Goal: Task Accomplishment & Management: Manage account settings

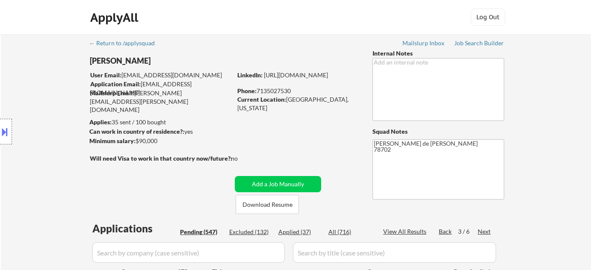
select select ""pending""
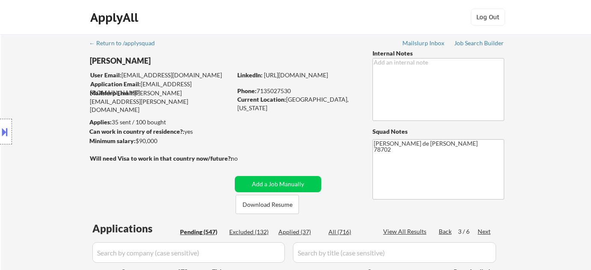
select select ""pending""
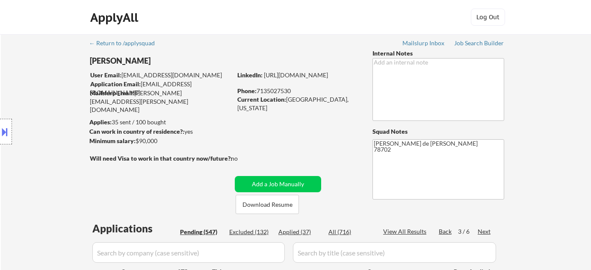
select select ""pending""
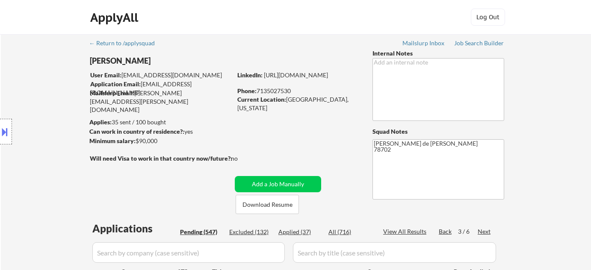
select select ""pending""
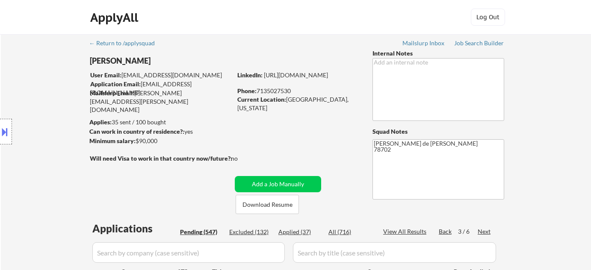
select select ""pending""
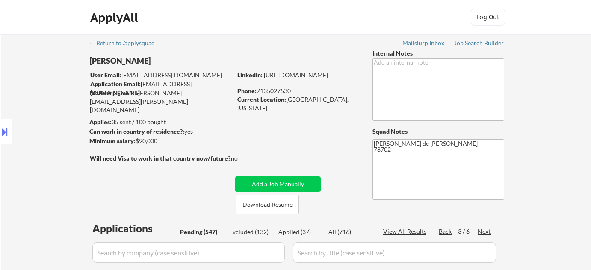
select select ""pending""
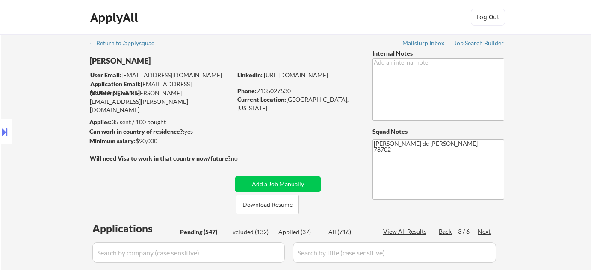
select select ""pending""
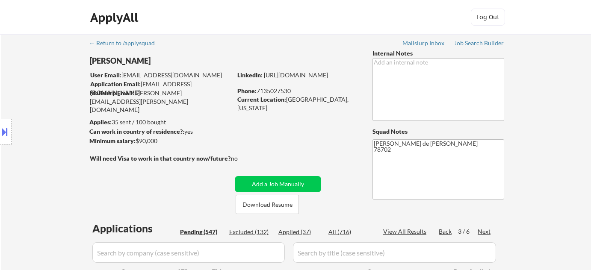
select select ""pending""
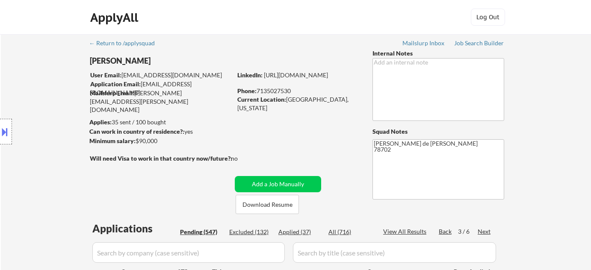
select select ""pending""
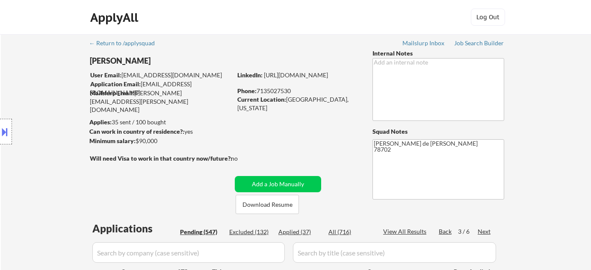
select select ""pending""
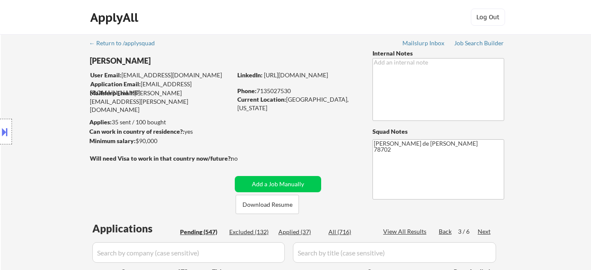
select select ""pending""
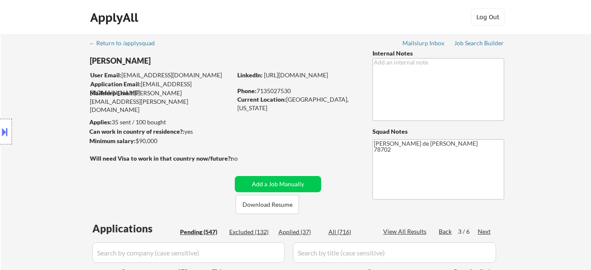
select select ""pending""
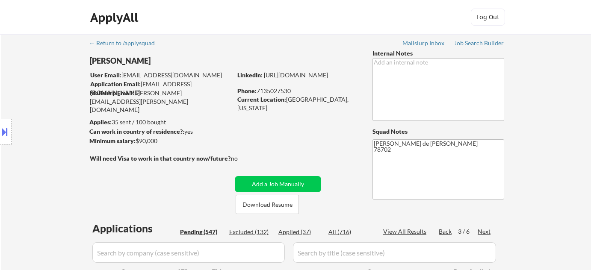
select select ""pending""
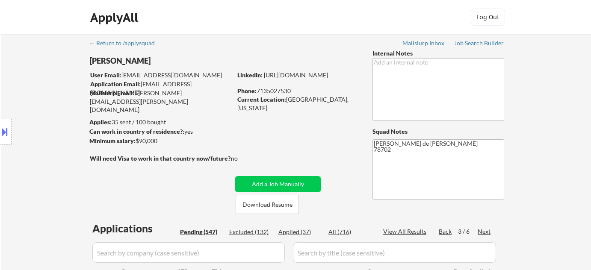
select select ""pending""
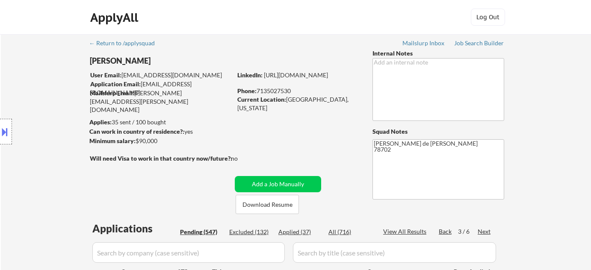
select select ""pending""
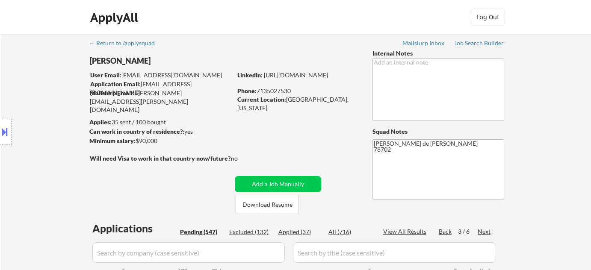
select select ""pending""
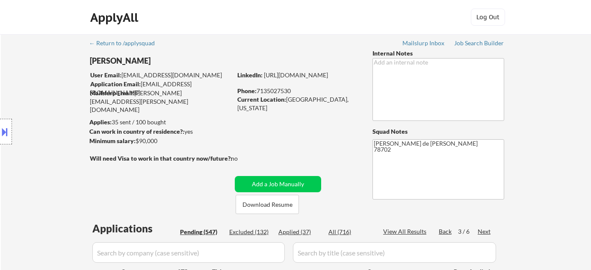
select select ""pending""
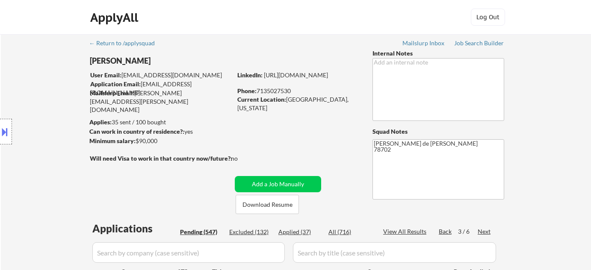
select select ""pending""
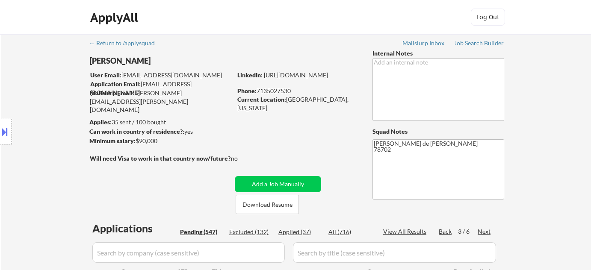
select select ""pending""
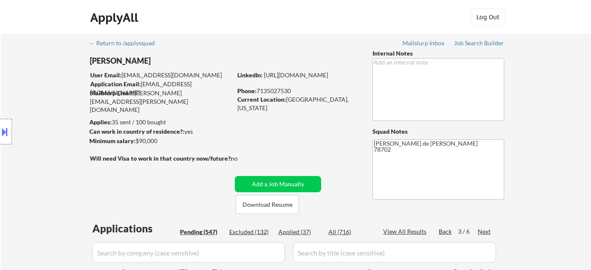
select select ""pending""
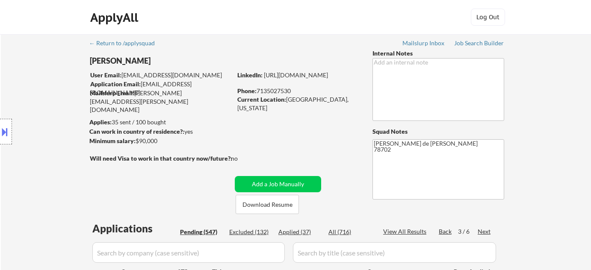
scroll to position [739, 0]
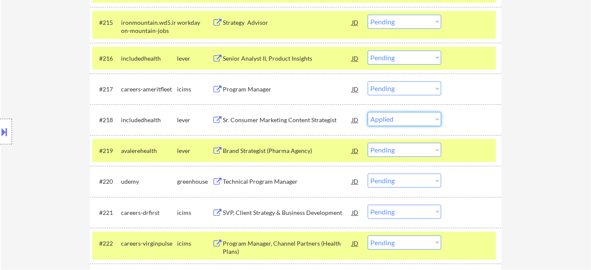
click at [368, 112] on select "Choose an option... Pending Applied Excluded (Questions) Excluded (Expired) Exc…" at bounding box center [405, 119] width 74 height 14
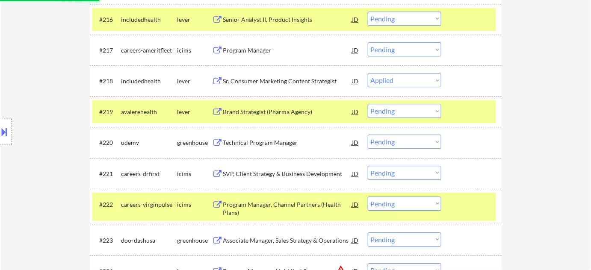
scroll to position [816, 0]
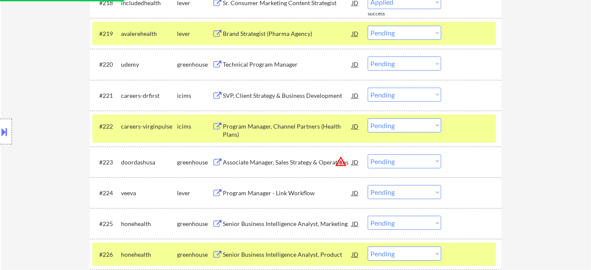
select select ""pending""
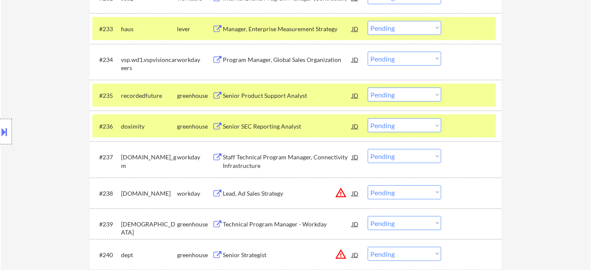
scroll to position [1303, 0]
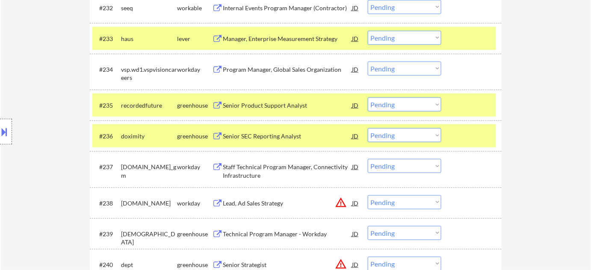
click at [283, 98] on div "Senior Product Support Analyst" at bounding box center [287, 105] width 129 height 15
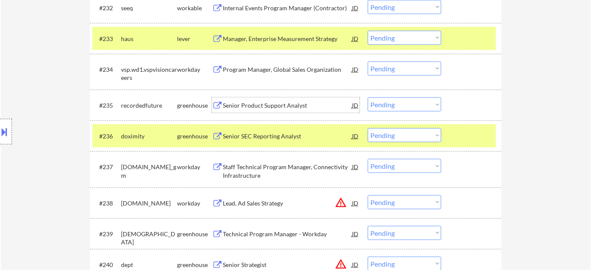
drag, startPoint x: 404, startPoint y: 104, endPoint x: 403, endPoint y: 110, distance: 6.1
click at [404, 104] on select "Choose an option... Pending Applied Excluded (Questions) Excluded (Expired) Exc…" at bounding box center [405, 105] width 74 height 14
click at [368, 98] on select "Choose an option... Pending Applied Excluded (Questions) Excluded (Expired) Exc…" at bounding box center [405, 105] width 74 height 14
select select ""pending""
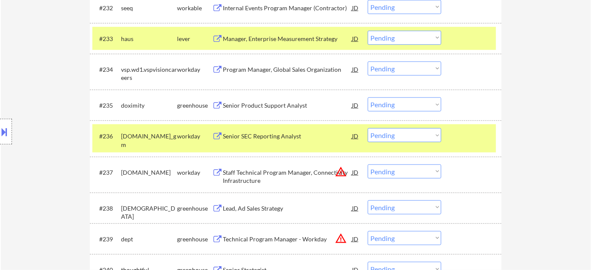
click at [300, 74] on div "Program Manager, Global Sales Organization" at bounding box center [287, 69] width 129 height 15
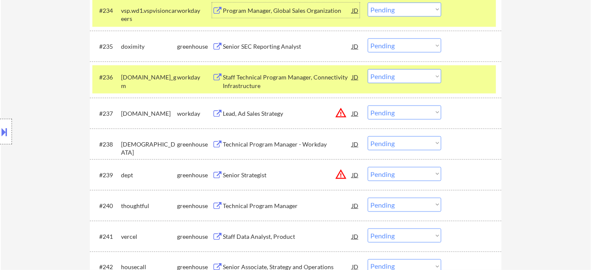
scroll to position [1381, 0]
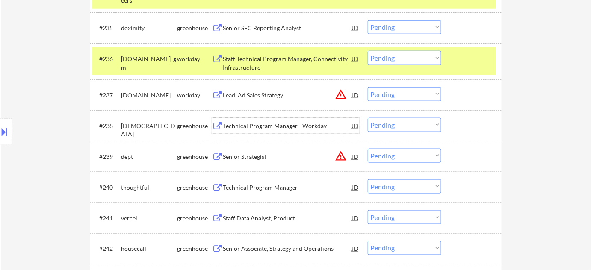
click at [269, 119] on div "Technical Program Manager - Workday" at bounding box center [287, 125] width 129 height 15
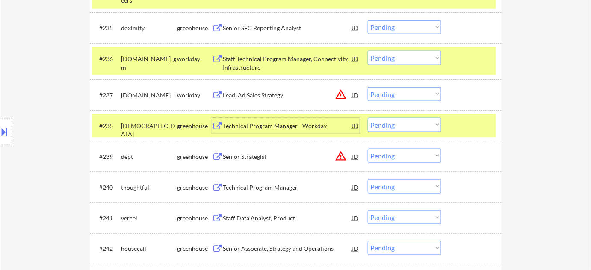
click at [390, 120] on select "Choose an option... Pending Applied Excluded (Questions) Excluded (Expired) Exc…" at bounding box center [405, 125] width 74 height 14
click at [368, 118] on select "Choose an option... Pending Applied Excluded (Questions) Excluded (Expired) Exc…" at bounding box center [405, 125] width 74 height 14
select select ""pending""
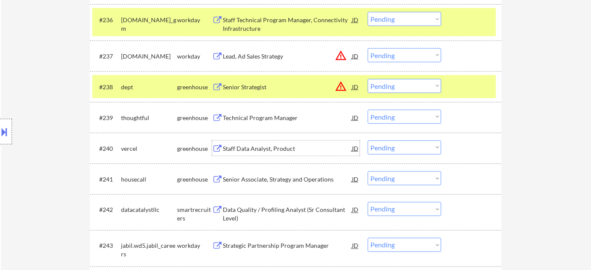
click at [279, 149] on div "Staff Data Analyst, Product" at bounding box center [287, 149] width 129 height 9
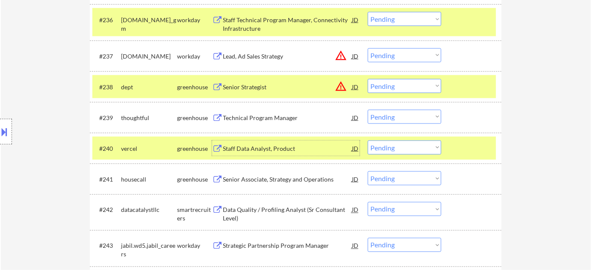
click at [375, 147] on select "Choose an option... Pending Applied Excluded (Questions) Excluded (Expired) Exc…" at bounding box center [405, 148] width 74 height 14
click at [368, 141] on select "Choose an option... Pending Applied Excluded (Questions) Excluded (Expired) Exc…" at bounding box center [405, 148] width 74 height 14
click at [281, 177] on div "Senior Associate, Strategy and Operations" at bounding box center [287, 179] width 129 height 9
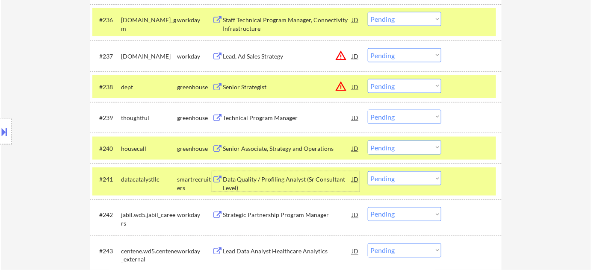
click at [406, 148] on select "Choose an option... Pending Applied Excluded (Questions) Excluded (Expired) Exc…" at bounding box center [405, 148] width 74 height 14
click at [368, 141] on select "Choose an option... Pending Applied Excluded (Questions) Excluded (Expired) Exc…" at bounding box center [405, 148] width 74 height 14
select select ""pending""
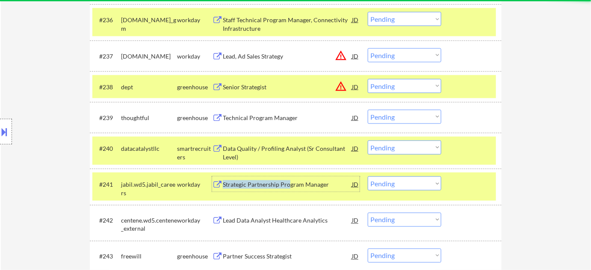
drag, startPoint x: 288, startPoint y: 180, endPoint x: 0, endPoint y: 124, distance: 293.2
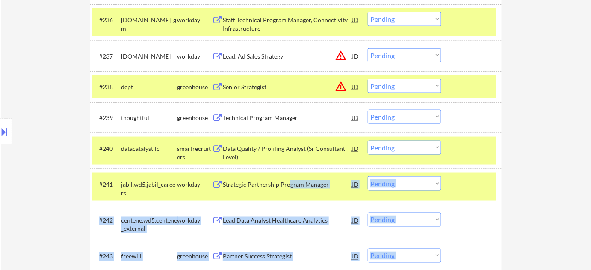
click at [0, 112] on div "Location Inclusions: Austin, TX West Lake Hills, TX Rollingwood, TX Sunset Vall…" at bounding box center [76, 132] width 153 height 159
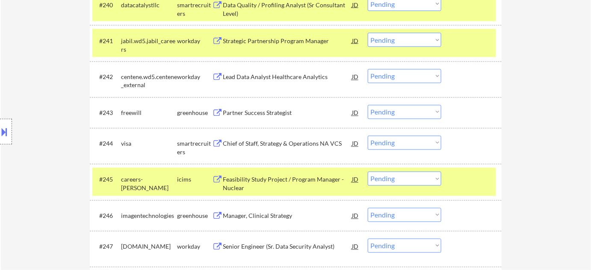
scroll to position [1575, 0]
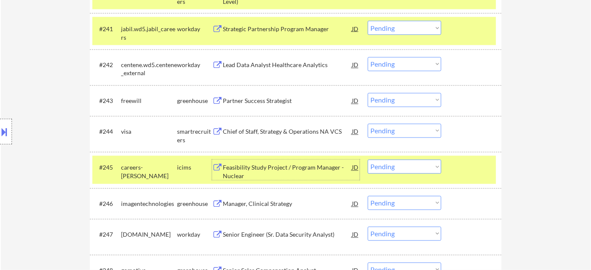
click at [303, 173] on div "Feasibility Study Project / Program Manager - Nuclear" at bounding box center [287, 172] width 129 height 17
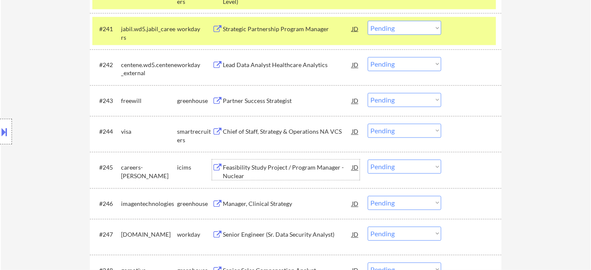
click at [420, 163] on select "Choose an option... Pending Applied Excluded (Questions) Excluded (Expired) Exc…" at bounding box center [405, 167] width 74 height 14
click at [368, 160] on select "Choose an option... Pending Applied Excluded (Questions) Excluded (Expired) Exc…" at bounding box center [405, 167] width 74 height 14
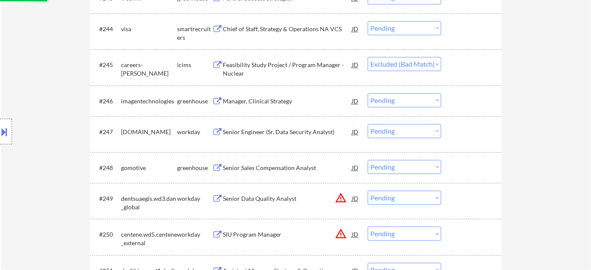
scroll to position [1692, 0]
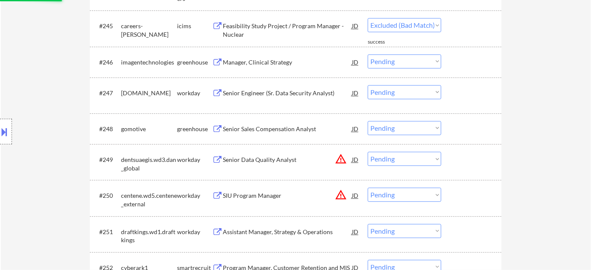
select select ""pending""
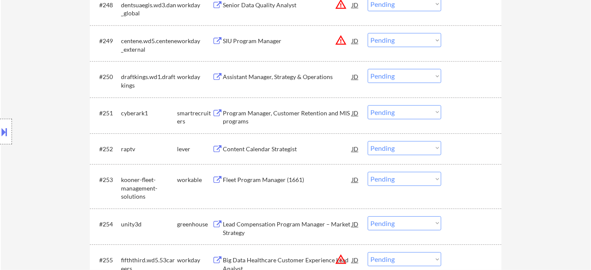
scroll to position [1847, 0]
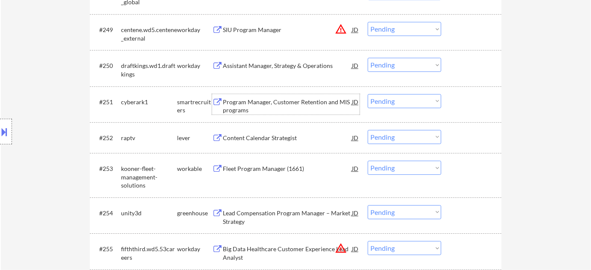
click at [245, 106] on div "Program Manager, Customer Retention and MIS programs" at bounding box center [287, 106] width 129 height 17
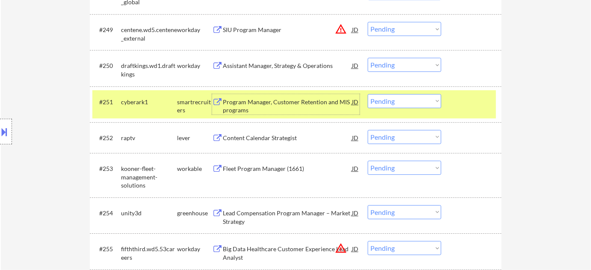
click at [390, 97] on select "Choose an option... Pending Applied Excluded (Questions) Excluded (Expired) Exc…" at bounding box center [405, 101] width 74 height 14
click at [368, 94] on select "Choose an option... Pending Applied Excluded (Questions) Excluded (Expired) Exc…" at bounding box center [405, 101] width 74 height 14
select select ""pending""
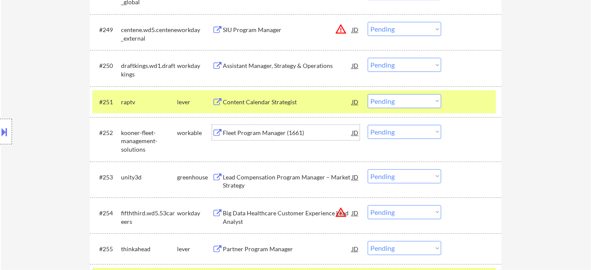
click at [292, 128] on div "Fleet Program Manager (1661)" at bounding box center [287, 132] width 129 height 15
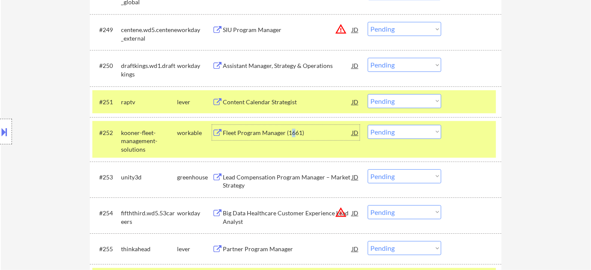
click at [405, 133] on select "Choose an option... Pending Applied Excluded (Questions) Excluded (Expired) Exc…" at bounding box center [405, 132] width 74 height 14
click at [368, 125] on select "Choose an option... Pending Applied Excluded (Questions) Excluded (Expired) Exc…" at bounding box center [405, 132] width 74 height 14
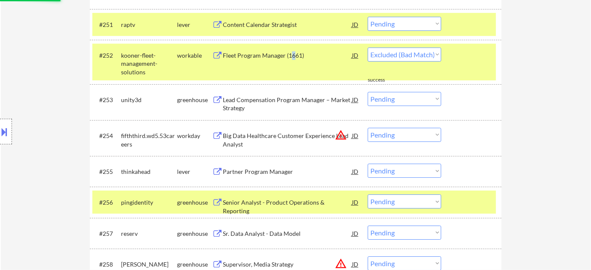
scroll to position [1925, 0]
select select ""pending""
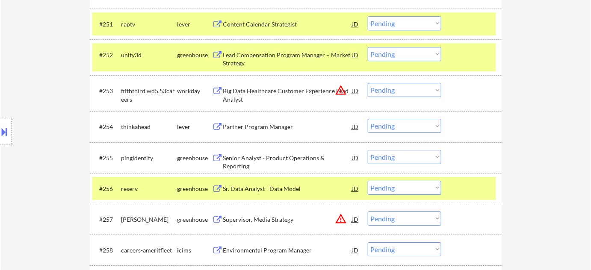
click at [255, 157] on div "Senior Analyst - Product Operations & Reporting" at bounding box center [287, 162] width 129 height 17
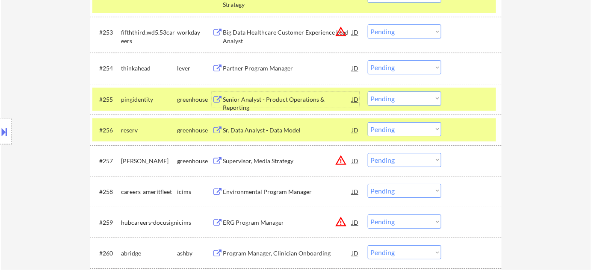
scroll to position [2003, 0]
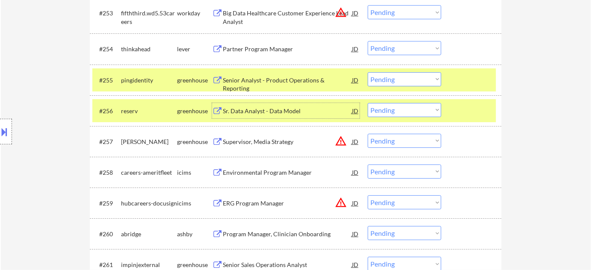
click at [272, 106] on div "Sr. Data Analyst - Data Model" at bounding box center [287, 110] width 129 height 15
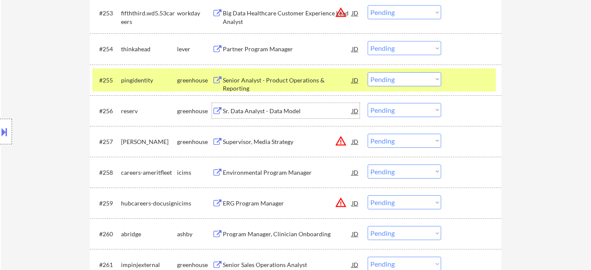
click at [417, 115] on select "Choose an option... Pending Applied Excluded (Questions) Excluded (Expired) Exc…" at bounding box center [405, 110] width 74 height 14
click at [368, 103] on select "Choose an option... Pending Applied Excluded (Questions) Excluded (Expired) Exc…" at bounding box center [405, 110] width 74 height 14
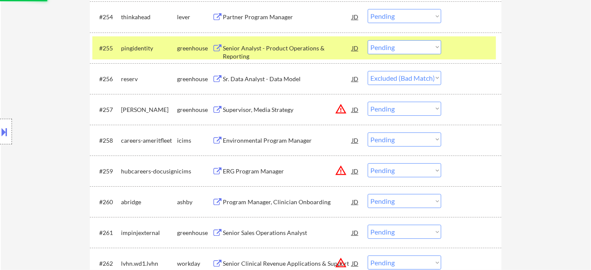
scroll to position [2042, 0]
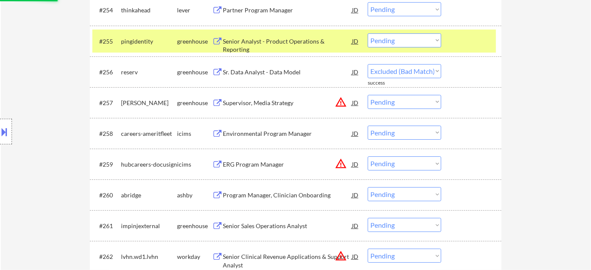
select select ""pending""
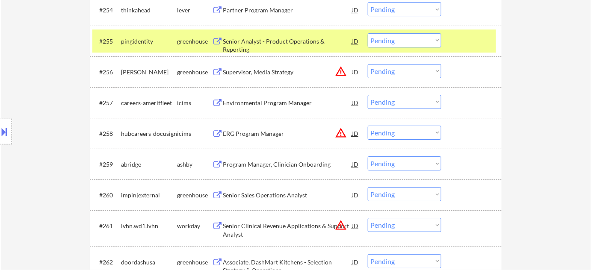
click at [260, 195] on div "Senior Sales Operations Analyst" at bounding box center [287, 195] width 129 height 9
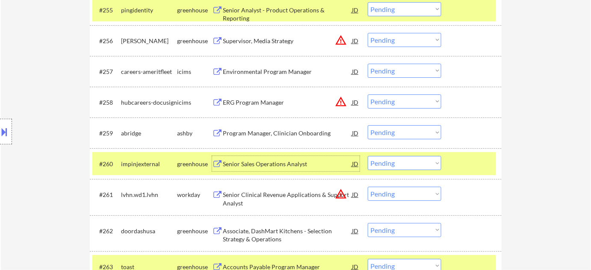
scroll to position [2083, 0]
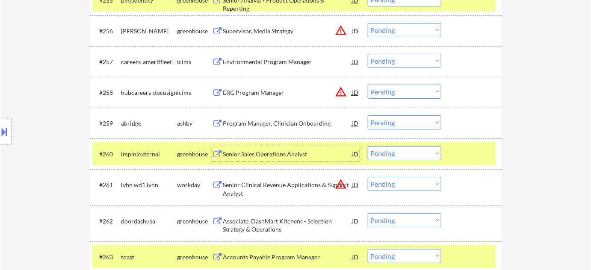
click at [396, 154] on select "Choose an option... Pending Applied Excluded (Questions) Excluded (Expired) Exc…" at bounding box center [405, 153] width 74 height 14
click at [368, 146] on select "Choose an option... Pending Applied Excluded (Questions) Excluded (Expired) Exc…" at bounding box center [405, 153] width 74 height 14
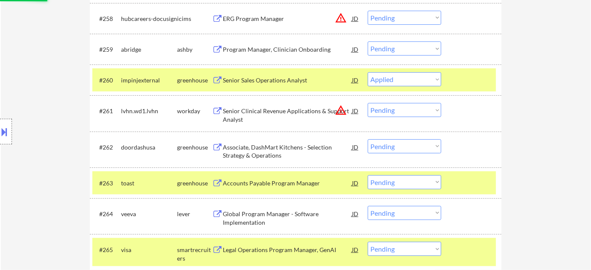
scroll to position [2161, 0]
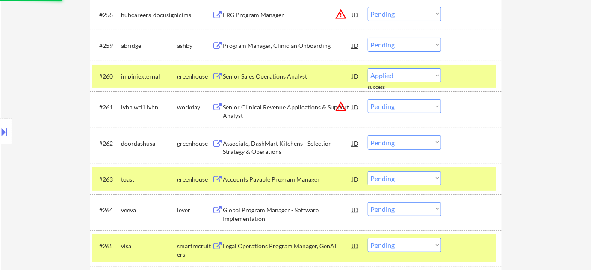
select select ""pending""
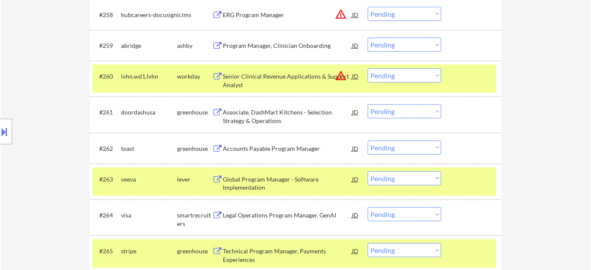
click at [272, 147] on div "Accounts Payable Program Manager" at bounding box center [287, 149] width 129 height 9
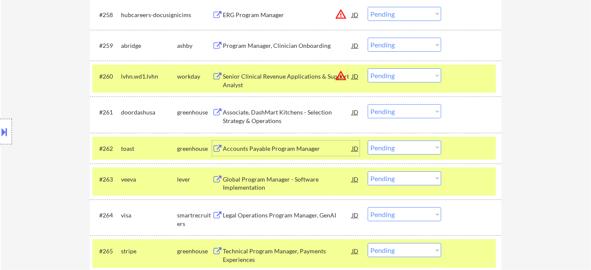
click at [408, 143] on select "Choose an option... Pending Applied Excluded (Questions) Excluded (Expired) Exc…" at bounding box center [405, 148] width 74 height 14
click at [368, 141] on select "Choose an option... Pending Applied Excluded (Questions) Excluded (Expired) Exc…" at bounding box center [405, 148] width 74 height 14
select select ""pending""
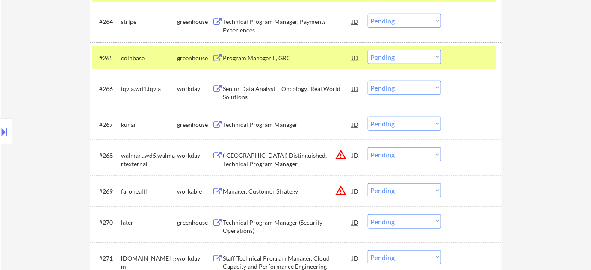
scroll to position [2355, 0]
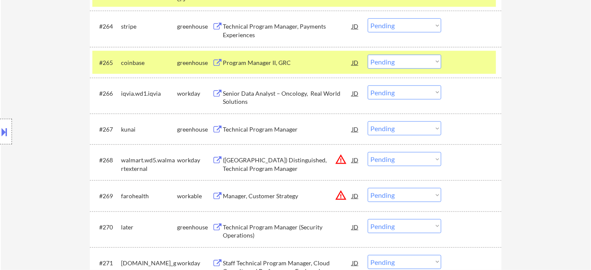
click at [261, 129] on div "Technical Program Manager" at bounding box center [287, 129] width 129 height 9
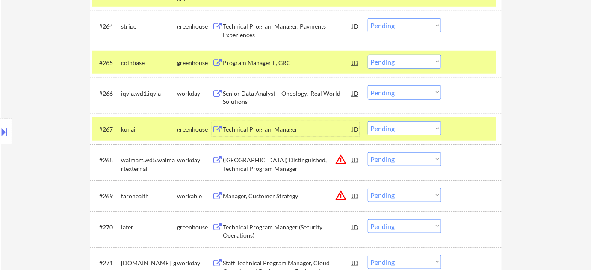
click at [403, 128] on select "Choose an option... Pending Applied Excluded (Questions) Excluded (Expired) Exc…" at bounding box center [405, 128] width 74 height 14
click at [368, 121] on select "Choose an option... Pending Applied Excluded (Questions) Excluded (Expired) Exc…" at bounding box center [405, 128] width 74 height 14
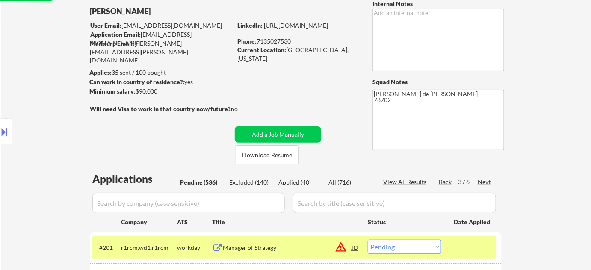
select select ""pending""
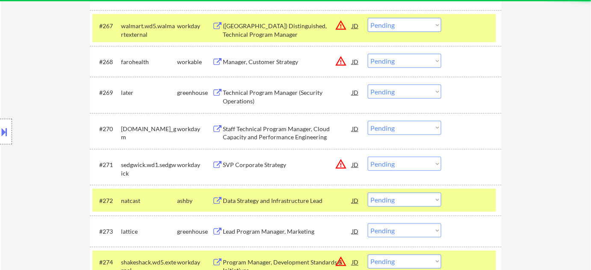
scroll to position [2464, 0]
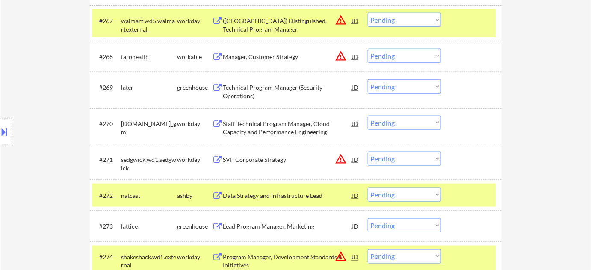
click at [392, 119] on select "Choose an option... Pending Applied Excluded (Questions) Excluded (Expired) Exc…" at bounding box center [405, 123] width 74 height 14
click at [368, 116] on select "Choose an option... Pending Applied Excluded (Questions) Excluded (Expired) Exc…" at bounding box center [405, 123] width 74 height 14
select select ""pending""
click at [296, 189] on div "Data Strategy and Infrastructure Lead" at bounding box center [287, 195] width 129 height 15
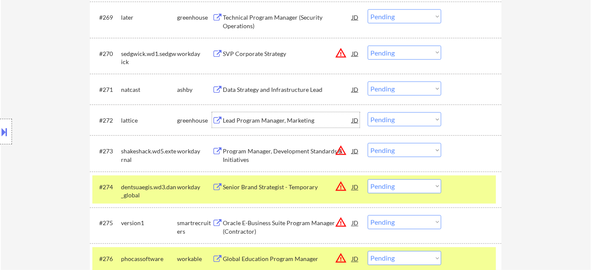
scroll to position [2542, 0]
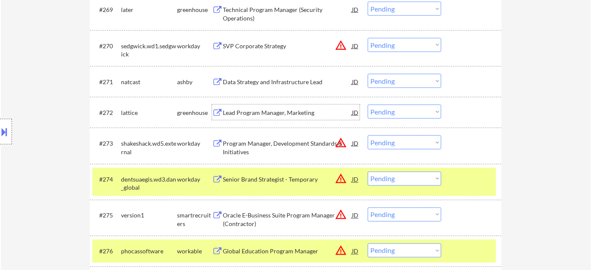
click at [418, 179] on select "Choose an option... Pending Applied Excluded (Questions) Excluded (Expired) Exc…" at bounding box center [405, 179] width 74 height 14
select select ""excluded__location_""
click at [368, 172] on select "Choose an option... Pending Applied Excluded (Questions) Excluded (Expired) Exc…" at bounding box center [405, 179] width 74 height 14
click at [391, 212] on select "Choose an option... Pending Applied Excluded (Questions) Excluded (Expired) Exc…" at bounding box center [405, 215] width 74 height 14
select select ""excluded__location_""
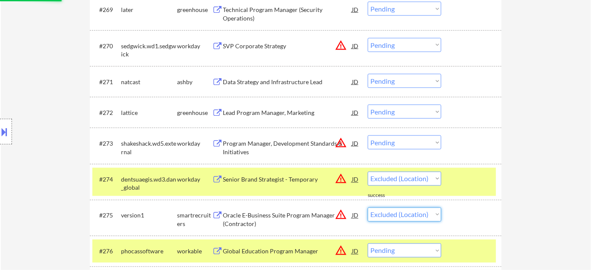
click at [368, 208] on select "Choose an option... Pending Applied Excluded (Questions) Excluded (Expired) Exc…" at bounding box center [405, 215] width 74 height 14
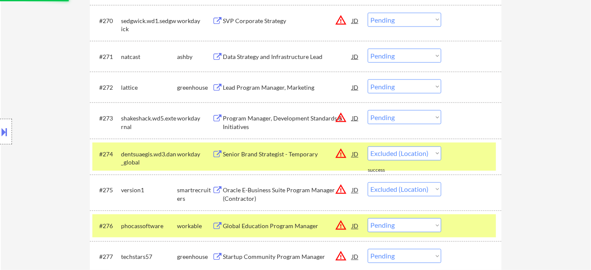
select select ""pending""
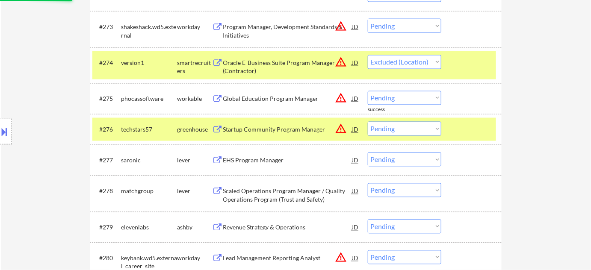
select select ""pending""
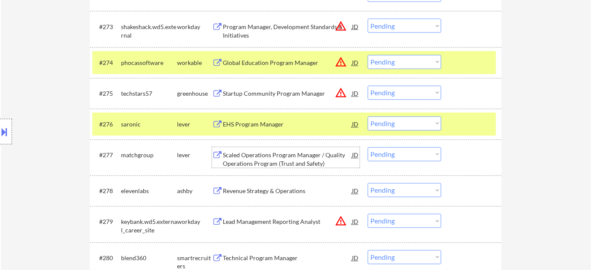
click at [291, 151] on div "Scaled Operations Program Manager / Quality Operations Program (Trust and Safet…" at bounding box center [287, 159] width 129 height 17
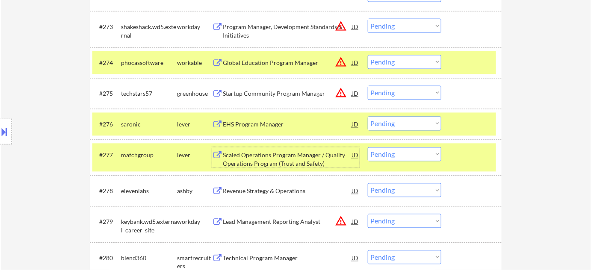
click at [375, 154] on select "Choose an option... Pending Applied Excluded (Questions) Excluded (Expired) Exc…" at bounding box center [405, 155] width 74 height 14
click at [368, 148] on select "Choose an option... Pending Applied Excluded (Questions) Excluded (Expired) Exc…" at bounding box center [405, 155] width 74 height 14
click at [270, 127] on div "EHS Program Manager" at bounding box center [287, 125] width 129 height 9
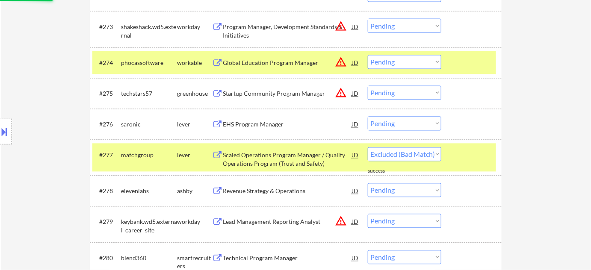
select select ""pending""
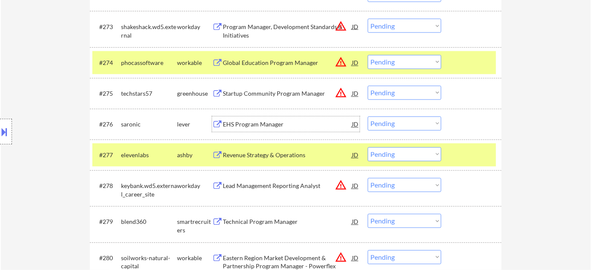
click at [407, 125] on select "Choose an option... Pending Applied Excluded (Questions) Excluded (Expired) Exc…" at bounding box center [405, 124] width 74 height 14
click at [368, 117] on select "Choose an option... Pending Applied Excluded (Questions) Excluded (Expired) Exc…" at bounding box center [405, 124] width 74 height 14
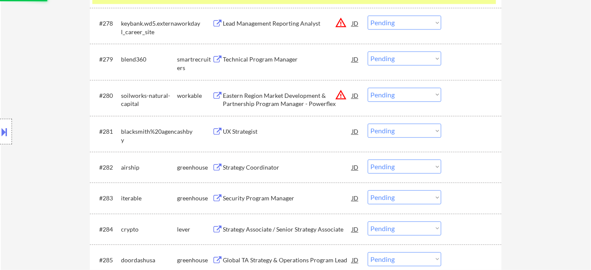
scroll to position [2852, 0]
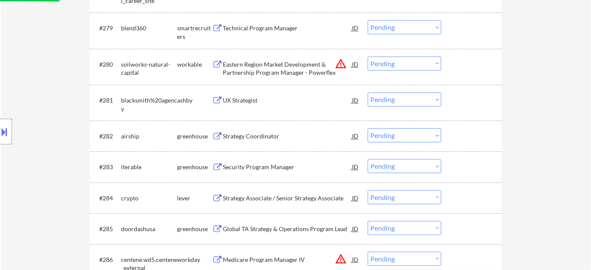
select select ""pending""
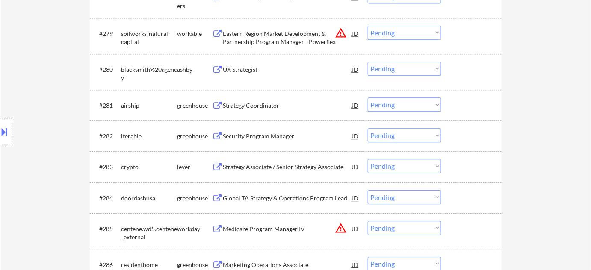
click at [298, 200] on div "Global TA Strategy & Operations Program Lead" at bounding box center [287, 198] width 129 height 9
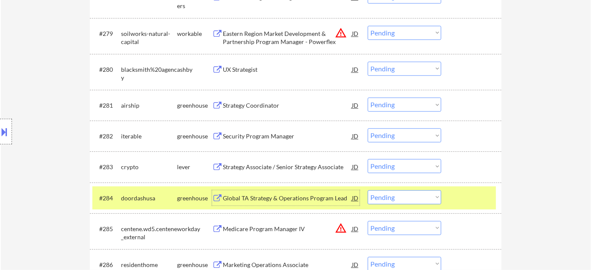
click at [396, 198] on select "Choose an option... Pending Applied Excluded (Questions) Excluded (Expired) Exc…" at bounding box center [405, 197] width 74 height 14
click at [368, 190] on select "Choose an option... Pending Applied Excluded (Questions) Excluded (Expired) Exc…" at bounding box center [405, 197] width 74 height 14
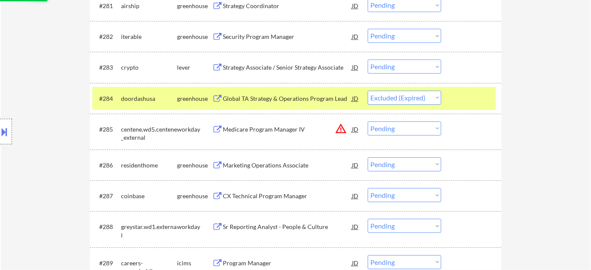
scroll to position [2969, 0]
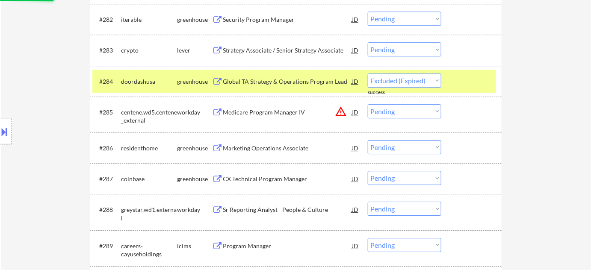
select select ""pending""
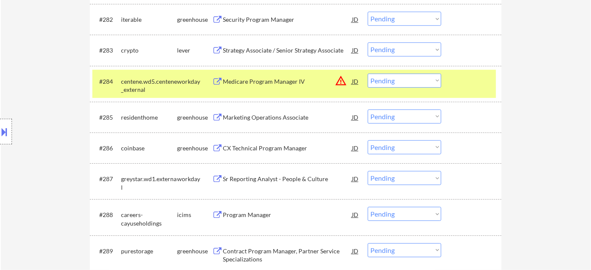
scroll to position [3008, 0]
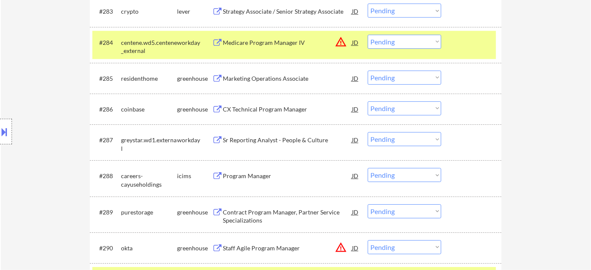
click at [294, 144] on div "Sr Reporting Analyst - People & Culture" at bounding box center [287, 140] width 129 height 9
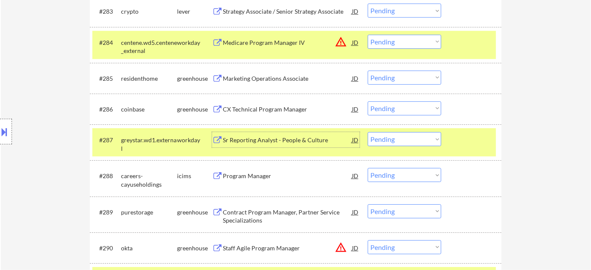
click at [259, 210] on div "Contract Program Manager, Partner Service Specializations" at bounding box center [287, 216] width 129 height 17
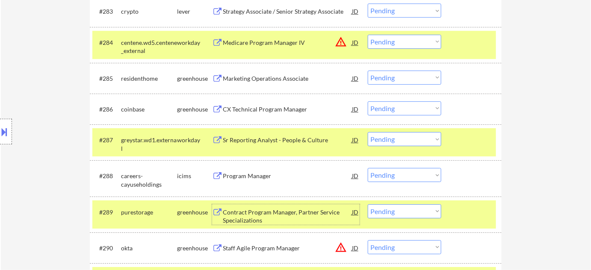
click at [411, 213] on select "Choose an option... Pending Applied Excluded (Questions) Excluded (Expired) Exc…" at bounding box center [405, 211] width 74 height 14
click at [368, 204] on select "Choose an option... Pending Applied Excluded (Questions) Excluded (Expired) Exc…" at bounding box center [405, 211] width 74 height 14
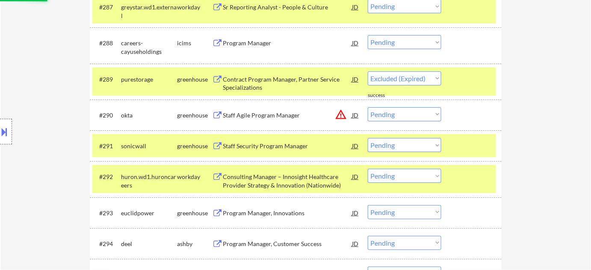
scroll to position [3163, 0]
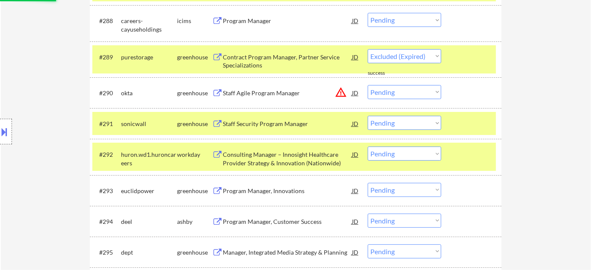
select select ""pending""
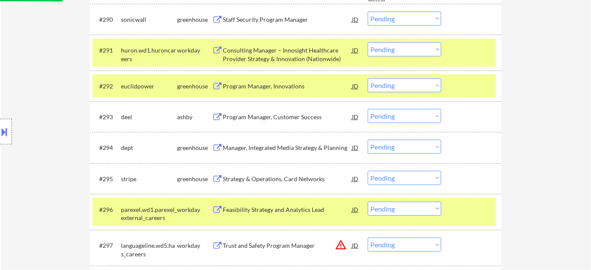
scroll to position [3241, 0]
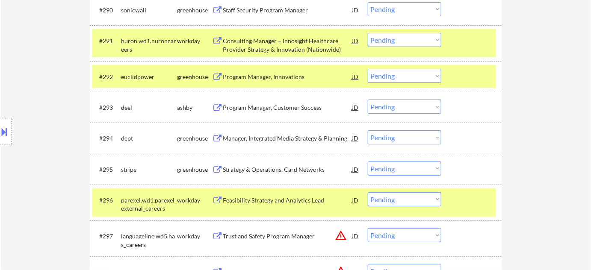
click at [312, 142] on div "Manager, Integrated Media Strategy & Planning" at bounding box center [287, 138] width 129 height 9
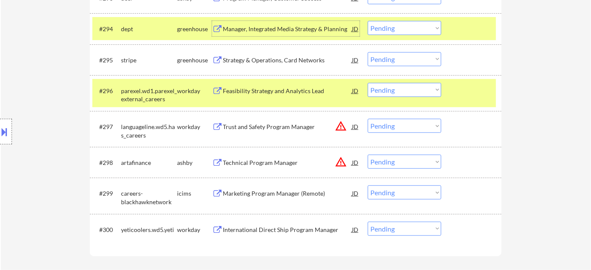
scroll to position [3358, 0]
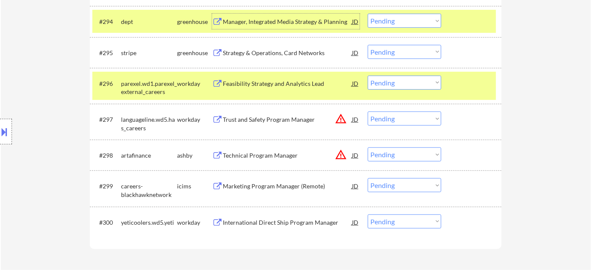
click at [342, 153] on button "warning_amber" at bounding box center [341, 155] width 12 height 12
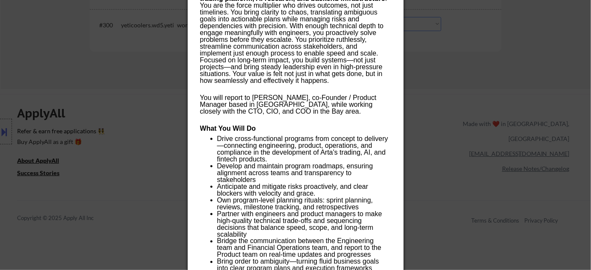
scroll to position [3552, 0]
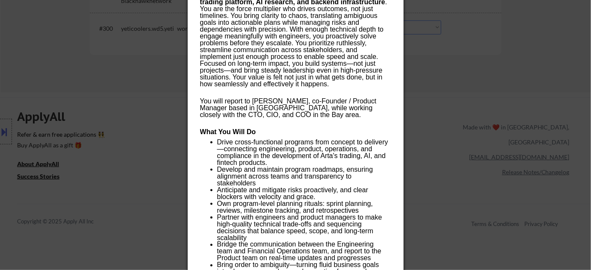
click at [475, 143] on div at bounding box center [295, 135] width 591 height 270
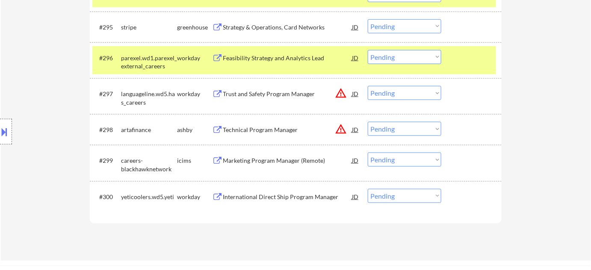
scroll to position [3358, 0]
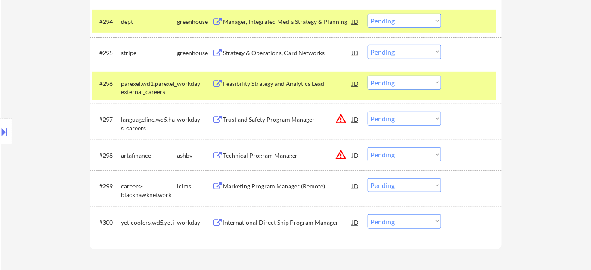
click at [406, 152] on select "Choose an option... Pending Applied Excluded (Questions) Excluded (Expired) Exc…" at bounding box center [405, 155] width 74 height 14
click at [368, 148] on select "Choose an option... Pending Applied Excluded (Questions) Excluded (Expired) Exc…" at bounding box center [405, 155] width 74 height 14
drag, startPoint x: 398, startPoint y: 119, endPoint x: 402, endPoint y: 124, distance: 6.7
click at [398, 119] on select "Choose an option... Pending Applied Excluded (Questions) Excluded (Expired) Exc…" at bounding box center [405, 119] width 74 height 14
select select ""pending""
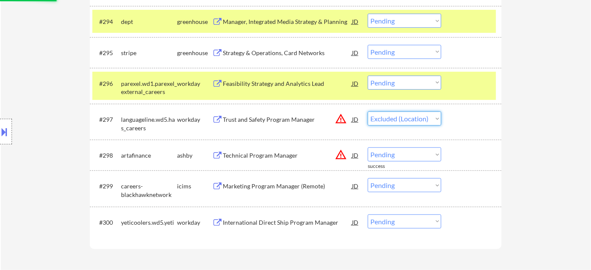
click at [368, 112] on select "Choose an option... Pending Applied Excluded (Questions) Excluded (Expired) Exc…" at bounding box center [405, 119] width 74 height 14
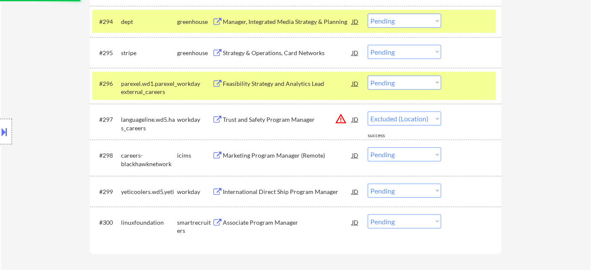
click at [277, 81] on div "Feasibility Strategy and Analytics Lead" at bounding box center [287, 84] width 129 height 9
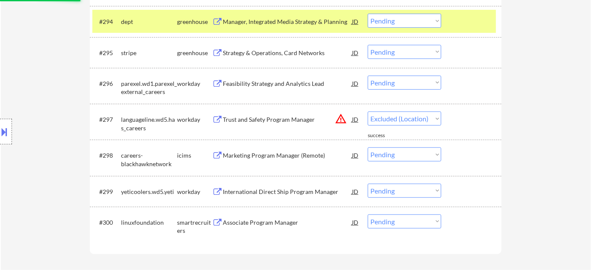
select select ""pending""
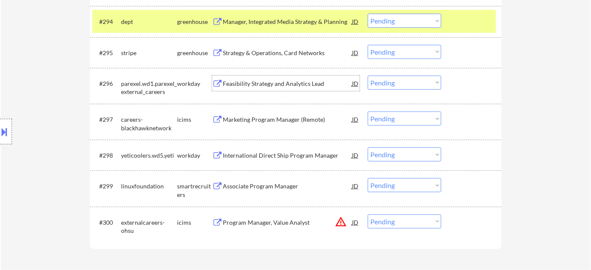
click at [402, 80] on select "Choose an option... Pending Applied Excluded (Questions) Excluded (Expired) Exc…" at bounding box center [405, 83] width 74 height 14
click at [368, 76] on select "Choose an option... Pending Applied Excluded (Questions) Excluded (Expired) Exc…" at bounding box center [405, 83] width 74 height 14
select select ""pending""
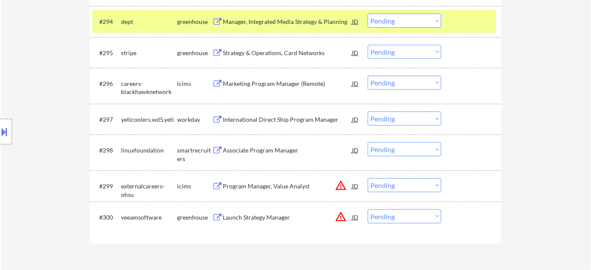
click at [274, 149] on div "Associate Program Manager" at bounding box center [287, 150] width 129 height 9
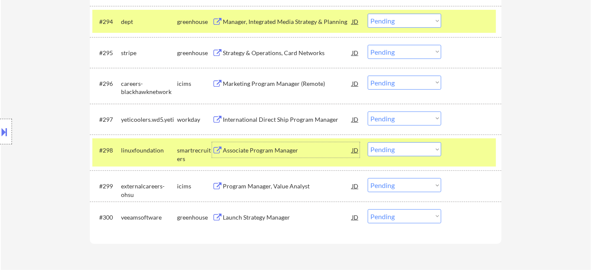
click at [383, 148] on select "Choose an option... Pending Applied Excluded (Questions) Excluded (Expired) Exc…" at bounding box center [405, 149] width 74 height 14
click at [432, 150] on select "Choose an option... Pending Applied Excluded (Questions) Excluded (Expired) Exc…" at bounding box center [405, 149] width 74 height 14
click at [412, 152] on select "Choose an option... Pending Applied Excluded (Questions) Excluded (Expired) Exc…" at bounding box center [405, 149] width 74 height 14
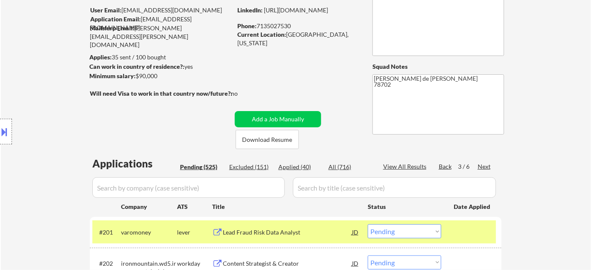
scroll to position [60, 0]
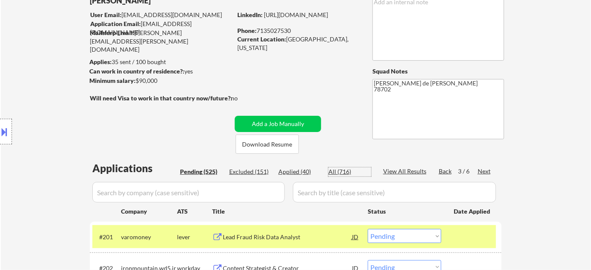
click at [348, 171] on div "All (716)" at bounding box center [349, 172] width 43 height 9
select select ""applied""
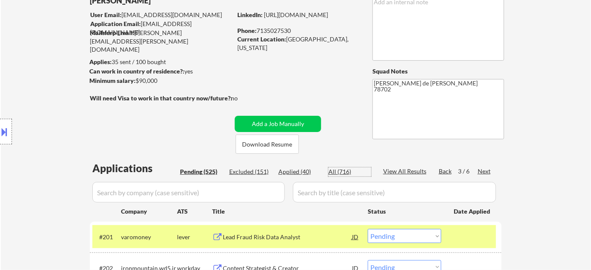
select select ""applied""
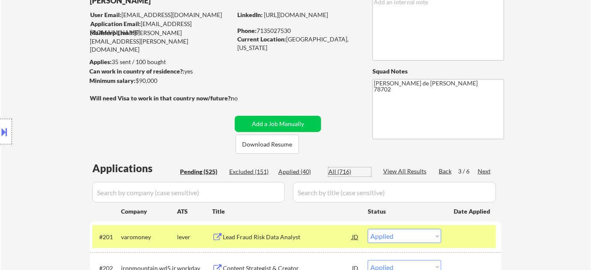
select select ""applied""
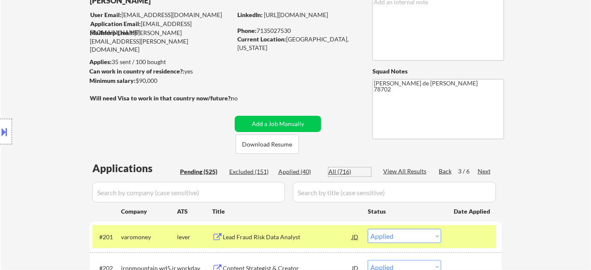
select select ""applied""
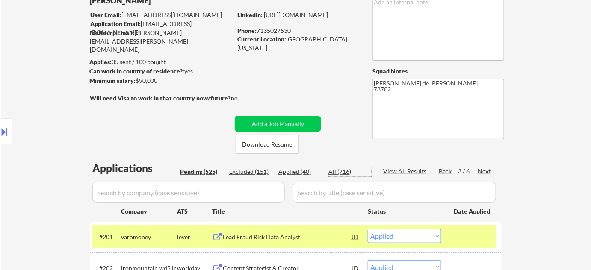
select select ""applied""
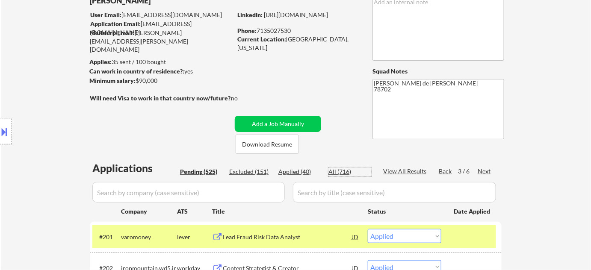
select select ""applied""
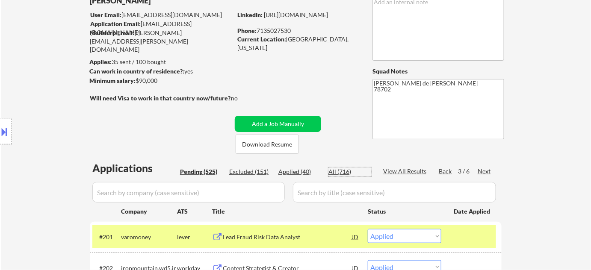
select select ""applied""
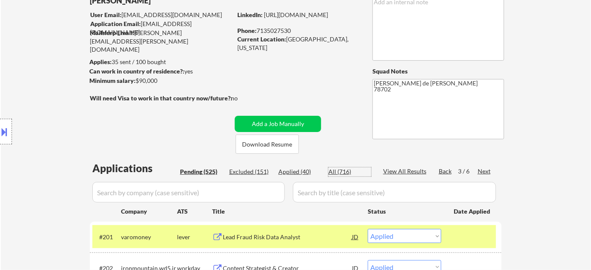
select select ""applied""
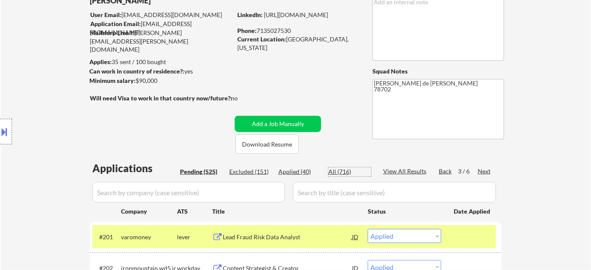
select select ""applied""
select select ""excluded""
select select ""excluded__expired_""
select select ""excluded__bad_match_""
select select ""excluded__expired_""
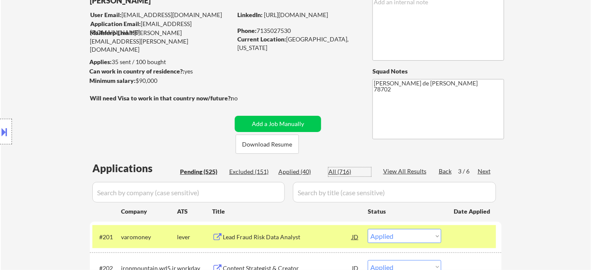
select select ""excluded__expired_""
select select ""excluded""
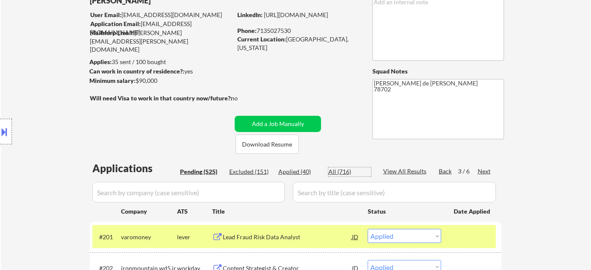
select select ""excluded__expired_""
select select ""excluded__bad_match_""
select select ""excluded__expired_""
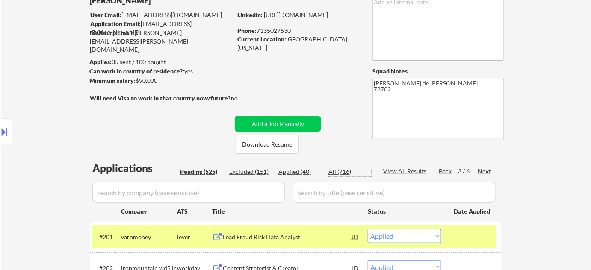
select select ""excluded__bad_match_""
select select ""excluded""
select select ""excluded__location_""
select select ""excluded__bad_match_""
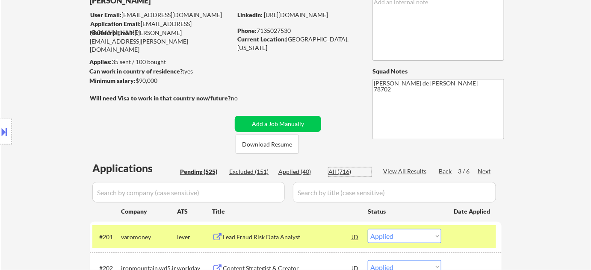
select select ""excluded__expired_""
select select ""excluded__location_""
select select ""excluded__expired_""
select select ""excluded__salary_""
select select ""excluded__bad_match_""
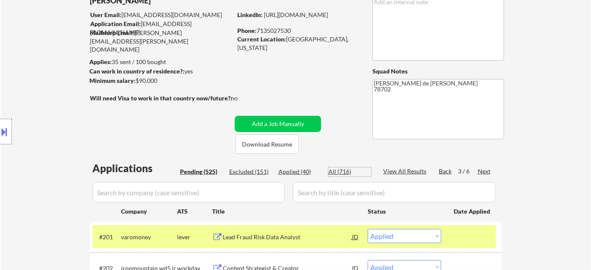
select select ""excluded__location_""
select select ""excluded""
select select ""excluded__expired_""
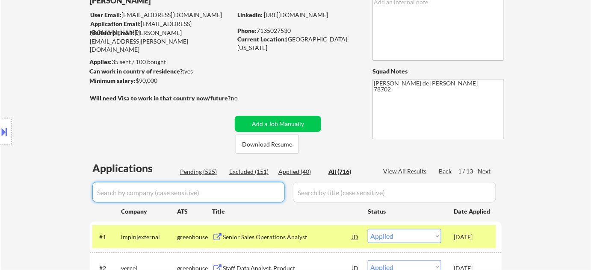
click at [240, 194] on input "input" at bounding box center [188, 192] width 192 height 21
type input "linux"
select select ""pending""
select select ""excluded__expired_""
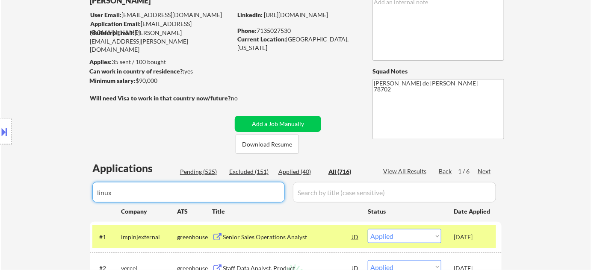
select select ""pending""
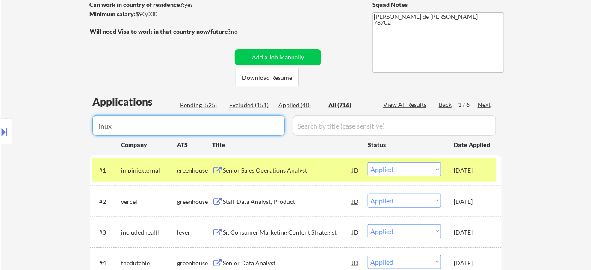
scroll to position [138, 0]
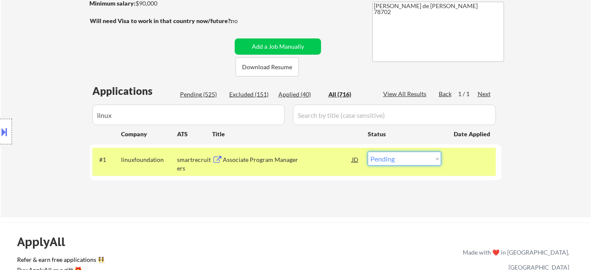
click at [394, 159] on select "Choose an option... Pending Applied Excluded (Questions) Excluded (Expired) Exc…" at bounding box center [405, 159] width 74 height 14
click at [393, 160] on select "Choose an option... Pending Applied Excluded (Questions) Excluded (Expired) Exc…" at bounding box center [405, 159] width 74 height 14
click at [368, 152] on select "Choose an option... Pending Applied Excluded (Questions) Excluded (Expired) Exc…" at bounding box center [405, 159] width 74 height 14
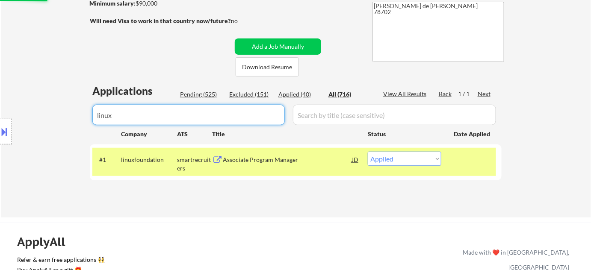
drag, startPoint x: 210, startPoint y: 119, endPoint x: 81, endPoint y: 115, distance: 128.4
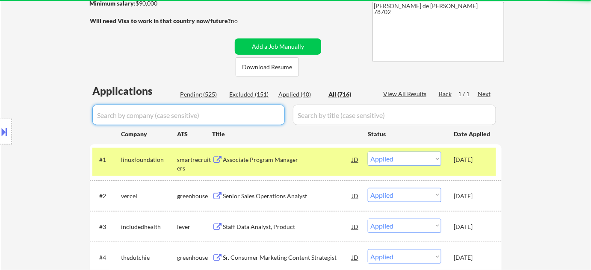
click at [214, 91] on div "Pending (525)" at bounding box center [201, 94] width 43 height 9
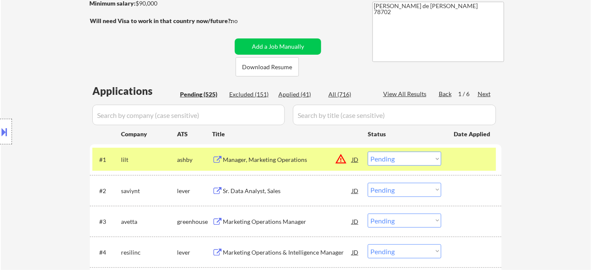
scroll to position [177, 0]
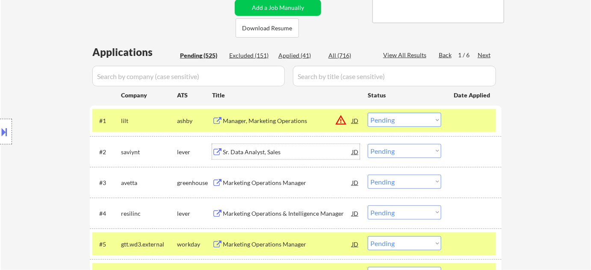
click at [256, 150] on div "Sr. Data Analyst, Sales" at bounding box center [287, 152] width 129 height 9
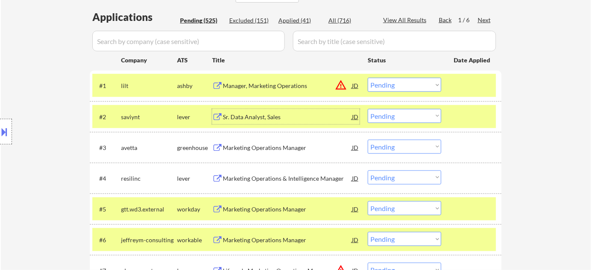
scroll to position [216, 0]
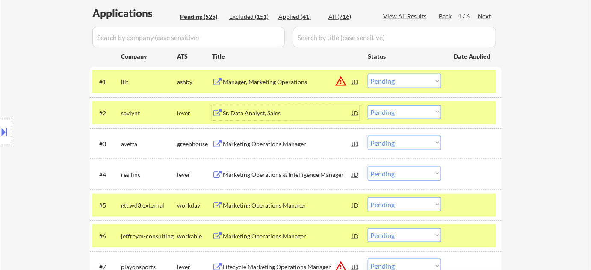
click at [404, 112] on select "Choose an option... Pending Applied Excluded (Questions) Excluded (Expired) Exc…" at bounding box center [405, 112] width 74 height 14
click at [368, 105] on select "Choose an option... Pending Applied Excluded (Questions) Excluded (Expired) Exc…" at bounding box center [405, 112] width 74 height 14
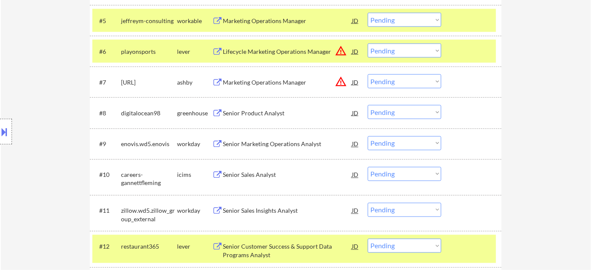
scroll to position [410, 0]
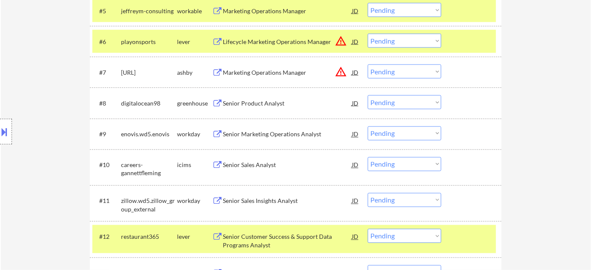
click at [240, 210] on div "#11 zillow.wd5.zillow_group_external workday Senior Sales Insights Analyst JD w…" at bounding box center [294, 203] width 404 height 28
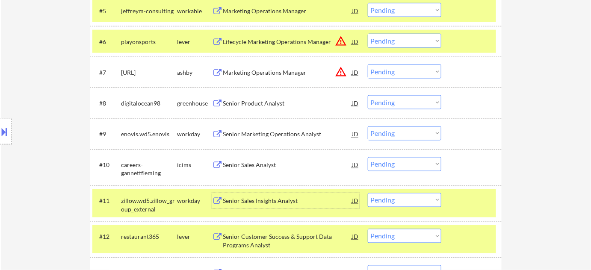
click at [248, 200] on div "Senior Sales Insights Analyst" at bounding box center [287, 201] width 129 height 9
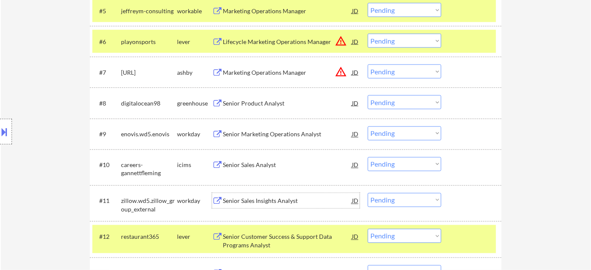
click at [425, 201] on select "Choose an option... Pending Applied Excluded (Questions) Excluded (Expired) Exc…" at bounding box center [405, 200] width 74 height 14
click at [368, 193] on select "Choose an option... Pending Applied Excluded (Questions) Excluded (Expired) Exc…" at bounding box center [405, 200] width 74 height 14
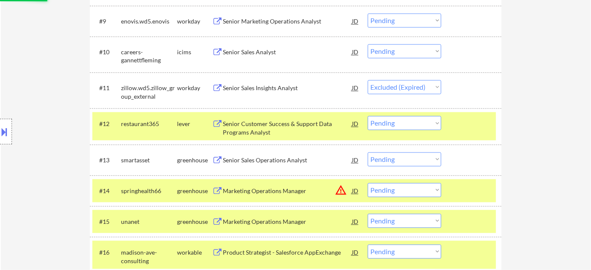
scroll to position [527, 0]
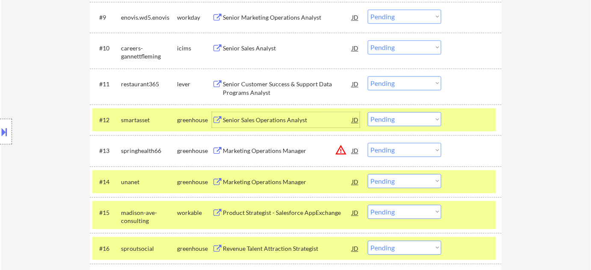
click at [283, 123] on div "Senior Sales Operations Analyst" at bounding box center [287, 120] width 129 height 9
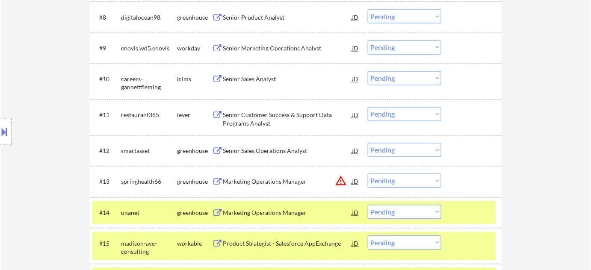
scroll to position [505, 0]
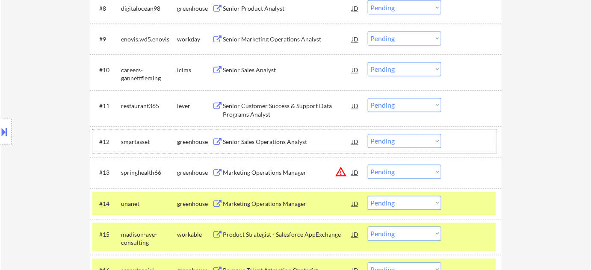
click at [363, 142] on div "#12 smartasset greenhouse Senior Sales Operations Analyst JD warning_amber Choo…" at bounding box center [294, 141] width 404 height 23
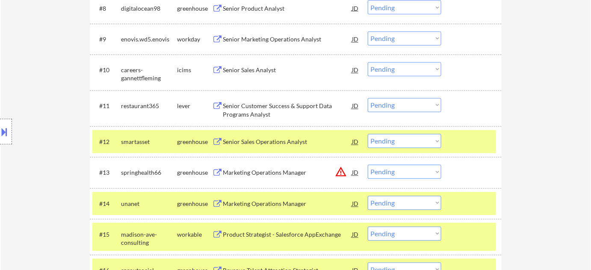
click at [375, 142] on select "Choose an option... Pending Applied Excluded (Questions) Excluded (Expired) Exc…" at bounding box center [405, 141] width 74 height 14
click at [368, 134] on select "Choose an option... Pending Applied Excluded (Questions) Excluded (Expired) Exc…" at bounding box center [405, 141] width 74 height 14
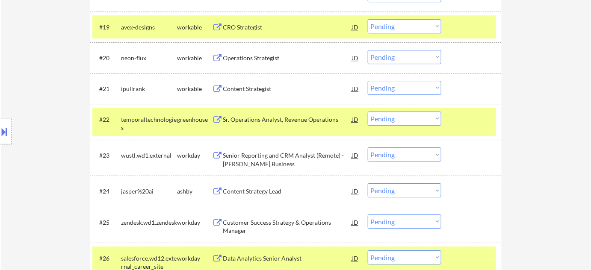
scroll to position [855, 0]
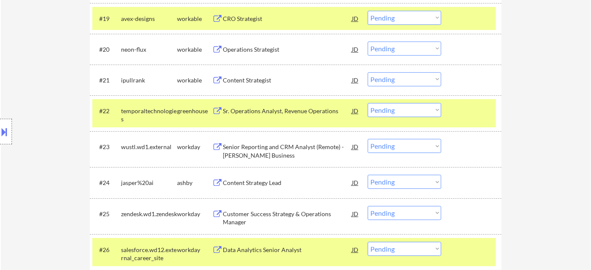
click at [280, 103] on div "Sr. Operations Analyst, Revenue Operations" at bounding box center [287, 110] width 129 height 15
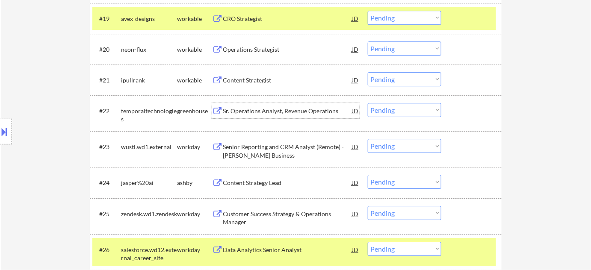
click at [240, 154] on div "Senior Reporting and CRM Analyst (Remote) - Olin Business" at bounding box center [287, 151] width 129 height 17
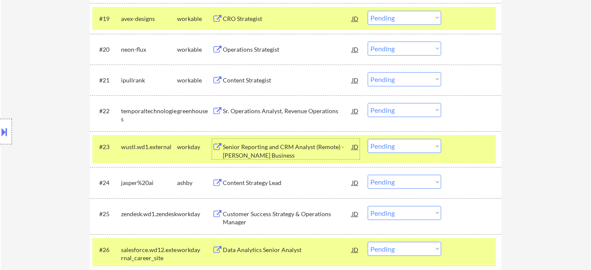
click at [425, 147] on select "Choose an option... Pending Applied Excluded (Questions) Excluded (Expired) Exc…" at bounding box center [405, 146] width 74 height 14
click at [368, 139] on select "Choose an option... Pending Applied Excluded (Questions) Excluded (Expired) Exc…" at bounding box center [405, 146] width 74 height 14
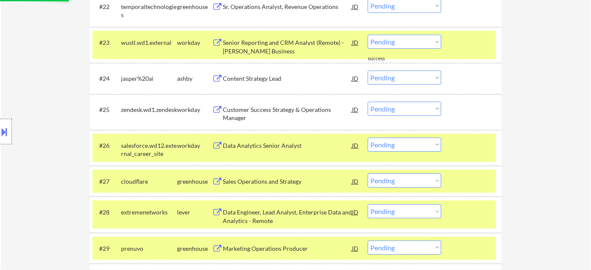
scroll to position [972, 0]
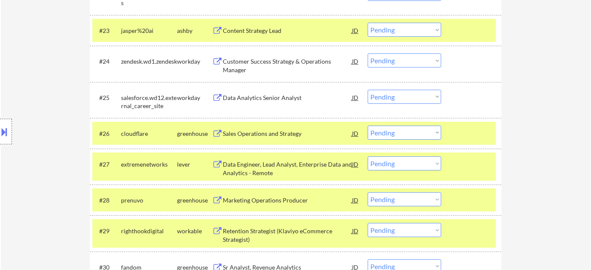
click at [270, 100] on div "Data Analytics Senior Analyst" at bounding box center [287, 98] width 129 height 9
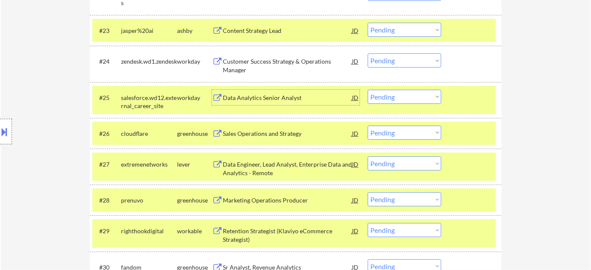
click at [407, 101] on select "Choose an option... Pending Applied Excluded (Questions) Excluded (Expired) Exc…" at bounding box center [405, 97] width 74 height 14
click at [368, 90] on select "Choose an option... Pending Applied Excluded (Questions) Excluded (Expired) Exc…" at bounding box center [405, 97] width 74 height 14
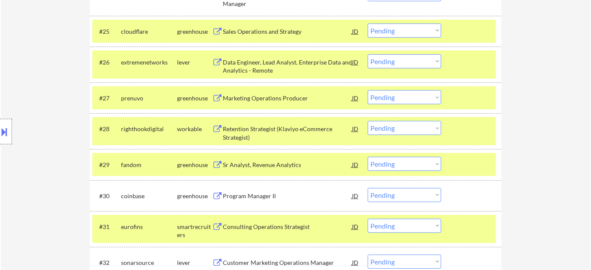
scroll to position [1049, 0]
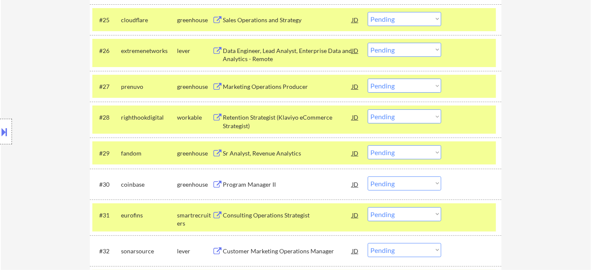
click at [279, 156] on div "Sr Analyst, Revenue Analytics" at bounding box center [287, 153] width 129 height 9
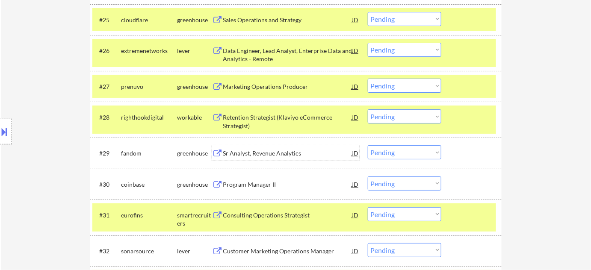
click at [395, 152] on select "Choose an option... Pending Applied Excluded (Questions) Excluded (Expired) Exc…" at bounding box center [405, 152] width 74 height 14
click at [368, 145] on select "Choose an option... Pending Applied Excluded (Questions) Excluded (Expired) Exc…" at bounding box center [405, 152] width 74 height 14
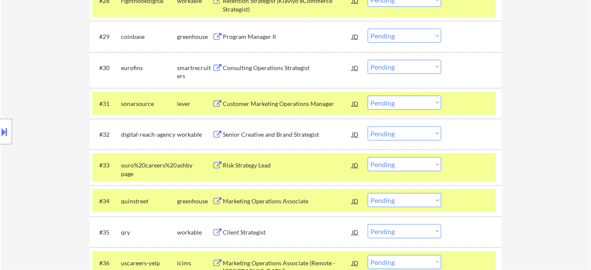
scroll to position [1205, 0]
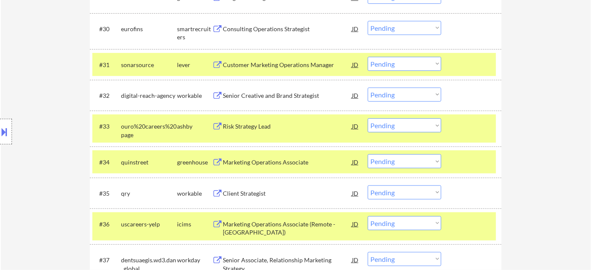
click at [257, 131] on div "Risk Strategy Lead" at bounding box center [287, 125] width 129 height 15
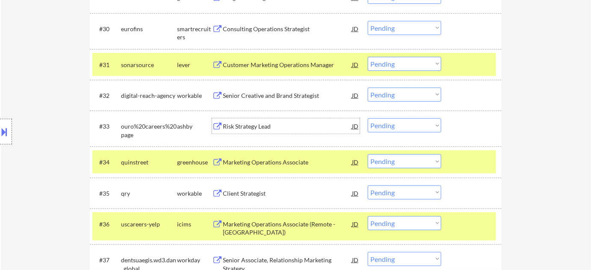
click at [401, 127] on select "Choose an option... Pending Applied Excluded (Questions) Excluded (Expired) Exc…" at bounding box center [405, 125] width 74 height 14
click at [368, 118] on select "Choose an option... Pending Applied Excluded (Questions) Excluded (Expired) Exc…" at bounding box center [405, 125] width 74 height 14
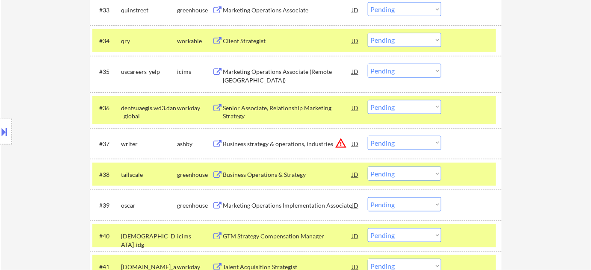
scroll to position [1360, 0]
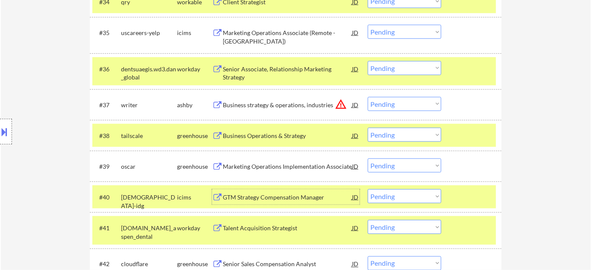
click at [252, 198] on div "GTM Strategy Compensation Manager" at bounding box center [287, 197] width 129 height 9
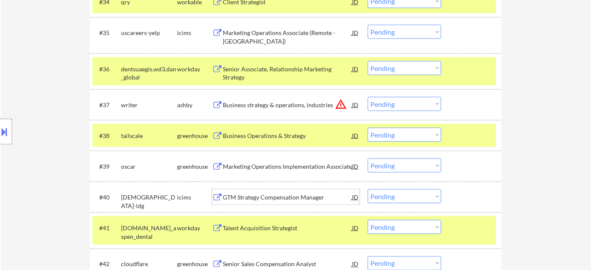
scroll to position [1399, 0]
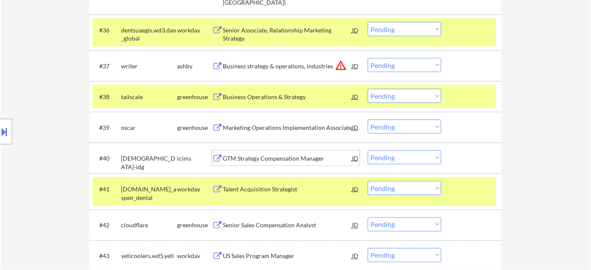
click at [412, 157] on select "Choose an option... Pending Applied Excluded (Questions) Excluded (Expired) Exc…" at bounding box center [405, 158] width 74 height 14
click at [368, 151] on select "Choose an option... Pending Applied Excluded (Questions) Excluded (Expired) Exc…" at bounding box center [405, 158] width 74 height 14
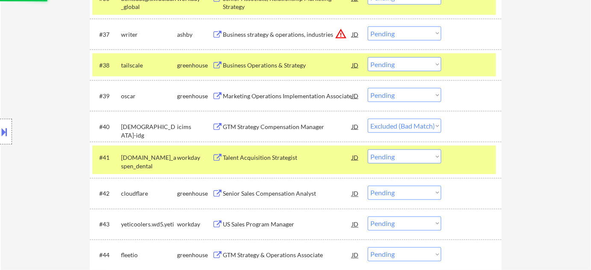
scroll to position [1477, 0]
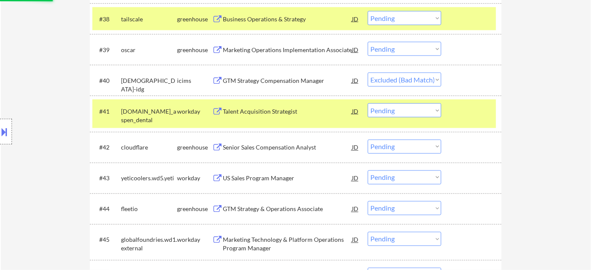
click at [280, 145] on div "Senior Sales Compensation Analyst" at bounding box center [287, 148] width 129 height 9
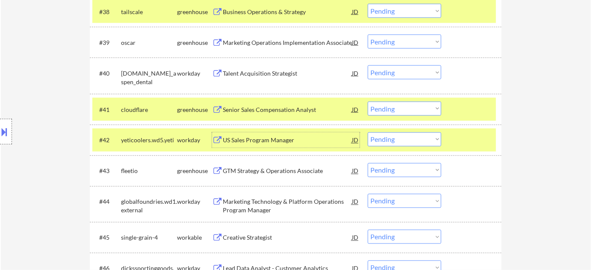
scroll to position [1555, 0]
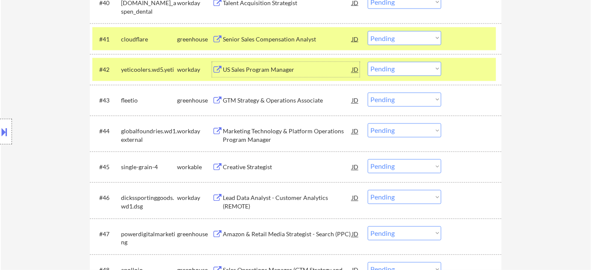
click at [268, 69] on div "US Sales Program Manager" at bounding box center [287, 70] width 129 height 9
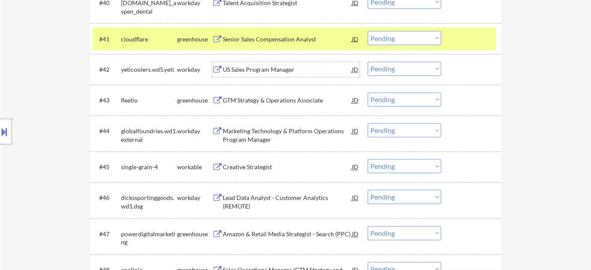
drag, startPoint x: 405, startPoint y: 70, endPoint x: 403, endPoint y: 75, distance: 5.0
click at [405, 70] on select "Choose an option... Pending Applied Excluded (Questions) Excluded (Expired) Exc…" at bounding box center [405, 69] width 74 height 14
click at [368, 62] on select "Choose an option... Pending Applied Excluded (Questions) Excluded (Expired) Exc…" at bounding box center [405, 69] width 74 height 14
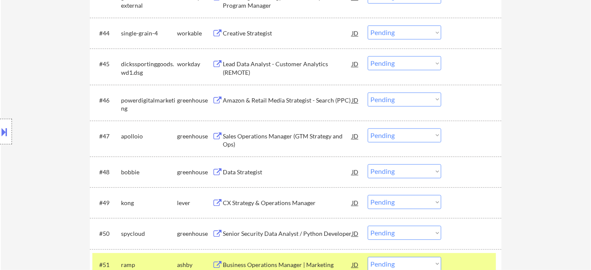
scroll to position [1672, 0]
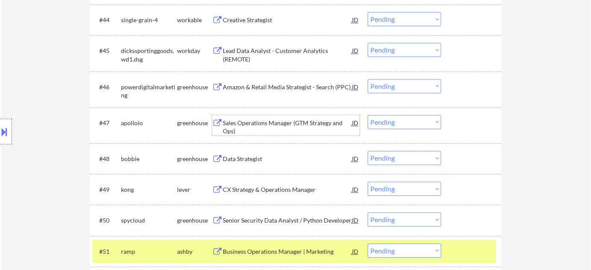
click at [272, 117] on div "Sales Operations Manager (GTM Strategy and Ops)" at bounding box center [287, 125] width 129 height 21
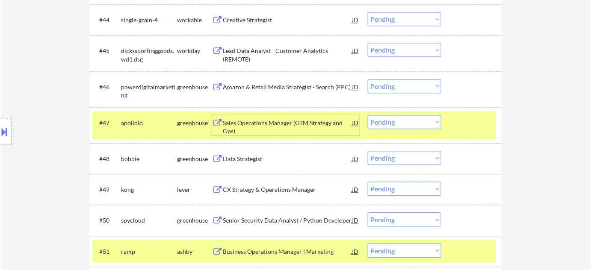
click at [385, 119] on select "Choose an option... Pending Applied Excluded (Questions) Excluded (Expired) Exc…" at bounding box center [405, 122] width 74 height 14
click at [368, 115] on select "Choose an option... Pending Applied Excluded (Questions) Excluded (Expired) Exc…" at bounding box center [405, 122] width 74 height 14
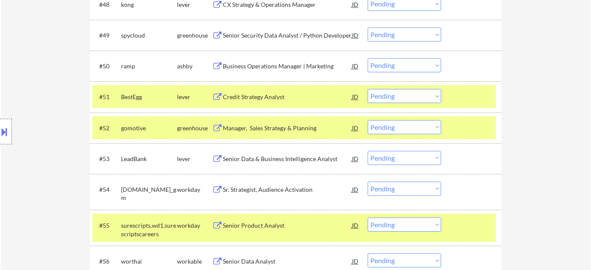
scroll to position [1827, 0]
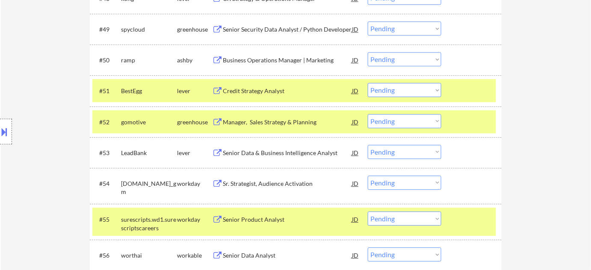
click at [282, 149] on div "Senior Data & Business Intelligence Analyst" at bounding box center [287, 153] width 129 height 9
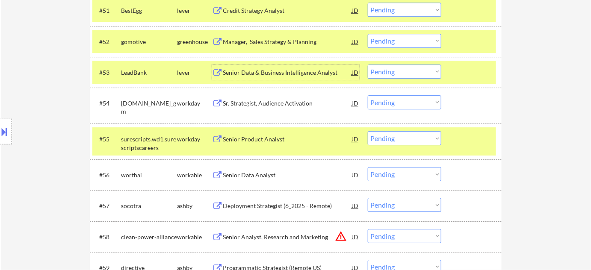
scroll to position [1944, 0]
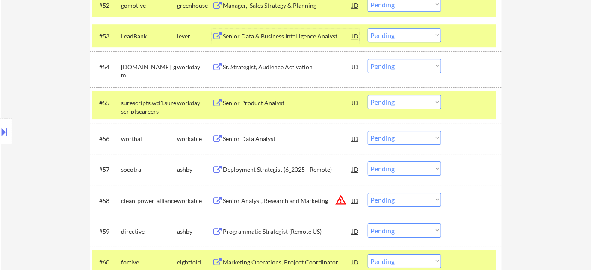
click at [256, 142] on div "Senior Data Analyst" at bounding box center [287, 139] width 129 height 9
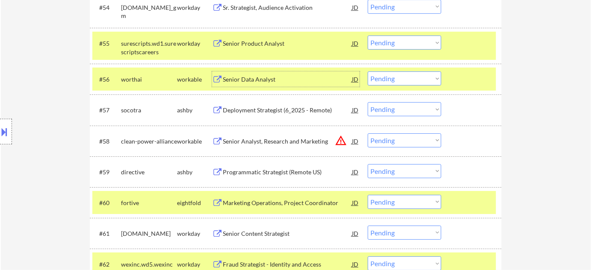
scroll to position [2021, 0]
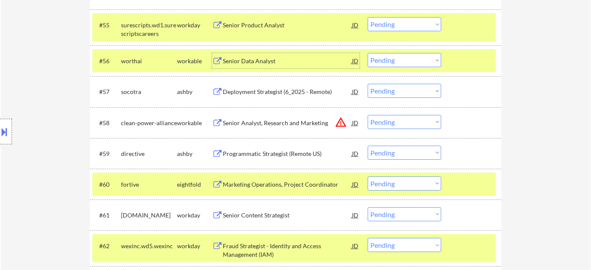
click at [283, 92] on div "Deployment Strategist (6_2025 - Remote)" at bounding box center [287, 92] width 129 height 9
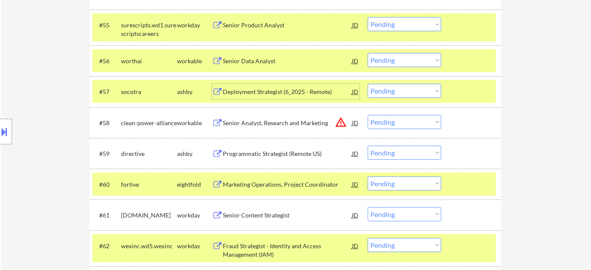
click at [430, 91] on select "Choose an option... Pending Applied Excluded (Questions) Excluded (Expired) Exc…" at bounding box center [405, 91] width 74 height 14
click at [368, 84] on select "Choose an option... Pending Applied Excluded (Questions) Excluded (Expired) Exc…" at bounding box center [405, 91] width 74 height 14
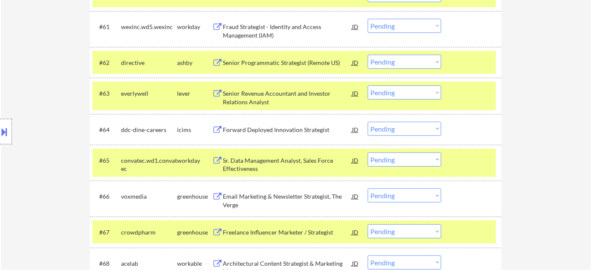
scroll to position [2216, 0]
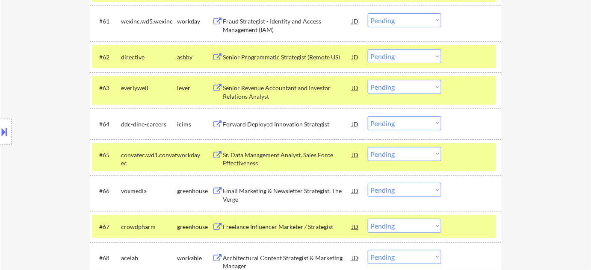
click at [254, 166] on div "Sr. Data Management Analyst, Sales Force Effectiveness" at bounding box center [287, 159] width 129 height 17
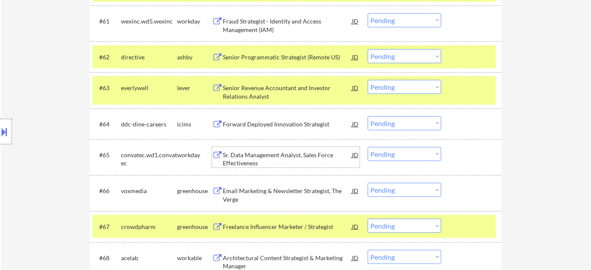
click at [409, 86] on select "Choose an option... Pending Applied Excluded (Questions) Excluded (Expired) Exc…" at bounding box center [405, 87] width 74 height 14
click at [368, 80] on select "Choose an option... Pending Applied Excluded (Questions) Excluded (Expired) Exc…" at bounding box center [405, 87] width 74 height 14
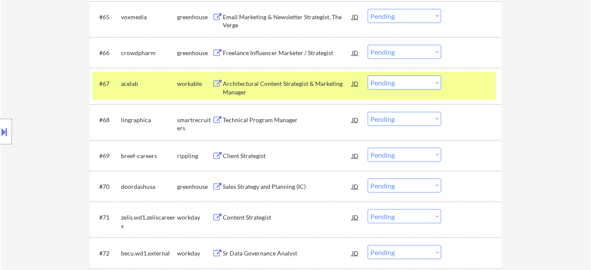
scroll to position [2371, 0]
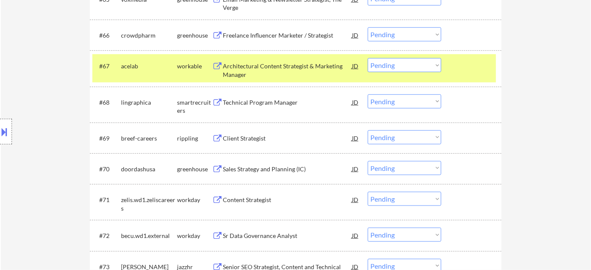
click at [251, 142] on div "Client Strategist" at bounding box center [287, 138] width 129 height 9
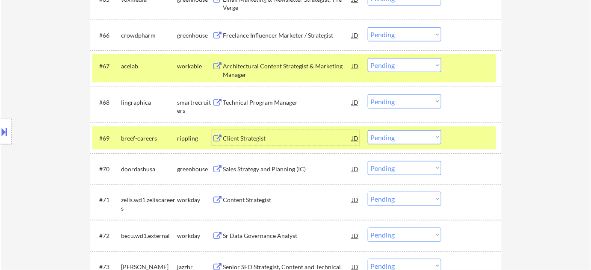
click at [384, 129] on div "#69 breef-careers rippling Client Strategist JD warning_amber Choose an option.…" at bounding box center [294, 138] width 404 height 23
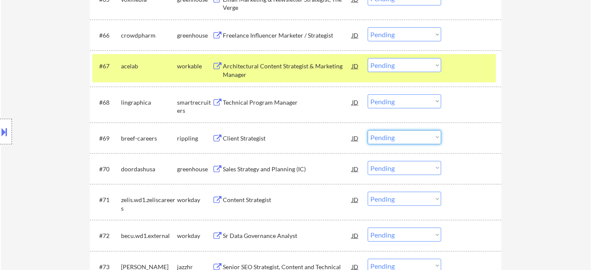
drag, startPoint x: 391, startPoint y: 139, endPoint x: 395, endPoint y: 144, distance: 6.1
click at [391, 140] on select "Choose an option... Pending Applied Excluded (Questions) Excluded (Expired) Exc…" at bounding box center [405, 137] width 74 height 14
click at [368, 130] on select "Choose an option... Pending Applied Excluded (Questions) Excluded (Expired) Exc…" at bounding box center [405, 137] width 74 height 14
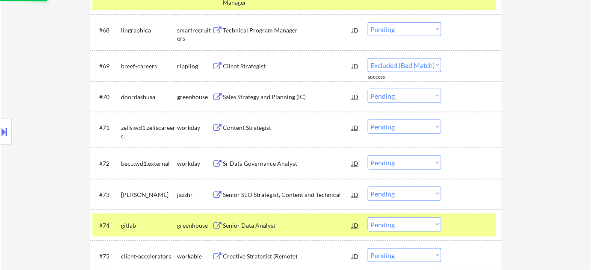
scroll to position [2449, 0]
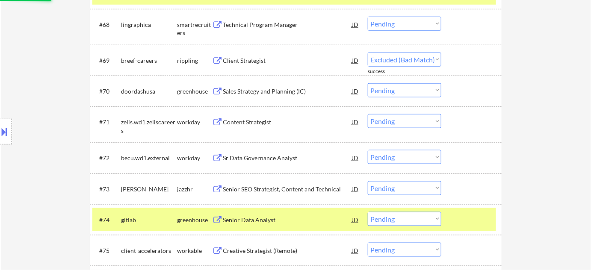
click at [269, 153] on div "Sr Data Governance Analyst" at bounding box center [287, 157] width 129 height 15
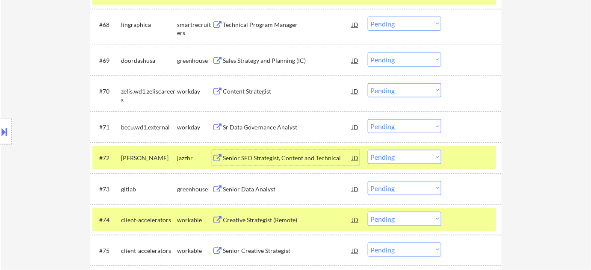
click at [425, 160] on select "Choose an option... Pending Applied Excluded (Questions) Excluded (Expired) Exc…" at bounding box center [405, 157] width 74 height 14
click at [368, 150] on select "Choose an option... Pending Applied Excluded (Questions) Excluded (Expired) Exc…" at bounding box center [405, 157] width 74 height 14
click at [243, 186] on div "Senior Data Analyst" at bounding box center [287, 189] width 129 height 9
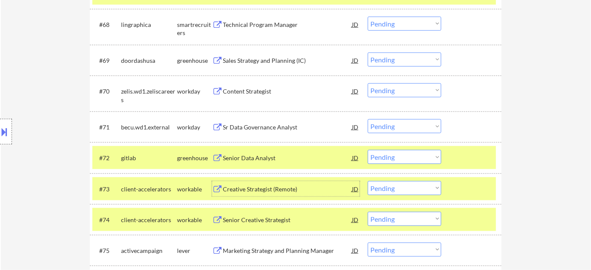
click at [401, 163] on select "Choose an option... Pending Applied Excluded (Questions) Excluded (Expired) Exc…" at bounding box center [405, 157] width 74 height 14
click at [368, 150] on select "Choose an option... Pending Applied Excluded (Questions) Excluded (Expired) Exc…" at bounding box center [405, 157] width 74 height 14
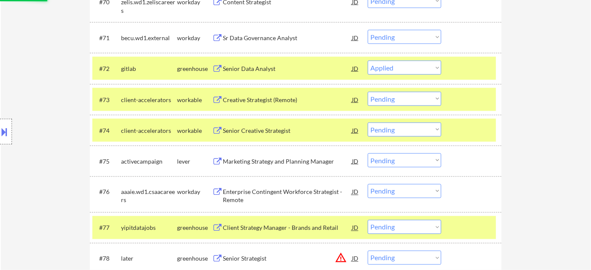
scroll to position [2566, 0]
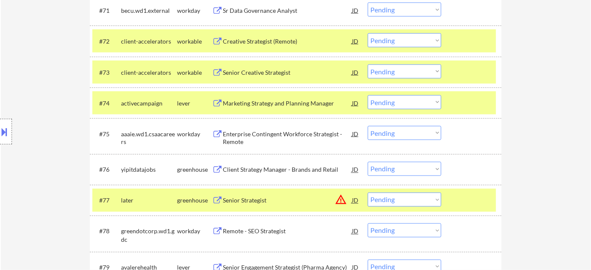
click at [268, 73] on div "Senior Creative Strategist" at bounding box center [287, 72] width 129 height 9
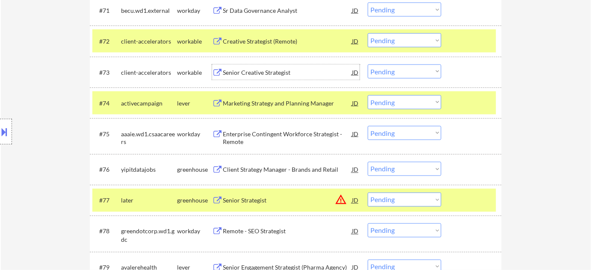
click at [401, 72] on select "Choose an option... Pending Applied Excluded (Questions) Excluded (Expired) Exc…" at bounding box center [405, 72] width 74 height 14
click at [368, 65] on select "Choose an option... Pending Applied Excluded (Questions) Excluded (Expired) Exc…" at bounding box center [405, 72] width 74 height 14
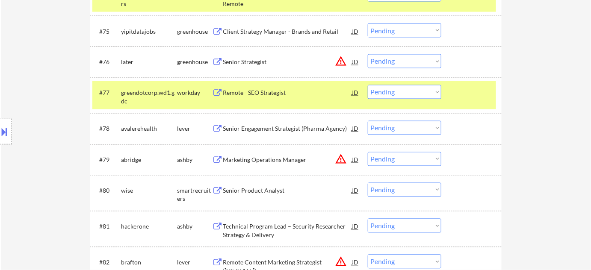
scroll to position [2682, 0]
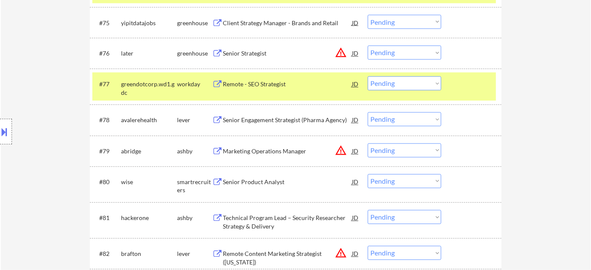
click at [254, 182] on div "Senior Product Analyst" at bounding box center [287, 182] width 129 height 9
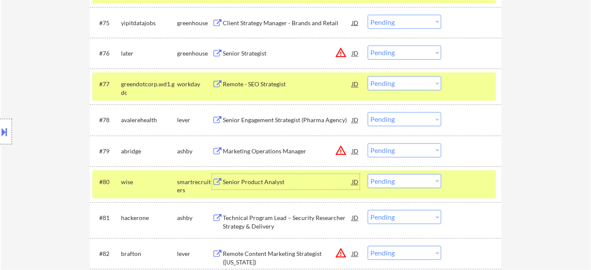
click at [423, 186] on select "Choose an option... Pending Applied Excluded (Questions) Excluded (Expired) Exc…" at bounding box center [405, 181] width 74 height 14
click at [368, 174] on select "Choose an option... Pending Applied Excluded (Questions) Excluded (Expired) Exc…" at bounding box center [405, 181] width 74 height 14
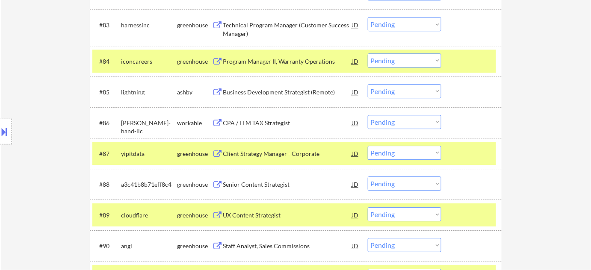
scroll to position [2955, 0]
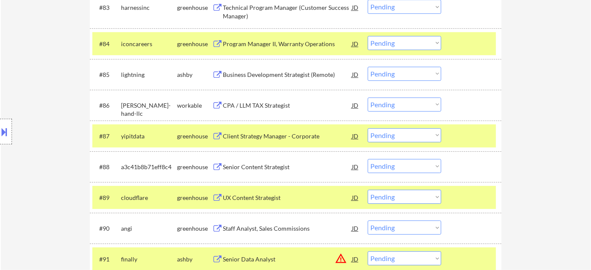
click at [250, 203] on div "UX Content Strategist" at bounding box center [287, 197] width 129 height 15
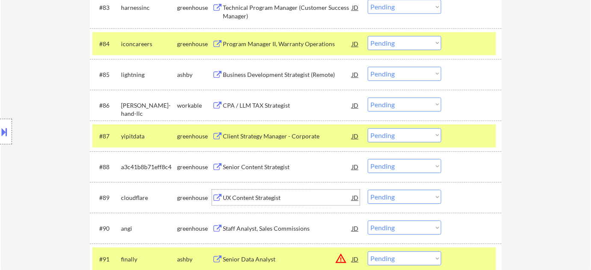
click at [382, 197] on select "Choose an option... Pending Applied Excluded (Questions) Excluded (Expired) Exc…" at bounding box center [405, 197] width 74 height 14
click at [368, 190] on select "Choose an option... Pending Applied Excluded (Questions) Excluded (Expired) Exc…" at bounding box center [405, 197] width 74 height 14
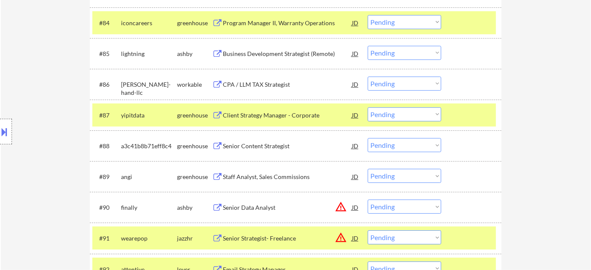
scroll to position [2994, 0]
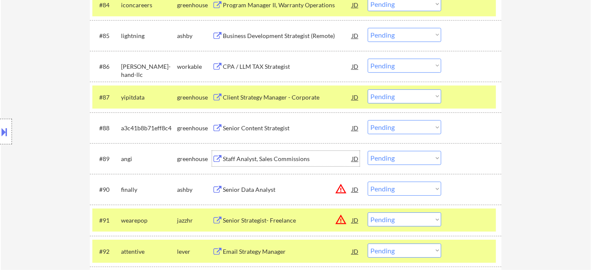
click at [290, 163] on div "Staff Analyst, Sales Commissions" at bounding box center [287, 159] width 129 height 9
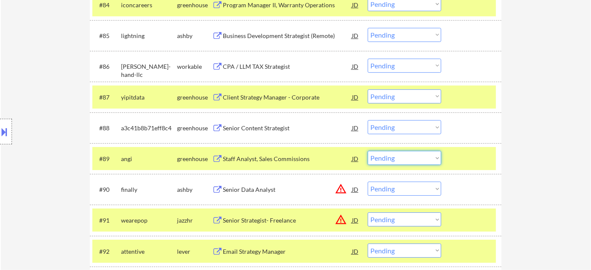
click at [387, 160] on select "Choose an option... Pending Applied Excluded (Questions) Excluded (Expired) Exc…" at bounding box center [405, 158] width 74 height 14
click at [368, 151] on select "Choose an option... Pending Applied Excluded (Questions) Excluded (Expired) Exc…" at bounding box center [405, 158] width 74 height 14
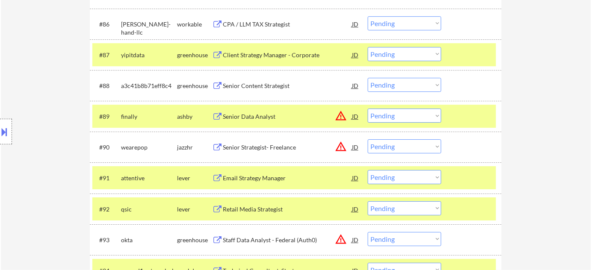
scroll to position [3032, 0]
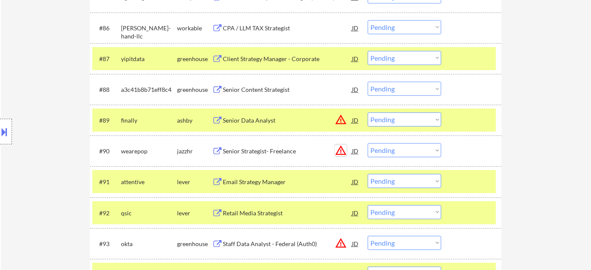
click at [343, 152] on button "warning_amber" at bounding box center [341, 151] width 12 height 12
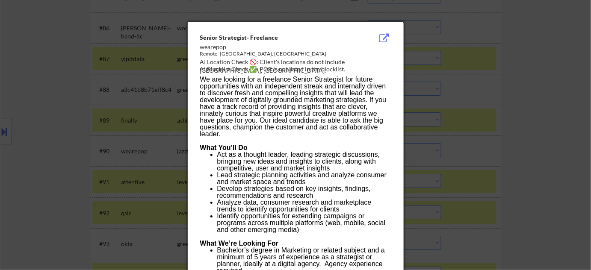
click at [529, 210] on div at bounding box center [295, 135] width 591 height 270
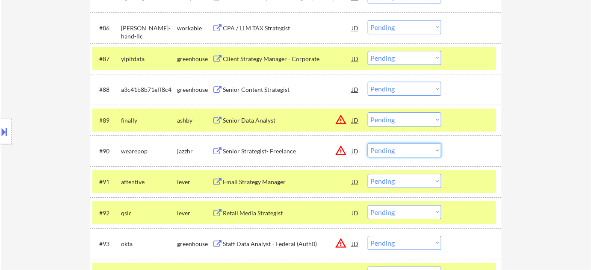
click at [427, 150] on select "Choose an option... Pending Applied Excluded (Questions) Excluded (Expired) Exc…" at bounding box center [405, 150] width 74 height 14
click at [368, 143] on select "Choose an option... Pending Applied Excluded (Questions) Excluded (Expired) Exc…" at bounding box center [405, 150] width 74 height 14
click at [341, 121] on button "warning_amber" at bounding box center [341, 120] width 12 height 12
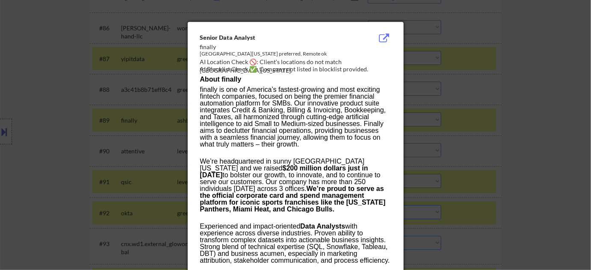
click at [535, 130] on div at bounding box center [295, 135] width 591 height 270
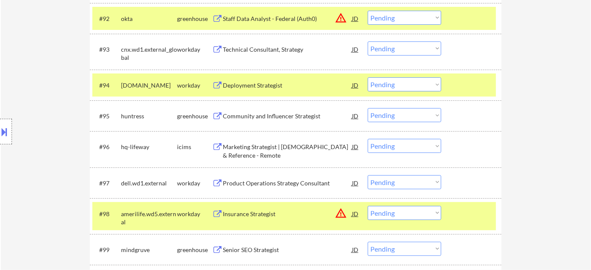
scroll to position [3304, 0]
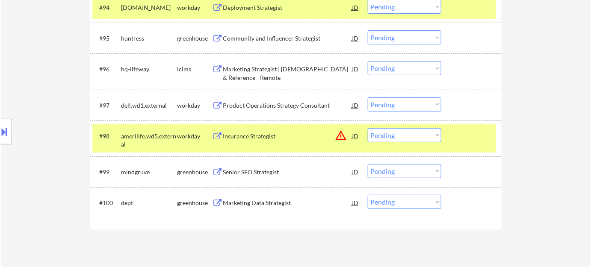
click at [376, 134] on select "Choose an option... Pending Applied Excluded (Questions) Excluded (Expired) Exc…" at bounding box center [405, 135] width 74 height 14
click at [368, 128] on select "Choose an option... Pending Applied Excluded (Questions) Excluded (Expired) Exc…" at bounding box center [405, 135] width 74 height 14
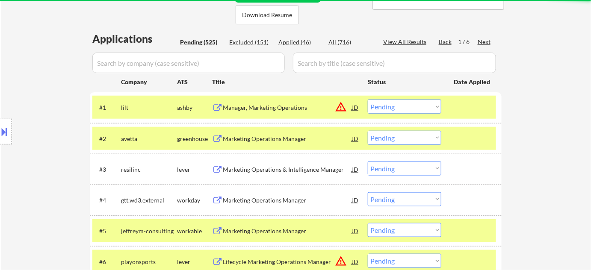
scroll to position [185, 0]
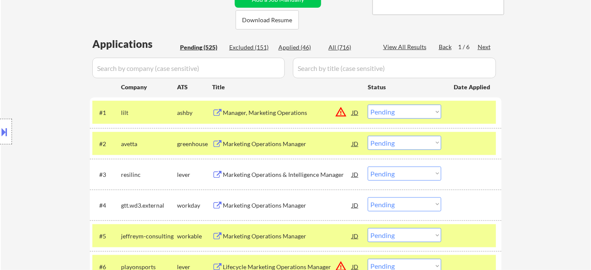
click at [485, 47] on div "Next" at bounding box center [485, 47] width 14 height 9
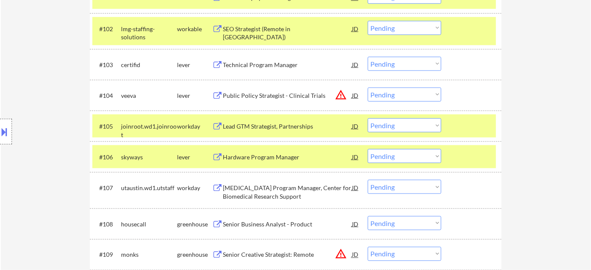
scroll to position [301, 0]
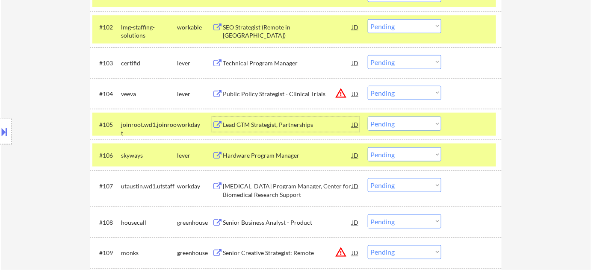
click at [278, 127] on div "Lead GTM Strategist, Partnerships" at bounding box center [287, 125] width 129 height 9
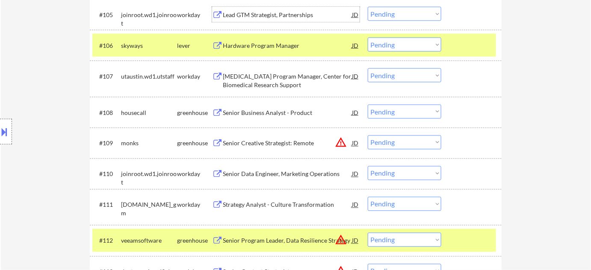
scroll to position [418, 0]
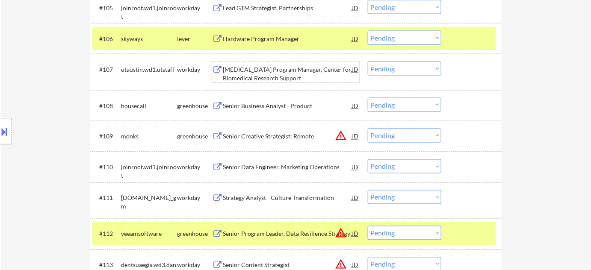
click at [247, 68] on div "MRI Program Manager, Center for Biomedical Research Support" at bounding box center [287, 73] width 129 height 17
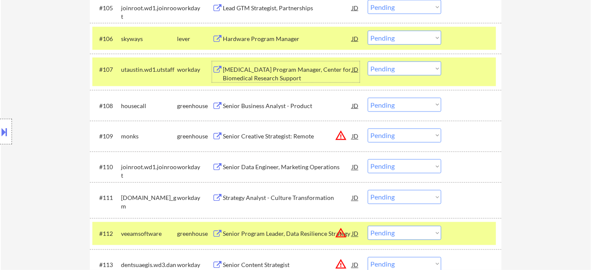
click at [405, 69] on select "Choose an option... Pending Applied Excluded (Questions) Excluded (Expired) Exc…" at bounding box center [405, 69] width 74 height 14
click at [368, 62] on select "Choose an option... Pending Applied Excluded (Questions) Excluded (Expired) Exc…" at bounding box center [405, 69] width 74 height 14
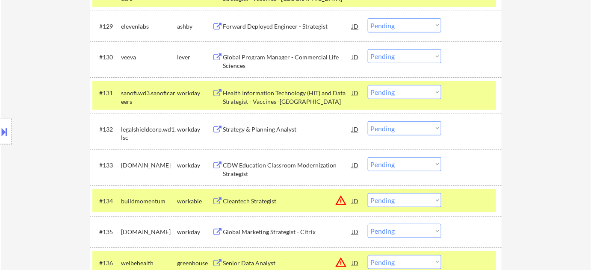
scroll to position [1196, 0]
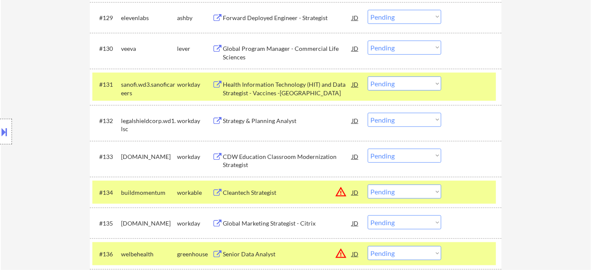
click at [408, 84] on select "Choose an option... Pending Applied Excluded (Questions) Excluded (Expired) Exc…" at bounding box center [405, 84] width 74 height 14
click at [368, 77] on select "Choose an option... Pending Applied Excluded (Questions) Excluded (Expired) Exc…" at bounding box center [405, 84] width 74 height 14
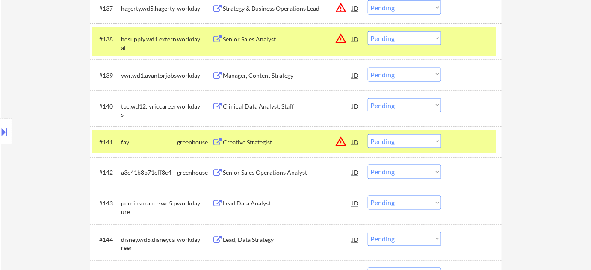
scroll to position [1468, 0]
click at [275, 170] on div "Senior Sales Operations Analyst" at bounding box center [287, 172] width 129 height 9
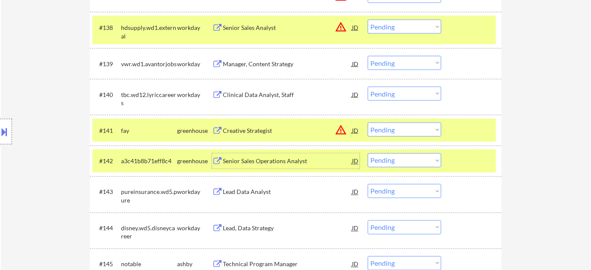
scroll to position [1518, 0]
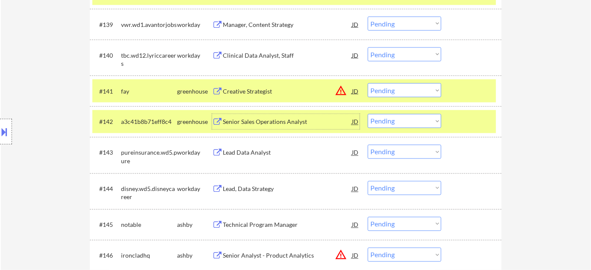
click at [395, 121] on select "Choose an option... Pending Applied Excluded (Questions) Excluded (Expired) Exc…" at bounding box center [405, 121] width 74 height 14
click at [368, 114] on select "Choose an option... Pending Applied Excluded (Questions) Excluded (Expired) Exc…" at bounding box center [405, 121] width 74 height 14
click at [263, 154] on div "Lead Data Analyst" at bounding box center [287, 153] width 129 height 9
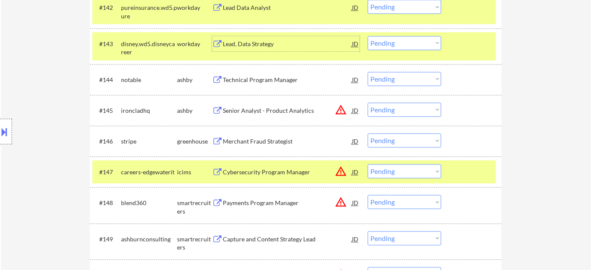
scroll to position [1635, 0]
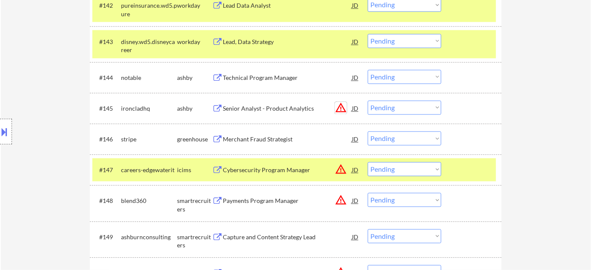
click at [340, 106] on button "warning_amber" at bounding box center [341, 108] width 12 height 12
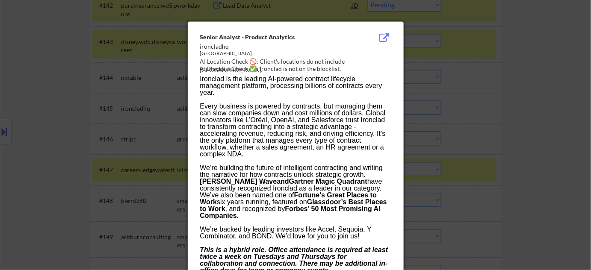
click at [505, 146] on div at bounding box center [295, 135] width 591 height 270
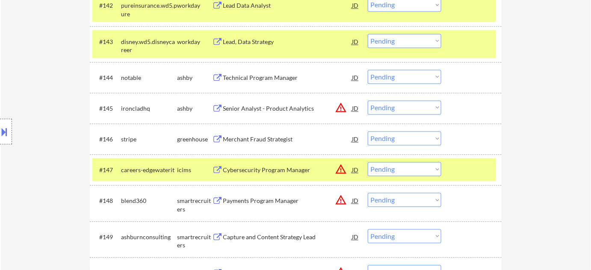
click at [427, 115] on div "#145 ironcladhq ashby Senior Analyst - Product Analytics JD warning_amber Choos…" at bounding box center [294, 108] width 404 height 23
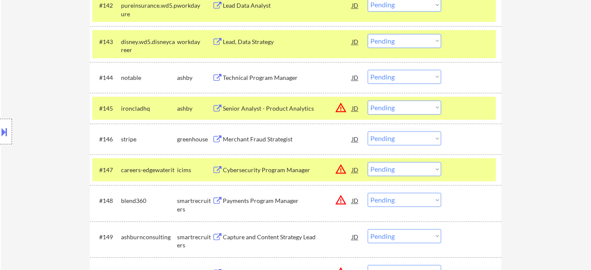
click at [424, 110] on select "Choose an option... Pending Applied Excluded (Questions) Excluded (Expired) Exc…" at bounding box center [405, 107] width 74 height 14
click at [368, 100] on select "Choose an option... Pending Applied Excluded (Questions) Excluded (Expired) Exc…" at bounding box center [405, 107] width 74 height 14
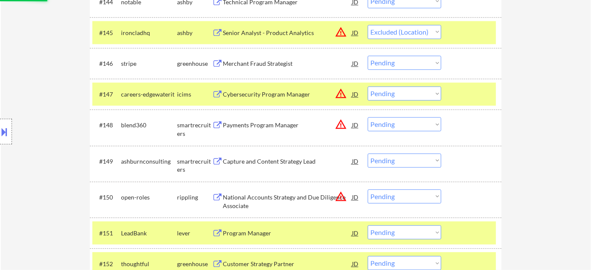
scroll to position [1713, 0]
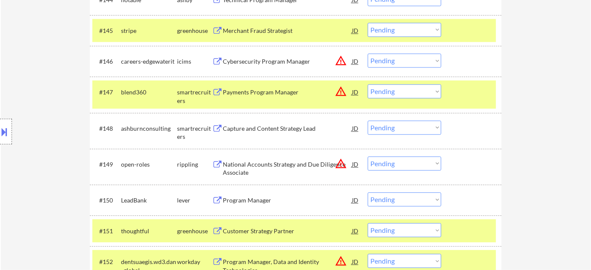
click at [278, 126] on div "Capture and Content Strategy Lead" at bounding box center [287, 128] width 129 height 9
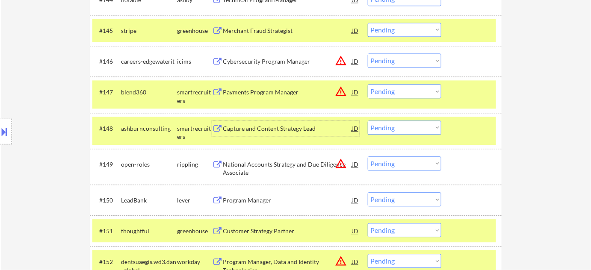
click at [418, 130] on select "Choose an option... Pending Applied Excluded (Questions) Excluded (Expired) Exc…" at bounding box center [405, 128] width 74 height 14
click at [368, 121] on select "Choose an option... Pending Applied Excluded (Questions) Excluded (Expired) Exc…" at bounding box center [405, 128] width 74 height 14
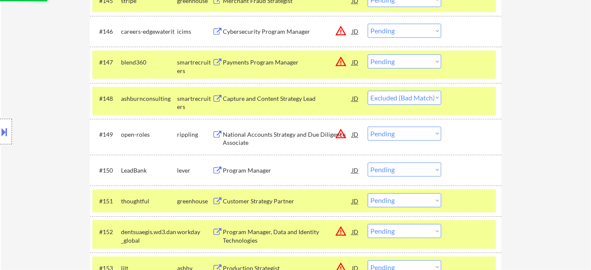
scroll to position [1752, 0]
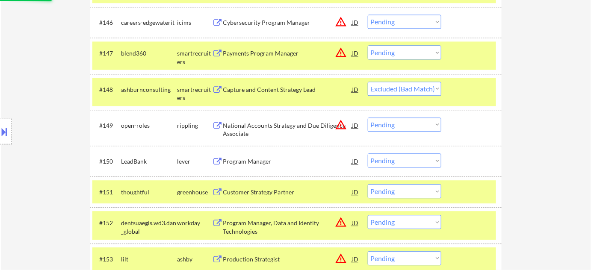
click at [340, 124] on button "warning_amber" at bounding box center [341, 125] width 12 height 12
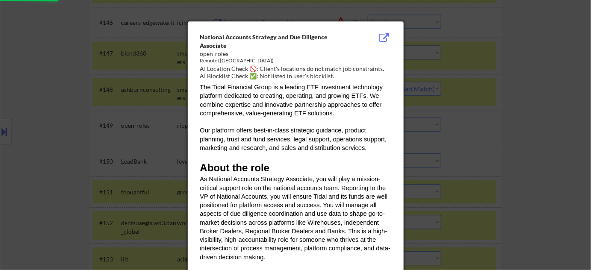
click at [554, 172] on div at bounding box center [295, 135] width 591 height 270
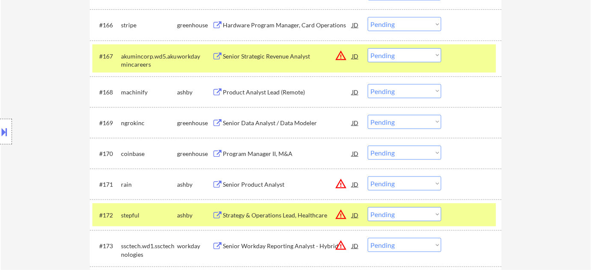
scroll to position [2412, 0]
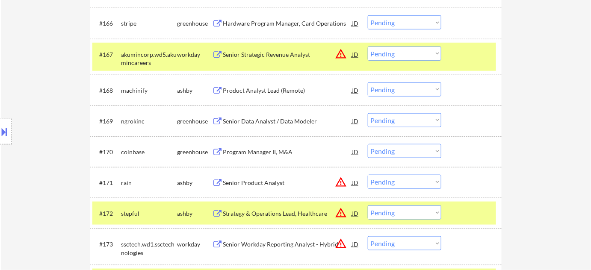
click at [406, 247] on select "Choose an option... Pending Applied Excluded (Questions) Excluded (Expired) Exc…" at bounding box center [405, 243] width 74 height 14
drag, startPoint x: 535, startPoint y: 183, endPoint x: 519, endPoint y: 195, distance: 19.6
click at [348, 239] on div "Senior Workday Reporting Analyst - Hybrid" at bounding box center [287, 243] width 129 height 15
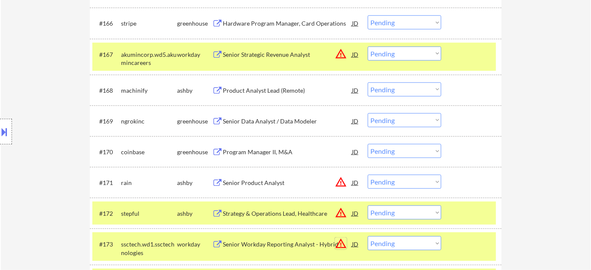
click at [341, 241] on button "warning_amber" at bounding box center [341, 244] width 12 height 12
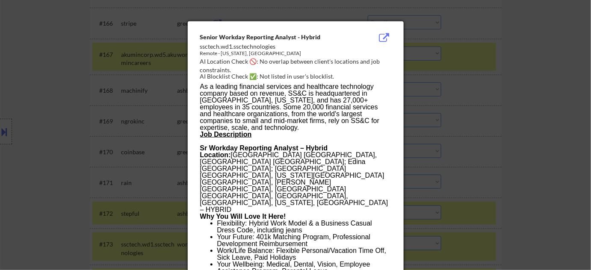
click at [540, 203] on div at bounding box center [295, 135] width 591 height 270
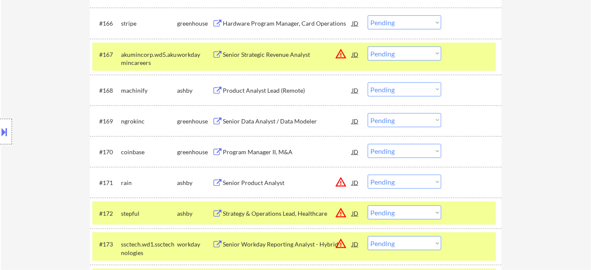
click at [399, 242] on select "Choose an option... Pending Applied Excluded (Questions) Excluded (Expired) Exc…" at bounding box center [405, 243] width 74 height 14
click at [368, 236] on select "Choose an option... Pending Applied Excluded (Questions) Excluded (Expired) Exc…" at bounding box center [405, 243] width 74 height 14
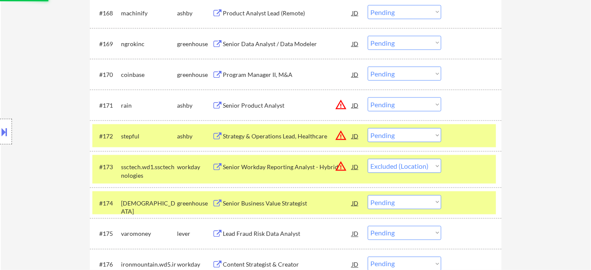
scroll to position [2490, 0]
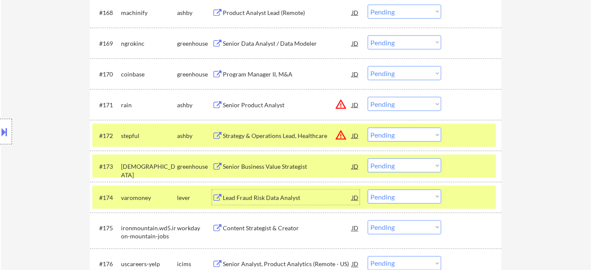
click at [278, 201] on div "Lead Fraud Risk Data Analyst" at bounding box center [287, 198] width 129 height 9
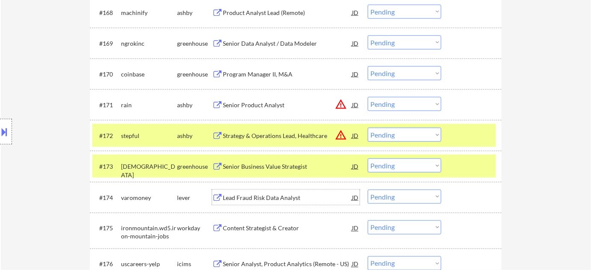
click at [399, 194] on select "Choose an option... Pending Applied Excluded (Questions) Excluded (Expired) Exc…" at bounding box center [405, 197] width 74 height 14
click at [368, 190] on select "Choose an option... Pending Applied Excluded (Questions) Excluded (Expired) Exc…" at bounding box center [405, 197] width 74 height 14
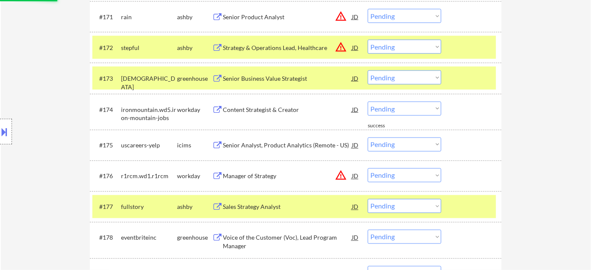
scroll to position [2607, 0]
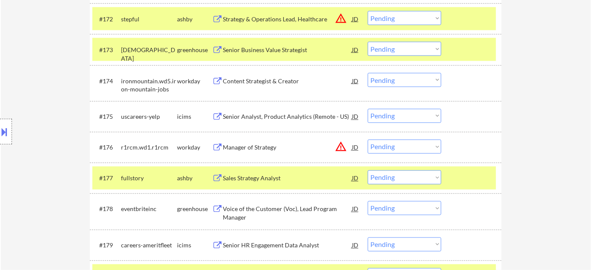
click at [272, 175] on div "Sales Strategy Analyst" at bounding box center [287, 178] width 129 height 9
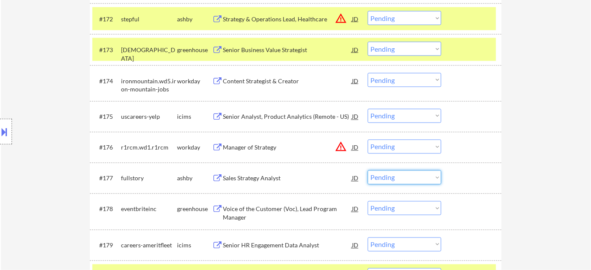
click at [389, 183] on select "Choose an option... Pending Applied Excluded (Questions) Excluded (Expired) Exc…" at bounding box center [405, 178] width 74 height 14
click at [368, 171] on select "Choose an option... Pending Applied Excluded (Questions) Excluded (Expired) Exc…" at bounding box center [405, 178] width 74 height 14
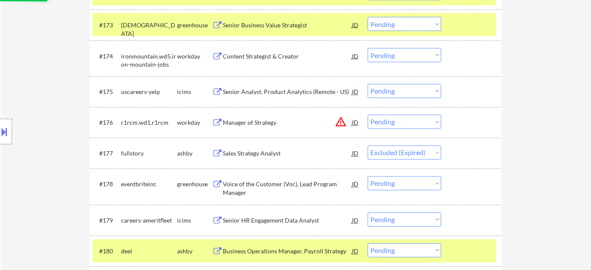
scroll to position [2645, 0]
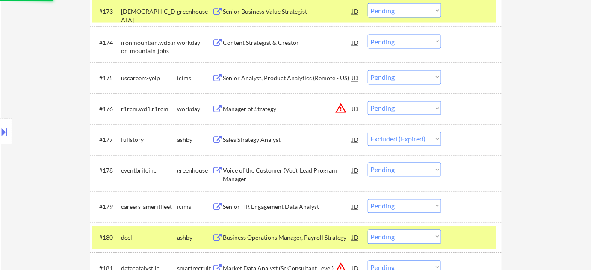
click at [336, 110] on button "warning_amber" at bounding box center [341, 109] width 12 height 12
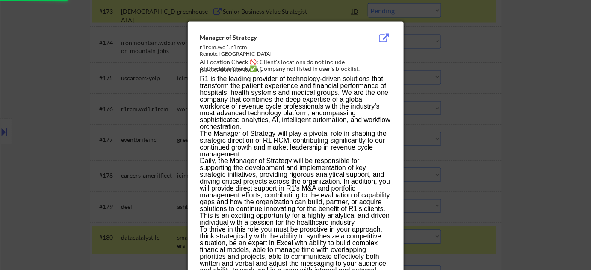
click at [505, 164] on div at bounding box center [295, 135] width 591 height 270
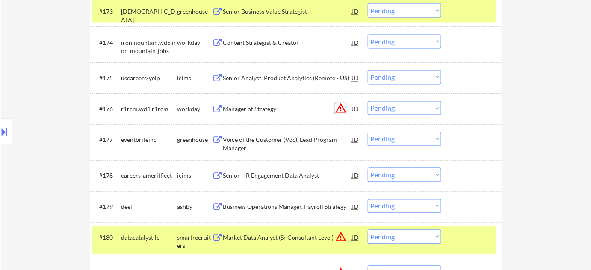
click at [340, 106] on button "warning_amber" at bounding box center [341, 109] width 12 height 12
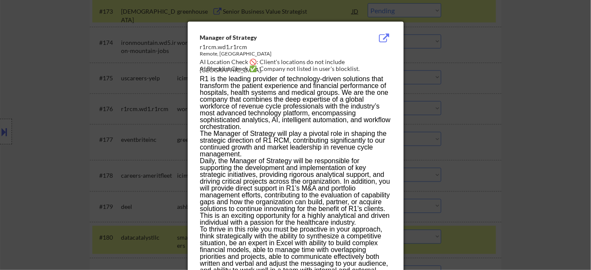
click at [473, 134] on div at bounding box center [295, 135] width 591 height 270
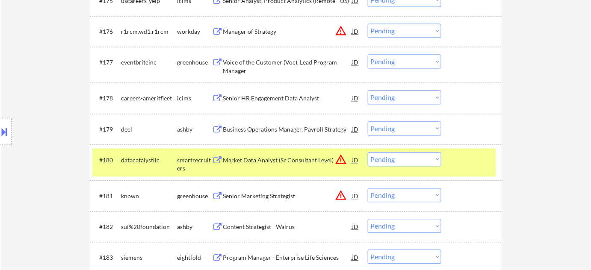
scroll to position [2762, 0]
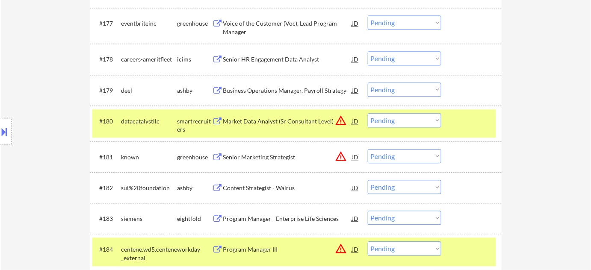
click at [420, 122] on select "Choose an option... Pending Applied Excluded (Questions) Excluded (Expired) Exc…" at bounding box center [405, 120] width 74 height 14
click at [368, 113] on select "Choose an option... Pending Applied Excluded (Questions) Excluded (Expired) Exc…" at bounding box center [405, 120] width 74 height 14
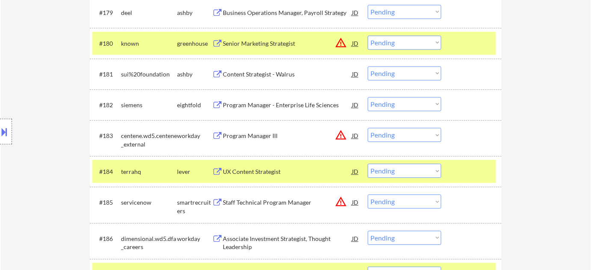
scroll to position [2918, 0]
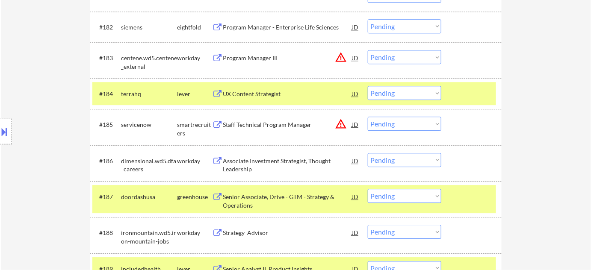
click at [414, 96] on select "Choose an option... Pending Applied Excluded (Questions) Excluded (Expired) Exc…" at bounding box center [405, 93] width 74 height 14
click at [368, 86] on select "Choose an option... Pending Applied Excluded (Questions) Excluded (Expired) Exc…" at bounding box center [405, 93] width 74 height 14
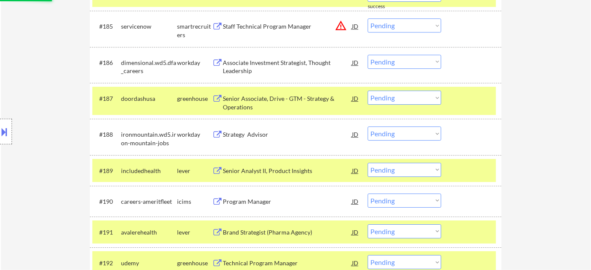
scroll to position [3035, 0]
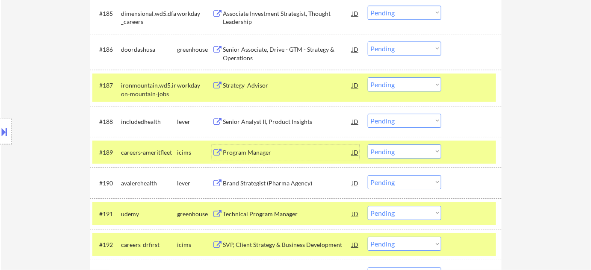
click at [259, 152] on div "Program Manager" at bounding box center [287, 152] width 129 height 9
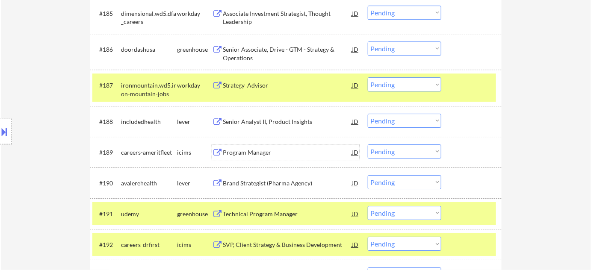
click at [394, 149] on select "Choose an option... Pending Applied Excluded (Questions) Excluded (Expired) Exc…" at bounding box center [405, 152] width 74 height 14
click at [368, 145] on select "Choose an option... Pending Applied Excluded (Questions) Excluded (Expired) Exc…" at bounding box center [405, 152] width 74 height 14
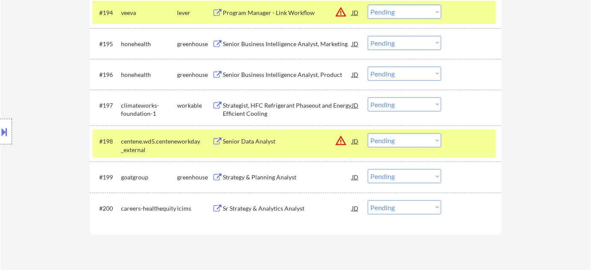
scroll to position [3345, 0]
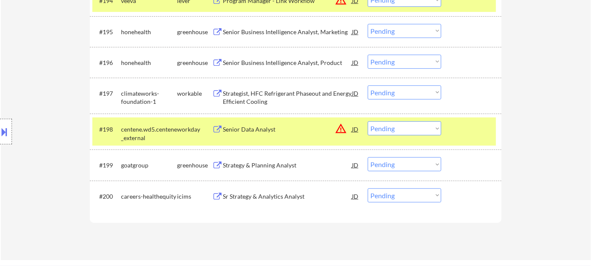
click at [293, 198] on div "Sr Strategy & Analytics Analyst" at bounding box center [287, 196] width 129 height 9
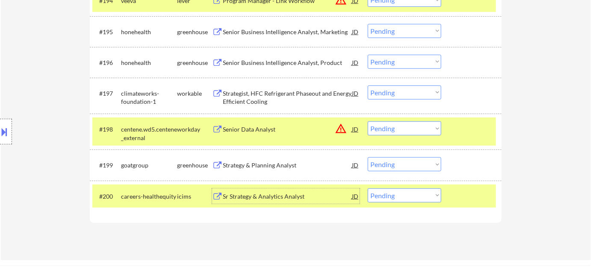
click at [422, 198] on select "Choose an option... Pending Applied Excluded (Questions) Excluded (Expired) Exc…" at bounding box center [405, 196] width 74 height 14
click at [368, 189] on select "Choose an option... Pending Applied Excluded (Questions) Excluded (Expired) Exc…" at bounding box center [405, 196] width 74 height 14
click at [337, 130] on button "warning_amber" at bounding box center [341, 129] width 12 height 12
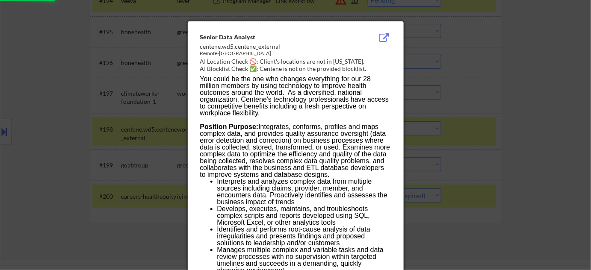
scroll to position [3109, 0]
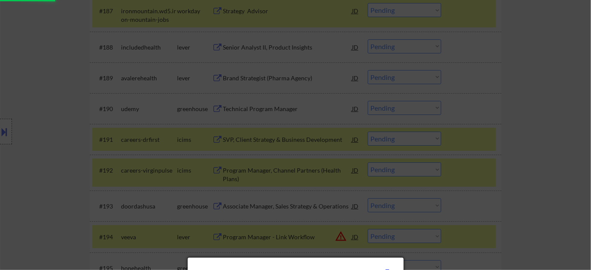
click at [576, 180] on div at bounding box center [295, 135] width 591 height 270
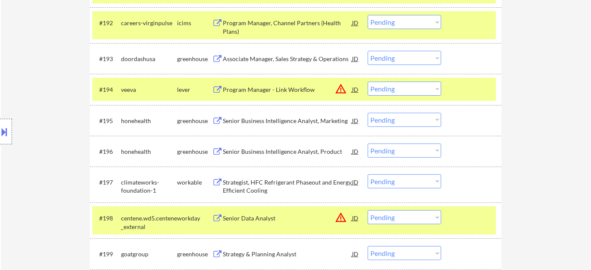
scroll to position [3265, 0]
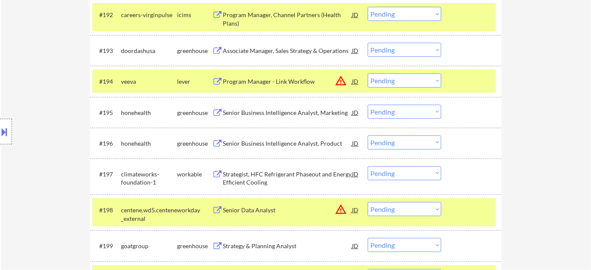
click at [414, 210] on select "Choose an option... Pending Applied Excluded (Questions) Excluded (Expired) Exc…" at bounding box center [405, 209] width 74 height 14
click at [368, 202] on select "Choose an option... Pending Applied Excluded (Questions) Excluded (Expired) Exc…" at bounding box center [405, 209] width 74 height 14
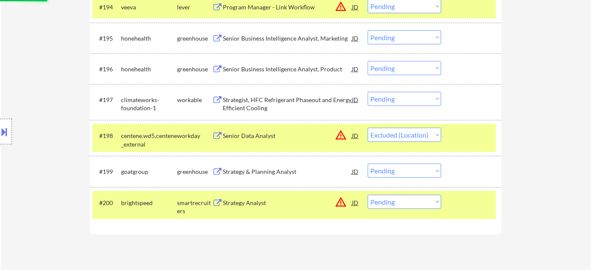
scroll to position [3343, 0]
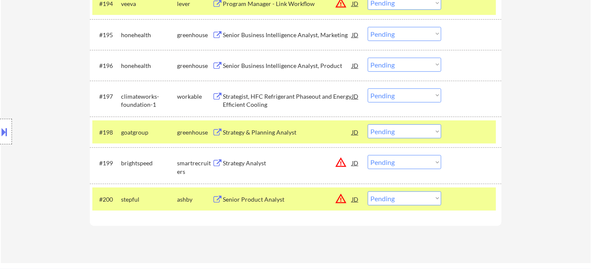
click at [344, 201] on button "warning_amber" at bounding box center [341, 199] width 12 height 12
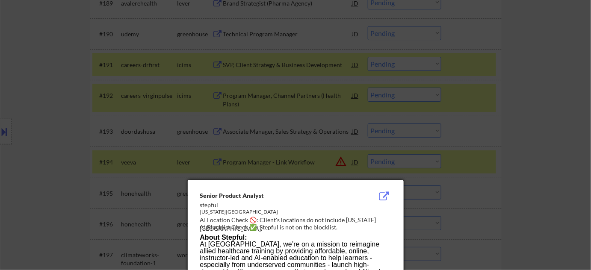
click at [530, 184] on div at bounding box center [295, 135] width 591 height 270
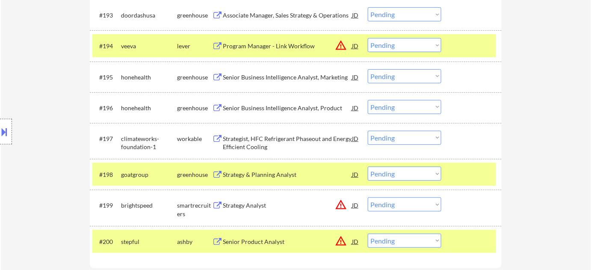
scroll to position [3300, 0]
click at [268, 234] on div "Senior Product Analyst" at bounding box center [287, 241] width 129 height 15
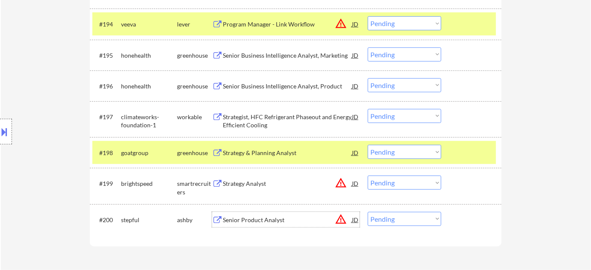
scroll to position [3339, 0]
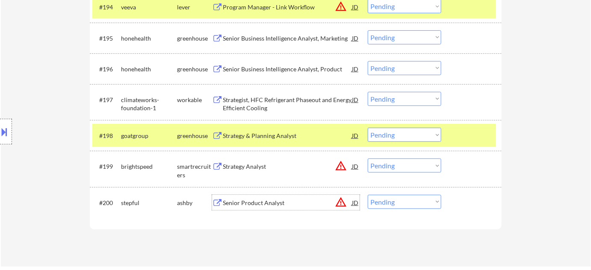
click at [412, 205] on select "Choose an option... Pending Applied Excluded (Questions) Excluded (Expired) Exc…" at bounding box center [405, 202] width 74 height 14
click at [368, 195] on select "Choose an option... Pending Applied Excluded (Questions) Excluded (Expired) Exc…" at bounding box center [405, 202] width 74 height 14
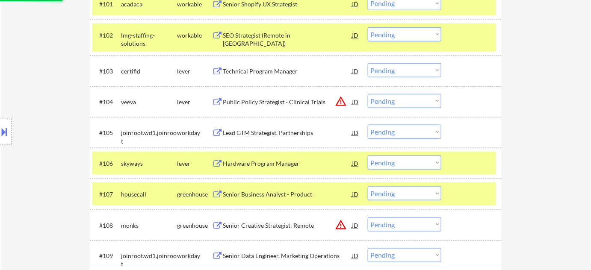
scroll to position [166, 0]
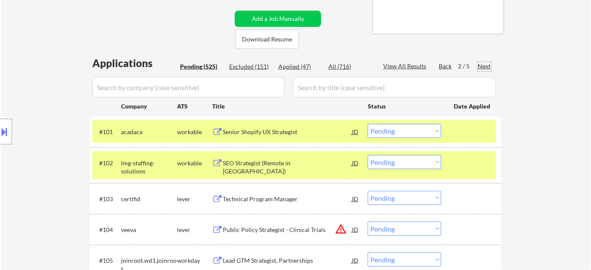
click at [484, 68] on div "Next" at bounding box center [485, 66] width 14 height 9
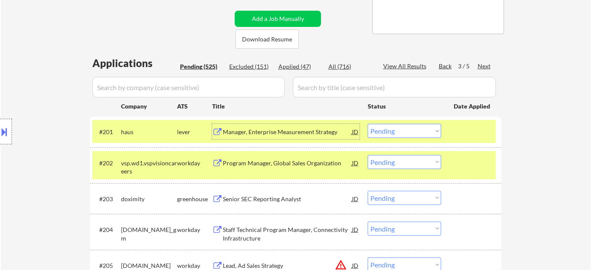
click at [300, 125] on div "Manager, Enterprise Measurement Strategy" at bounding box center [287, 131] width 129 height 15
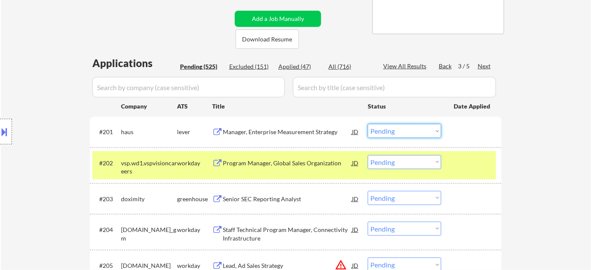
drag, startPoint x: 385, startPoint y: 132, endPoint x: 389, endPoint y: 137, distance: 6.4
click at [385, 132] on select "Choose an option... Pending Applied Excluded (Questions) Excluded (Expired) Exc…" at bounding box center [405, 131] width 74 height 14
click at [368, 124] on select "Choose an option... Pending Applied Excluded (Questions) Excluded (Expired) Exc…" at bounding box center [405, 131] width 74 height 14
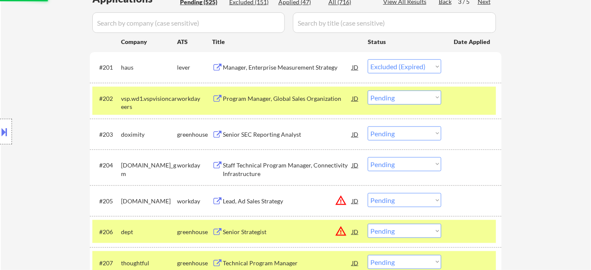
scroll to position [243, 0]
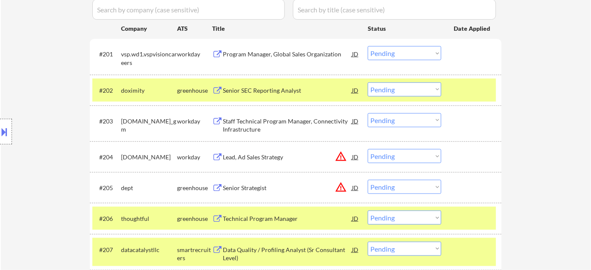
click at [279, 56] on div "Program Manager, Global Sales Organization" at bounding box center [287, 54] width 129 height 9
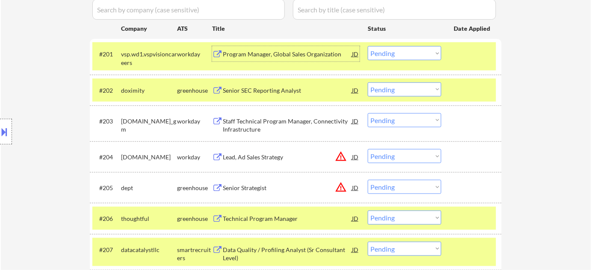
click at [280, 122] on div "Staff Technical Program Manager, Connectivity Infrastructure" at bounding box center [287, 125] width 129 height 17
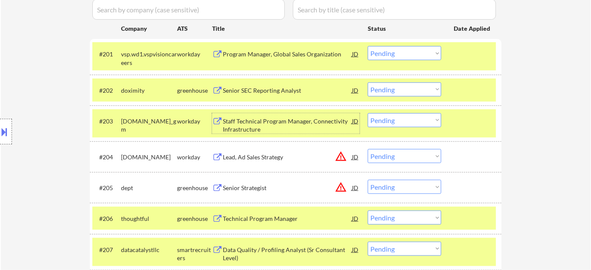
click at [401, 121] on select "Choose an option... Pending Applied Excluded (Questions) Excluded (Expired) Exc…" at bounding box center [405, 120] width 74 height 14
drag, startPoint x: 403, startPoint y: 119, endPoint x: 407, endPoint y: 124, distance: 6.1
click at [404, 119] on select "Choose an option... Pending Applied Excluded (Questions) Excluded (Expired) Exc…" at bounding box center [405, 120] width 74 height 14
click at [368, 113] on select "Choose an option... Pending Applied Excluded (Questions) Excluded (Expired) Exc…" at bounding box center [405, 120] width 74 height 14
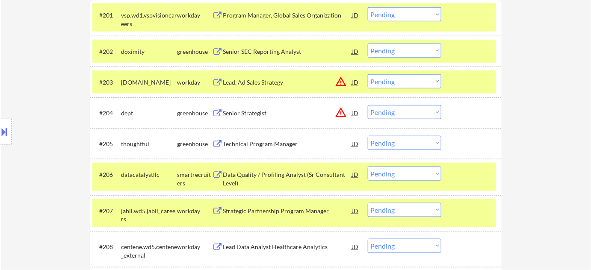
scroll to position [321, 0]
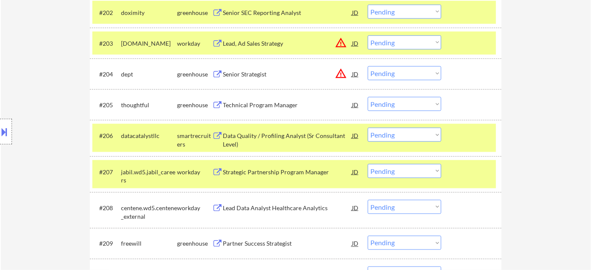
click at [261, 106] on div "Technical Program Manager" at bounding box center [287, 105] width 129 height 9
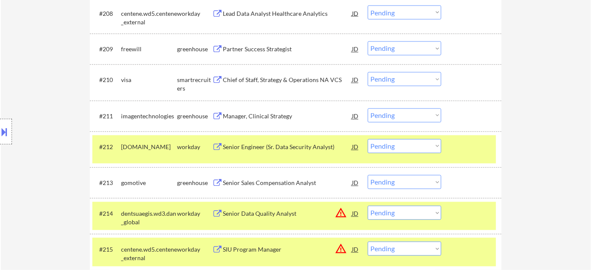
scroll to position [554, 0]
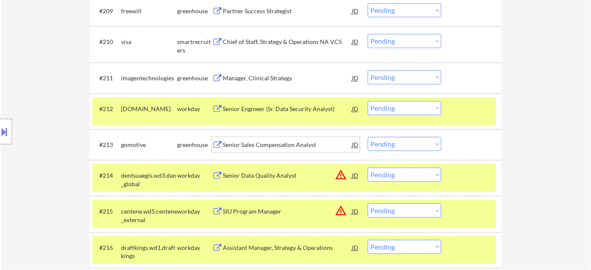
click at [288, 143] on div "Senior Sales Compensation Analyst" at bounding box center [287, 145] width 129 height 9
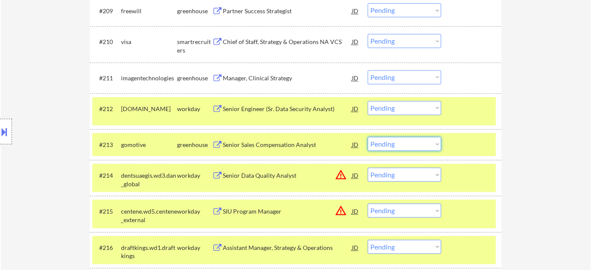
click at [435, 145] on select "Choose an option... Pending Applied Excluded (Questions) Excluded (Expired) Exc…" at bounding box center [405, 144] width 74 height 14
click at [368, 137] on select "Choose an option... Pending Applied Excluded (Questions) Excluded (Expired) Exc…" at bounding box center [405, 144] width 74 height 14
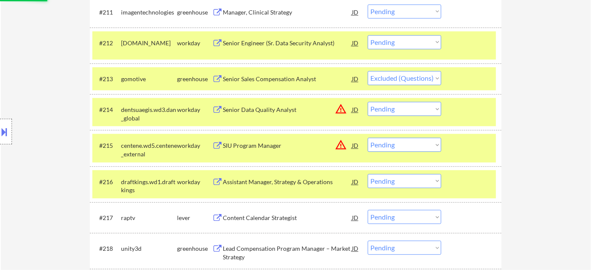
scroll to position [632, 0]
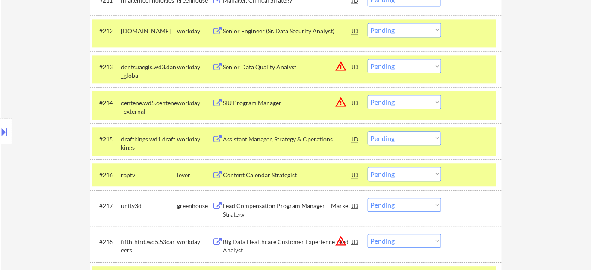
click at [339, 68] on button "warning_amber" at bounding box center [341, 66] width 12 height 12
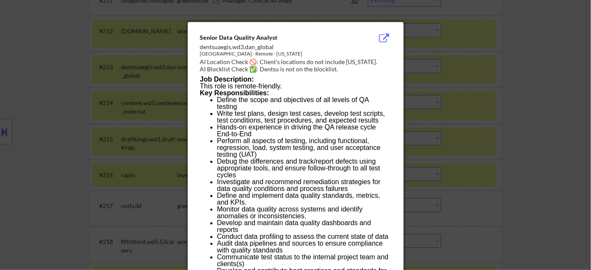
click at [503, 109] on div at bounding box center [295, 135] width 591 height 270
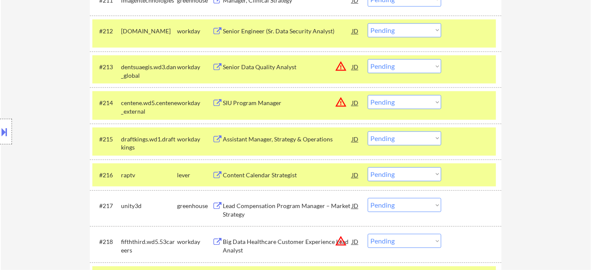
click at [400, 62] on select "Choose an option... Pending Applied Excluded (Questions) Excluded (Expired) Exc…" at bounding box center [405, 66] width 74 height 14
click at [368, 59] on select "Choose an option... Pending Applied Excluded (Questions) Excluded (Expired) Exc…" at bounding box center [405, 66] width 74 height 14
click at [340, 105] on button "warning_amber" at bounding box center [341, 102] width 12 height 12
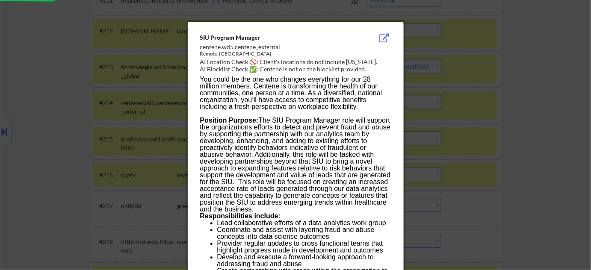
click at [545, 125] on div at bounding box center [295, 135] width 591 height 270
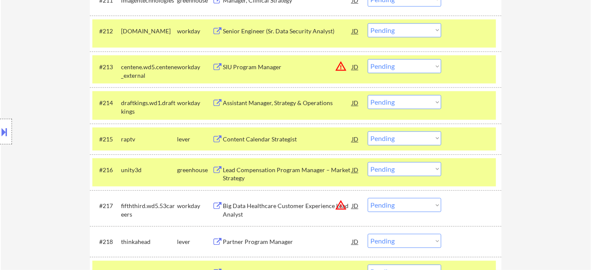
click at [408, 62] on select "Choose an option... Pending Applied Excluded (Questions) Excluded (Expired) Exc…" at bounding box center [405, 66] width 74 height 14
click at [368, 59] on select "Choose an option... Pending Applied Excluded (Questions) Excluded (Expired) Exc…" at bounding box center [405, 66] width 74 height 14
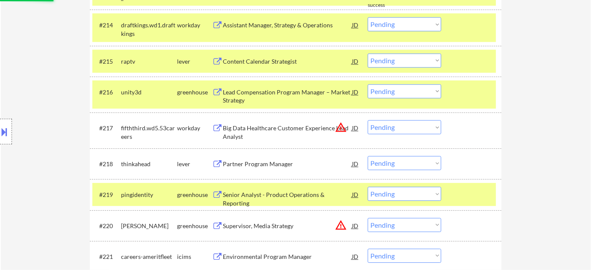
scroll to position [749, 0]
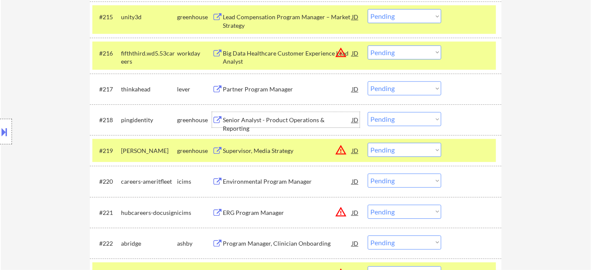
click at [299, 121] on div "Senior Analyst - Product Operations & Reporting" at bounding box center [287, 124] width 129 height 17
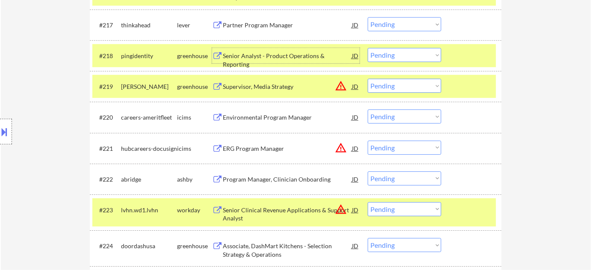
scroll to position [827, 0]
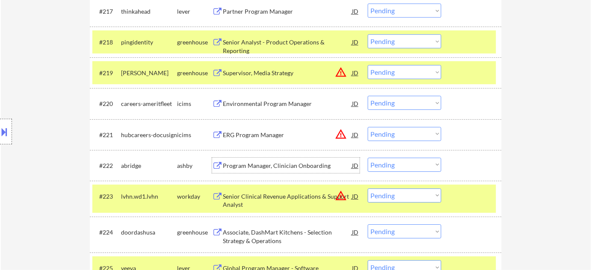
click at [278, 166] on div "Program Manager, Clinician Onboarding" at bounding box center [287, 166] width 129 height 9
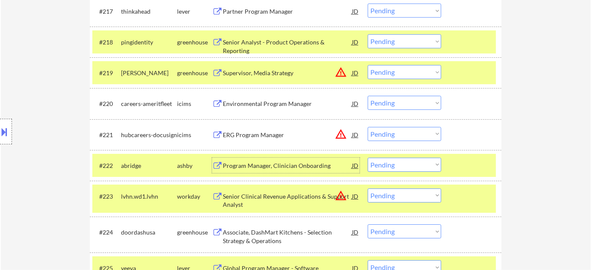
click at [420, 170] on select "Choose an option... Pending Applied Excluded (Questions) Excluded (Expired) Exc…" at bounding box center [405, 165] width 74 height 14
click at [368, 158] on select "Choose an option... Pending Applied Excluded (Questions) Excluded (Expired) Exc…" at bounding box center [405, 165] width 74 height 14
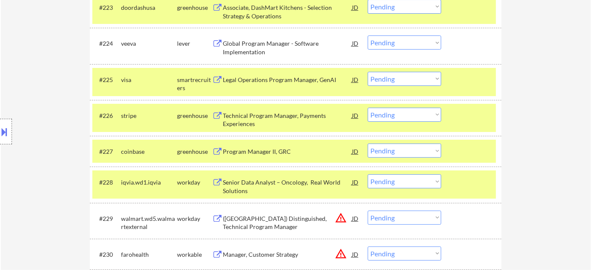
scroll to position [1060, 0]
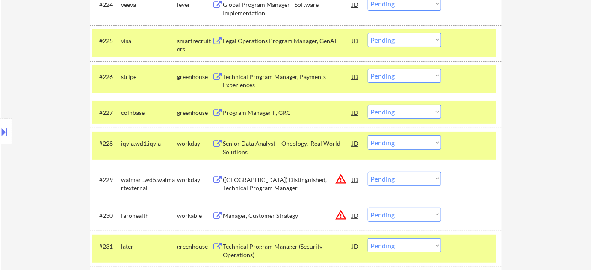
click at [252, 143] on div "Senior Data Analyst – Oncology, Real World Solutions" at bounding box center [287, 147] width 129 height 17
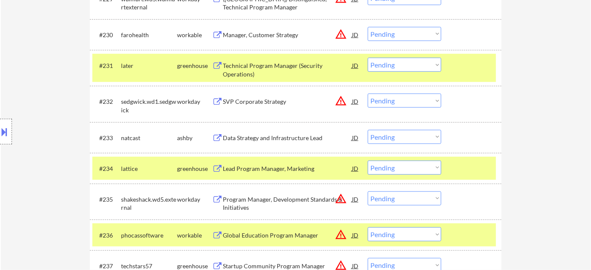
scroll to position [1254, 0]
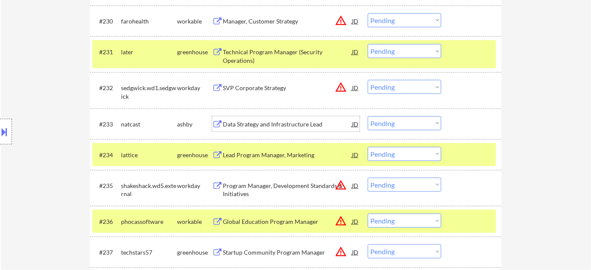
click at [303, 125] on div "Data Strategy and Infrastructure Lead" at bounding box center [287, 124] width 129 height 9
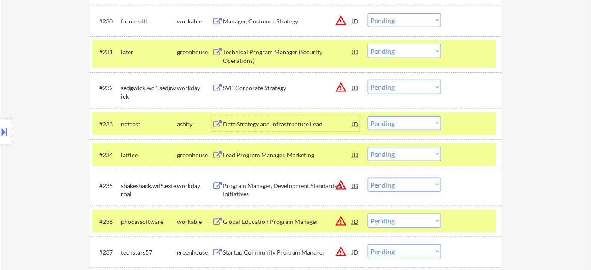
click at [430, 126] on select "Choose an option... Pending Applied Excluded (Questions) Excluded (Expired) Exc…" at bounding box center [405, 123] width 74 height 14
click at [368, 116] on select "Choose an option... Pending Applied Excluded (Questions) Excluded (Expired) Exc…" at bounding box center [405, 123] width 74 height 14
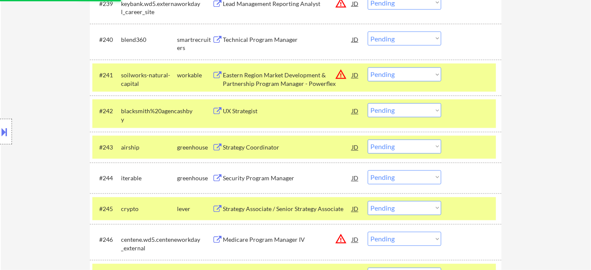
scroll to position [1604, 0]
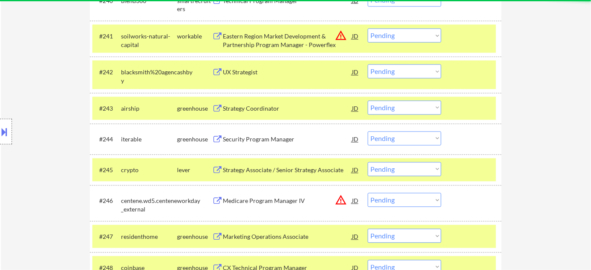
click at [433, 70] on select "Choose an option... Pending Applied Excluded (Questions) Excluded (Expired) Exc…" at bounding box center [405, 72] width 74 height 14
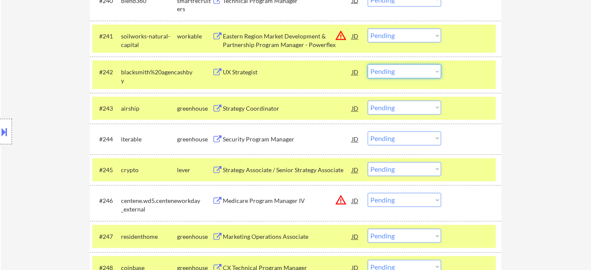
click at [577, 98] on div "← Return to /applysquad Mailslurp Inbox Job Search Builder Logan Sceroler User …" at bounding box center [296, 239] width 590 height 3619
click at [428, 67] on select "Choose an option... Pending Applied Excluded (Questions) Excluded (Expired) Exc…" at bounding box center [405, 72] width 74 height 14
click at [438, 77] on select "Choose an option... Pending Applied Excluded (Questions) Excluded (Expired) Exc…" at bounding box center [405, 72] width 74 height 14
drag, startPoint x: 578, startPoint y: 109, endPoint x: 513, endPoint y: 143, distance: 72.7
click at [578, 109] on div "← Return to /applysquad Mailslurp Inbox Job Search Builder Logan Sceroler User …" at bounding box center [296, 239] width 590 height 3619
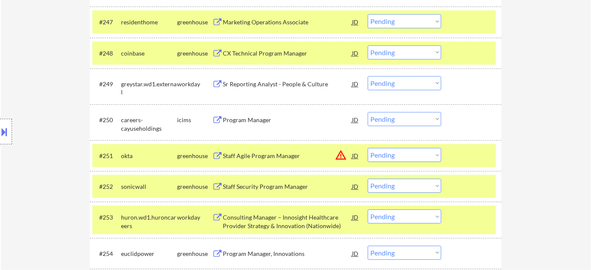
scroll to position [1837, 0]
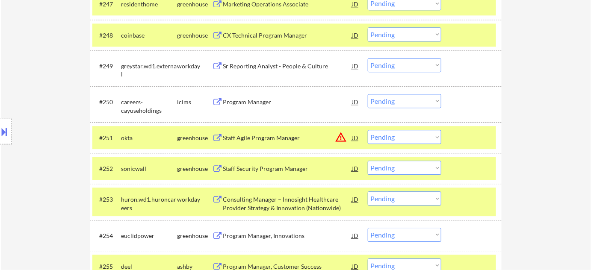
click at [267, 65] on div "Sr Reporting Analyst - People & Culture" at bounding box center [287, 66] width 129 height 9
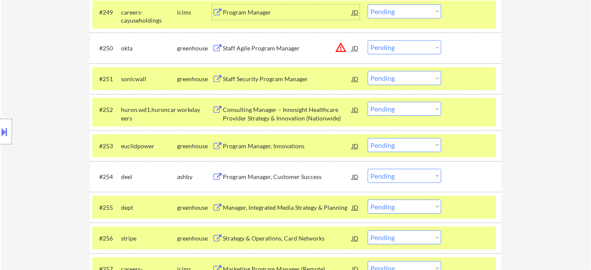
scroll to position [1915, 0]
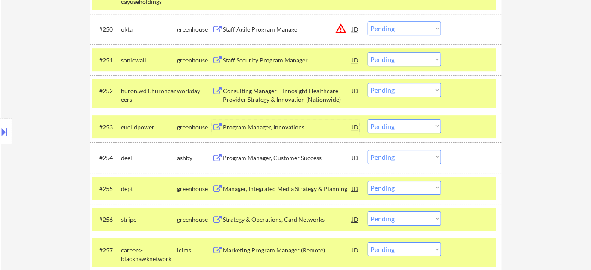
click at [284, 128] on div "Program Manager, Innovations" at bounding box center [287, 127] width 129 height 9
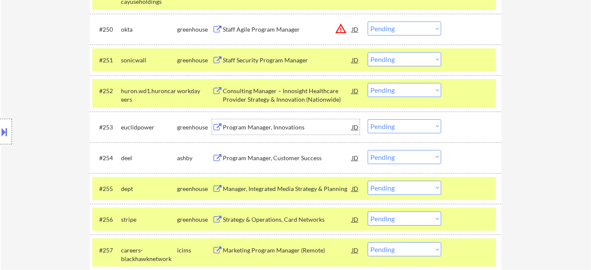
click at [402, 127] on select "Choose an option... Pending Applied Excluded (Questions) Excluded (Expired) Exc…" at bounding box center [405, 126] width 74 height 14
click at [368, 119] on select "Choose an option... Pending Applied Excluded (Questions) Excluded (Expired) Exc…" at bounding box center [405, 126] width 74 height 14
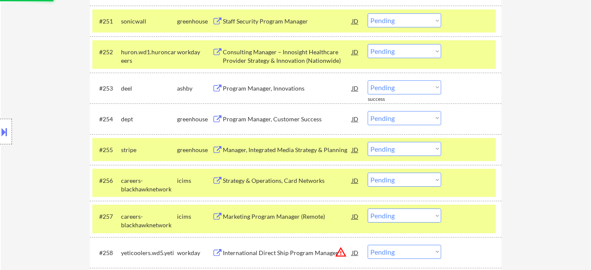
scroll to position [1993, 0]
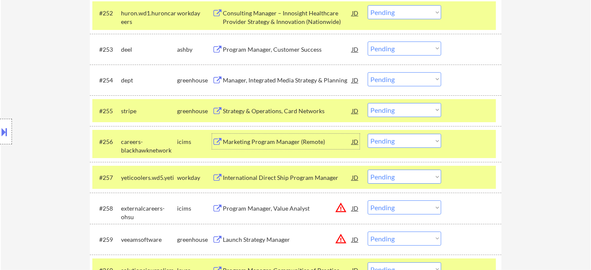
click at [285, 135] on div "Marketing Program Manager (Remote)" at bounding box center [287, 141] width 129 height 15
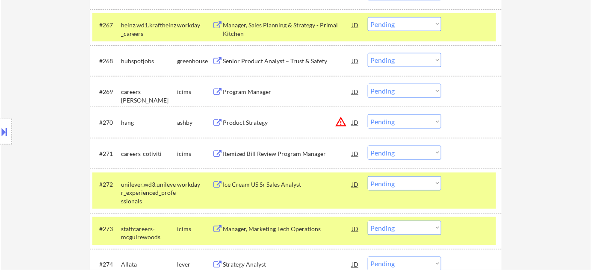
scroll to position [2498, 0]
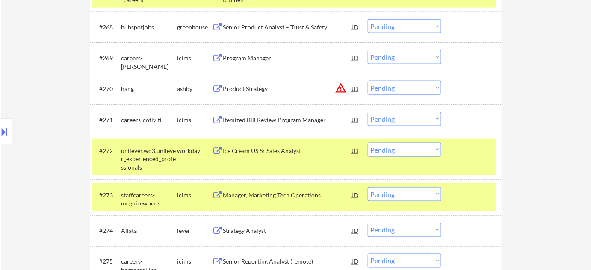
click at [280, 148] on div "Ice Cream US Sr Sales Analyst" at bounding box center [287, 151] width 129 height 9
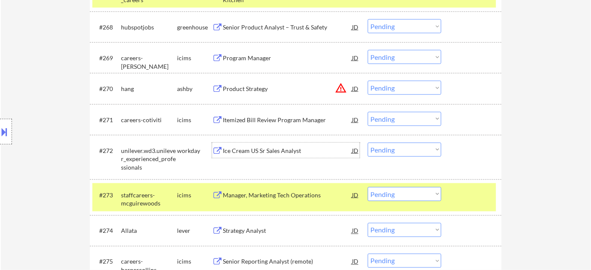
click at [426, 150] on select "Choose an option... Pending Applied Excluded (Questions) Excluded (Expired) Exc…" at bounding box center [405, 150] width 74 height 14
click at [368, 143] on select "Choose an option... Pending Applied Excluded (Questions) Excluded (Expired) Exc…" at bounding box center [405, 150] width 74 height 14
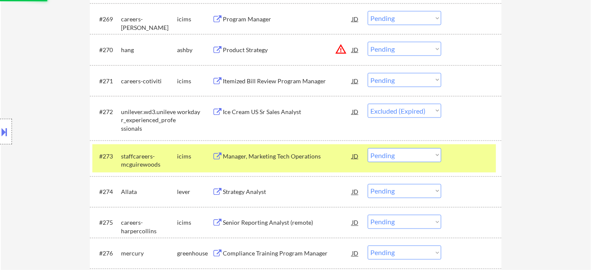
scroll to position [2576, 0]
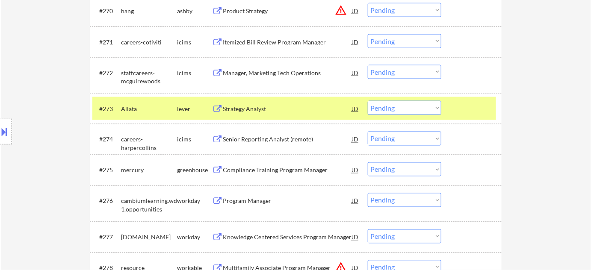
click at [257, 140] on div "Senior Reporting Analyst (remote)" at bounding box center [287, 140] width 129 height 9
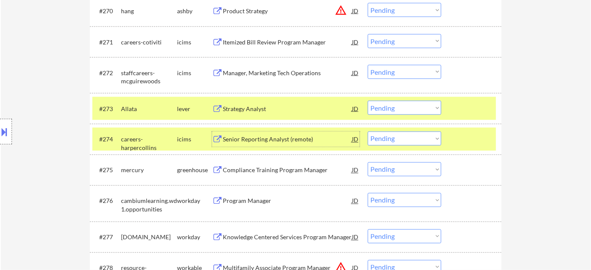
click at [396, 142] on select "Choose an option... Pending Applied Excluded (Questions) Excluded (Expired) Exc…" at bounding box center [405, 139] width 74 height 14
drag, startPoint x: 398, startPoint y: 139, endPoint x: 402, endPoint y: 145, distance: 7.4
click at [398, 139] on select "Choose an option... Pending Applied Excluded (Questions) Excluded (Expired) Exc…" at bounding box center [405, 139] width 74 height 14
click at [368, 132] on select "Choose an option... Pending Applied Excluded (Questions) Excluded (Expired) Exc…" at bounding box center [405, 139] width 74 height 14
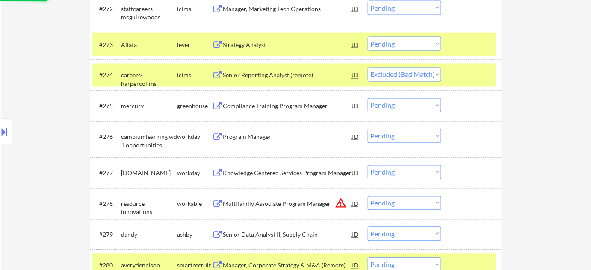
scroll to position [2654, 0]
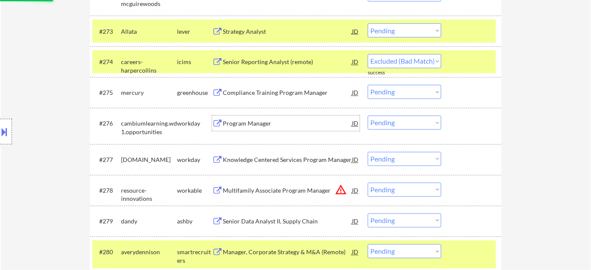
click at [268, 125] on div "Program Manager" at bounding box center [287, 124] width 129 height 9
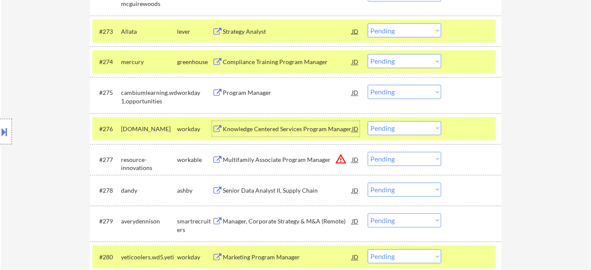
drag, startPoint x: 405, startPoint y: 126, endPoint x: 407, endPoint y: 133, distance: 7.3
click at [405, 126] on select "Choose an option... Pending Applied Excluded (Questions) Excluded (Expired) Exc…" at bounding box center [405, 128] width 74 height 14
click at [368, 121] on select "Choose an option... Pending Applied Excluded (Questions) Excluded (Expired) Exc…" at bounding box center [405, 128] width 74 height 14
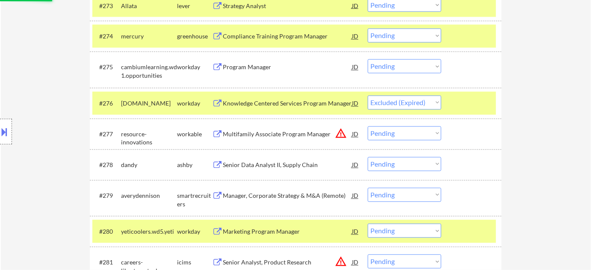
scroll to position [2692, 0]
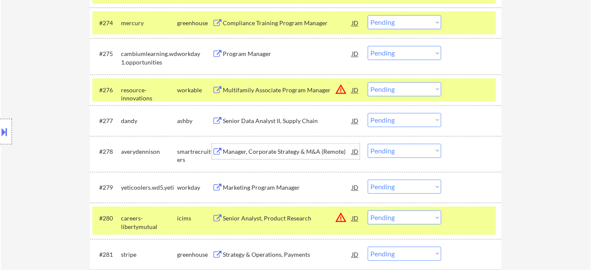
click at [292, 154] on div "Manager, Corporate Strategy & M&A (Remote)" at bounding box center [287, 152] width 129 height 9
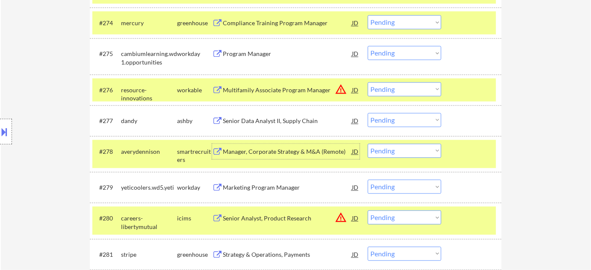
click at [392, 154] on select "Choose an option... Pending Applied Excluded (Questions) Excluded (Expired) Exc…" at bounding box center [405, 151] width 74 height 14
click at [368, 144] on select "Choose an option... Pending Applied Excluded (Questions) Excluded (Expired) Exc…" at bounding box center [405, 151] width 74 height 14
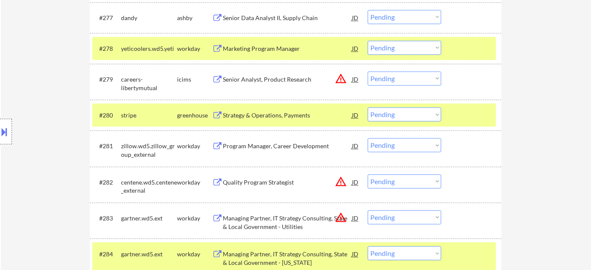
scroll to position [2809, 0]
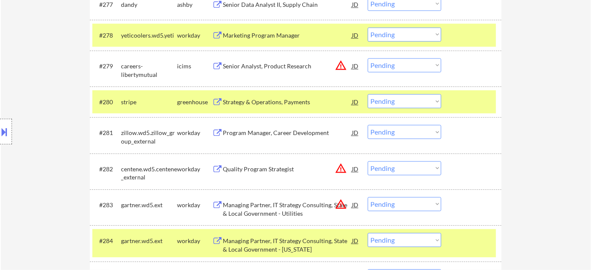
click at [275, 127] on div "Program Manager, Career Development" at bounding box center [287, 132] width 129 height 15
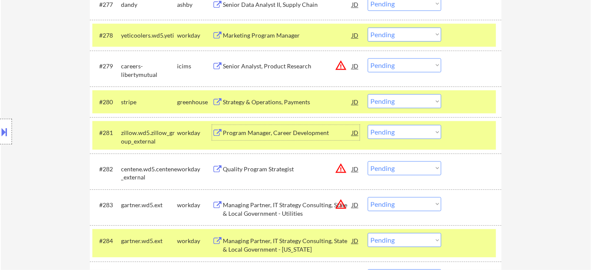
click at [398, 133] on select "Choose an option... Pending Applied Excluded (Questions) Excluded (Expired) Exc…" at bounding box center [405, 132] width 74 height 14
click at [368, 125] on select "Choose an option... Pending Applied Excluded (Questions) Excluded (Expired) Exc…" at bounding box center [405, 132] width 74 height 14
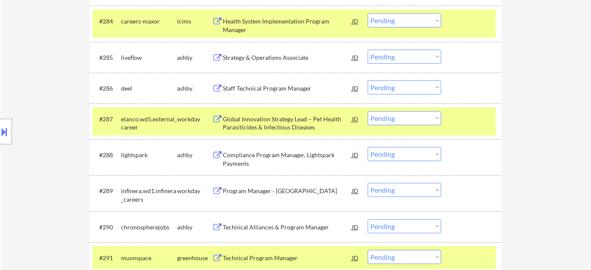
scroll to position [3042, 0]
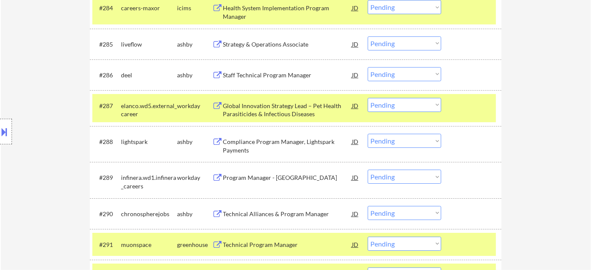
click at [245, 151] on div "Compliance Program Manager, Lightspark Payments" at bounding box center [287, 146] width 129 height 17
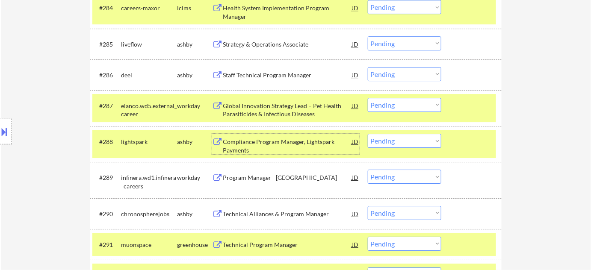
click at [387, 139] on select "Choose an option... Pending Applied Excluded (Questions) Excluded (Expired) Exc…" at bounding box center [405, 141] width 74 height 14
click at [368, 134] on select "Choose an option... Pending Applied Excluded (Questions) Excluded (Expired) Exc…" at bounding box center [405, 141] width 74 height 14
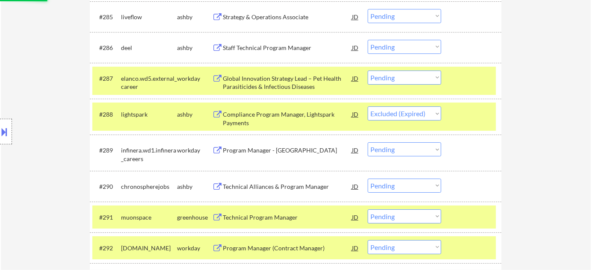
scroll to position [3081, 0]
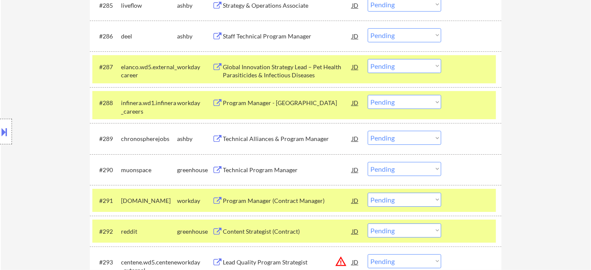
click at [275, 99] on div "Program Manager - North America" at bounding box center [287, 103] width 129 height 9
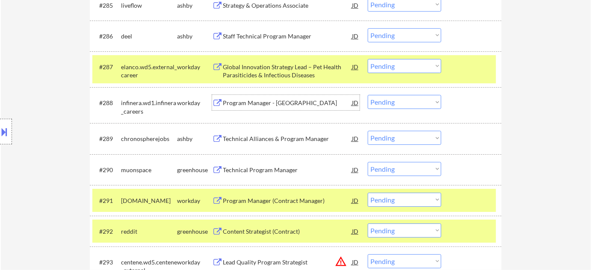
click at [402, 101] on select "Choose an option... Pending Applied Excluded (Questions) Excluded (Expired) Exc…" at bounding box center [405, 102] width 74 height 14
click at [368, 95] on select "Choose an option... Pending Applied Excluded (Questions) Excluded (Expired) Exc…" at bounding box center [405, 102] width 74 height 14
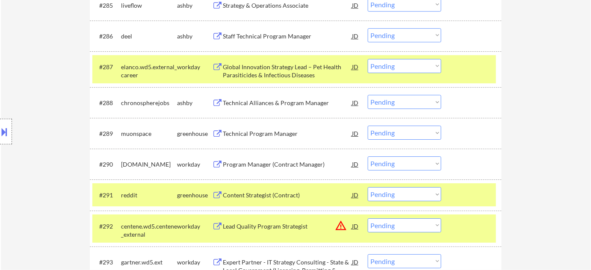
click at [291, 167] on div "Program Manager (Contract Manager)" at bounding box center [287, 164] width 129 height 9
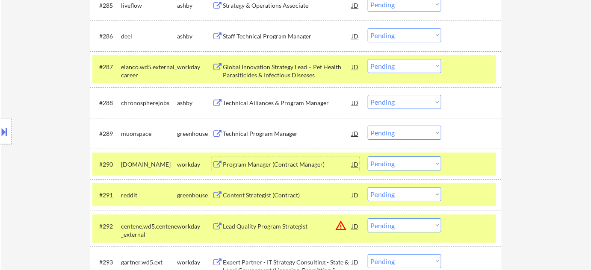
click at [391, 165] on select "Choose an option... Pending Applied Excluded (Questions) Excluded (Expired) Exc…" at bounding box center [405, 164] width 74 height 14
click at [368, 157] on select "Choose an option... Pending Applied Excluded (Questions) Excluded (Expired) Exc…" at bounding box center [405, 164] width 74 height 14
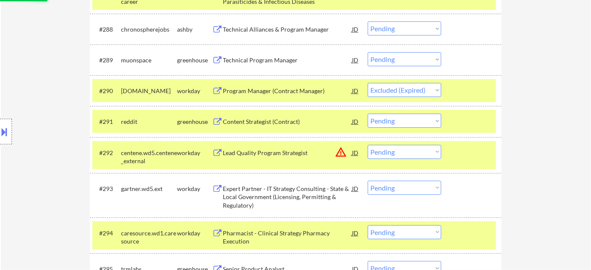
scroll to position [3159, 0]
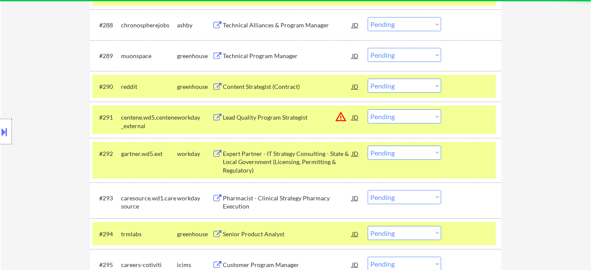
click at [406, 118] on select "Choose an option... Pending Applied Excluded (Questions) Excluded (Expired) Exc…" at bounding box center [405, 116] width 74 height 14
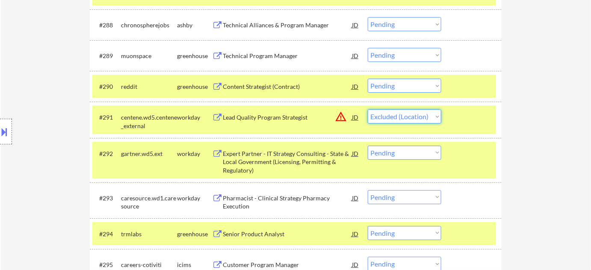
click at [368, 109] on select "Choose an option... Pending Applied Excluded (Questions) Excluded (Expired) Exc…" at bounding box center [405, 116] width 74 height 14
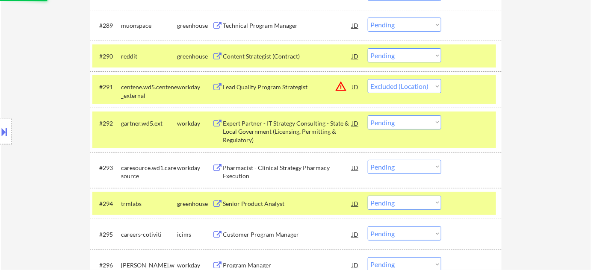
scroll to position [3198, 0]
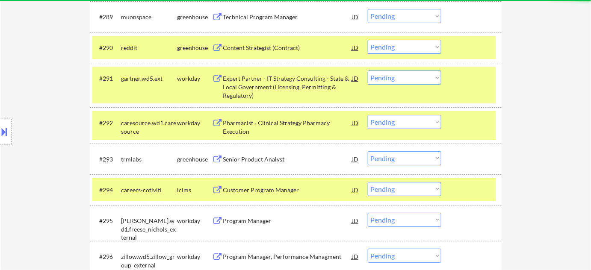
click at [426, 80] on select "Choose an option... Pending Applied Excluded (Questions) Excluded (Expired) Exc…" at bounding box center [405, 78] width 74 height 14
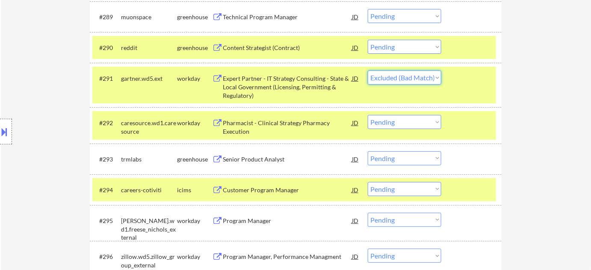
click at [368, 71] on select "Choose an option... Pending Applied Excluded (Questions) Excluded (Expired) Exc…" at bounding box center [405, 78] width 74 height 14
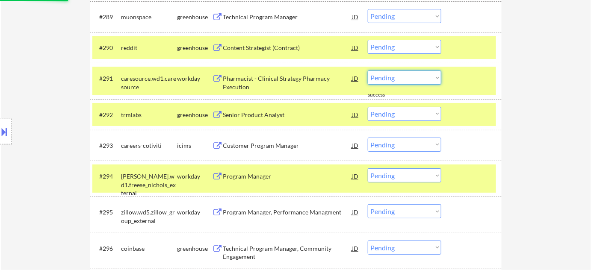
click at [414, 83] on select "Choose an option... Pending Applied Excluded (Questions) Excluded (Expired) Exc…" at bounding box center [405, 78] width 74 height 14
click at [426, 79] on select "Choose an option... Pending Applied Excluded (Questions) Excluded (Expired) Exc…" at bounding box center [405, 78] width 74 height 14
click at [368, 71] on select "Choose an option... Pending Applied Excluded (Questions) Excluded (Expired) Exc…" at bounding box center [405, 78] width 74 height 14
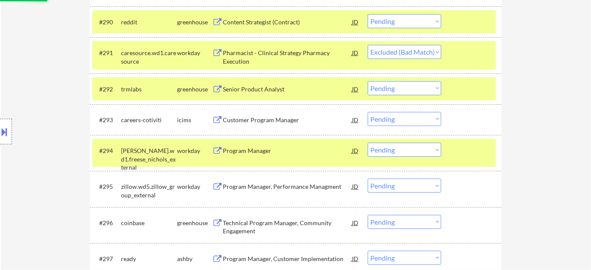
scroll to position [3237, 0]
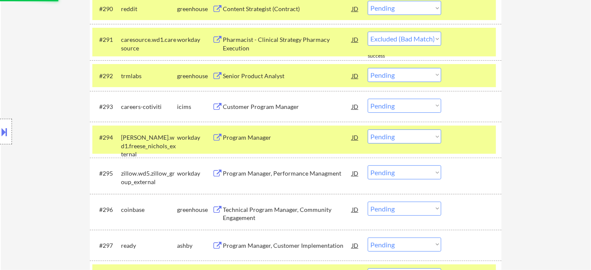
click at [281, 82] on div "Senior Product Analyst" at bounding box center [287, 75] width 129 height 15
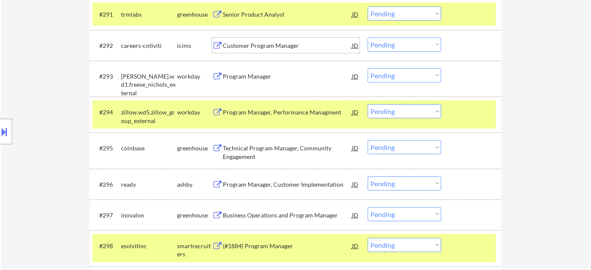
scroll to position [3276, 0]
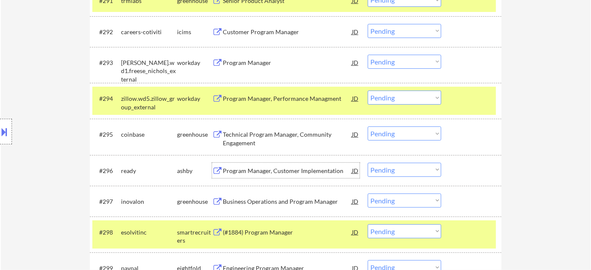
click at [281, 172] on div "Program Manager, Customer Implementation" at bounding box center [287, 171] width 129 height 9
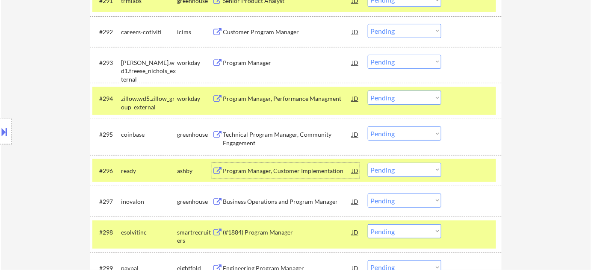
click at [415, 167] on select "Choose an option... Pending Applied Excluded (Questions) Excluded (Expired) Exc…" at bounding box center [405, 170] width 74 height 14
click at [368, 163] on select "Choose an option... Pending Applied Excluded (Questions) Excluded (Expired) Exc…" at bounding box center [405, 170] width 74 height 14
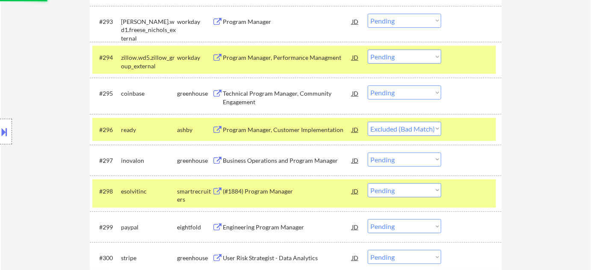
scroll to position [3354, 0]
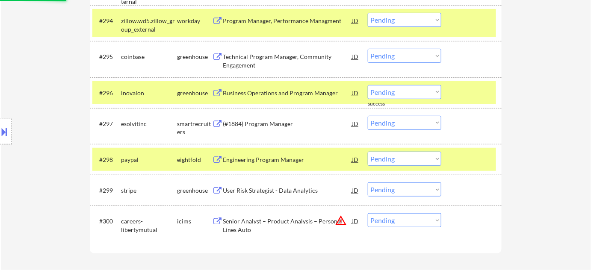
click at [279, 125] on div "(#1884) Program Manager" at bounding box center [287, 124] width 129 height 9
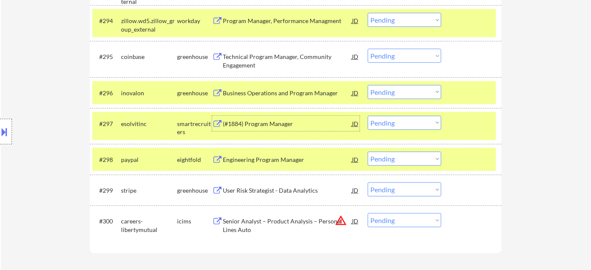
click at [395, 126] on select "Choose an option... Pending Applied Excluded (Questions) Excluded (Expired) Exc…" at bounding box center [405, 123] width 74 height 14
click at [368, 116] on select "Choose an option... Pending Applied Excluded (Questions) Excluded (Expired) Exc…" at bounding box center [405, 123] width 74 height 14
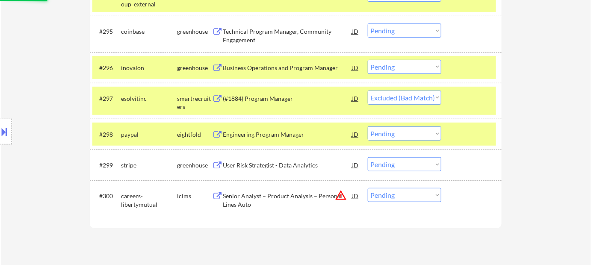
scroll to position [3393, 0]
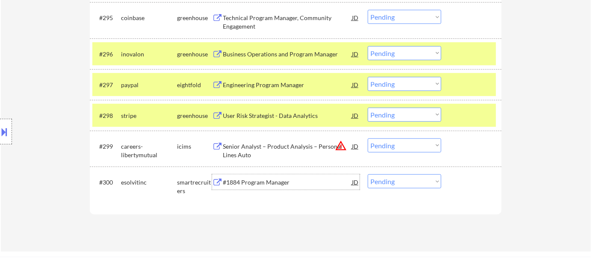
click at [264, 182] on div "#1884 Program Manager" at bounding box center [287, 182] width 129 height 9
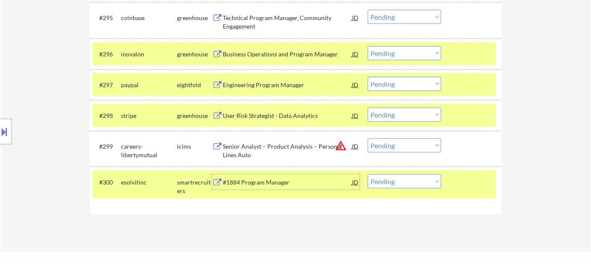
click at [384, 182] on select "Choose an option... Pending Applied Excluded (Questions) Excluded (Expired) Exc…" at bounding box center [405, 181] width 74 height 14
click at [257, 189] on div "#1884 Program Manager" at bounding box center [287, 181] width 129 height 15
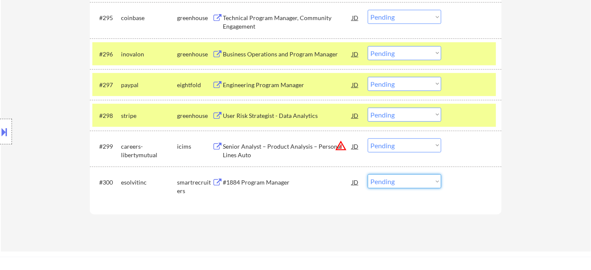
click at [413, 184] on select "Choose an option... Pending Applied Excluded (Questions) Excluded (Expired) Exc…" at bounding box center [405, 181] width 74 height 14
click at [368, 174] on select "Choose an option... Pending Applied Excluded (Questions) Excluded (Expired) Exc…" at bounding box center [405, 181] width 74 height 14
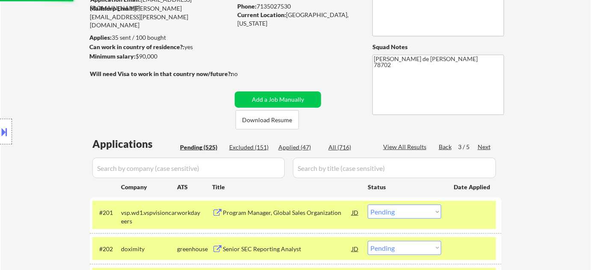
scroll to position [79, 0]
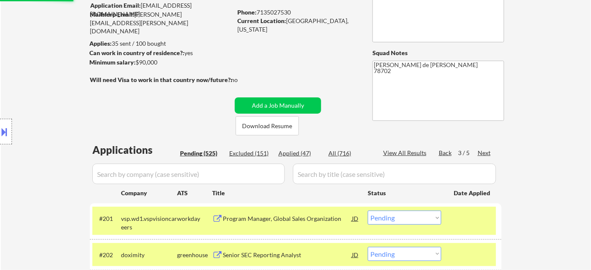
click at [488, 154] on div "Next" at bounding box center [485, 153] width 14 height 9
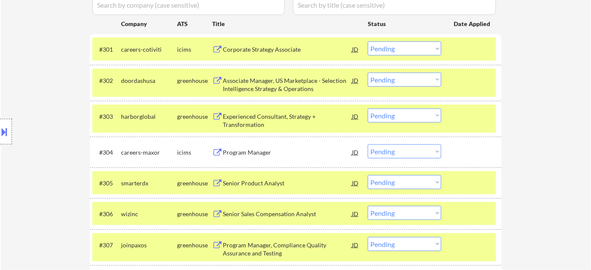
scroll to position [273, 0]
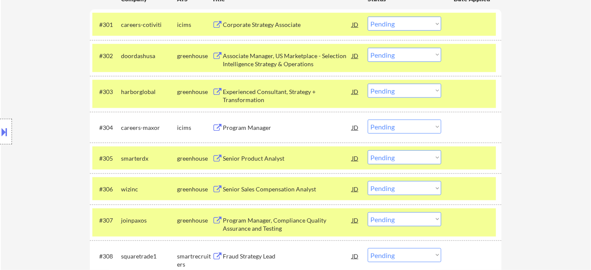
click at [264, 159] on div "Senior Product Analyst" at bounding box center [287, 158] width 129 height 9
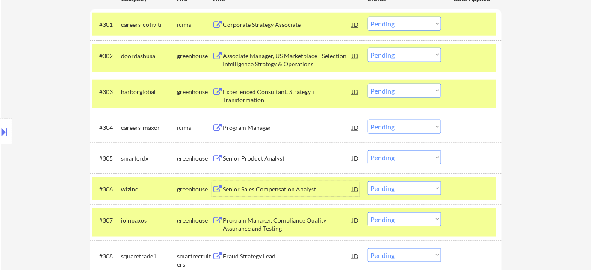
click at [293, 186] on div "Senior Sales Compensation Analyst" at bounding box center [287, 189] width 129 height 9
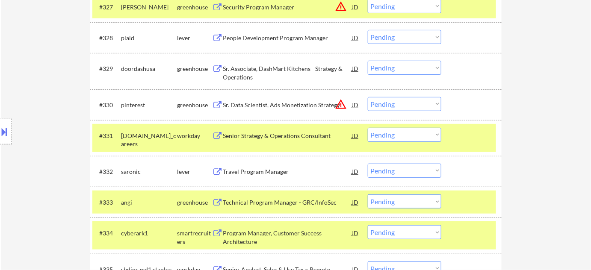
scroll to position [1167, 0]
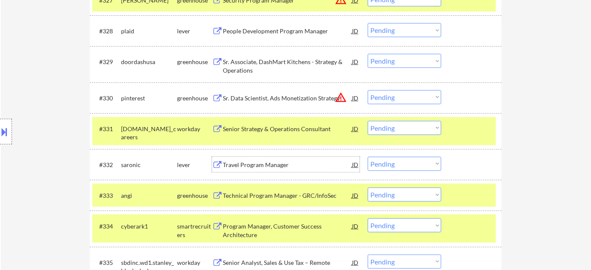
click at [259, 161] on div "Travel Program Manager" at bounding box center [287, 165] width 129 height 9
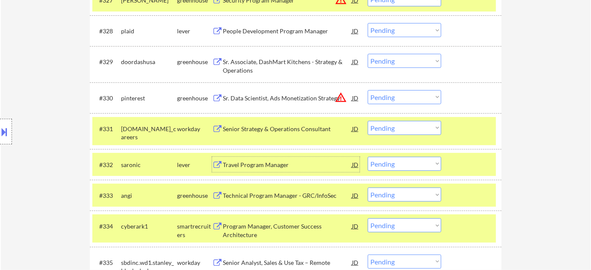
click at [420, 160] on select "Choose an option... Pending Applied Excluded (Questions) Excluded (Expired) Exc…" at bounding box center [405, 164] width 74 height 14
click at [368, 157] on select "Choose an option... Pending Applied Excluded (Questions) Excluded (Expired) Exc…" at bounding box center [405, 164] width 74 height 14
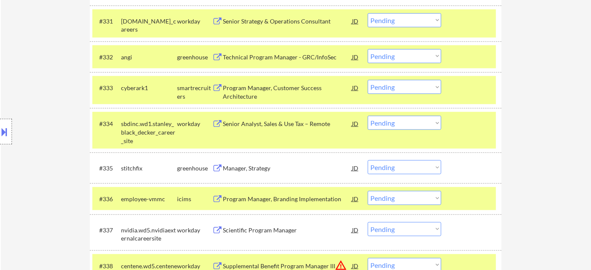
scroll to position [1284, 0]
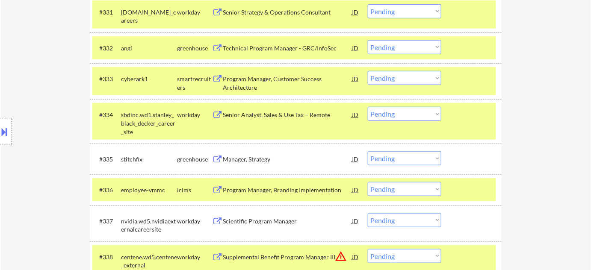
click at [254, 157] on div "Manager, Strategy" at bounding box center [287, 159] width 129 height 9
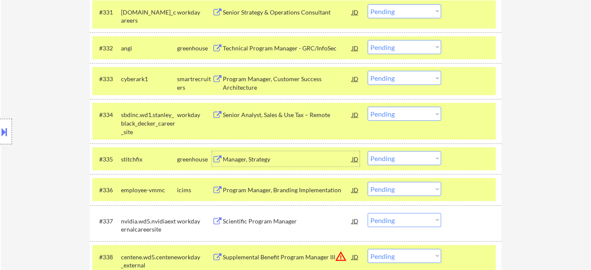
drag, startPoint x: 389, startPoint y: 154, endPoint x: 393, endPoint y: 160, distance: 7.7
click at [389, 155] on select "Choose an option... Pending Applied Excluded (Questions) Excluded (Expired) Exc…" at bounding box center [405, 158] width 74 height 14
click at [368, 151] on select "Choose an option... Pending Applied Excluded (Questions) Excluded (Expired) Exc…" at bounding box center [405, 158] width 74 height 14
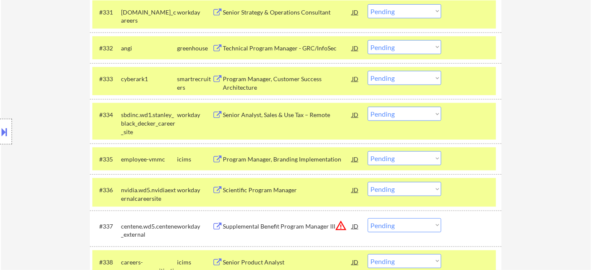
scroll to position [327, 0]
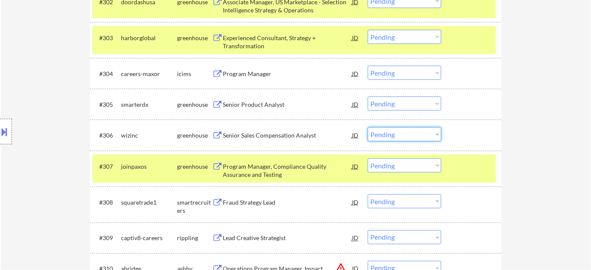
click at [413, 134] on select "Choose an option... Pending Applied Excluded (Questions) Excluded (Expired) Exc…" at bounding box center [405, 134] width 74 height 14
click at [368, 127] on select "Choose an option... Pending Applied Excluded (Questions) Excluded (Expired) Exc…" at bounding box center [405, 134] width 74 height 14
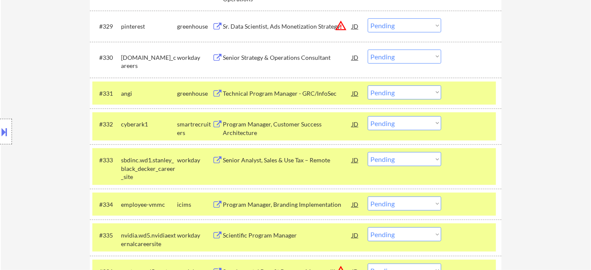
scroll to position [1221, 0]
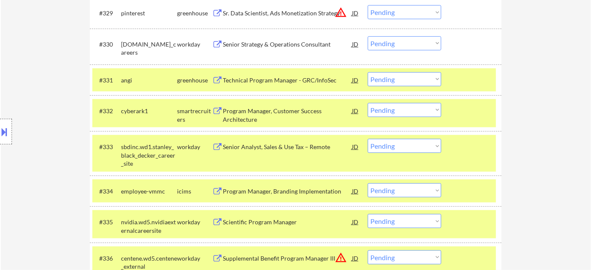
click at [280, 145] on div "Senior Analyst, Sales & Use Tax – Remote" at bounding box center [287, 147] width 129 height 9
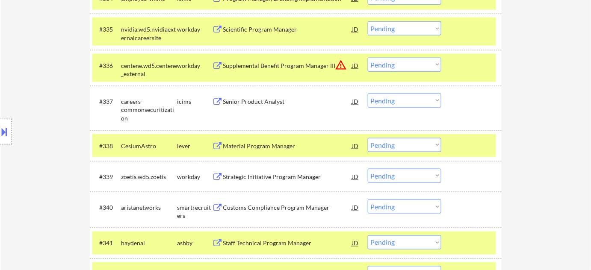
scroll to position [1415, 0]
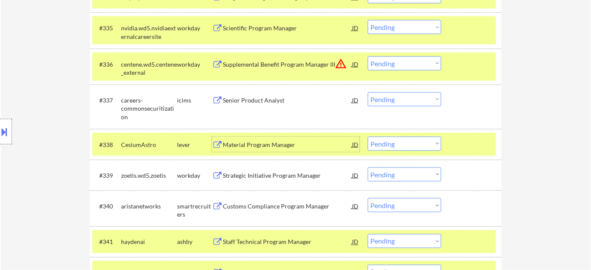
click at [285, 147] on div "Material Program Manager" at bounding box center [287, 145] width 129 height 9
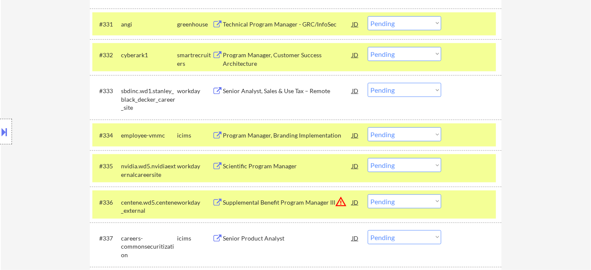
scroll to position [1260, 0]
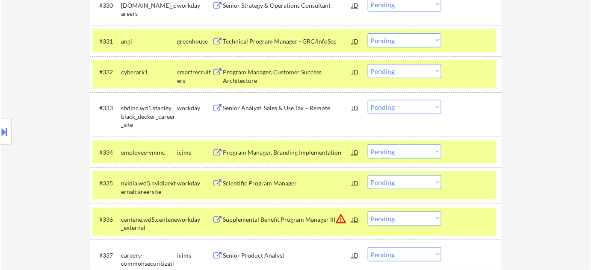
click at [397, 107] on select "Choose an option... Pending Applied Excluded (Questions) Excluded (Expired) Exc…" at bounding box center [405, 107] width 74 height 14
click at [368, 100] on select "Choose an option... Pending Applied Excluded (Questions) Excluded (Expired) Exc…" at bounding box center [405, 107] width 74 height 14
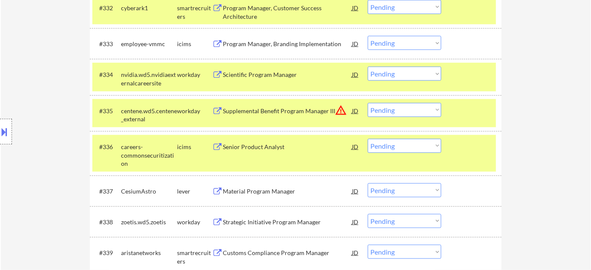
scroll to position [1338, 0]
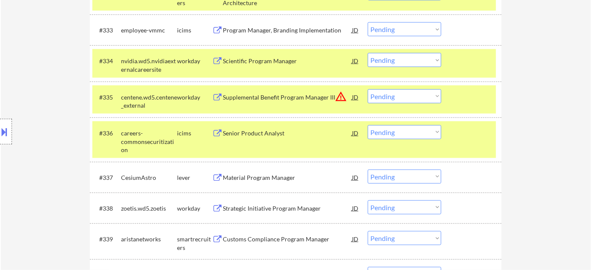
click at [378, 178] on select "Choose an option... Pending Applied Excluded (Questions) Excluded (Expired) Exc…" at bounding box center [405, 177] width 74 height 14
click at [368, 170] on select "Choose an option... Pending Applied Excluded (Questions) Excluded (Expired) Exc…" at bounding box center [405, 177] width 74 height 14
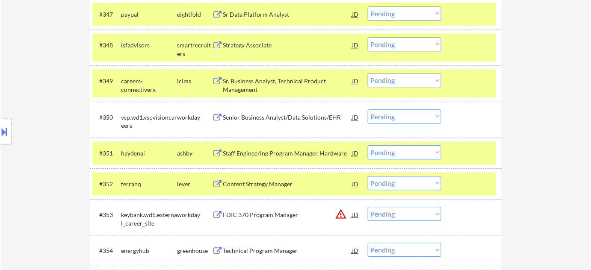
scroll to position [1843, 0]
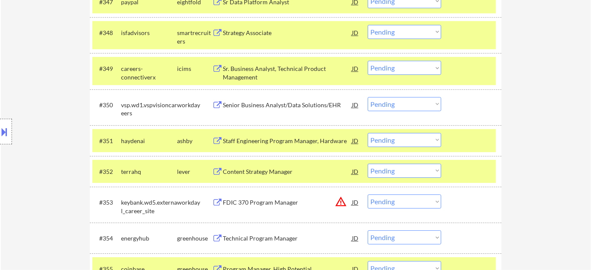
click at [397, 145] on select "Choose an option... Pending Applied Excluded (Questions) Excluded (Expired) Exc…" at bounding box center [405, 140] width 74 height 14
click at [553, 186] on div "← Return to /applysquad Mailslurp Inbox Job Search Builder Logan Sceroler User …" at bounding box center [296, 3] width 590 height 3624
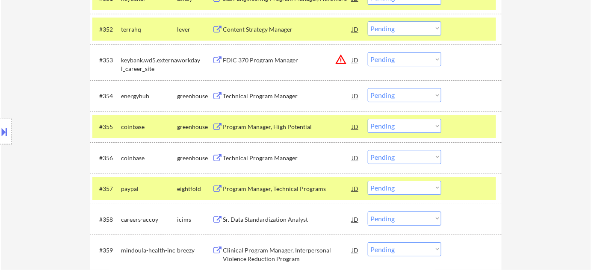
scroll to position [1998, 0]
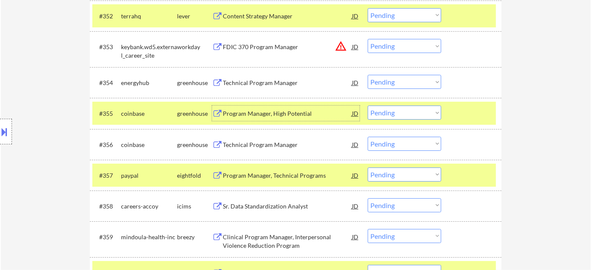
click at [280, 116] on div "Program Manager, High Potential" at bounding box center [287, 113] width 129 height 9
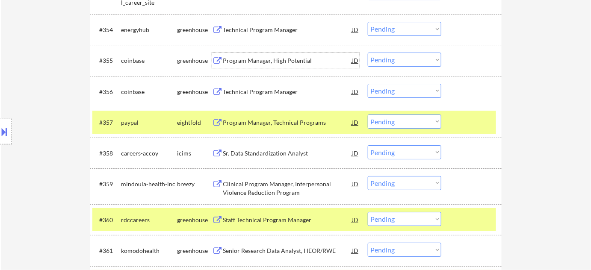
scroll to position [2076, 0]
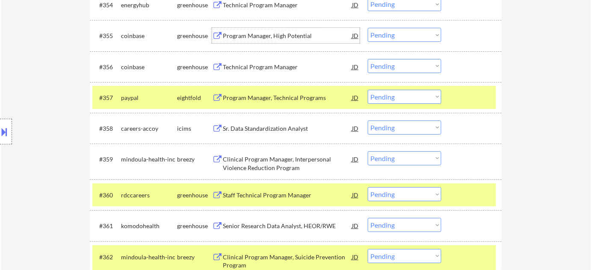
click at [293, 128] on div "Sr. Data Standardization Analyst" at bounding box center [287, 128] width 129 height 9
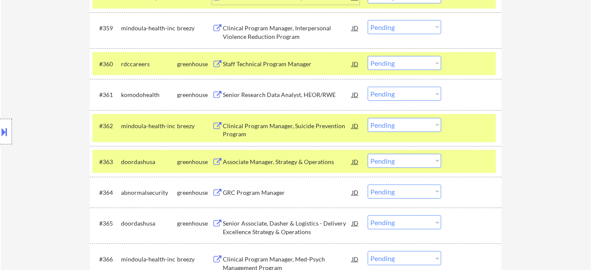
scroll to position [2231, 0]
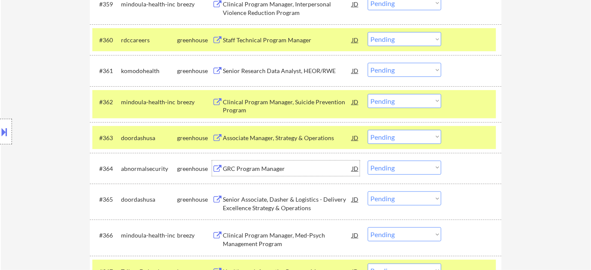
click at [273, 168] on div "GRC Program Manager" at bounding box center [287, 169] width 129 height 9
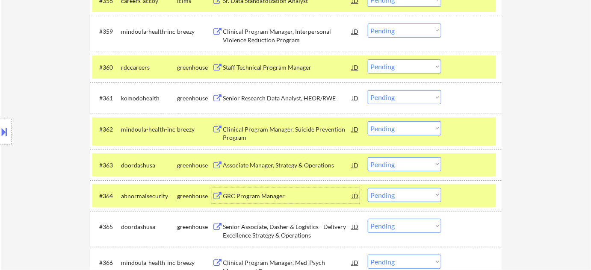
scroll to position [2193, 0]
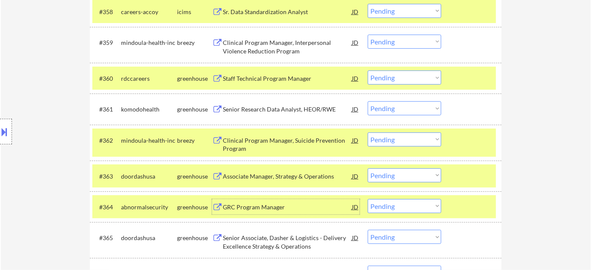
click at [399, 9] on select "Choose an option... Pending Applied Excluded (Questions) Excluded (Expired) Exc…" at bounding box center [405, 11] width 74 height 14
click at [368, 4] on select "Choose an option... Pending Applied Excluded (Questions) Excluded (Expired) Exc…" at bounding box center [405, 11] width 74 height 14
click at [289, 109] on div "Senior Research Data Analyst, HEOR/RWE" at bounding box center [287, 109] width 129 height 9
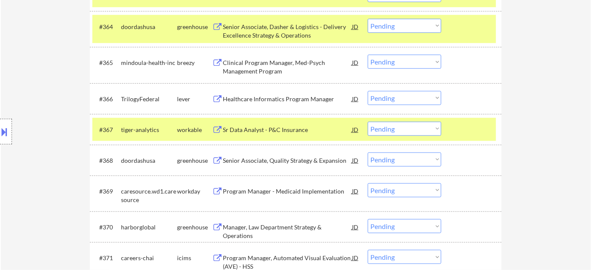
scroll to position [2387, 0]
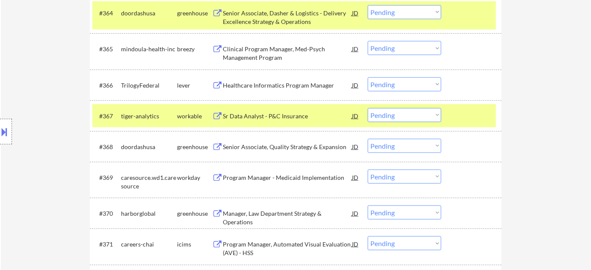
click at [270, 115] on div "Sr Data Analyst - P&C Insurance" at bounding box center [287, 116] width 129 height 9
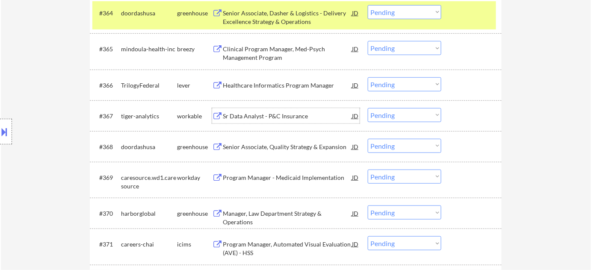
click at [405, 110] on select "Choose an option... Pending Applied Excluded (Questions) Excluded (Expired) Exc…" at bounding box center [405, 115] width 74 height 14
click at [368, 108] on select "Choose an option... Pending Applied Excluded (Questions) Excluded (Expired) Exc…" at bounding box center [405, 115] width 74 height 14
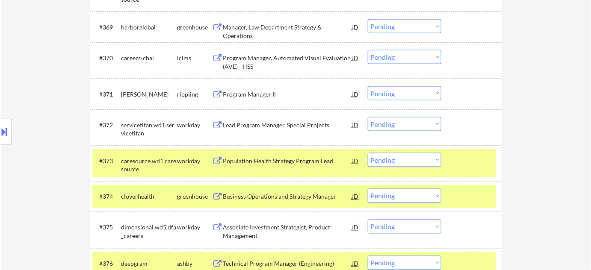
scroll to position [2582, 0]
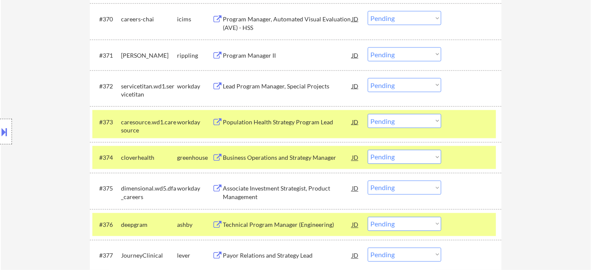
click at [306, 157] on div "Business Operations and Strategy Manager" at bounding box center [287, 158] width 129 height 9
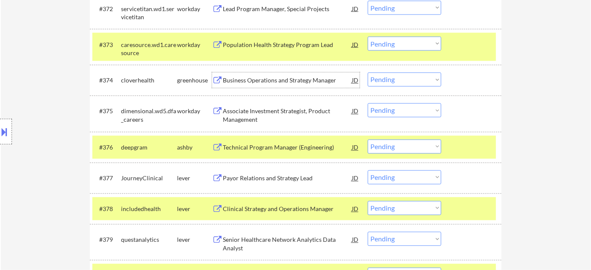
scroll to position [2698, 0]
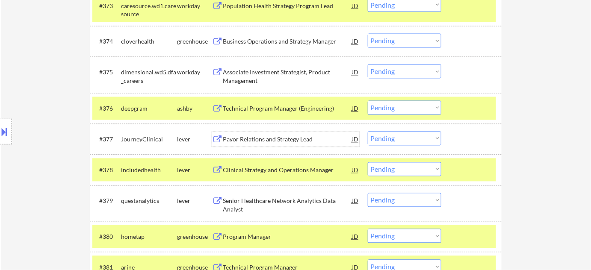
click at [276, 138] on div "Payor Relations and Strategy Lead" at bounding box center [287, 140] width 129 height 9
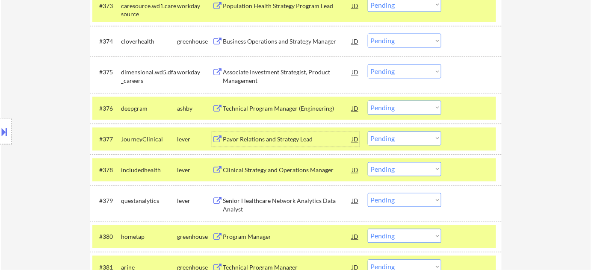
click at [403, 138] on select "Choose an option... Pending Applied Excluded (Questions) Excluded (Expired) Exc…" at bounding box center [405, 139] width 74 height 14
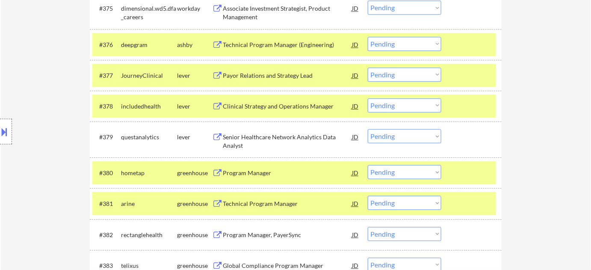
scroll to position [2776, 0]
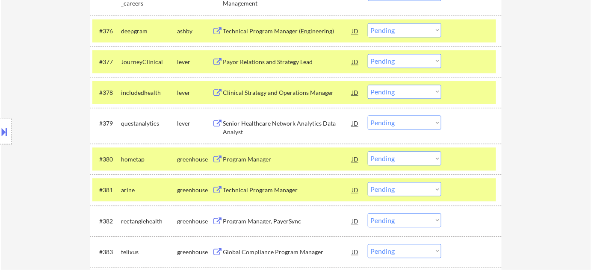
click at [242, 155] on div "Program Manager" at bounding box center [287, 159] width 129 height 9
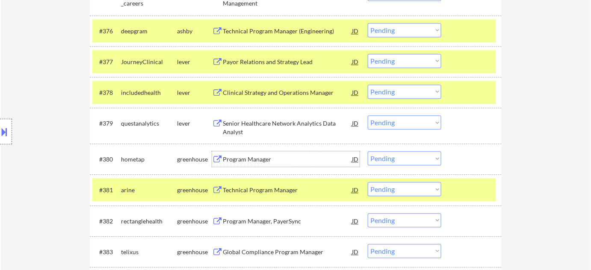
click at [257, 159] on div "Program Manager" at bounding box center [287, 159] width 129 height 9
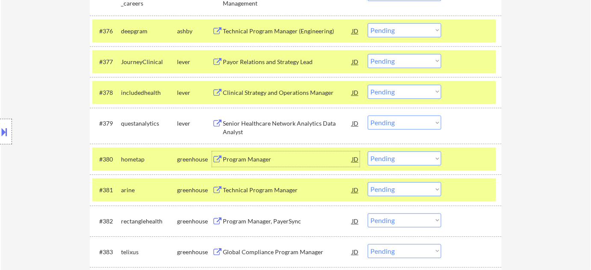
click at [285, 217] on div "Program Manager, PayerSync" at bounding box center [287, 221] width 129 height 9
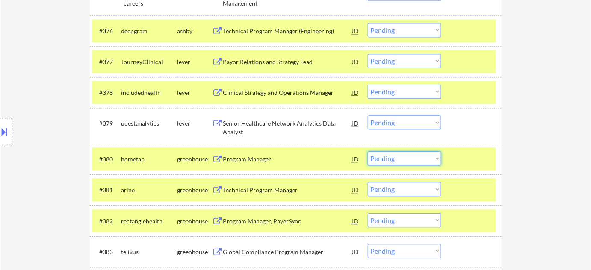
click at [418, 158] on select "Choose an option... Pending Applied Excluded (Questions) Excluded (Expired) Exc…" at bounding box center [405, 158] width 74 height 14
click at [368, 151] on select "Choose an option... Pending Applied Excluded (Questions) Excluded (Expired) Exc…" at bounding box center [405, 158] width 74 height 14
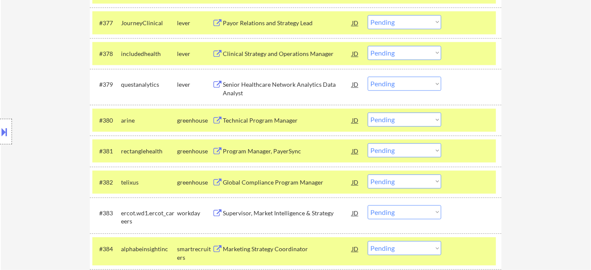
scroll to position [2854, 0]
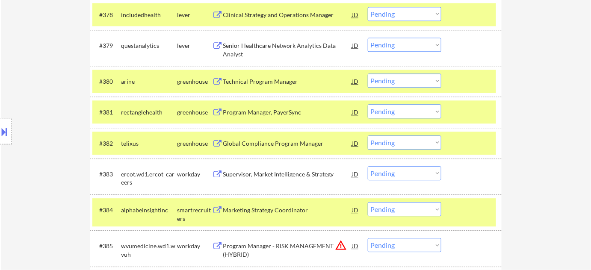
click at [286, 139] on div "Global Compliance Program Manager" at bounding box center [287, 143] width 129 height 9
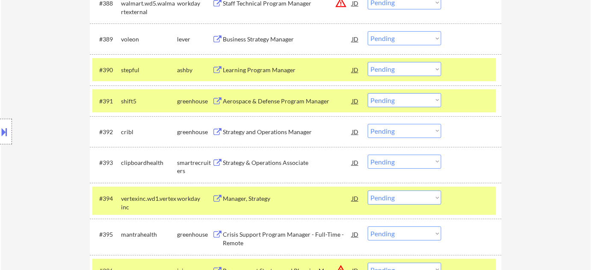
scroll to position [3204, 0]
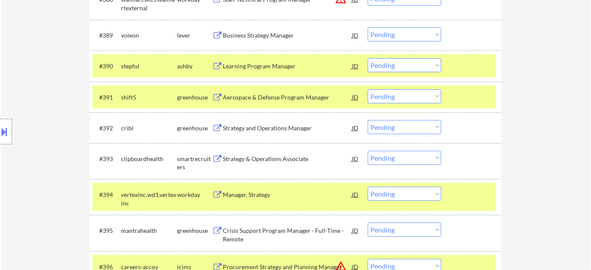
click at [255, 63] on div "Learning Program Manager" at bounding box center [287, 66] width 129 height 9
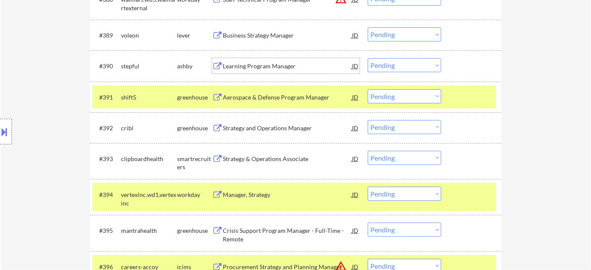
click at [414, 68] on select "Choose an option... Pending Applied Excluded (Questions) Excluded (Expired) Exc…" at bounding box center [405, 65] width 74 height 14
click at [368, 58] on select "Choose an option... Pending Applied Excluded (Questions) Excluded (Expired) Exc…" at bounding box center [405, 65] width 74 height 14
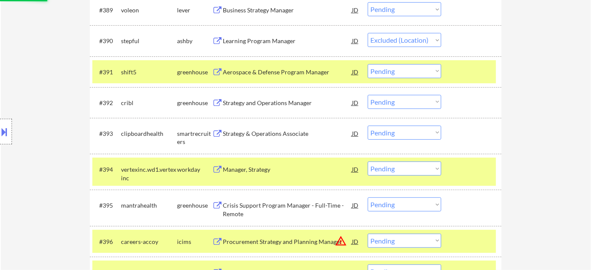
scroll to position [3242, 0]
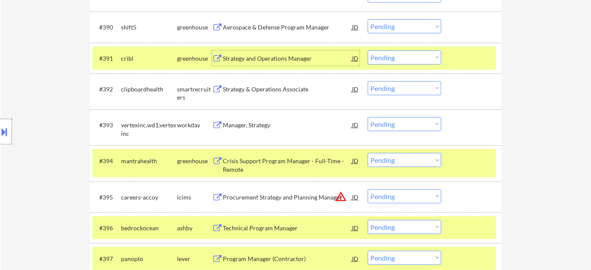
click at [296, 59] on div "Strategy and Operations Manager" at bounding box center [287, 58] width 129 height 9
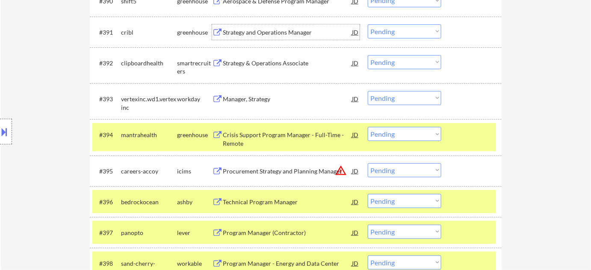
scroll to position [3281, 0]
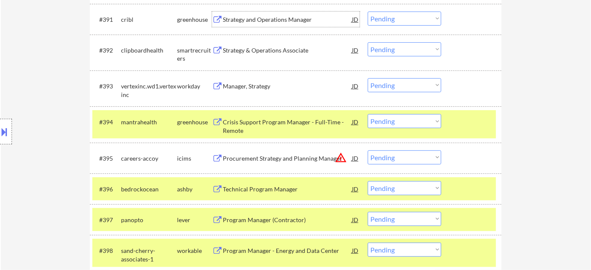
click at [387, 21] on select "Choose an option... Pending Applied Excluded (Questions) Excluded (Expired) Exc…" at bounding box center [405, 19] width 74 height 14
click at [368, 12] on select "Choose an option... Pending Applied Excluded (Questions) Excluded (Expired) Exc…" at bounding box center [405, 19] width 74 height 14
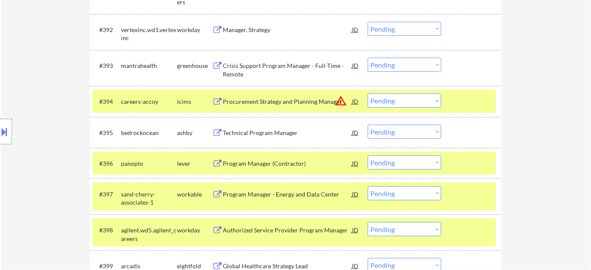
scroll to position [3320, 0]
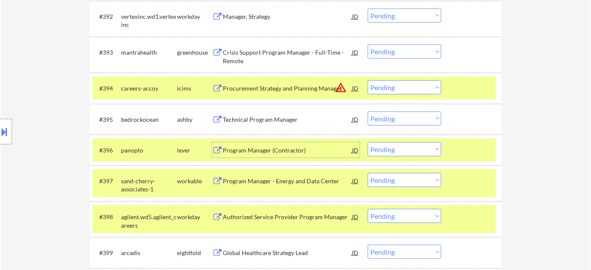
click at [281, 151] on div "Program Manager (Contractor)" at bounding box center [287, 150] width 129 height 9
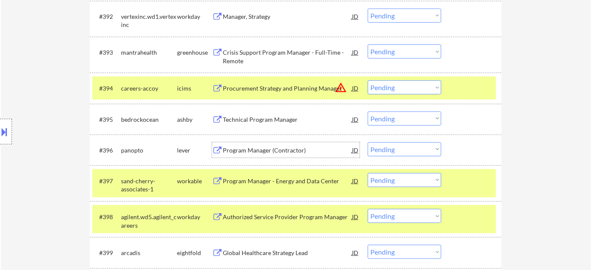
click at [425, 149] on select "Choose an option... Pending Applied Excluded (Questions) Excluded (Expired) Exc…" at bounding box center [405, 149] width 74 height 14
click at [368, 142] on select "Choose an option... Pending Applied Excluded (Questions) Excluded (Expired) Exc…" at bounding box center [405, 149] width 74 height 14
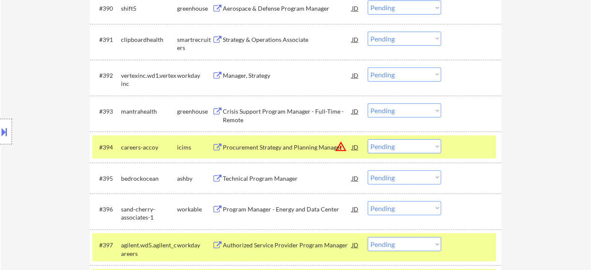
scroll to position [3242, 0]
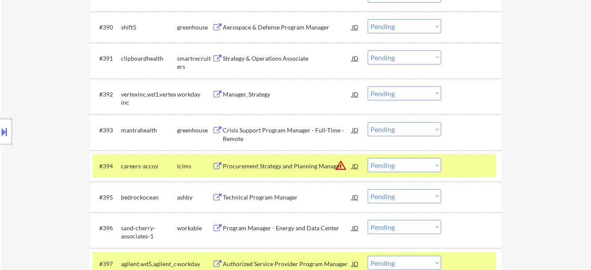
click at [245, 96] on div "Manager, Strategy" at bounding box center [287, 94] width 129 height 9
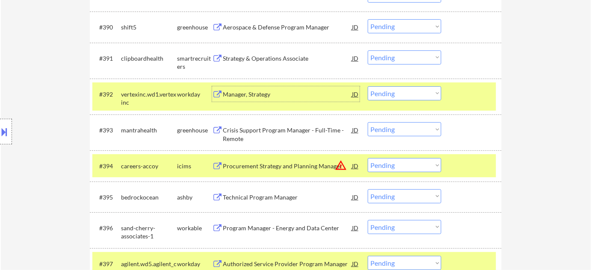
click at [440, 95] on select "Choose an option... Pending Applied Excluded (Questions) Excluded (Expired) Exc…" at bounding box center [405, 93] width 74 height 14
click at [368, 86] on select "Choose an option... Pending Applied Excluded (Questions) Excluded (Expired) Exc…" at bounding box center [405, 93] width 74 height 14
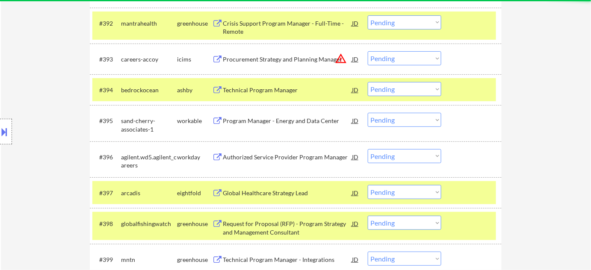
scroll to position [3320, 0]
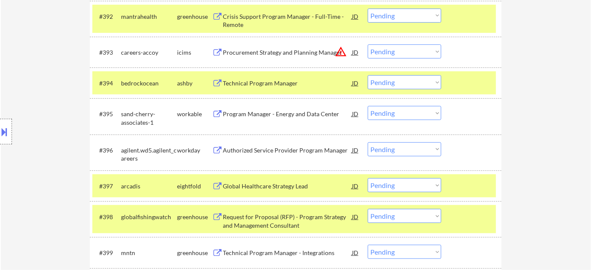
click at [259, 117] on div "Program Manager - Energy and Data Center" at bounding box center [287, 114] width 129 height 9
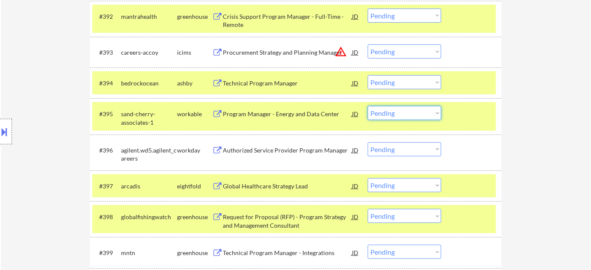
click at [407, 115] on select "Choose an option... Pending Applied Excluded (Questions) Excluded (Expired) Exc…" at bounding box center [405, 113] width 74 height 14
click at [368, 106] on select "Choose an option... Pending Applied Excluded (Questions) Excluded (Expired) Exc…" at bounding box center [405, 113] width 74 height 14
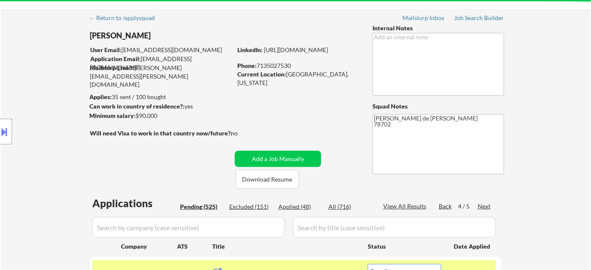
scroll to position [38, 0]
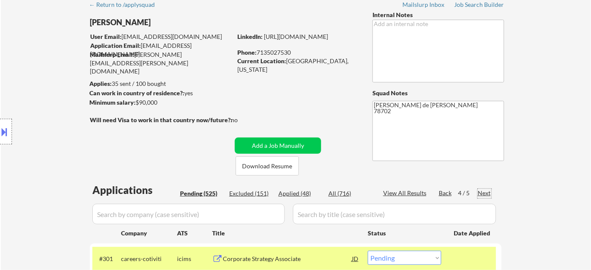
click at [483, 195] on div "Next" at bounding box center [485, 193] width 14 height 9
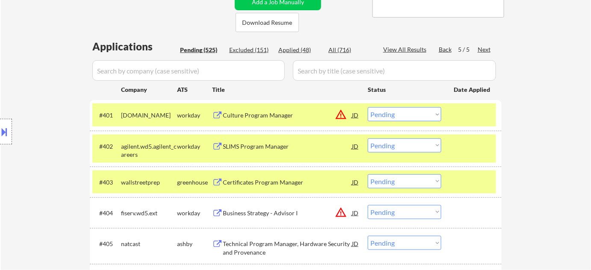
scroll to position [194, 0]
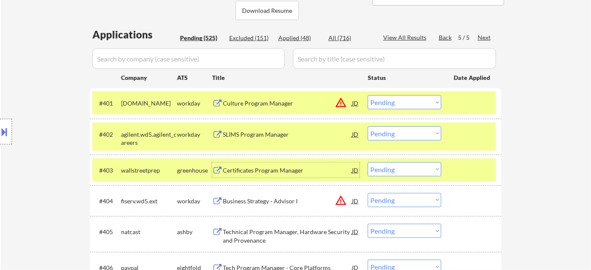
click at [286, 174] on div "Certificates Program Manager" at bounding box center [287, 170] width 129 height 9
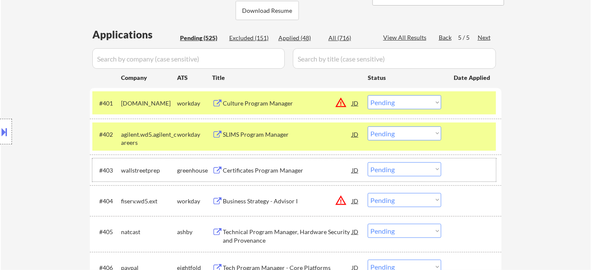
click at [408, 176] on div "#403 wallstreetprep greenhouse Certificates Program Manager JD warning_amber Ch…" at bounding box center [294, 170] width 404 height 23
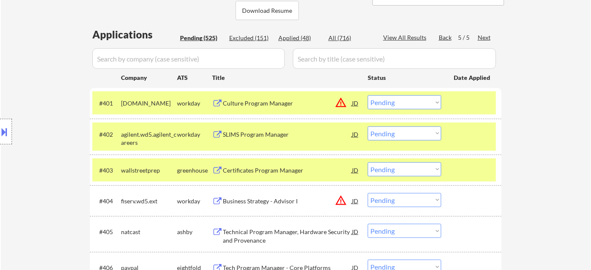
click at [410, 172] on select "Choose an option... Pending Applied Excluded (Questions) Excluded (Expired) Exc…" at bounding box center [405, 170] width 74 height 14
click at [368, 163] on select "Choose an option... Pending Applied Excluded (Questions) Excluded (Expired) Exc…" at bounding box center [405, 170] width 74 height 14
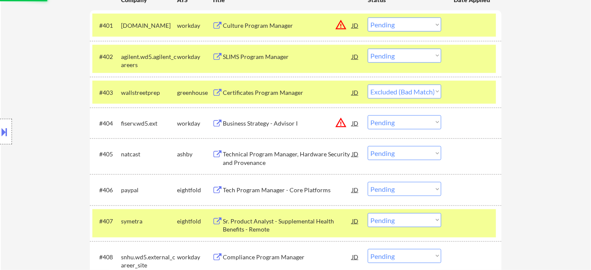
scroll to position [311, 0]
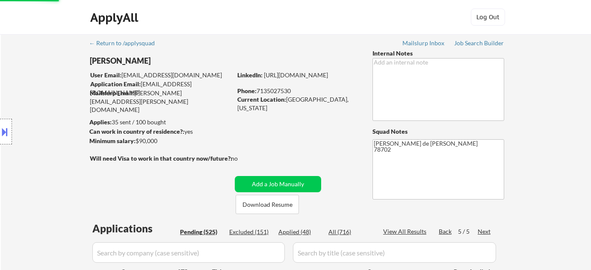
select select ""pending""
select select ""excluded__bad_match_""
select select ""pending""
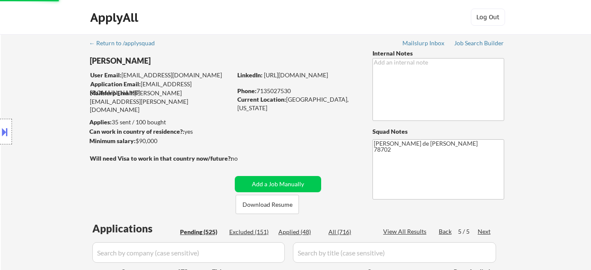
select select ""pending""
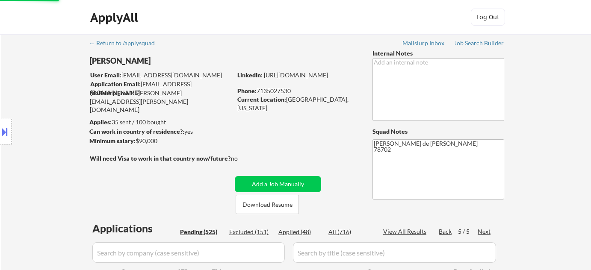
select select ""pending""
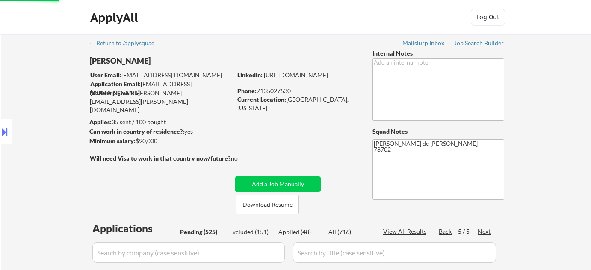
select select ""pending""
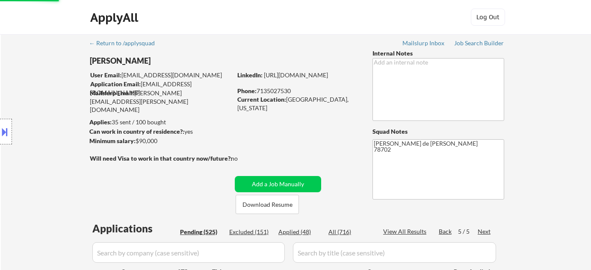
select select ""pending""
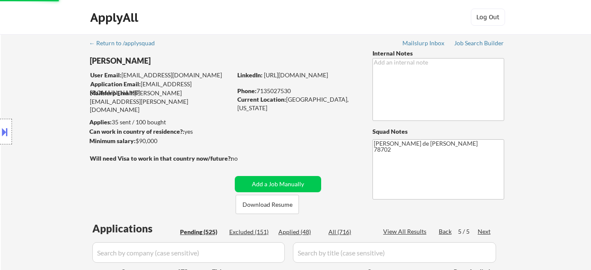
select select ""pending""
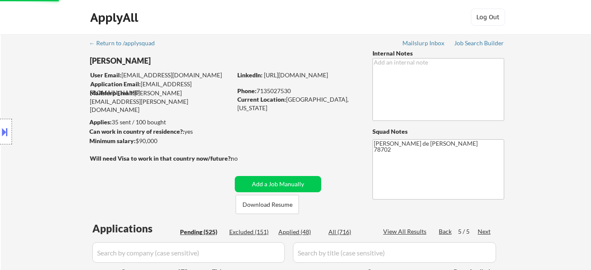
select select ""pending""
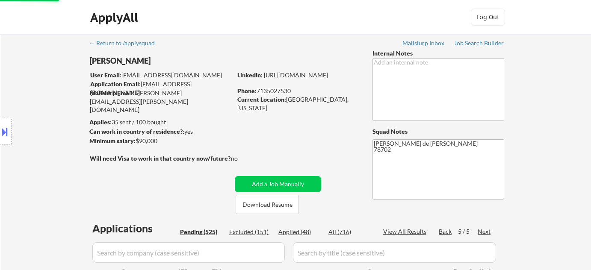
select select ""pending""
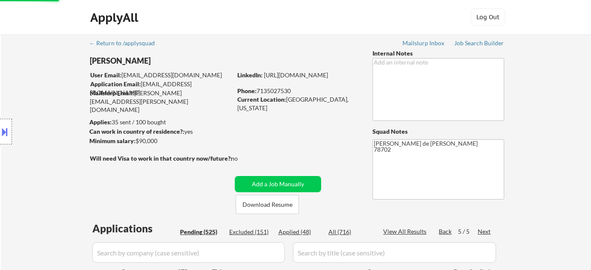
select select ""pending""
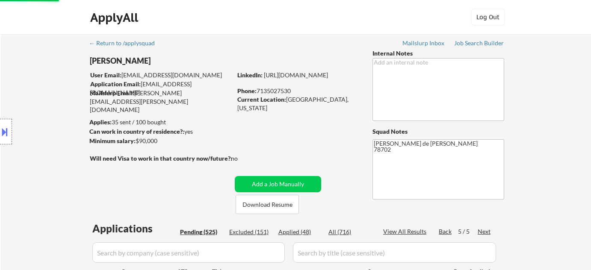
select select ""pending""
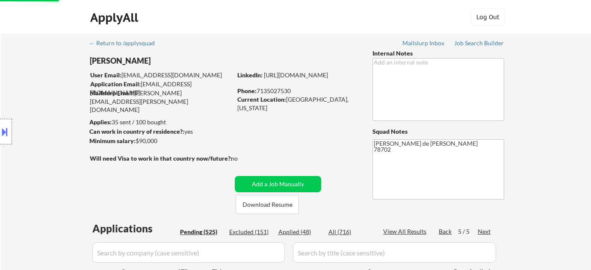
select select ""pending""
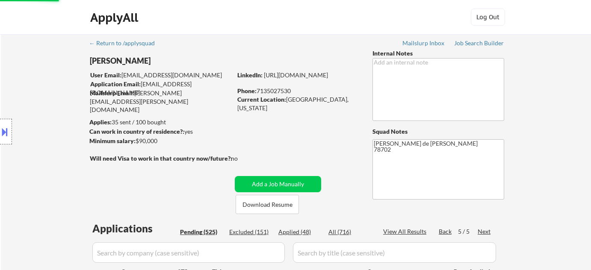
select select ""pending""
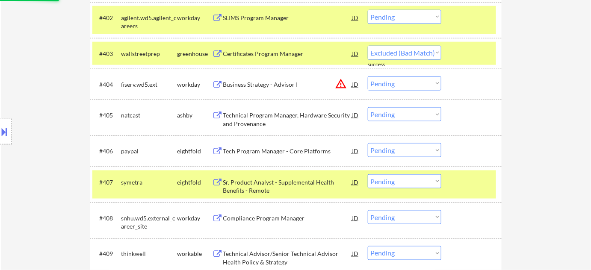
select select ""pending""
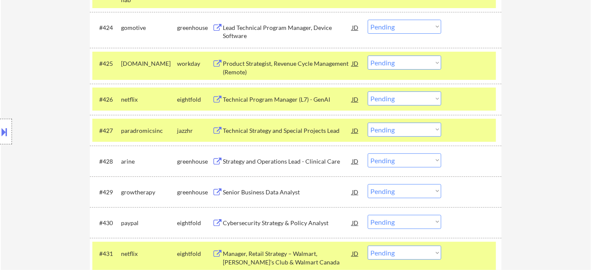
scroll to position [1088, 0]
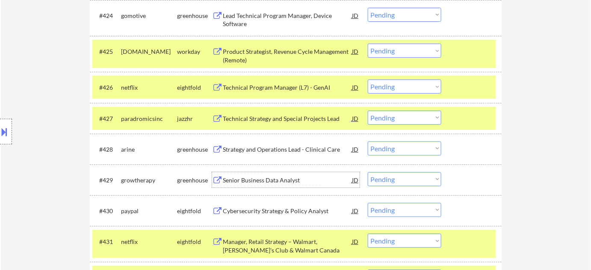
click at [271, 180] on div "Senior Business Data Analyst" at bounding box center [287, 180] width 129 height 9
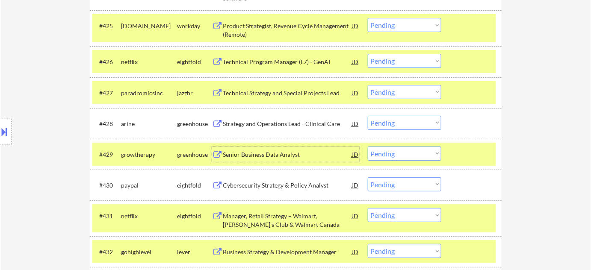
scroll to position [1127, 0]
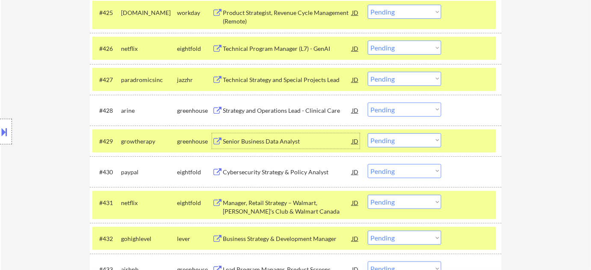
click at [400, 138] on select "Choose an option... Pending Applied Excluded (Questions) Excluded (Expired) Exc…" at bounding box center [405, 140] width 74 height 14
click at [368, 133] on select "Choose an option... Pending Applied Excluded (Questions) Excluded (Expired) Exc…" at bounding box center [405, 140] width 74 height 14
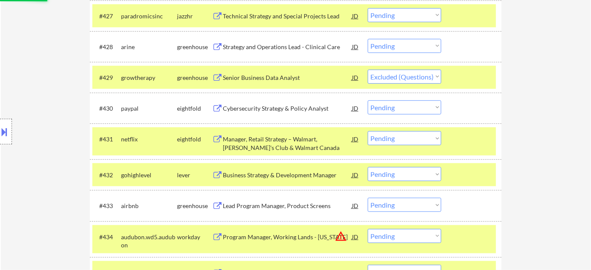
scroll to position [1205, 0]
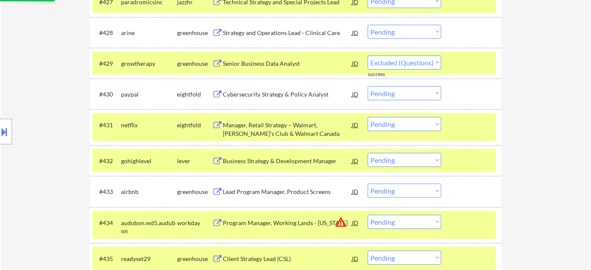
select select ""pending""
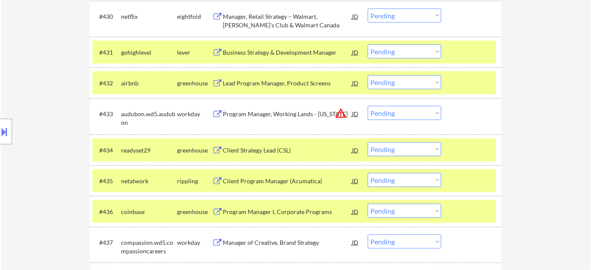
scroll to position [1321, 0]
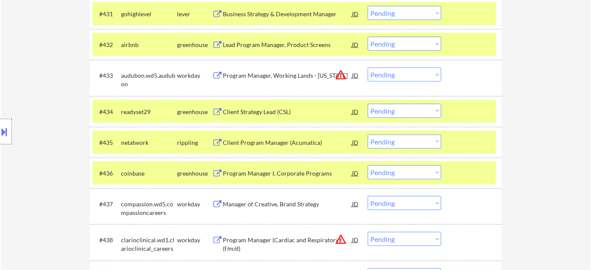
click at [252, 112] on div "Client Strategy Lead (CSL)" at bounding box center [287, 112] width 129 height 9
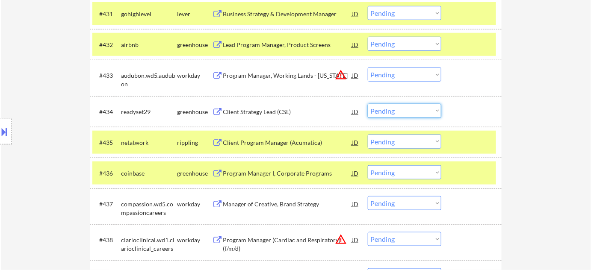
click at [402, 107] on select "Choose an option... Pending Applied Excluded (Questions) Excluded (Expired) Exc…" at bounding box center [405, 111] width 74 height 14
click at [368, 104] on select "Choose an option... Pending Applied Excluded (Questions) Excluded (Expired) Exc…" at bounding box center [405, 111] width 74 height 14
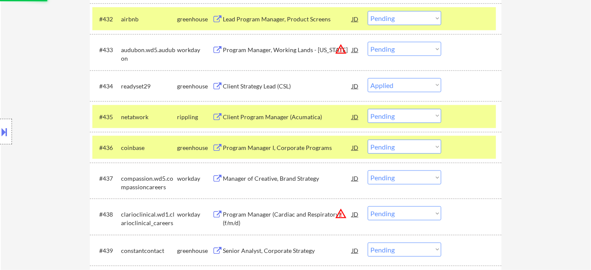
scroll to position [1360, 0]
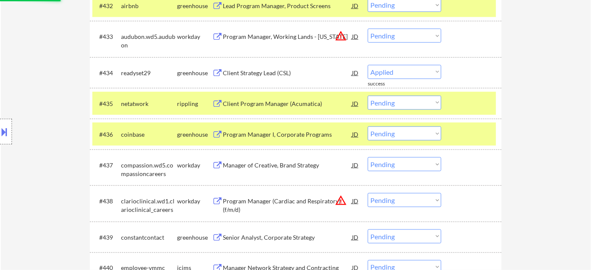
select select ""pending""
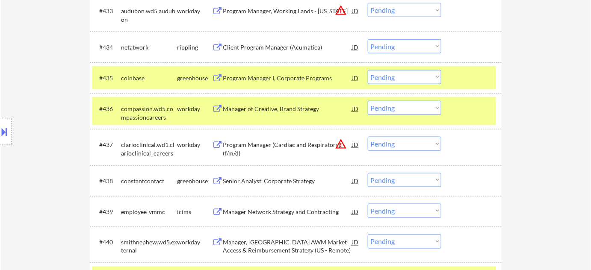
scroll to position [1399, 0]
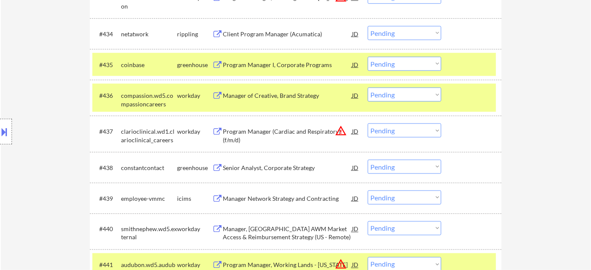
click at [301, 167] on div "Senior Analyst, Corporate Strategy" at bounding box center [287, 168] width 129 height 9
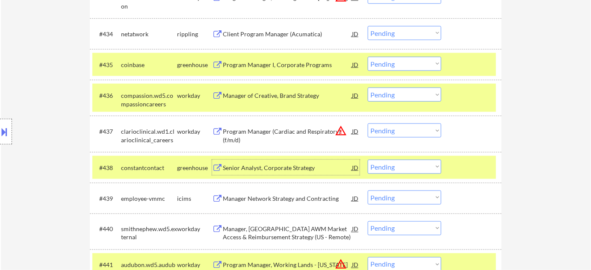
click at [383, 166] on select "Choose an option... Pending Applied Excluded (Questions) Excluded (Expired) Exc…" at bounding box center [405, 167] width 74 height 14
click at [368, 160] on select "Choose an option... Pending Applied Excluded (Questions) Excluded (Expired) Exc…" at bounding box center [405, 167] width 74 height 14
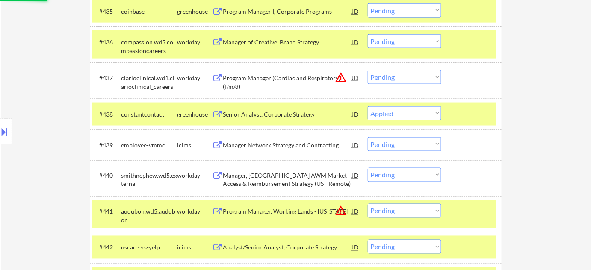
scroll to position [1477, 0]
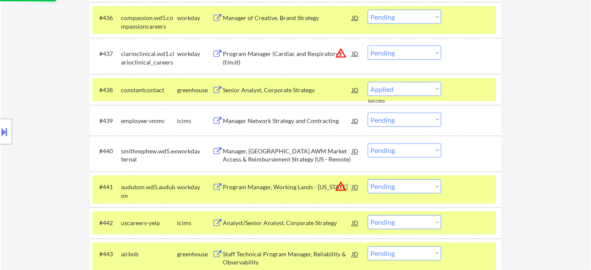
select select ""pending""
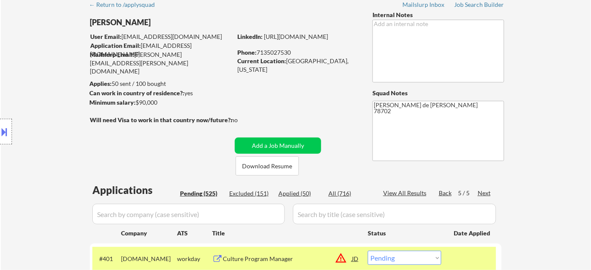
scroll to position [0, 0]
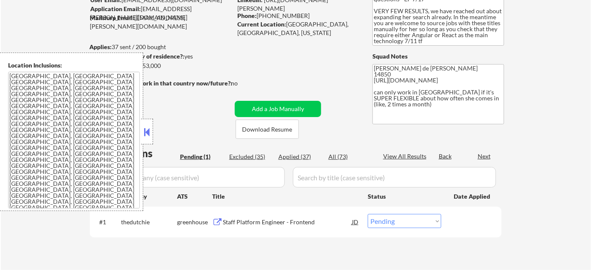
scroll to position [77, 0]
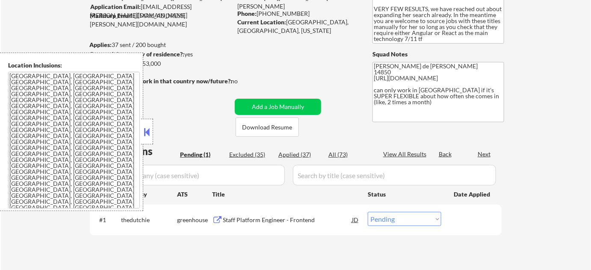
click at [145, 135] on button at bounding box center [146, 132] width 9 height 13
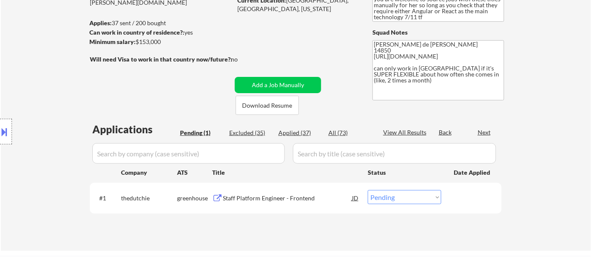
scroll to position [116, 0]
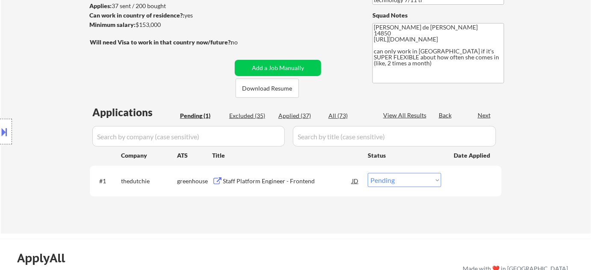
click at [279, 180] on div "Staff Platform Engineer - Frontend" at bounding box center [287, 181] width 129 height 9
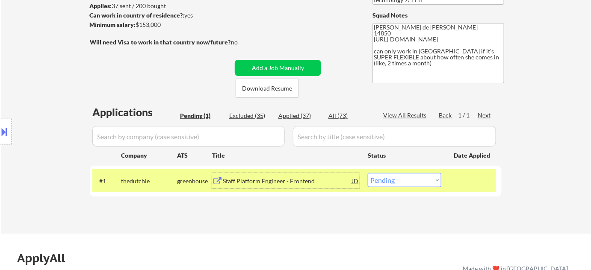
click at [373, 181] on select "Choose an option... Pending Applied Excluded (Questions) Excluded (Expired) Exc…" at bounding box center [405, 180] width 74 height 14
select select ""applied""
click at [368, 173] on select "Choose an option... Pending Applied Excluded (Questions) Excluded (Expired) Exc…" at bounding box center [405, 180] width 74 height 14
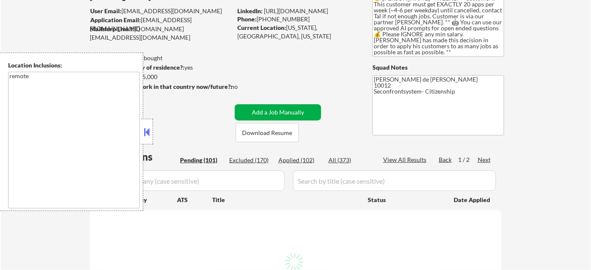
scroll to position [77, 0]
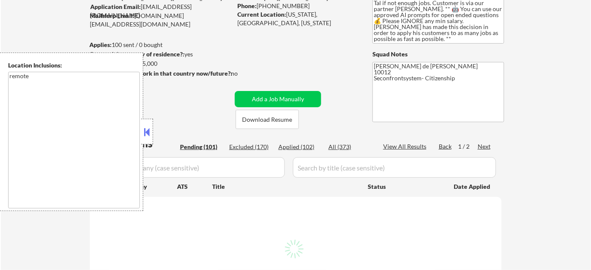
click at [145, 139] on div at bounding box center [147, 132] width 12 height 26
click at [151, 139] on div at bounding box center [147, 132] width 12 height 26
select select ""pending""
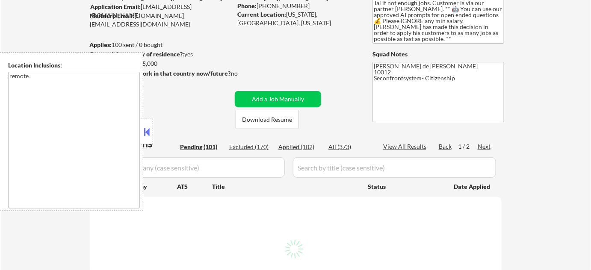
select select ""pending""
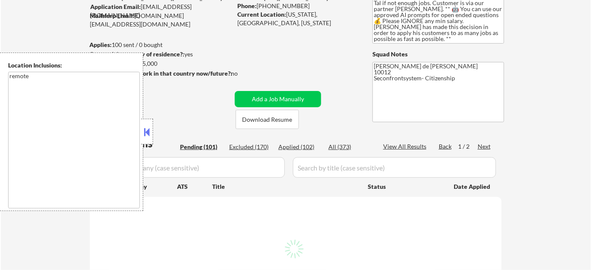
select select ""pending""
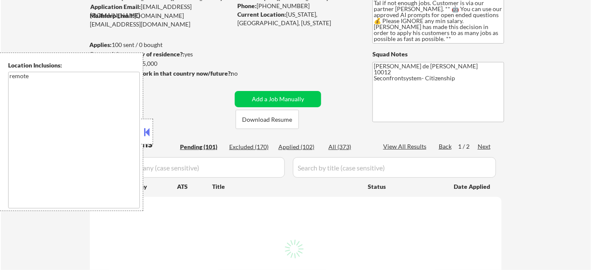
select select ""pending""
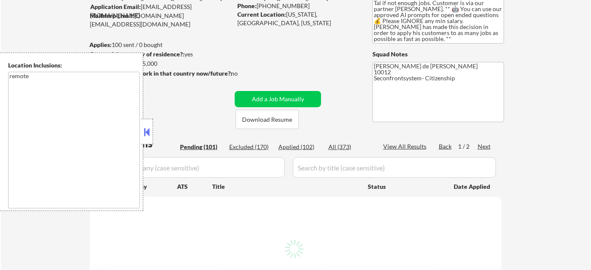
select select ""pending""
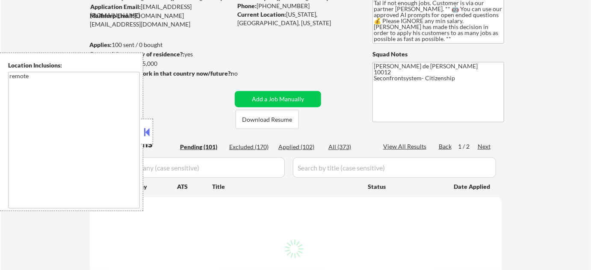
select select ""pending""
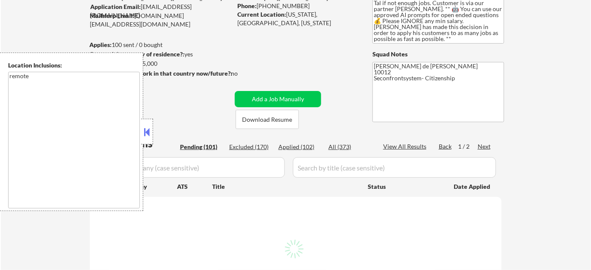
select select ""pending""
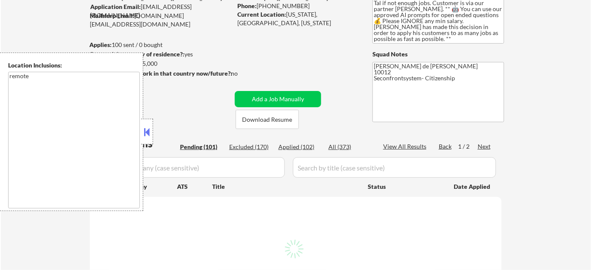
select select ""pending""
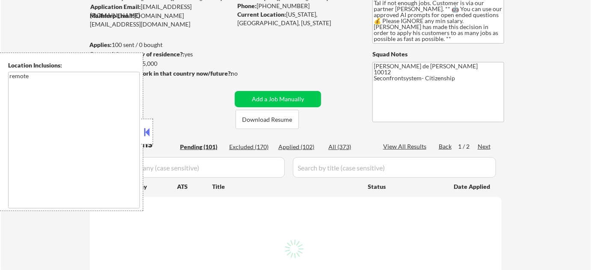
select select ""pending""
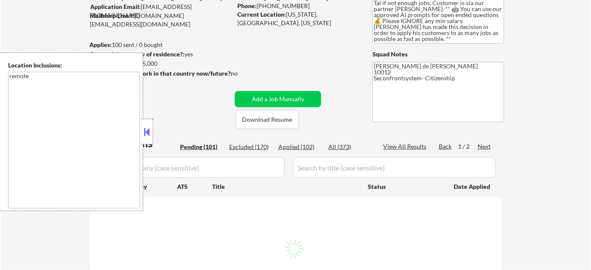
select select ""pending""
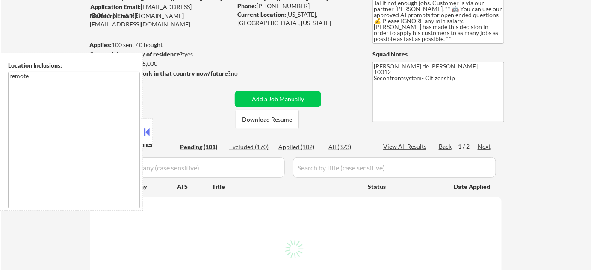
select select ""pending""
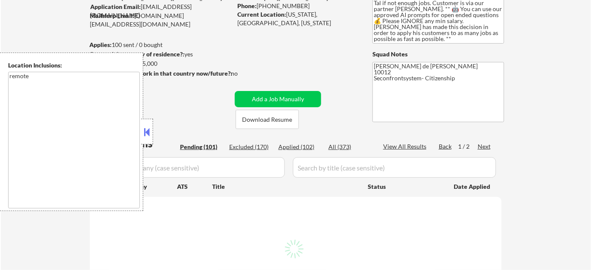
select select ""pending""
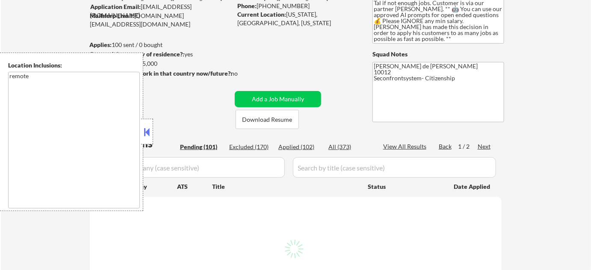
select select ""pending""
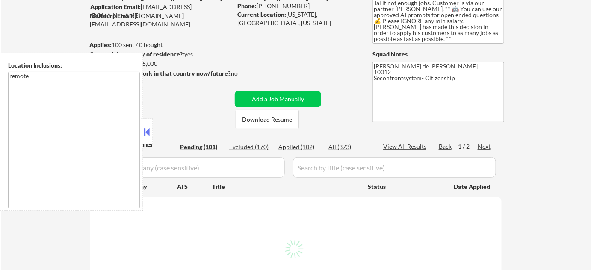
select select ""pending""
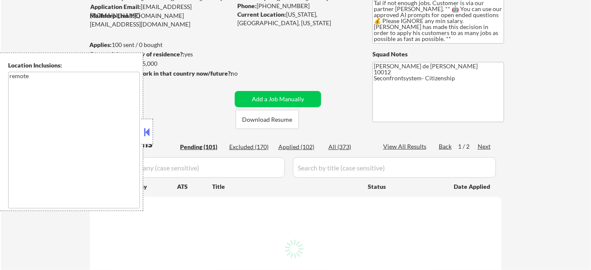
select select ""pending""
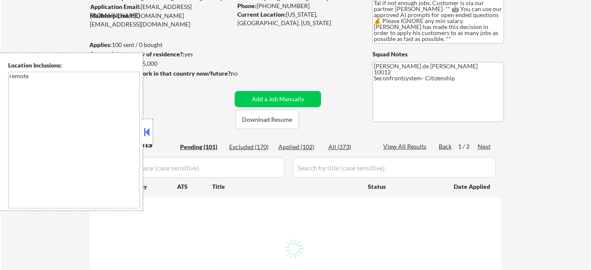
select select ""pending""
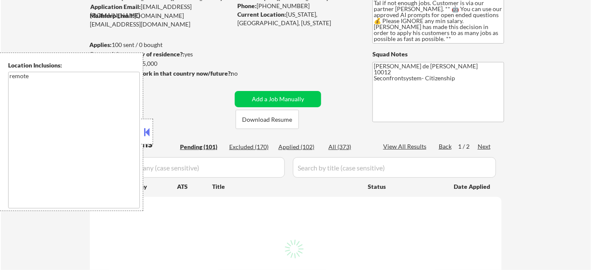
select select ""pending""
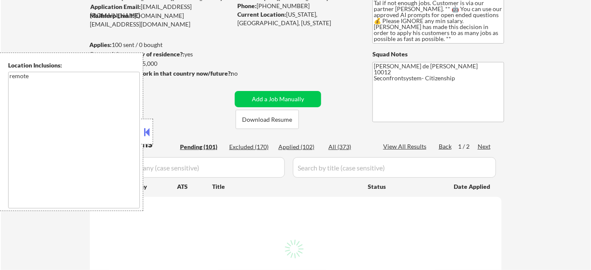
select select ""pending""
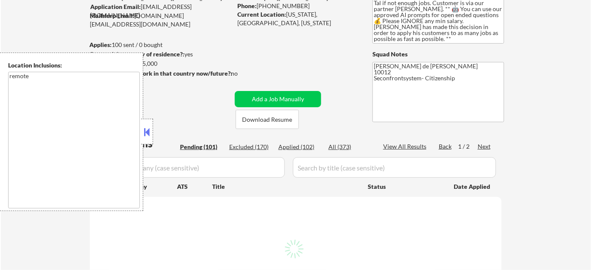
select select ""pending""
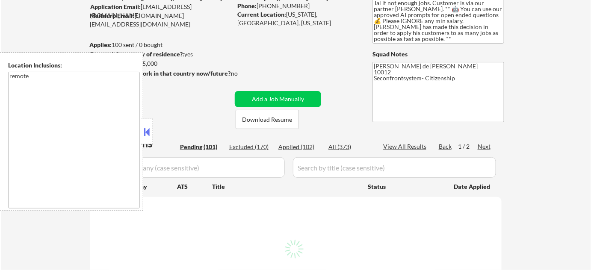
select select ""pending""
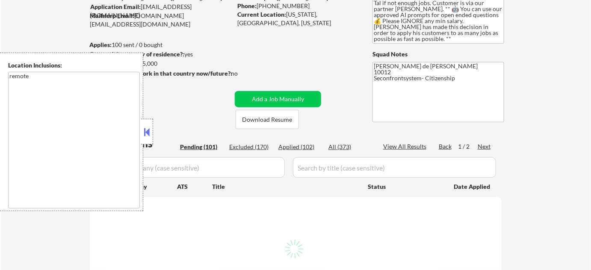
select select ""pending""
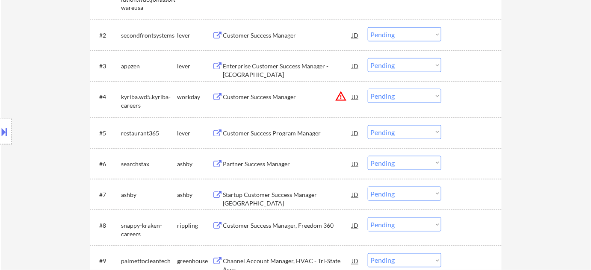
scroll to position [311, 0]
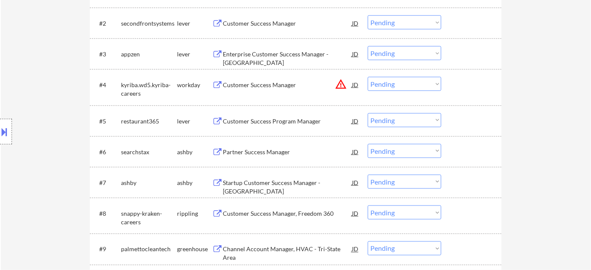
click at [281, 152] on div "Partner Success Manager" at bounding box center [287, 152] width 129 height 9
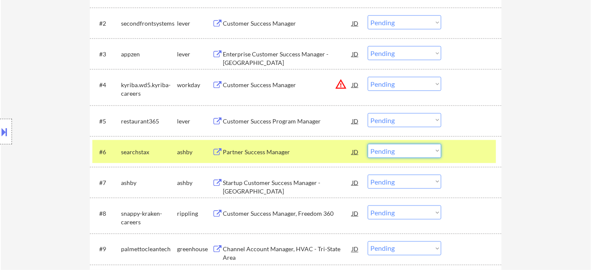
click at [417, 151] on select "Choose an option... Pending Applied Excluded (Questions) Excluded (Expired) Exc…" at bounding box center [405, 151] width 74 height 14
click at [368, 144] on select "Choose an option... Pending Applied Excluded (Questions) Excluded (Expired) Exc…" at bounding box center [405, 151] width 74 height 14
select select ""pending""
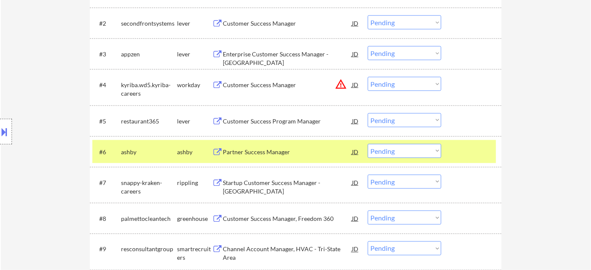
scroll to position [350, 0]
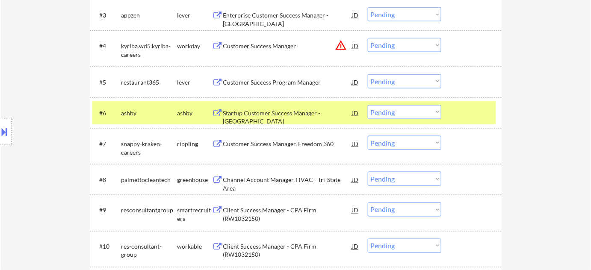
click at [312, 146] on div "Customer Success Manager, Freedom 360" at bounding box center [287, 144] width 129 height 9
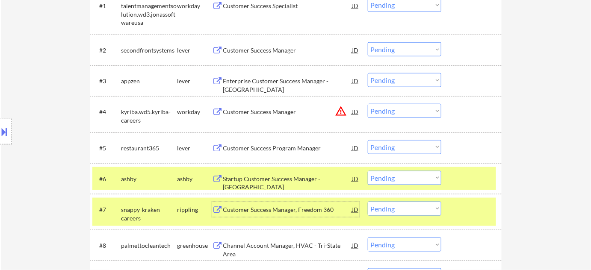
scroll to position [272, 0]
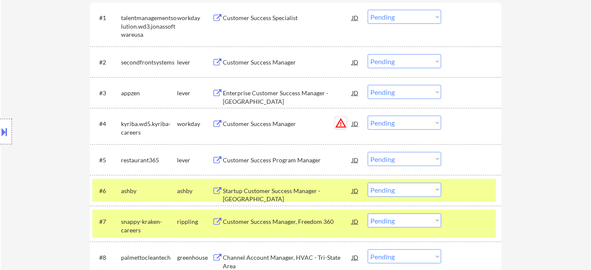
click at [343, 121] on button "warning_amber" at bounding box center [341, 123] width 12 height 12
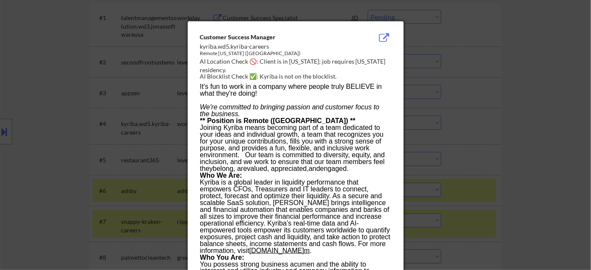
click at [473, 143] on div at bounding box center [295, 135] width 591 height 270
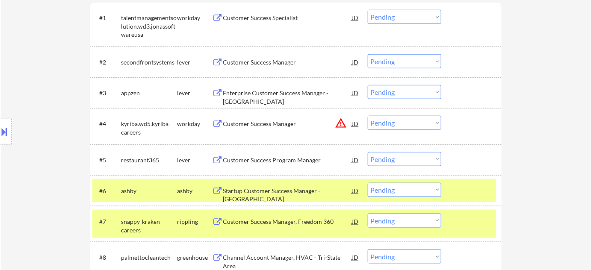
click at [337, 123] on button "warning_amber" at bounding box center [341, 123] width 12 height 12
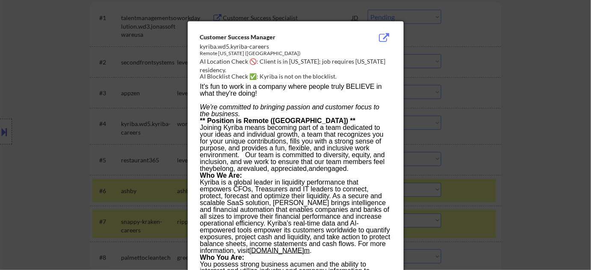
click at [478, 151] on div at bounding box center [295, 135] width 591 height 270
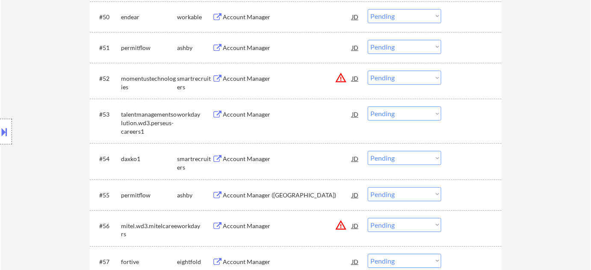
scroll to position [1878, 0]
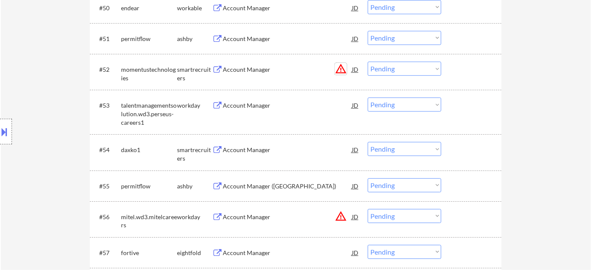
click at [342, 69] on button "warning_amber" at bounding box center [341, 69] width 12 height 12
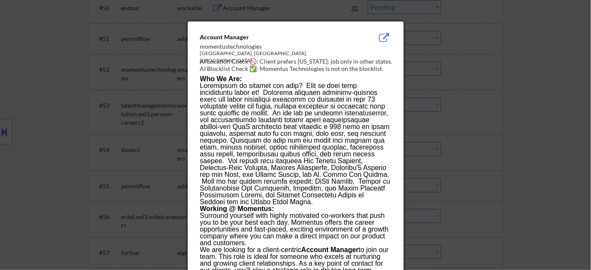
click at [491, 106] on div at bounding box center [295, 135] width 591 height 270
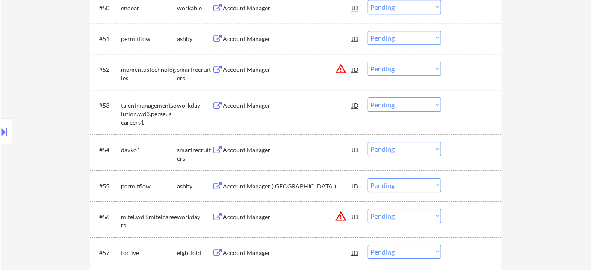
click at [419, 69] on select "Choose an option... Pending Applied Excluded (Questions) Excluded (Expired) Exc…" at bounding box center [405, 69] width 74 height 14
click at [368, 62] on select "Choose an option... Pending Applied Excluded (Questions) Excluded (Expired) Exc…" at bounding box center [405, 69] width 74 height 14
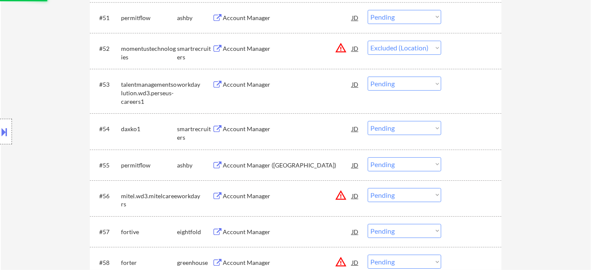
scroll to position [1917, 0]
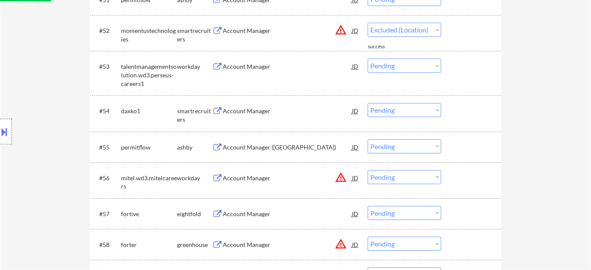
select select ""pending""
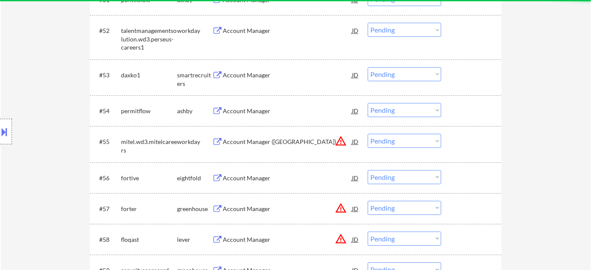
click at [399, 136] on select "Choose an option... Pending Applied Excluded (Questions) Excluded (Expired) Exc…" at bounding box center [405, 141] width 74 height 14
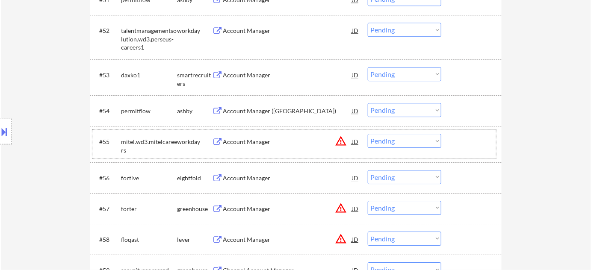
click at [492, 139] on div "#55 mitel.wd3.mitelcareers workday Account Manager JD warning_amber Choose an o…" at bounding box center [294, 144] width 404 height 28
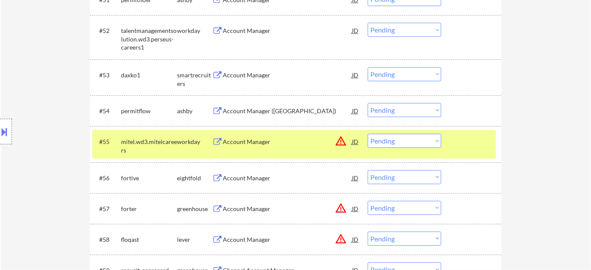
drag, startPoint x: 413, startPoint y: 141, endPoint x: 413, endPoint y: 145, distance: 4.7
click at [413, 141] on select "Choose an option... Pending Applied Excluded (Questions) Excluded (Expired) Exc…" at bounding box center [405, 141] width 74 height 14
click at [368, 134] on select "Choose an option... Pending Applied Excluded (Questions) Excluded (Expired) Exc…" at bounding box center [405, 141] width 74 height 14
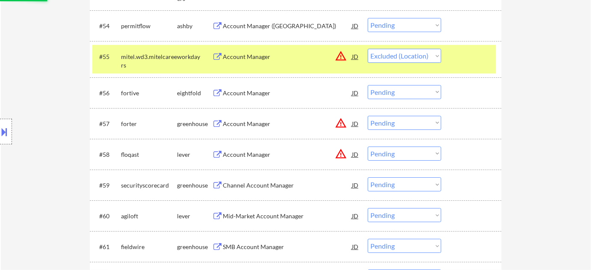
scroll to position [2033, 0]
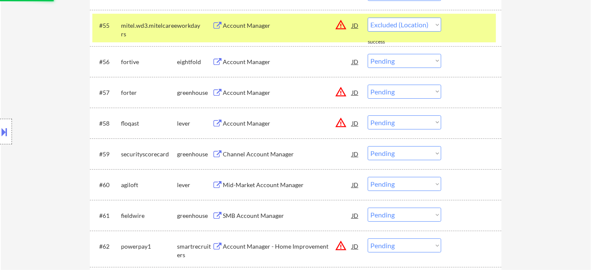
select select ""pending""
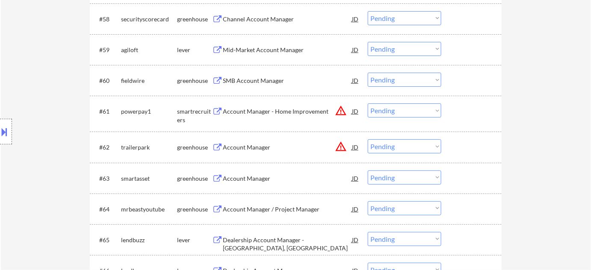
scroll to position [2150, 0]
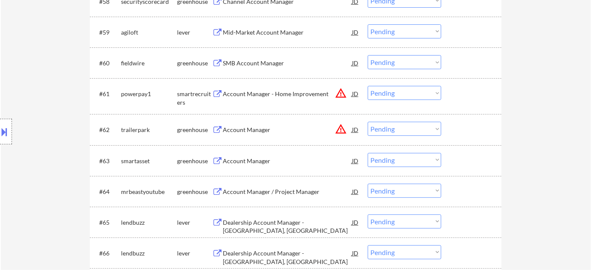
click at [259, 160] on div "Account Manager" at bounding box center [287, 161] width 129 height 9
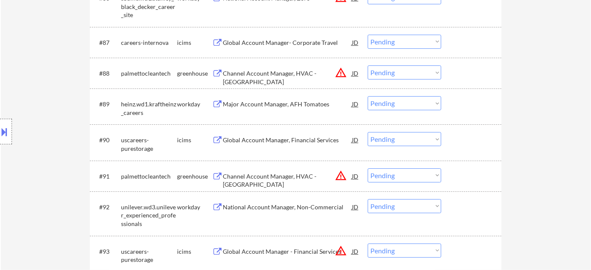
scroll to position [3083, 0]
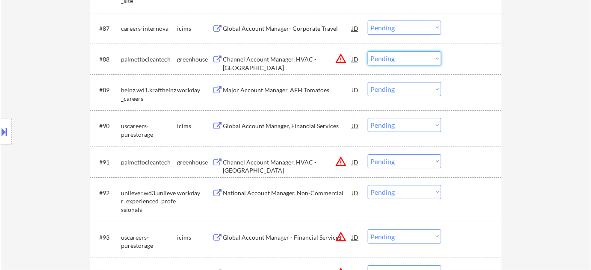
click at [408, 64] on select "Choose an option... Pending Applied Excluded (Questions) Excluded (Expired) Exc…" at bounding box center [405, 58] width 74 height 14
click at [368, 51] on select "Choose an option... Pending Applied Excluded (Questions) Excluded (Expired) Exc…" at bounding box center [405, 58] width 74 height 14
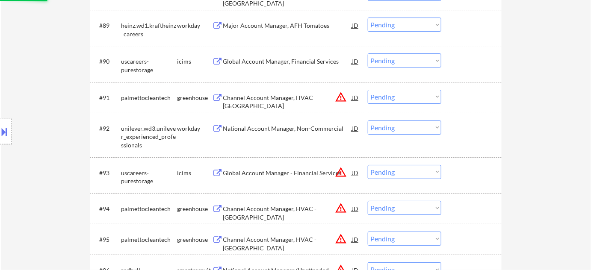
scroll to position [3161, 0]
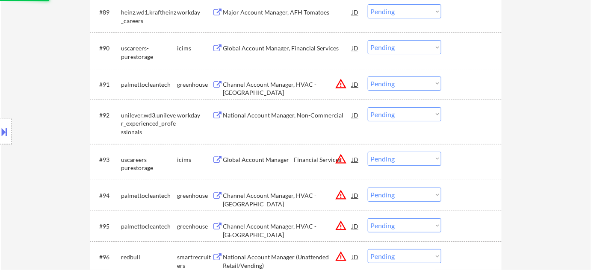
select select ""pending""
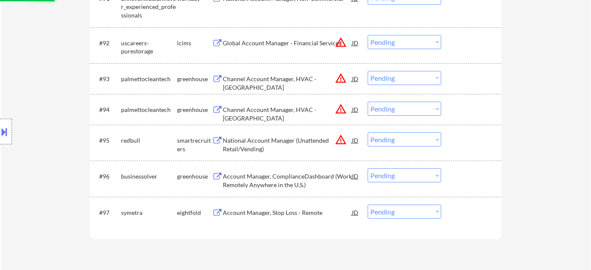
scroll to position [3278, 0]
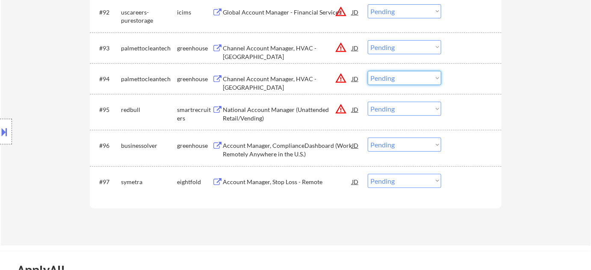
drag, startPoint x: 414, startPoint y: 77, endPoint x: 408, endPoint y: 84, distance: 8.8
click at [414, 77] on select "Choose an option... Pending Applied Excluded (Questions) Excluded (Expired) Exc…" at bounding box center [405, 78] width 74 height 14
select select ""excluded__location_""
click at [368, 71] on select "Choose an option... Pending Applied Excluded (Questions) Excluded (Expired) Exc…" at bounding box center [405, 78] width 74 height 14
drag, startPoint x: 414, startPoint y: 45, endPoint x: 412, endPoint y: 51, distance: 6.1
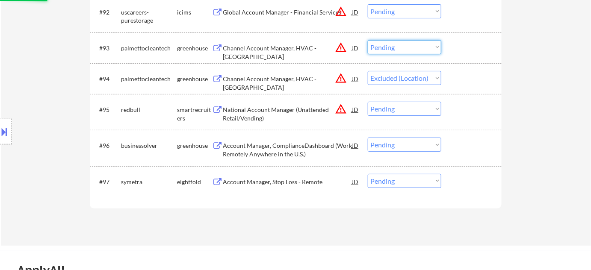
click at [414, 45] on select "Choose an option... Pending Applied Excluded (Questions) Excluded (Expired) Exc…" at bounding box center [405, 47] width 74 height 14
select select ""excluded__location_""
click at [368, 40] on select "Choose an option... Pending Applied Excluded (Questions) Excluded (Expired) Exc…" at bounding box center [405, 47] width 74 height 14
select select ""pending""
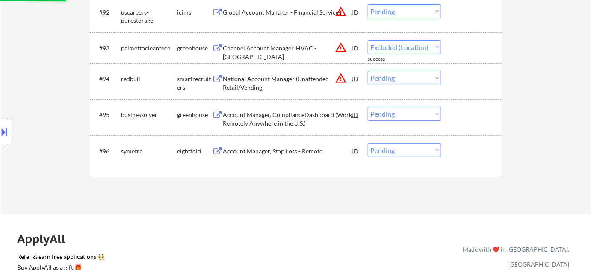
select select ""pending""
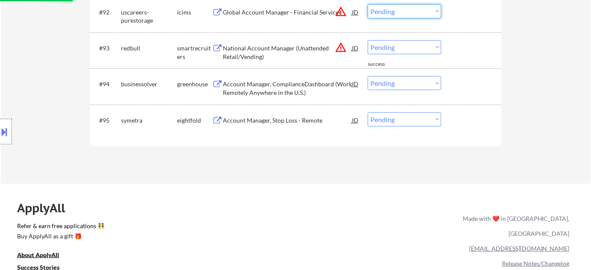
drag, startPoint x: 415, startPoint y: 13, endPoint x: 411, endPoint y: 18, distance: 6.2
click at [415, 13] on select "Choose an option... Pending Applied Excluded (Questions) Excluded (Expired) Exc…" at bounding box center [405, 11] width 74 height 14
click at [368, 4] on select "Choose an option... Pending Applied Excluded (Questions) Excluded (Expired) Exc…" at bounding box center [405, 11] width 74 height 14
click at [411, 50] on select "Choose an option... Pending Applied Excluded (Questions) Excluded (Expired) Exc…" at bounding box center [405, 47] width 74 height 14
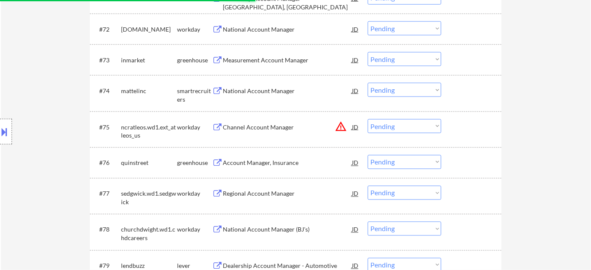
scroll to position [2500, 0]
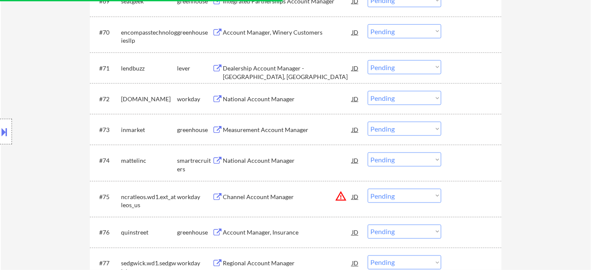
click at [254, 130] on div "Measurement Account Manager" at bounding box center [287, 130] width 129 height 9
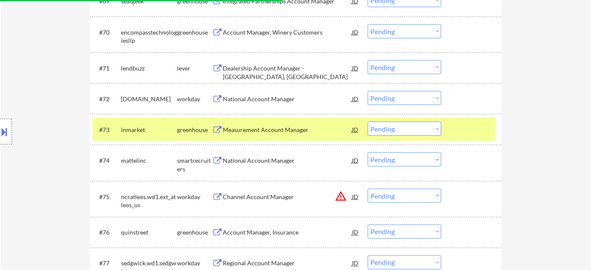
select select ""pending""
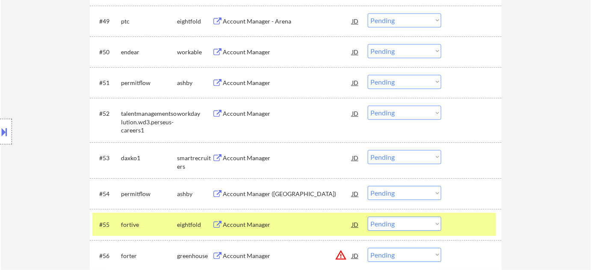
scroll to position [1839, 0]
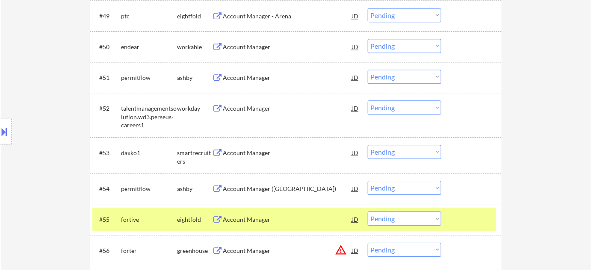
click at [243, 109] on div "Account Manager" at bounding box center [287, 108] width 129 height 9
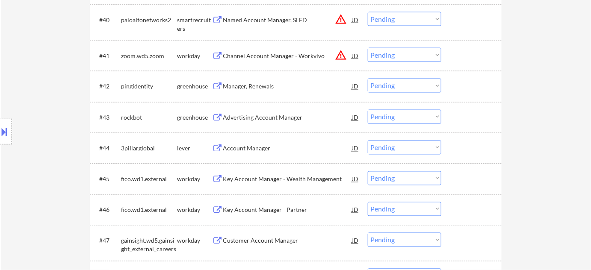
scroll to position [1528, 0]
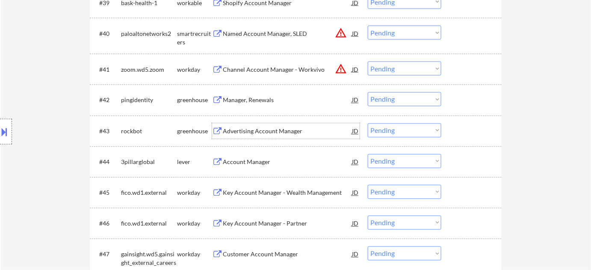
click at [285, 135] on div "Advertising Account Manager" at bounding box center [287, 131] width 129 height 9
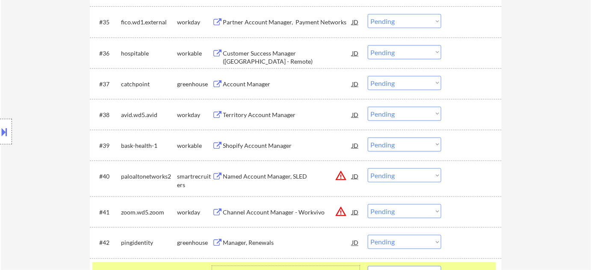
scroll to position [1372, 0]
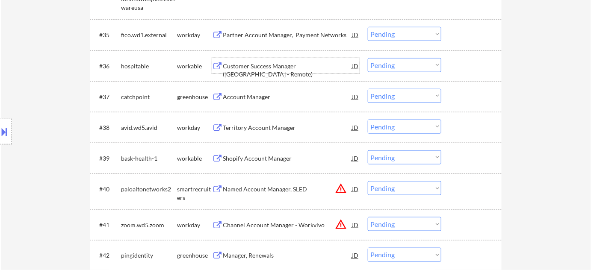
click at [284, 61] on div "Customer Success Manager (Americas - Remote)" at bounding box center [287, 65] width 129 height 15
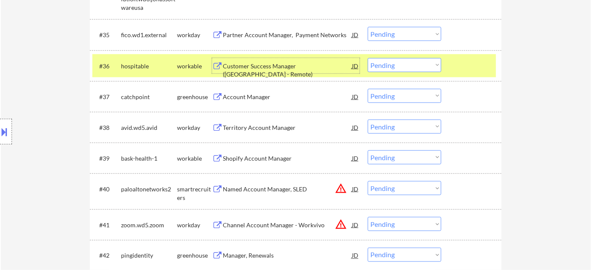
click at [411, 60] on select "Choose an option... Pending Applied Excluded (Questions) Excluded (Expired) Exc…" at bounding box center [405, 65] width 74 height 14
click at [368, 58] on select "Choose an option... Pending Applied Excluded (Questions) Excluded (Expired) Exc…" at bounding box center [405, 65] width 74 height 14
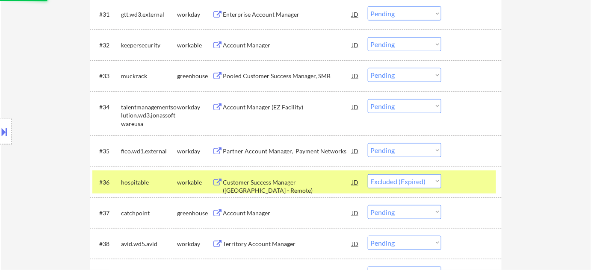
scroll to position [1256, 0]
select select ""pending""
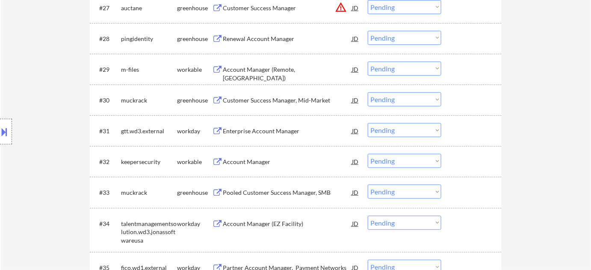
scroll to position [1100, 0]
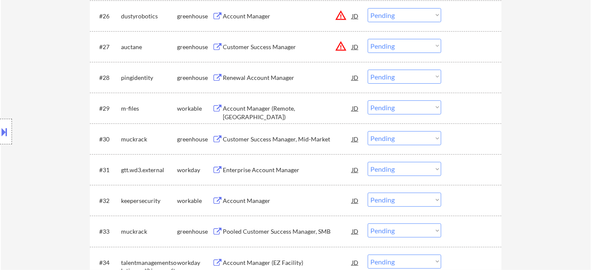
click at [306, 108] on div "Account Manager (Remote, United States)" at bounding box center [287, 112] width 129 height 17
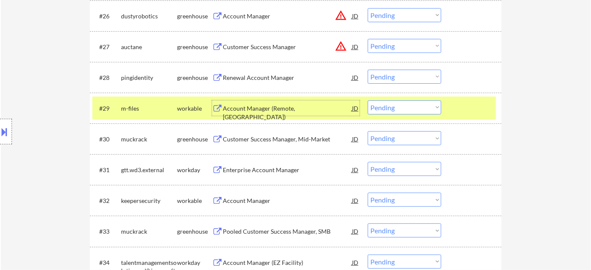
click at [400, 104] on select "Choose an option... Pending Applied Excluded (Questions) Excluded (Expired) Exc…" at bounding box center [405, 107] width 74 height 14
click at [368, 100] on select "Choose an option... Pending Applied Excluded (Questions) Excluded (Expired) Exc…" at bounding box center [405, 107] width 74 height 14
select select ""pending""
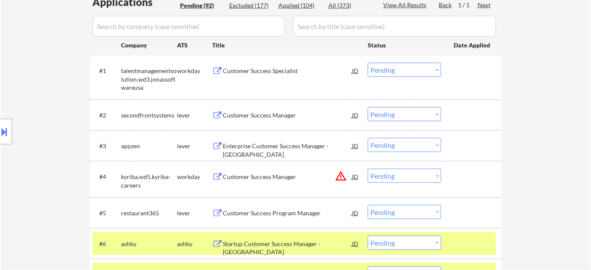
scroll to position [206, 0]
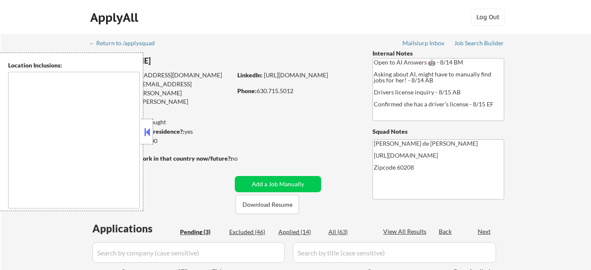
select select ""pending""
type textarea "[GEOGRAPHIC_DATA], [GEOGRAPHIC_DATA], [GEOGRAPHIC_DATA], [GEOGRAPHIC_DATA] [GEO…"
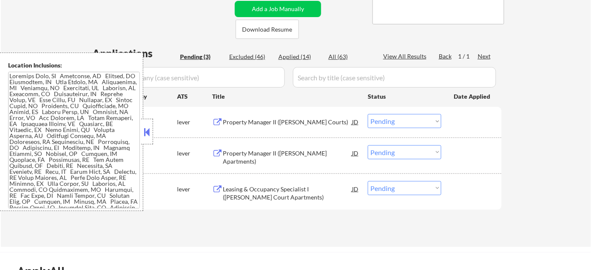
scroll to position [194, 0]
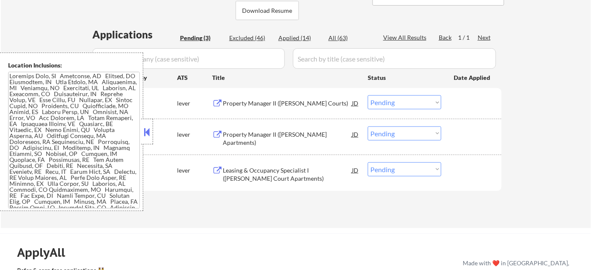
click at [150, 130] on button at bounding box center [146, 132] width 9 height 13
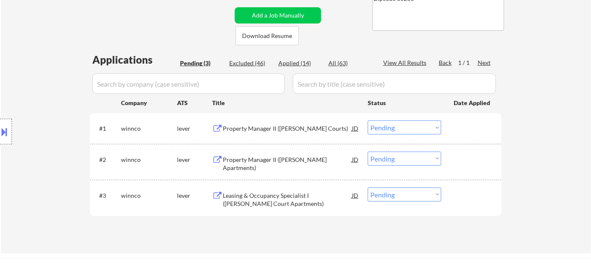
scroll to position [155, 0]
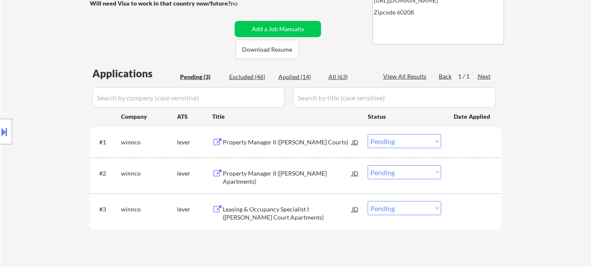
click at [296, 76] on div "Applied (14)" at bounding box center [299, 77] width 43 height 9
select select ""applied""
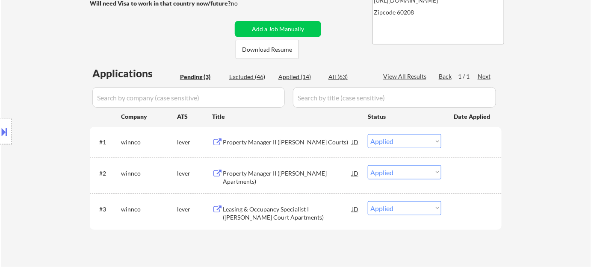
select select ""applied""
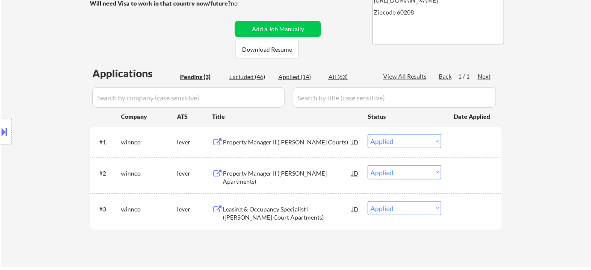
select select ""applied""
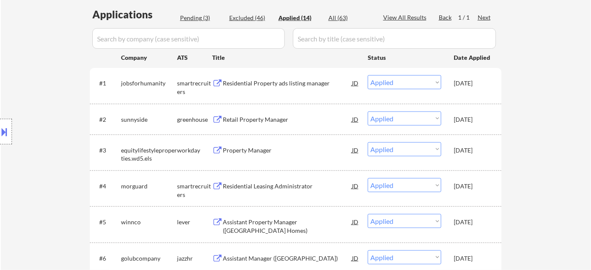
scroll to position [194, 0]
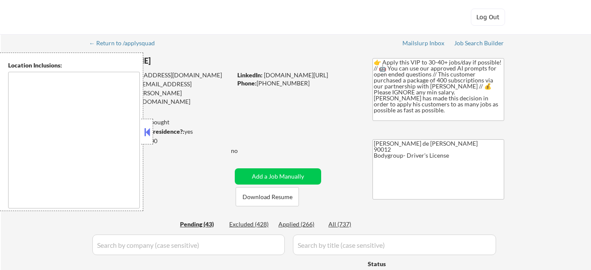
type textarea "remote"
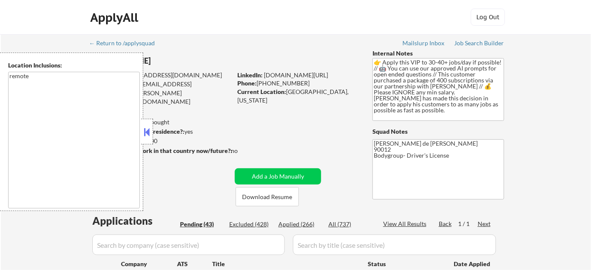
select select ""pending""
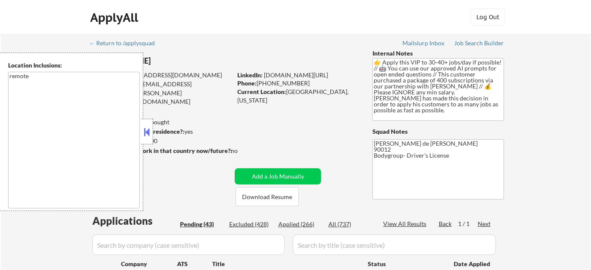
select select ""pending""
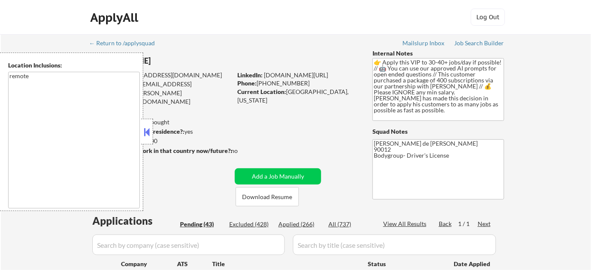
select select ""pending""
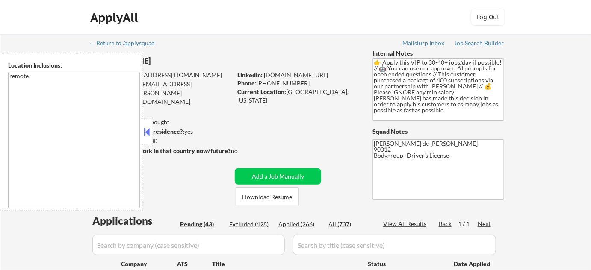
select select ""pending""
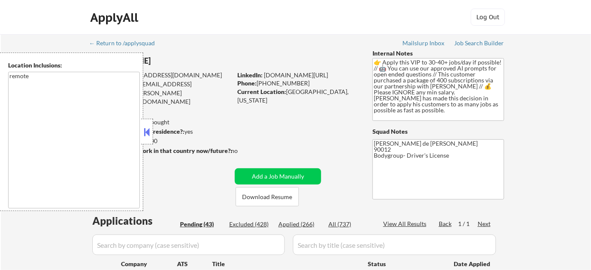
select select ""pending""
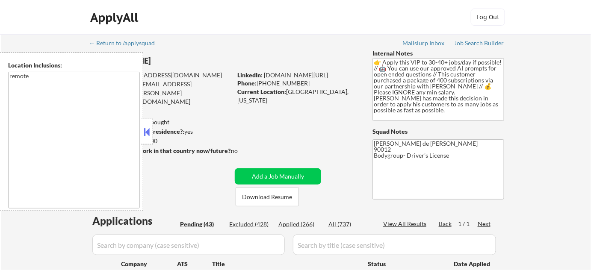
select select ""pending""
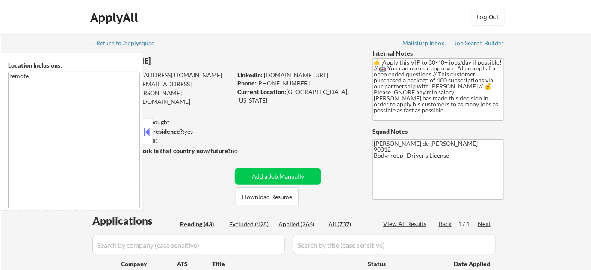
select select ""pending""
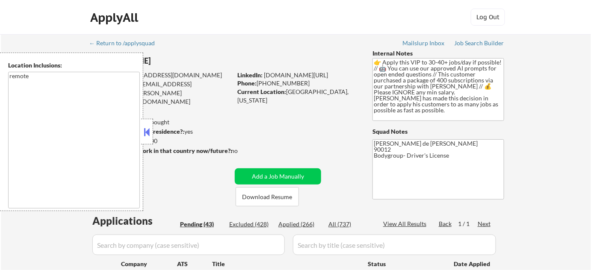
select select ""pending""
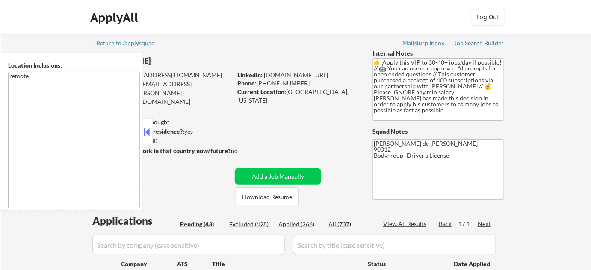
select select ""pending""
click at [149, 141] on div at bounding box center [147, 132] width 12 height 26
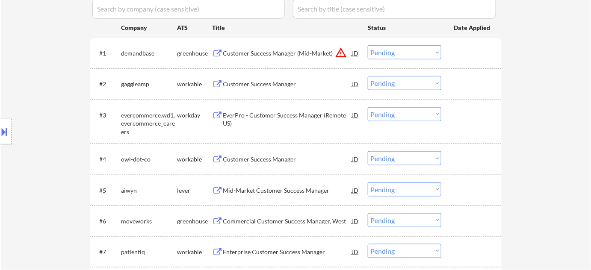
scroll to position [194, 0]
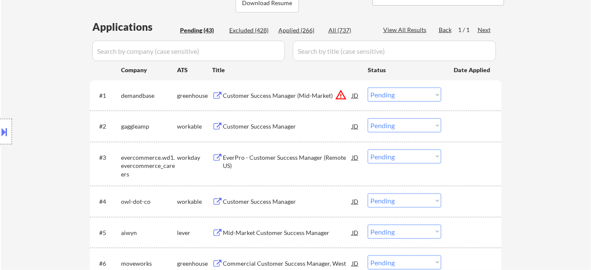
click at [338, 95] on button "warning_amber" at bounding box center [341, 95] width 12 height 12
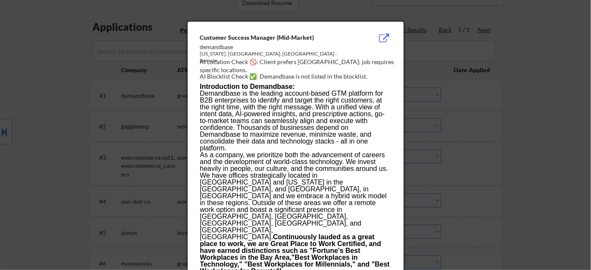
click at [459, 110] on div at bounding box center [295, 135] width 591 height 270
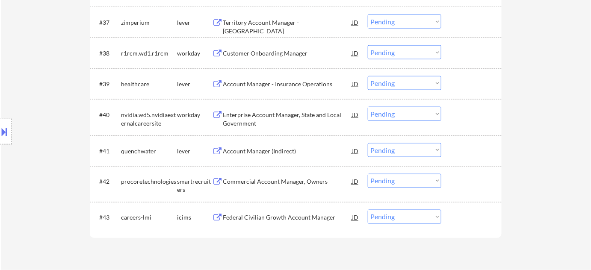
scroll to position [1399, 0]
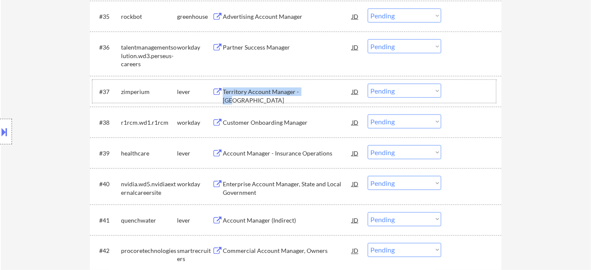
click at [309, 99] on div "#37 zimperium lever Territory Account Manager - West Coast JD Choose an option.…" at bounding box center [294, 91] width 404 height 23
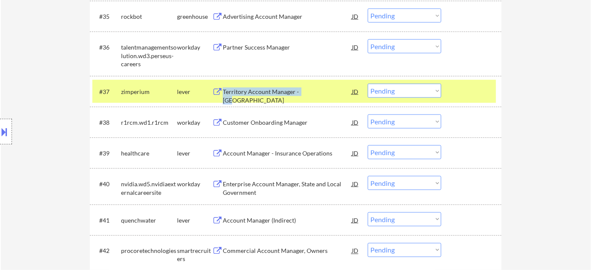
click at [307, 92] on div "Territory Account Manager - [GEOGRAPHIC_DATA]" at bounding box center [287, 96] width 129 height 17
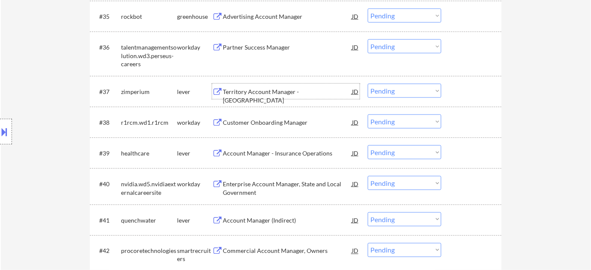
click at [391, 90] on select "Choose an option... Pending Applied Excluded (Questions) Excluded (Expired) Exc…" at bounding box center [405, 91] width 74 height 14
click at [368, 84] on select "Choose an option... Pending Applied Excluded (Questions) Excluded (Expired) Exc…" at bounding box center [405, 91] width 74 height 14
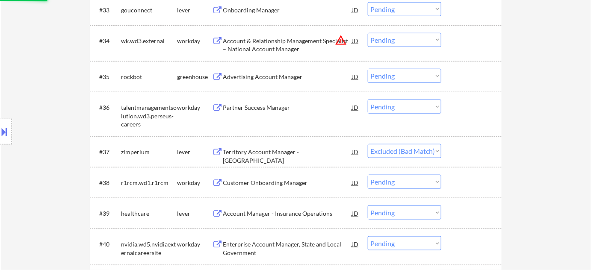
scroll to position [1321, 0]
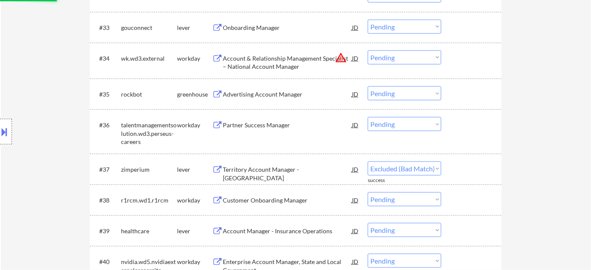
select select ""pending""
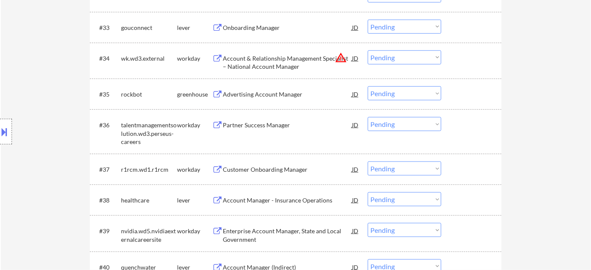
click at [396, 62] on select "Choose an option... Pending Applied Excluded (Questions) Excluded (Expired) Exc…" at bounding box center [405, 57] width 74 height 14
click at [368, 50] on select "Choose an option... Pending Applied Excluded (Questions) Excluded (Expired) Exc…" at bounding box center [405, 57] width 74 height 14
select select ""pending""
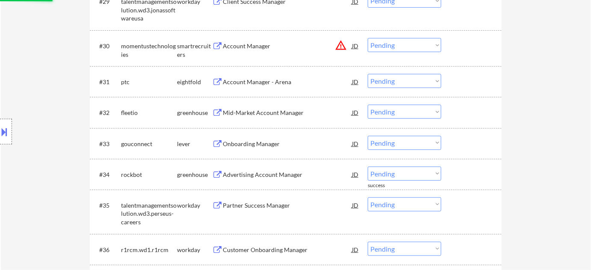
scroll to position [1205, 0]
click at [262, 147] on div "Onboarding Manager" at bounding box center [287, 144] width 129 height 9
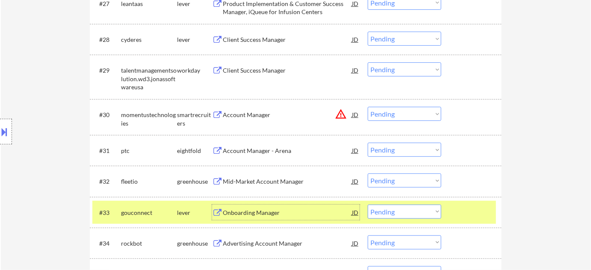
scroll to position [1127, 0]
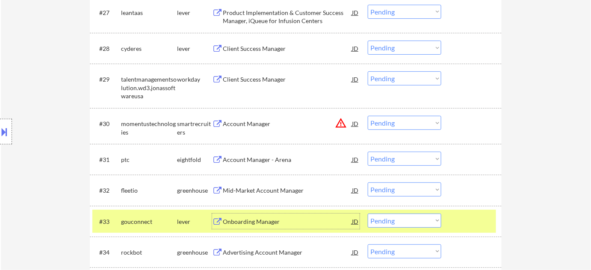
click at [388, 123] on select "Choose an option... Pending Applied Excluded (Questions) Excluded (Expired) Exc…" at bounding box center [405, 123] width 74 height 14
click at [368, 116] on select "Choose an option... Pending Applied Excluded (Questions) Excluded (Expired) Exc…" at bounding box center [405, 123] width 74 height 14
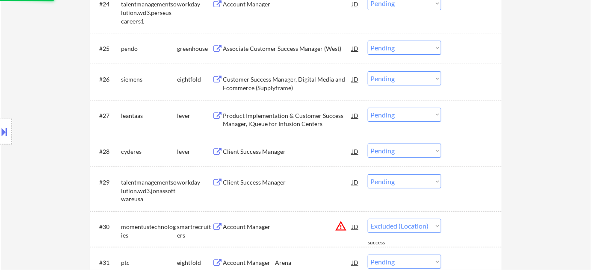
scroll to position [1011, 0]
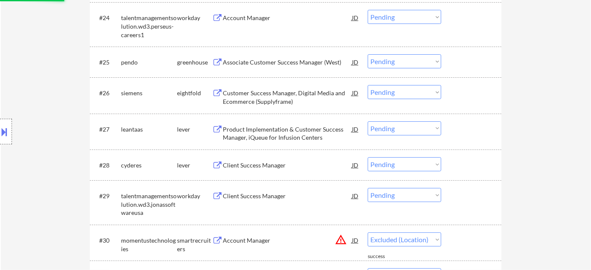
select select ""pending""
click at [275, 163] on div "Client Success Manager" at bounding box center [287, 165] width 129 height 9
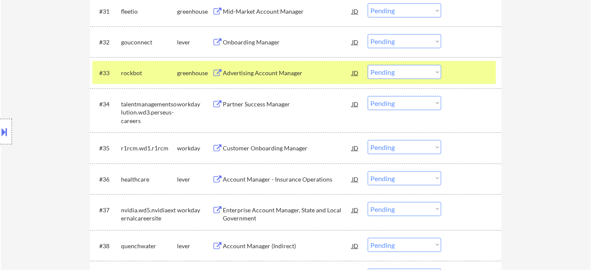
scroll to position [1283, 0]
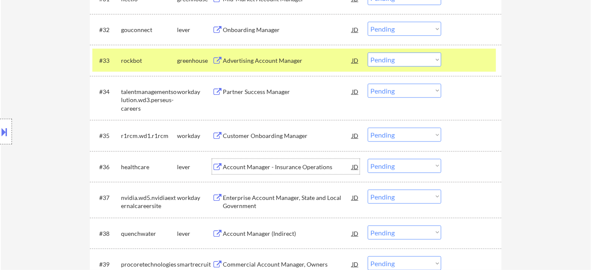
click at [247, 164] on div "Account Manager - Insurance Operations" at bounding box center [287, 167] width 129 height 9
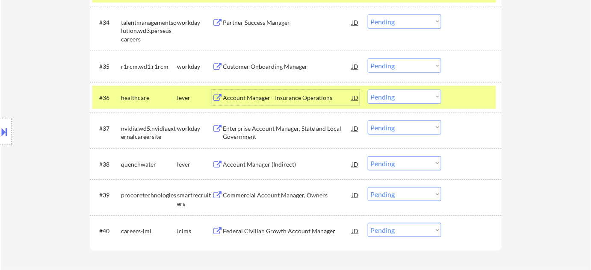
scroll to position [1360, 0]
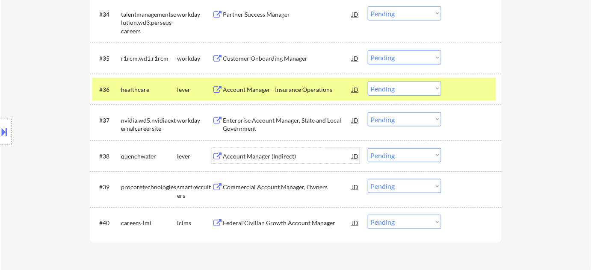
click at [287, 157] on div "Account Manager (Indirect)" at bounding box center [287, 156] width 129 height 9
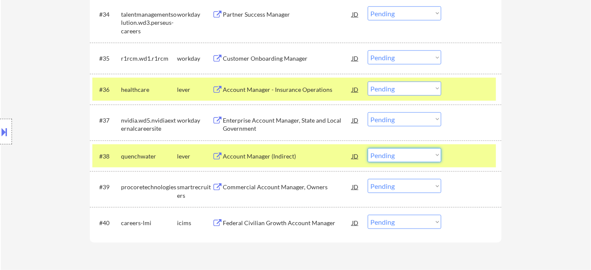
click at [402, 158] on select "Choose an option... Pending Applied Excluded (Questions) Excluded (Expired) Exc…" at bounding box center [405, 155] width 74 height 14
click at [368, 148] on select "Choose an option... Pending Applied Excluded (Questions) Excluded (Expired) Exc…" at bounding box center [405, 155] width 74 height 14
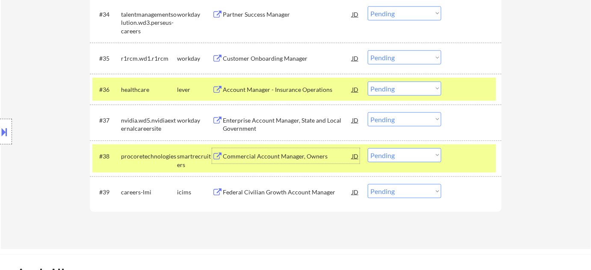
click at [305, 158] on div "Commercial Account Manager, Owners" at bounding box center [287, 156] width 129 height 9
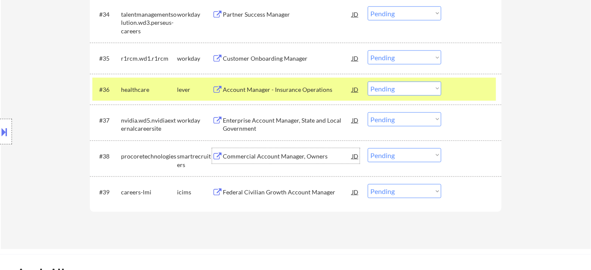
click at [400, 158] on select "Choose an option... Pending Applied Excluded (Questions) Excluded (Expired) Exc…" at bounding box center [405, 155] width 74 height 14
click at [368, 148] on select "Choose an option... Pending Applied Excluded (Questions) Excluded (Expired) Exc…" at bounding box center [405, 155] width 74 height 14
select select ""pending""
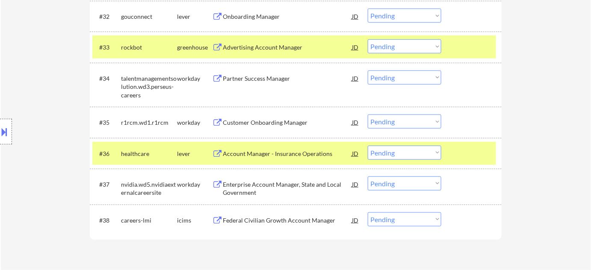
scroll to position [1283, 0]
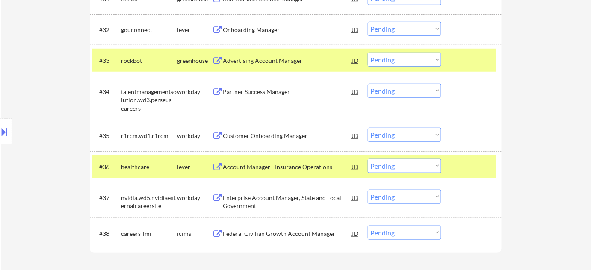
click at [249, 66] on div "Advertising Account Manager" at bounding box center [287, 60] width 129 height 15
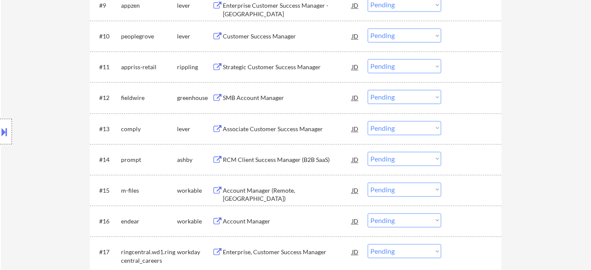
scroll to position [544, 0]
click at [269, 27] on div "#10 peoplegrove lever Customer Success Manager JD Choose an option... Pending A…" at bounding box center [294, 36] width 404 height 23
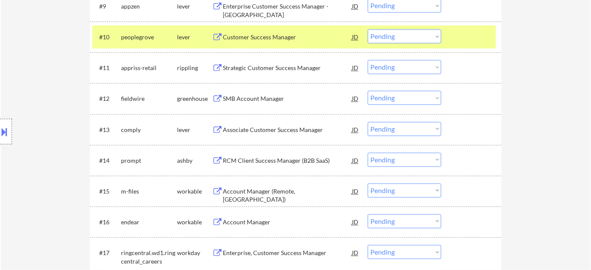
click at [264, 42] on div "Customer Success Manager" at bounding box center [287, 36] width 129 height 15
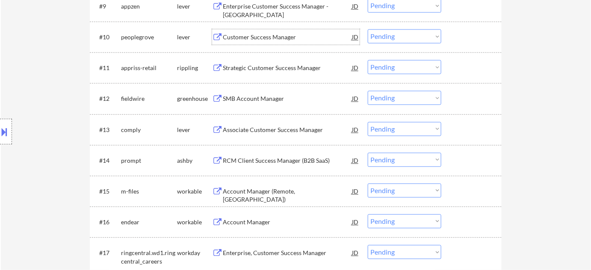
click at [277, 60] on div "Strategic Customer Success Manager" at bounding box center [287, 67] width 129 height 15
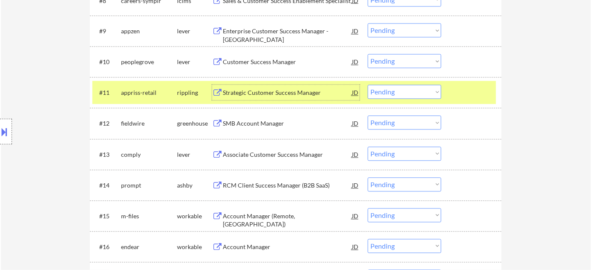
scroll to position [505, 0]
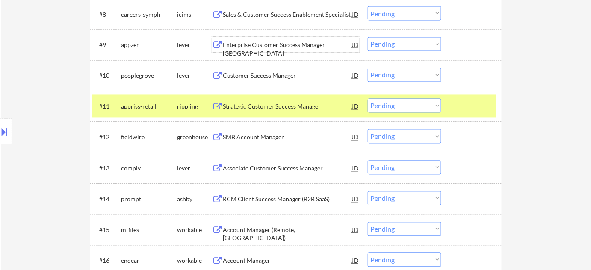
click at [257, 50] on div "Enterprise Customer Success Manager - US" at bounding box center [287, 44] width 129 height 15
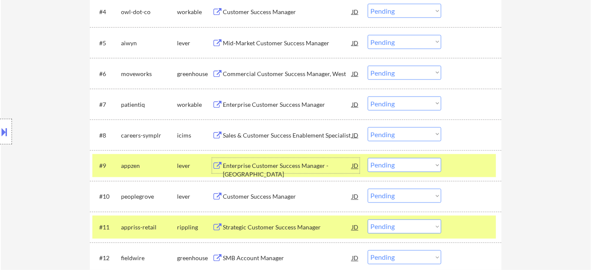
scroll to position [350, 0]
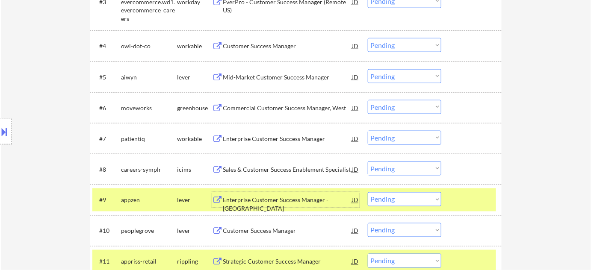
click at [298, 136] on div "Enterprise Customer Success Manager" at bounding box center [287, 139] width 129 height 9
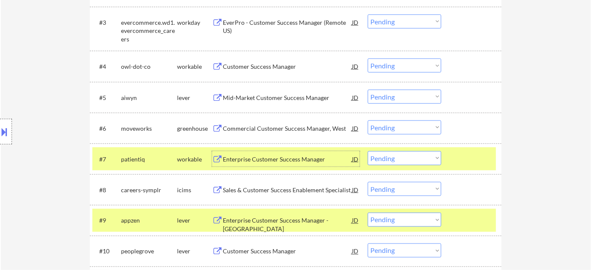
scroll to position [311, 0]
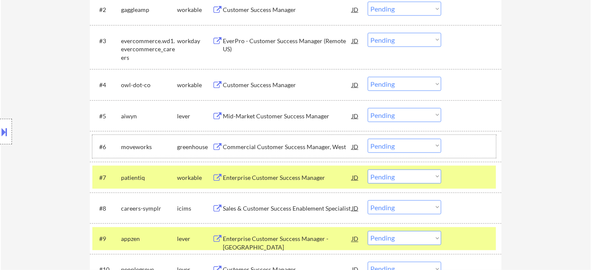
click at [269, 137] on div "#6 moveworks greenhouse Commercial Customer Success Manager, West JD Choose an …" at bounding box center [294, 146] width 404 height 23
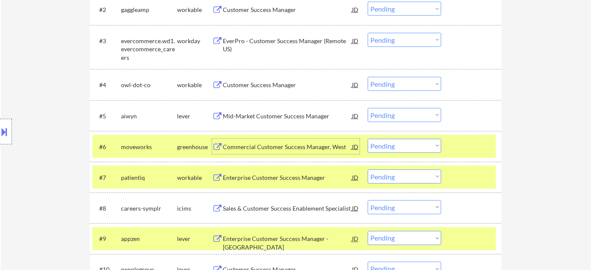
click at [286, 144] on div "Commercial Customer Success Manager, West" at bounding box center [287, 147] width 129 height 9
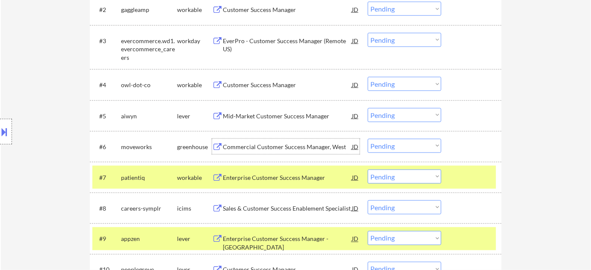
click at [386, 144] on select "Choose an option... Pending Applied Excluded (Questions) Excluded (Expired) Exc…" at bounding box center [405, 146] width 74 height 14
click at [368, 139] on select "Choose an option... Pending Applied Excluded (Questions) Excluded (Expired) Exc…" at bounding box center [405, 146] width 74 height 14
select select ""pending""
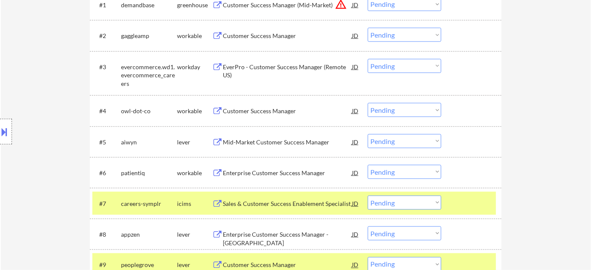
scroll to position [272, 0]
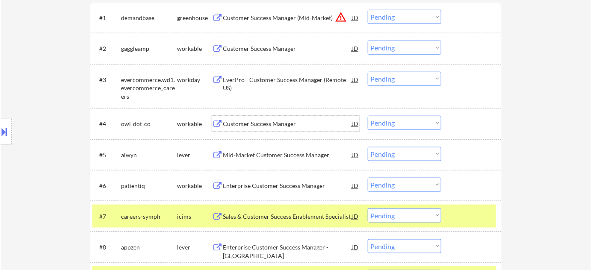
click at [264, 127] on div "Customer Success Manager" at bounding box center [287, 124] width 129 height 9
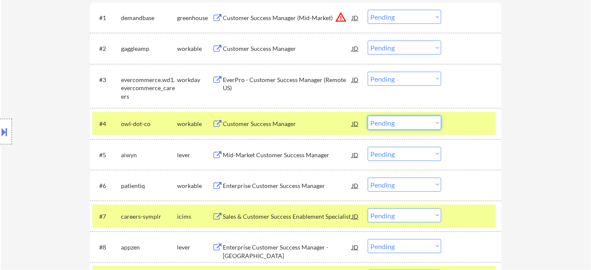
click at [399, 123] on select "Choose an option... Pending Applied Excluded (Questions) Excluded (Expired) Exc…" at bounding box center [405, 123] width 74 height 14
click at [368, 116] on select "Choose an option... Pending Applied Excluded (Questions) Excluded (Expired) Exc…" at bounding box center [405, 123] width 74 height 14
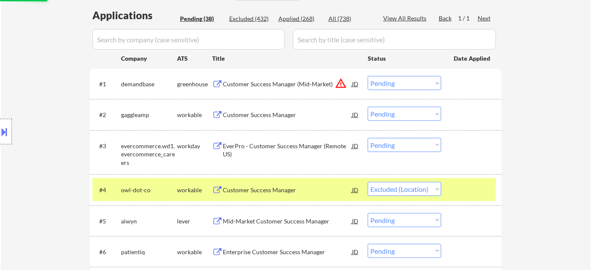
scroll to position [194, 0]
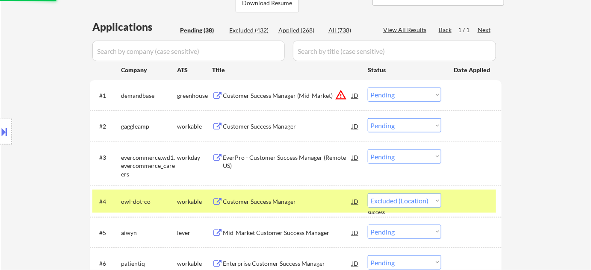
click at [276, 132] on div "Customer Success Manager" at bounding box center [287, 125] width 129 height 15
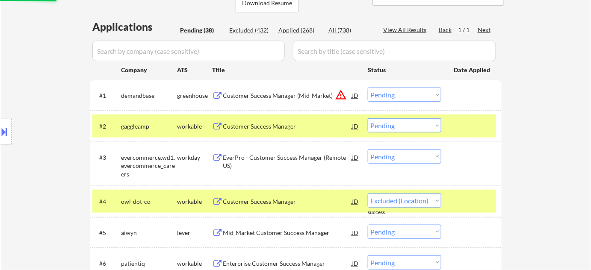
select select ""pending""
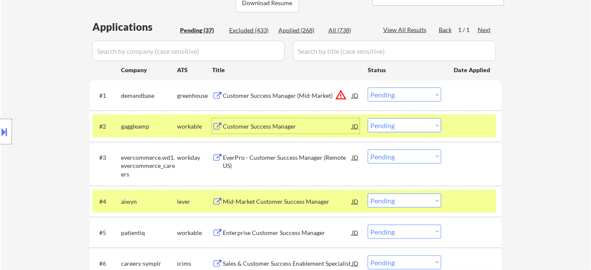
click at [387, 128] on select "Choose an option... Pending Applied Excluded (Questions) Excluded (Expired) Exc…" at bounding box center [405, 125] width 74 height 14
click at [368, 118] on select "Choose an option... Pending Applied Excluded (Questions) Excluded (Expired) Exc…" at bounding box center [405, 125] width 74 height 14
select select ""pending""
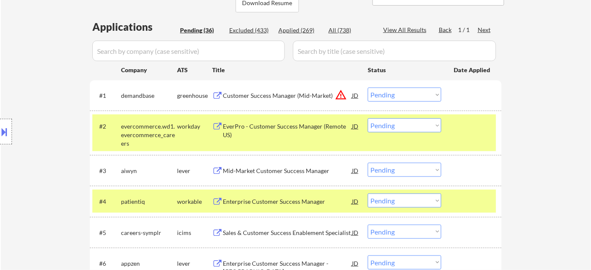
click at [294, 172] on div "Mid-Market Customer Success Manager" at bounding box center [287, 171] width 129 height 9
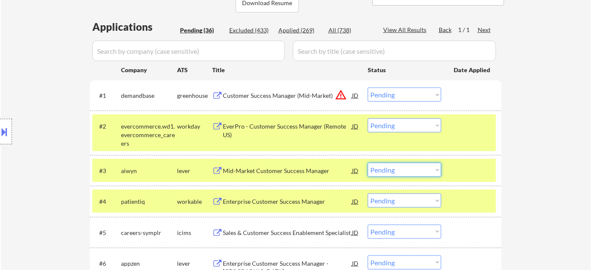
drag, startPoint x: 409, startPoint y: 166, endPoint x: 406, endPoint y: 173, distance: 7.7
click at [409, 166] on select "Choose an option... Pending Applied Excluded (Questions) Excluded (Expired) Exc…" at bounding box center [405, 170] width 74 height 14
click at [368, 163] on select "Choose an option... Pending Applied Excluded (Questions) Excluded (Expired) Exc…" at bounding box center [405, 170] width 74 height 14
select select ""pending""
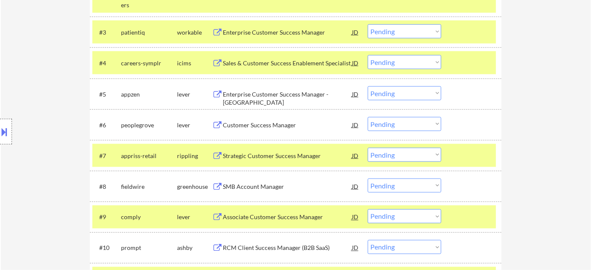
scroll to position [350, 0]
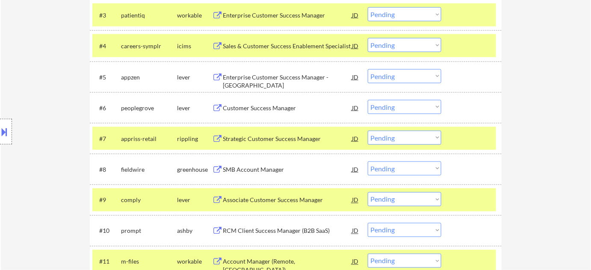
click at [305, 138] on div "Strategic Customer Success Manager" at bounding box center [287, 139] width 129 height 9
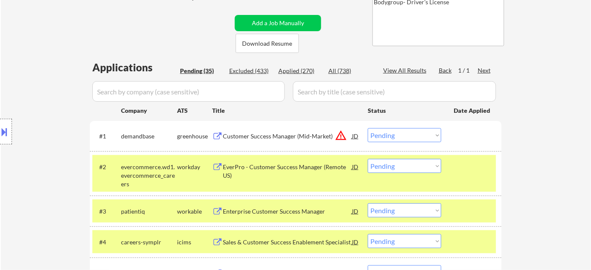
scroll to position [116, 0]
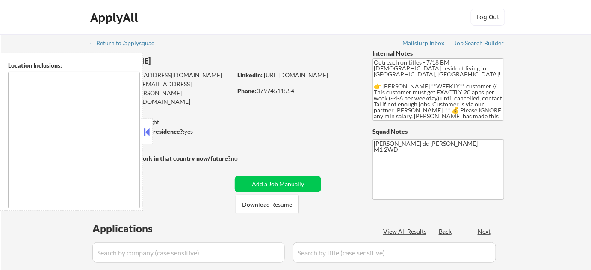
type textarea "remote"
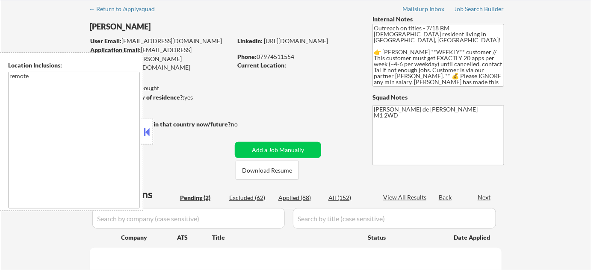
scroll to position [77, 0]
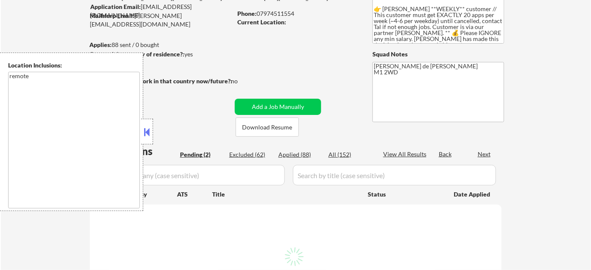
select select ""pending""
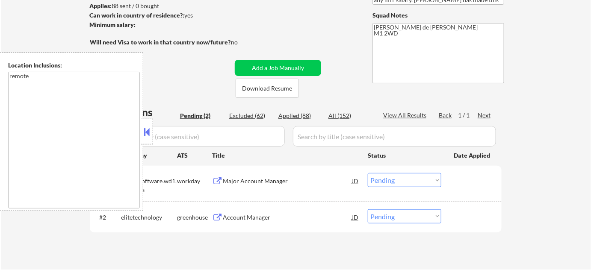
scroll to position [116, 0]
click at [142, 134] on button at bounding box center [146, 132] width 9 height 13
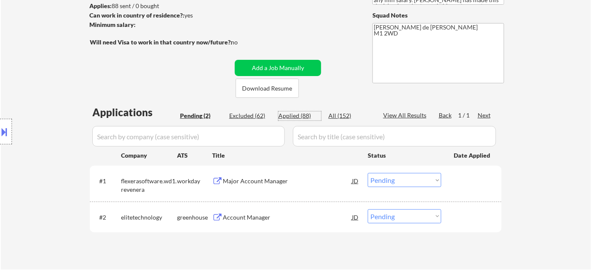
click at [292, 116] on div "Applied (88)" at bounding box center [299, 116] width 43 height 9
select select ""applied""
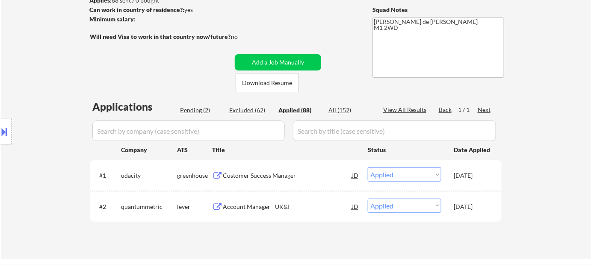
scroll to position [155, 0]
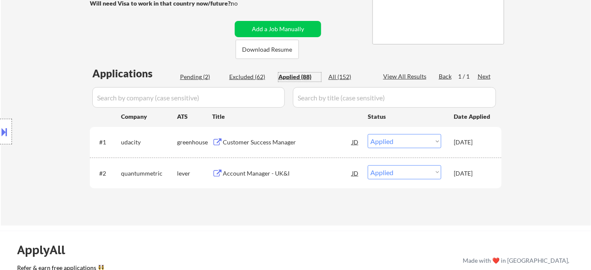
click at [282, 177] on div "Account Manager - UK&I" at bounding box center [287, 173] width 129 height 15
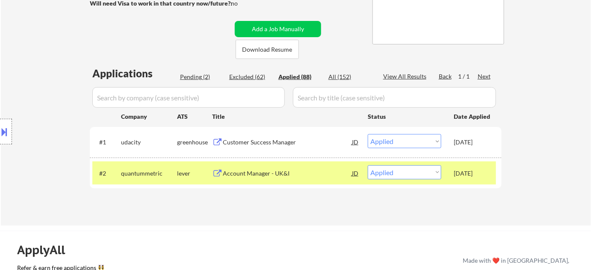
select select ""applied""
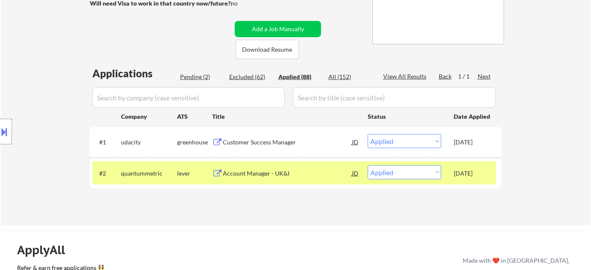
select select ""applied""
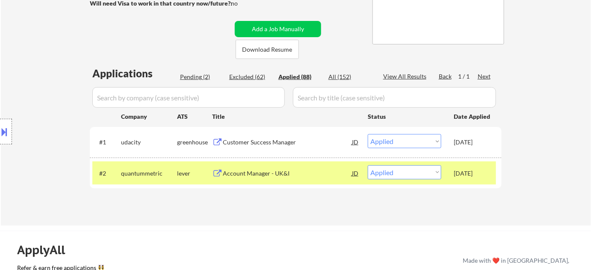
select select ""applied""
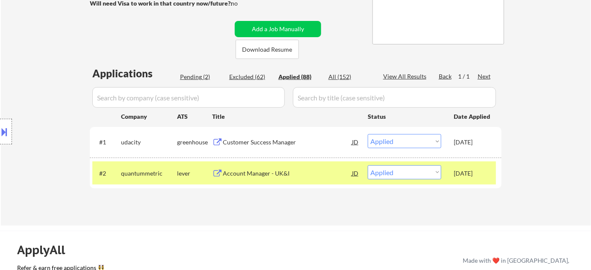
select select ""applied""
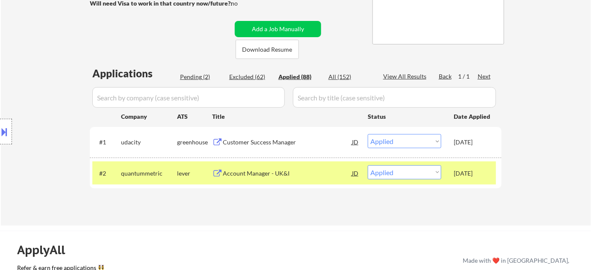
select select ""applied""
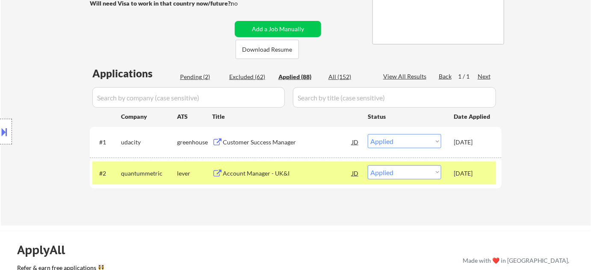
select select ""applied""
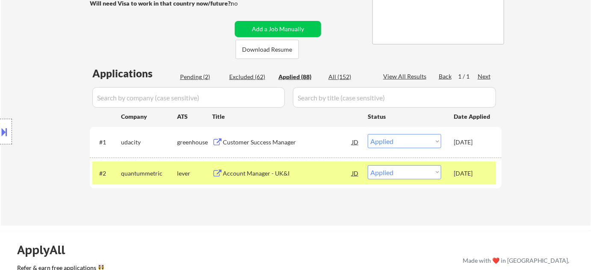
select select ""applied""
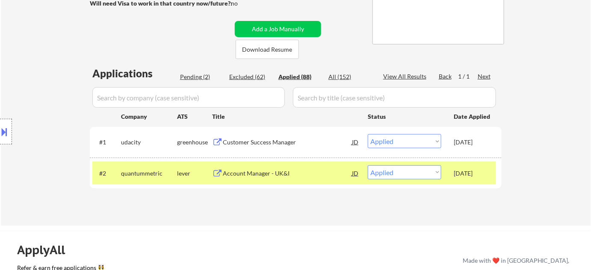
select select ""applied""
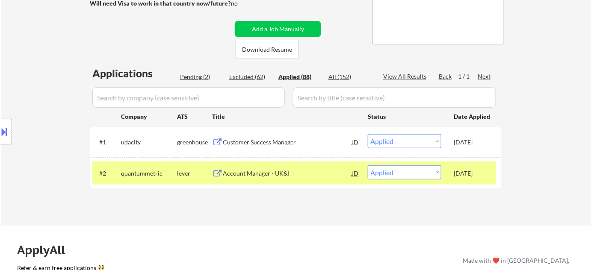
select select ""applied""
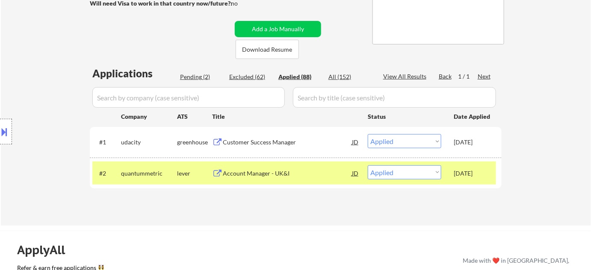
select select ""applied""
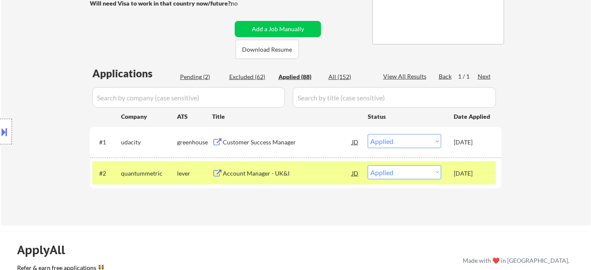
select select ""applied""
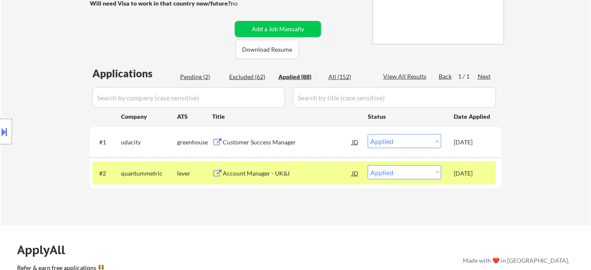
select select ""applied""
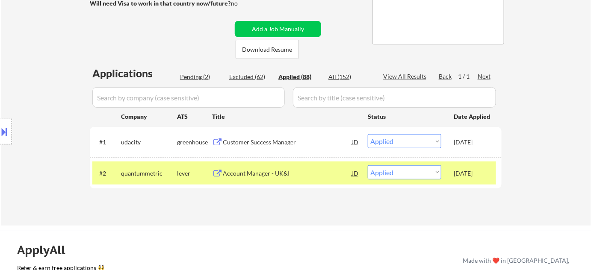
select select ""applied""
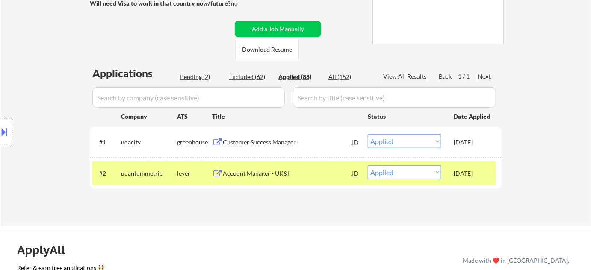
select select ""applied""
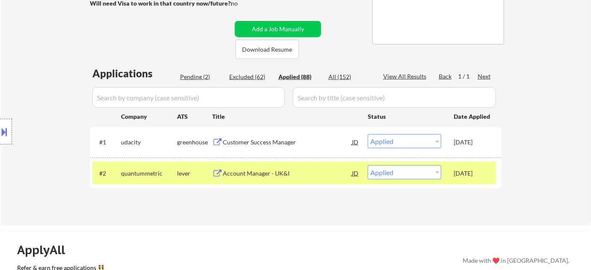
select select ""applied""
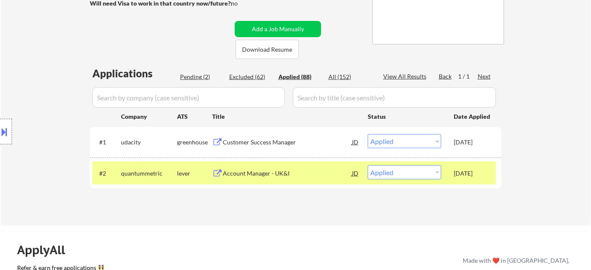
select select ""applied""
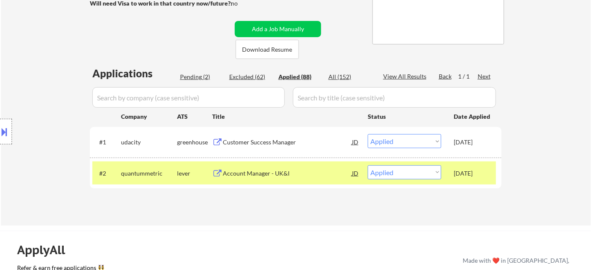
select select ""applied""
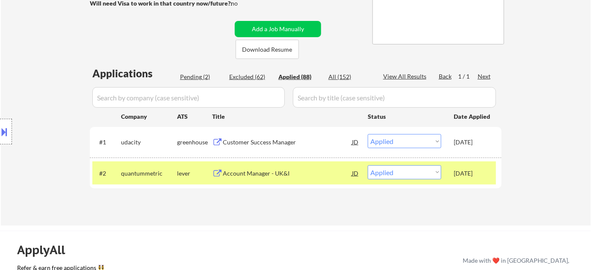
select select ""applied""
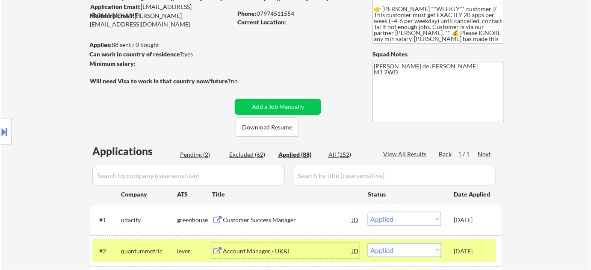
scroll to position [38, 0]
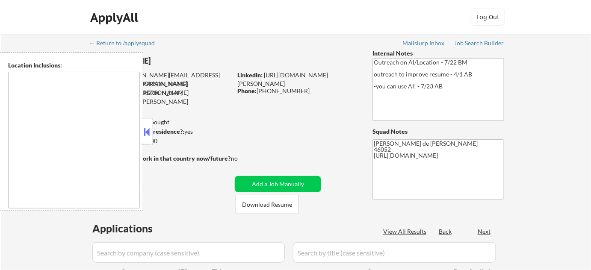
type textarea "[GEOGRAPHIC_DATA], IN [GEOGRAPHIC_DATA], IN [GEOGRAPHIC_DATA], IN [GEOGRAPHIC_D…"
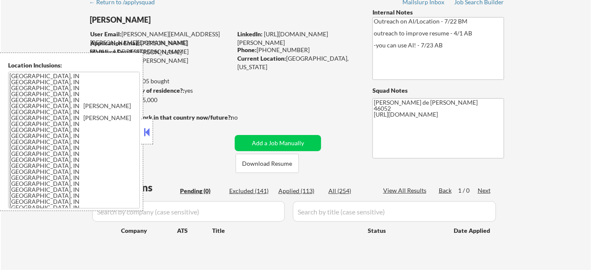
scroll to position [195, 0]
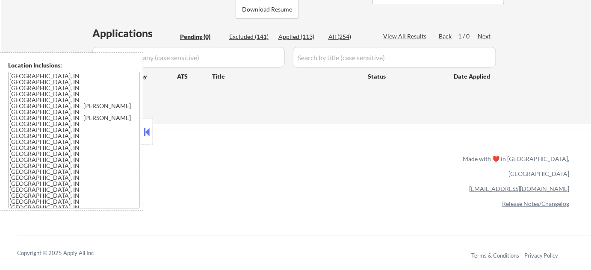
click at [151, 130] on button at bounding box center [146, 132] width 9 height 13
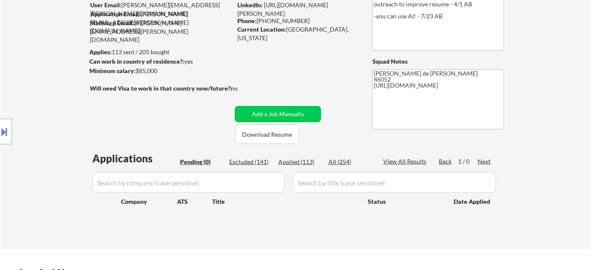
scroll to position [79, 0]
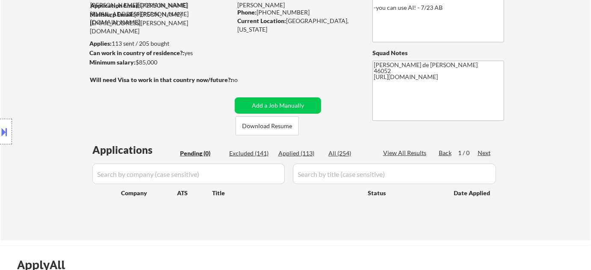
click at [245, 154] on div "Excluded (141)" at bounding box center [250, 153] width 43 height 9
select select ""excluded__bad_match_""
select select ""excluded__location_""
select select ""excluded__expired_""
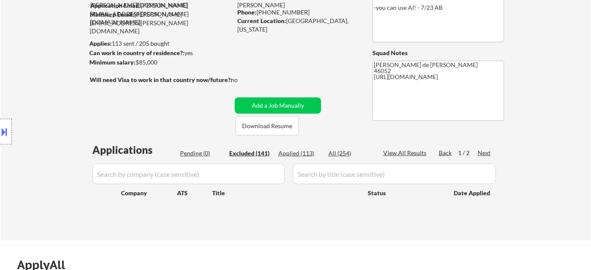
select select ""excluded__location_""
select select ""excluded__expired_""
select select ""excluded__location_""
select select ""excluded__expired_""
select select ""excluded__location_""
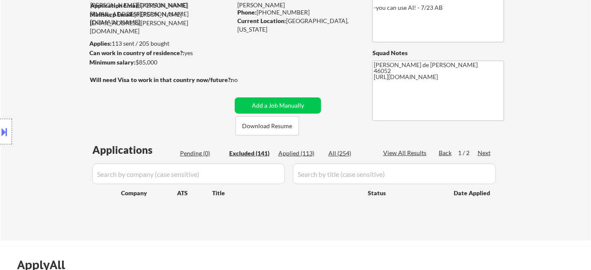
select select ""excluded__expired_""
select select ""excluded__location_""
select select ""excluded__bad_match_""
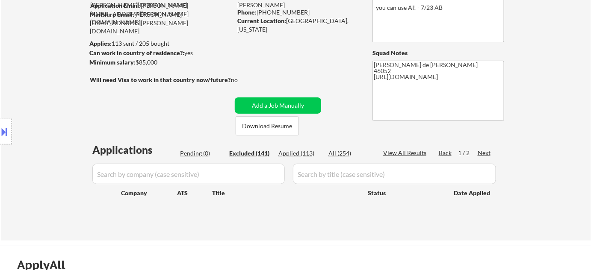
select select ""excluded__location_""
select select ""excluded__bad_match_""
select select ""excluded__expired_""
select select ""excluded__location_""
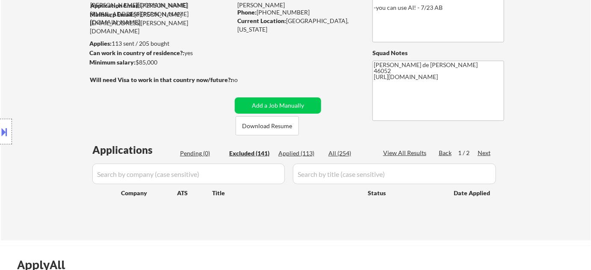
select select ""excluded__expired_""
select select ""excluded__location_""
select select ""excluded""
select select ""excluded__expired_""
select select ""excluded__location_""
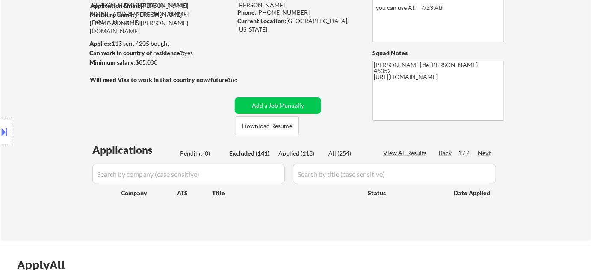
select select ""excluded__bad_match_""
select select ""excluded__expired_""
select select ""excluded__bad_match_""
select select ""excluded__location_""
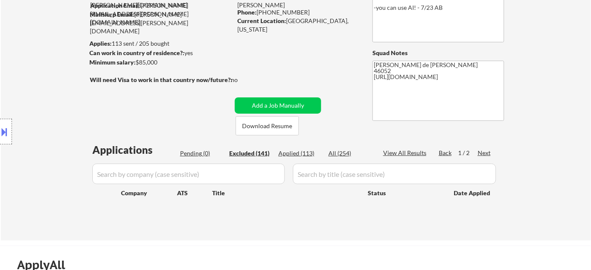
select select ""excluded__salary_""
select select ""excluded__other_""
select select ""excluded__salary_""
select select ""excluded__expired_""
select select ""excluded""
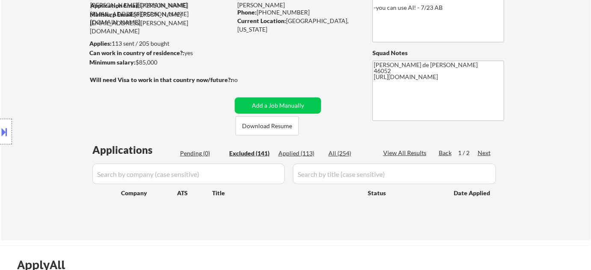
select select ""excluded__expired_""
select select ""excluded__location_""
select select ""excluded__bad_match_""
select select ""excluded__salary_""
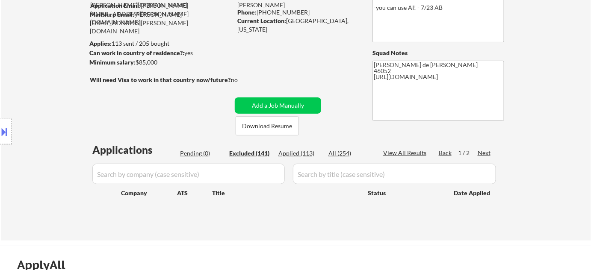
select select ""excluded__salary_""
select select ""excluded""
select select ""excluded__expired_""
select select ""excluded__location_""
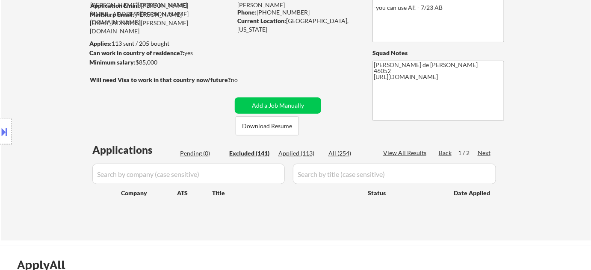
select select ""excluded__expired_""
select select ""excluded__location_""
select select ""excluded__expired_""
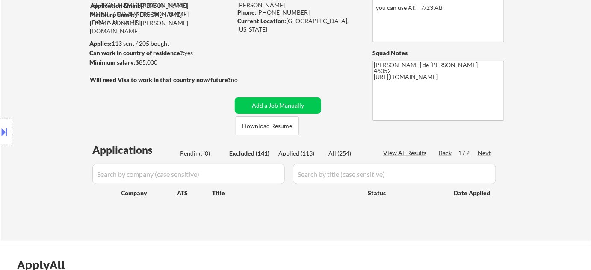
select select ""excluded__expired_""
select select ""excluded""
select select ""excluded__location_""
select select ""excluded__expired_""
select select ""excluded__location_""
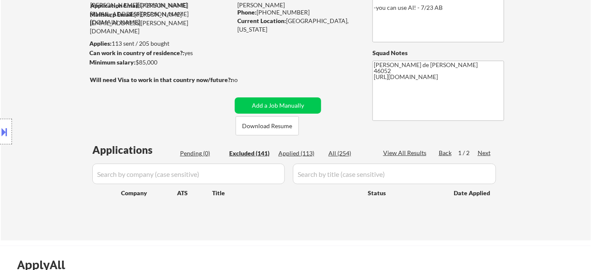
select select ""excluded__location_""
select select ""excluded__expired_""
select select ""excluded__location_""
select select ""excluded__expired_""
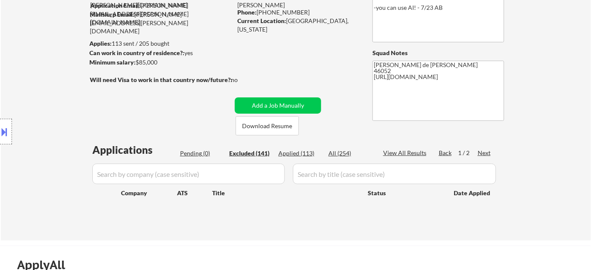
select select ""excluded__salary_""
select select ""excluded__expired_""
select select ""excluded__location_""
select select ""excluded__expired_""
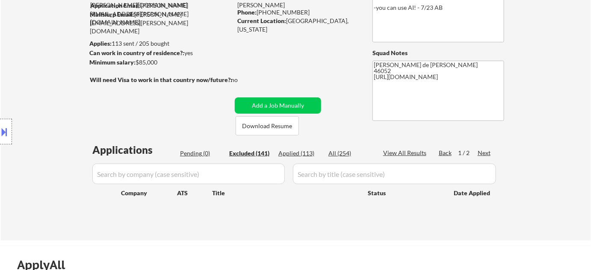
select select ""excluded__expired_""
select select ""excluded__bad_match_""
select select ""excluded__expired_""
select select ""excluded__location_""
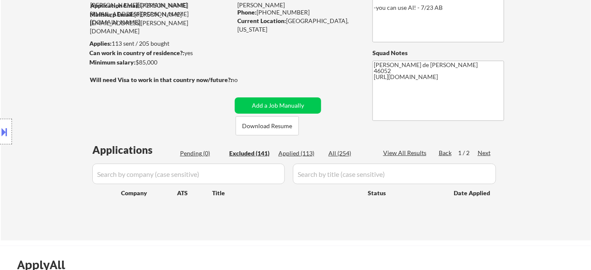
select select ""excluded__location_""
select select ""excluded__salary_""
select select ""excluded__location_""
select select ""excluded__expired_""
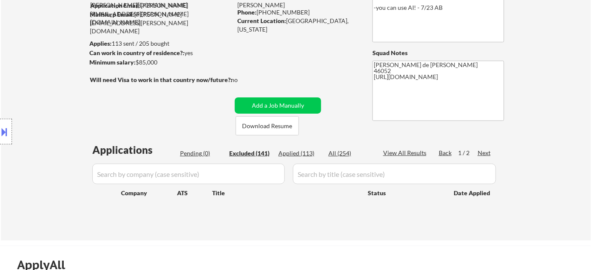
select select ""excluded__location_""
select select ""excluded""
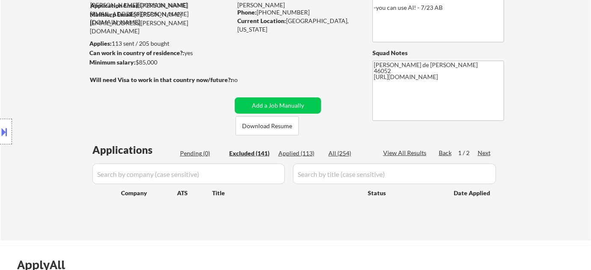
select select ""excluded__expired_""
select select ""excluded__location_""
select select ""excluded""
select select ""excluded__salary_""
select select ""excluded__location_""
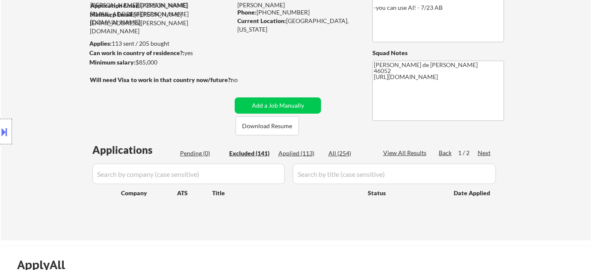
select select ""excluded__other_""
select select ""excluded__expired_""
select select ""excluded__location_""
select select ""excluded__salary_""
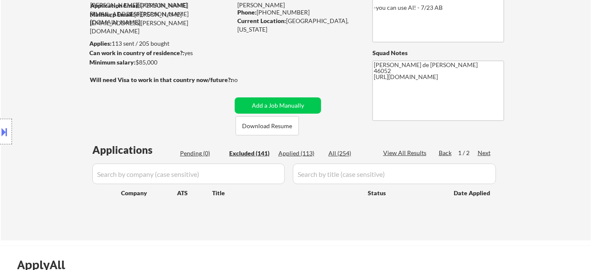
select select ""excluded__location_""
select select ""excluded__expired_""
select select ""excluded""
select select ""excluded__salary_""
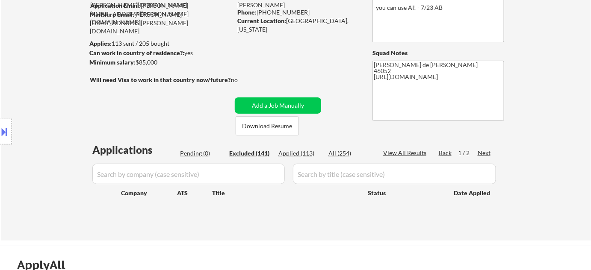
select select ""excluded__expired_""
select select ""excluded__location_""
select select ""excluded__expired_""
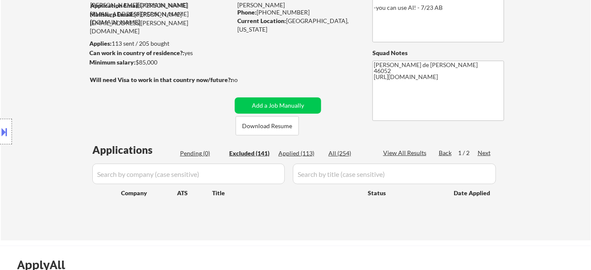
select select ""excluded__location_""
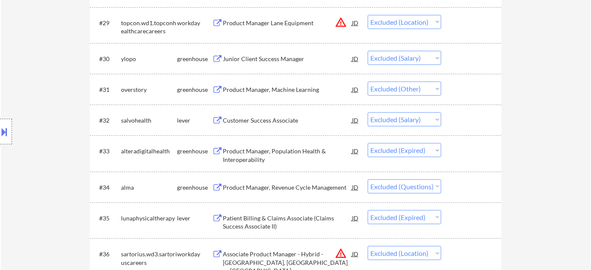
scroll to position [1245, 0]
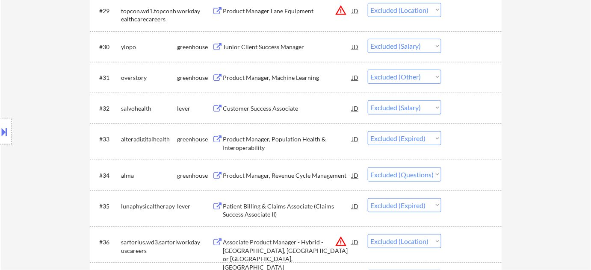
click at [312, 177] on div "Product Manager, Revenue Cycle Management" at bounding box center [287, 175] width 129 height 9
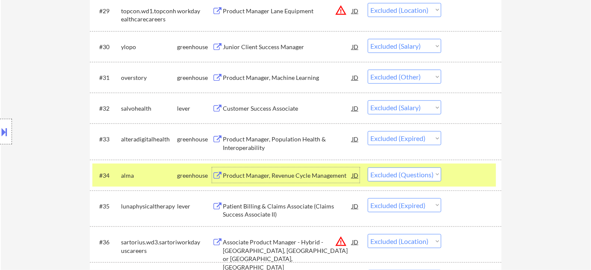
click at [405, 174] on select "Choose an option... Pending Applied Excluded (Questions) Excluded (Expired) Exc…" at bounding box center [405, 175] width 74 height 14
select select ""excluded__expired_""
click at [368, 168] on select "Choose an option... Pending Applied Excluded (Questions) Excluded (Expired) Exc…" at bounding box center [405, 175] width 74 height 14
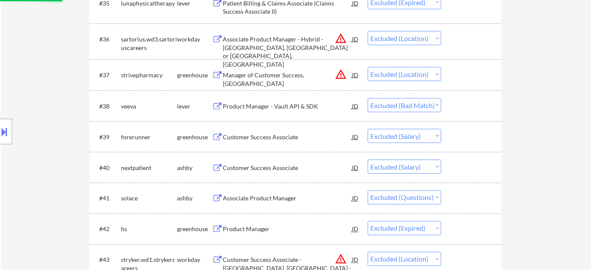
scroll to position [1478, 0]
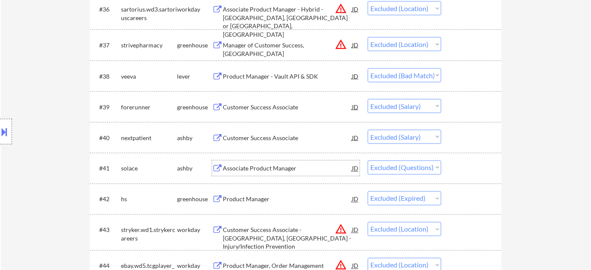
click at [297, 169] on div "Associate Product Manager" at bounding box center [287, 169] width 129 height 9
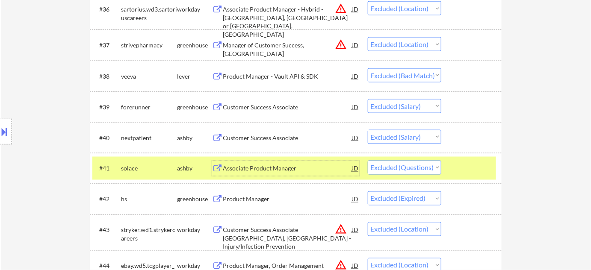
click at [396, 166] on select "Choose an option... Pending Applied Excluded (Questions) Excluded (Expired) Exc…" at bounding box center [405, 168] width 74 height 14
select select ""excluded__expired_""
click at [368, 161] on select "Choose an option... Pending Applied Excluded (Questions) Excluded (Expired) Exc…" at bounding box center [405, 168] width 74 height 14
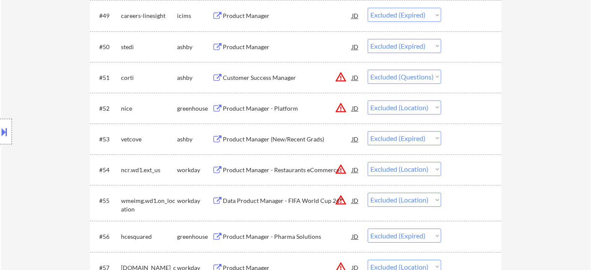
scroll to position [1906, 0]
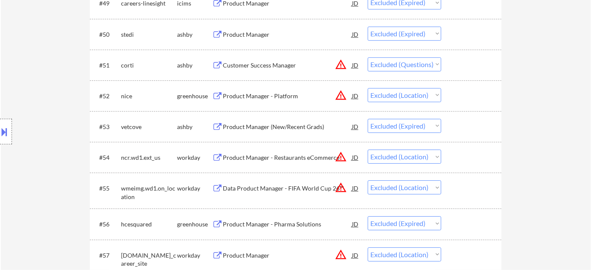
click at [337, 62] on button "warning_amber" at bounding box center [341, 65] width 12 height 12
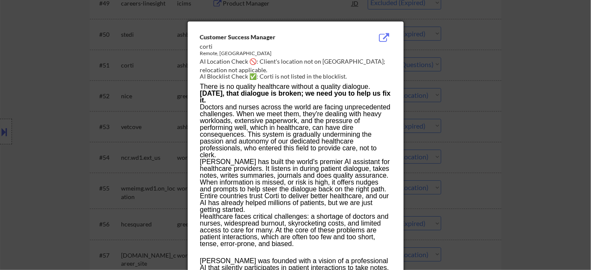
click at [499, 102] on div at bounding box center [295, 135] width 591 height 270
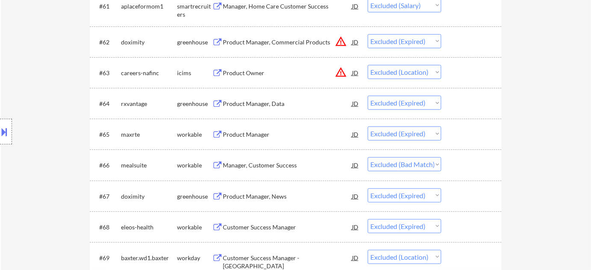
scroll to position [2295, 0]
click at [272, 168] on div "Manager, Customer Success" at bounding box center [287, 165] width 129 height 9
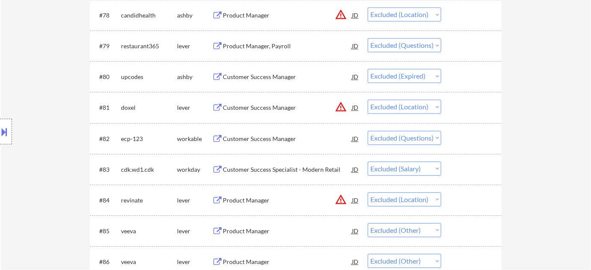
scroll to position [2839, 0]
click at [266, 140] on div "Customer Success Manager" at bounding box center [287, 138] width 129 height 9
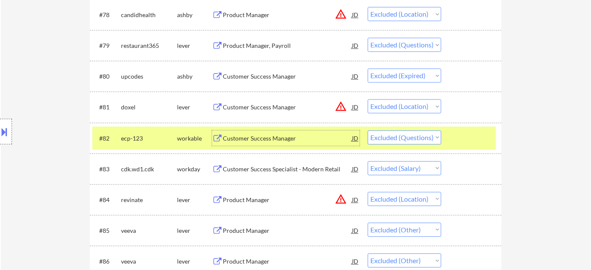
click at [406, 131] on select "Choose an option... Pending Applied Excluded (Questions) Excluded (Expired) Exc…" at bounding box center [405, 137] width 74 height 14
select select ""excluded__expired_""
click at [368, 130] on select "Choose an option... Pending Applied Excluded (Questions) Excluded (Expired) Exc…" at bounding box center [405, 137] width 74 height 14
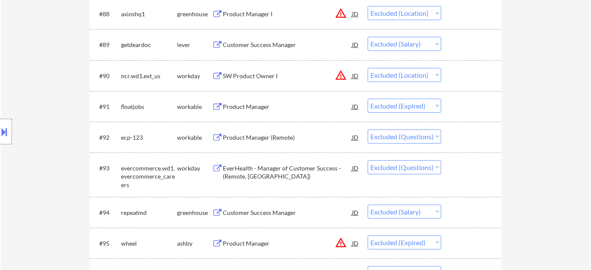
scroll to position [3150, 0]
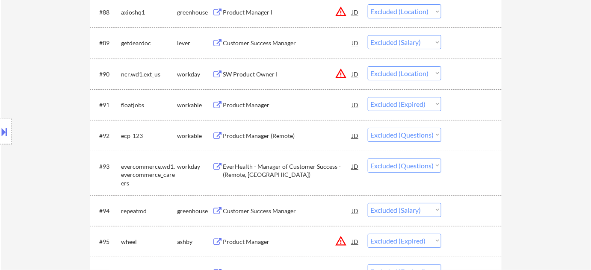
click at [287, 136] on div "Product Manager (Remote)" at bounding box center [287, 136] width 129 height 9
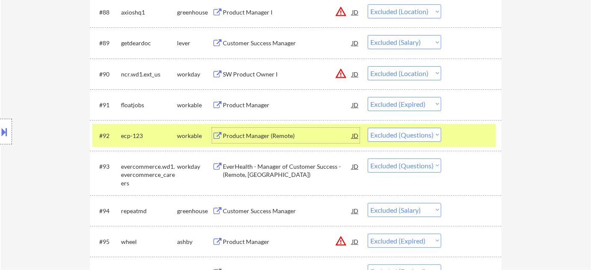
click at [391, 134] on select "Choose an option... Pending Applied Excluded (Questions) Excluded (Expired) Exc…" at bounding box center [405, 135] width 74 height 14
select select ""excluded__expired_""
click at [368, 128] on select "Choose an option... Pending Applied Excluded (Questions) Excluded (Expired) Exc…" at bounding box center [405, 135] width 74 height 14
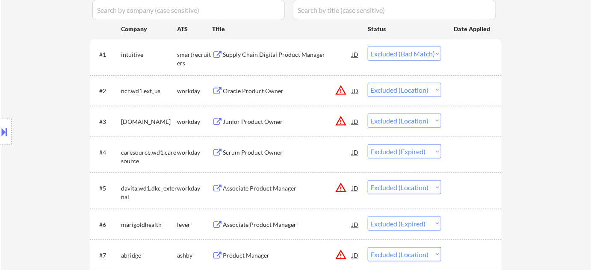
scroll to position [168, 0]
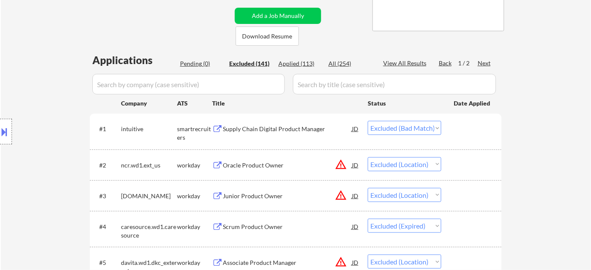
click at [484, 62] on div "Next" at bounding box center [485, 63] width 14 height 9
select select ""excluded""
select select ""excluded__salary_""
select select ""excluded""
select select ""excluded__location_""
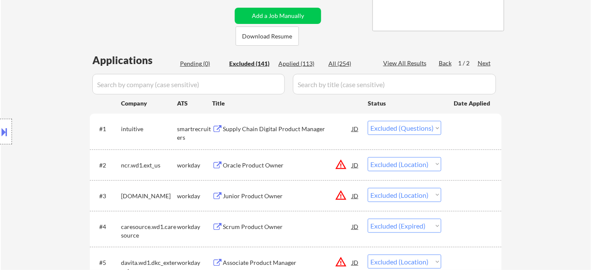
select select ""excluded""
select select ""excluded__other_""
select select ""excluded__expired_""
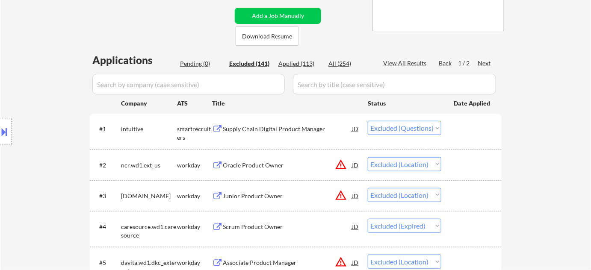
select select ""excluded__expired_""
select select ""excluded__location_""
select select ""excluded""
select select ""excluded__expired_""
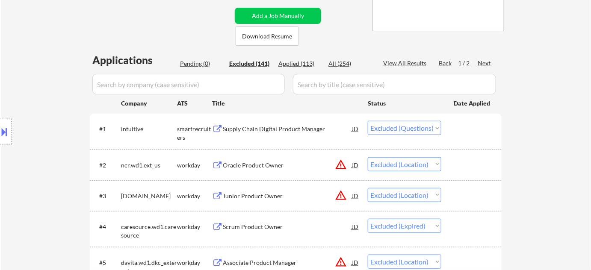
select select ""excluded__location_""
select select ""excluded__expired_""
select select ""excluded__location_""
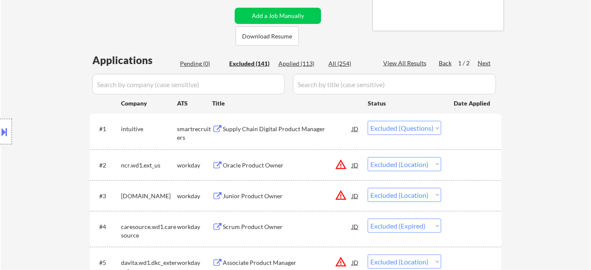
select select ""excluded__expired_""
select select ""excluded__location_""
select select ""excluded""
select select ""excluded__location_""
select select ""excluded__other_""
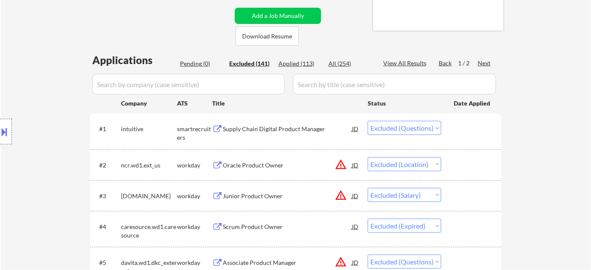
select select ""excluded__expired_""
select select ""excluded""
select select ""excluded__expired_""
select select ""excluded__location_""
select select ""excluded__other_""
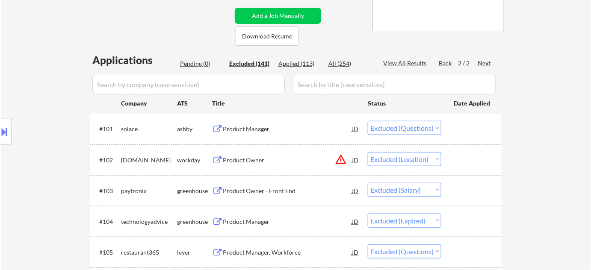
click at [260, 125] on div "Product Manager" at bounding box center [287, 129] width 129 height 9
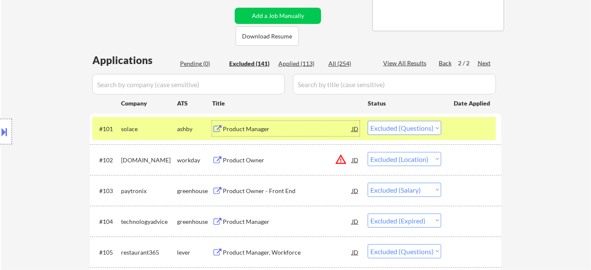
click at [388, 128] on select "Choose an option... Pending Applied Excluded (Questions) Excluded (Expired) Exc…" at bounding box center [405, 128] width 74 height 14
select select ""excluded__expired_""
click at [368, 121] on select "Choose an option... Pending Applied Excluded (Questions) Excluded (Expired) Exc…" at bounding box center [405, 128] width 74 height 14
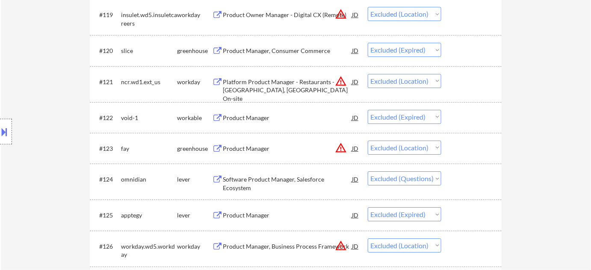
scroll to position [907, 0]
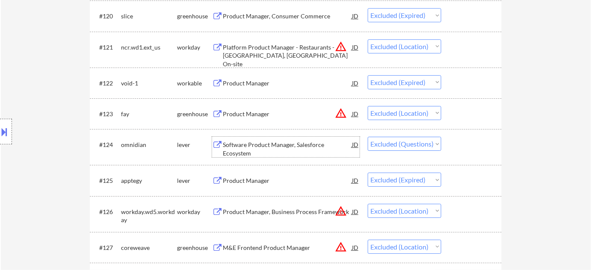
click at [245, 150] on div "Software Product Manager, Salesforce Ecosystem" at bounding box center [287, 149] width 129 height 17
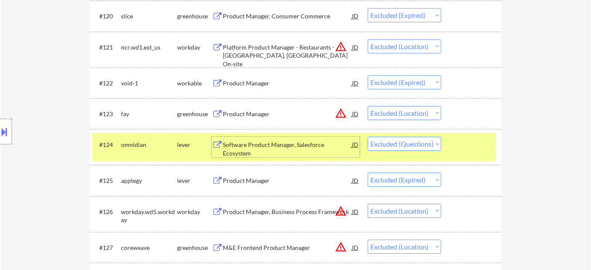
click at [386, 139] on select "Choose an option... Pending Applied Excluded (Questions) Excluded (Expired) Exc…" at bounding box center [405, 144] width 74 height 14
select select ""excluded__expired_""
click at [368, 137] on select "Choose an option... Pending Applied Excluded (Questions) Excluded (Expired) Exc…" at bounding box center [405, 144] width 74 height 14
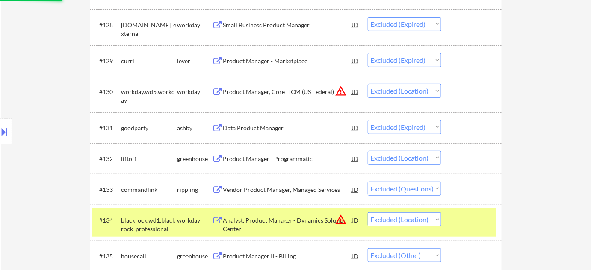
scroll to position [1179, 0]
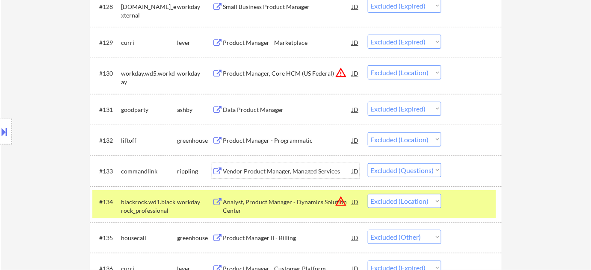
click at [290, 169] on div "Vendor Product Manager, Managed Services" at bounding box center [287, 171] width 129 height 9
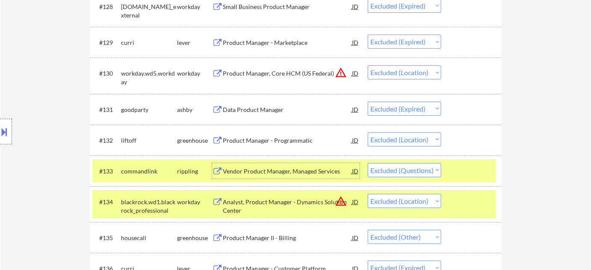
click at [384, 170] on select "Choose an option... Pending Applied Excluded (Questions) Excluded (Expired) Exc…" at bounding box center [405, 170] width 74 height 14
select select ""excluded__expired_""
click at [368, 163] on select "Choose an option... Pending Applied Excluded (Questions) Excluded (Expired) Exc…" at bounding box center [405, 170] width 74 height 14
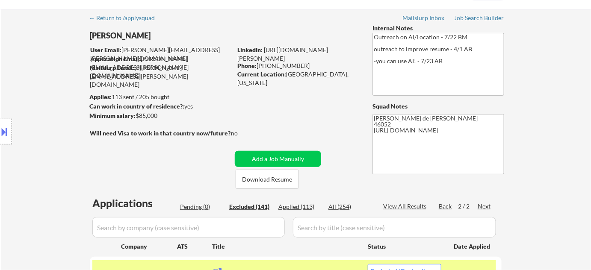
scroll to position [38, 0]
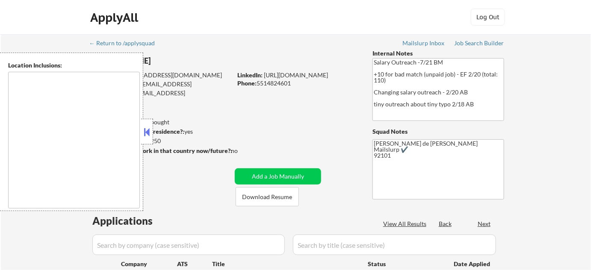
type textarea "Lor Ipsum, DO Sitam Conse, AD Elitsedd Eius, TE In Utla, ET Do Magna, AL Enima …"
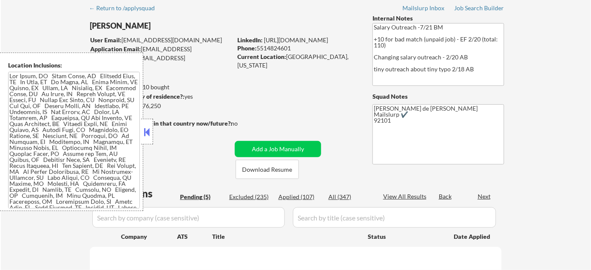
select select ""pending""
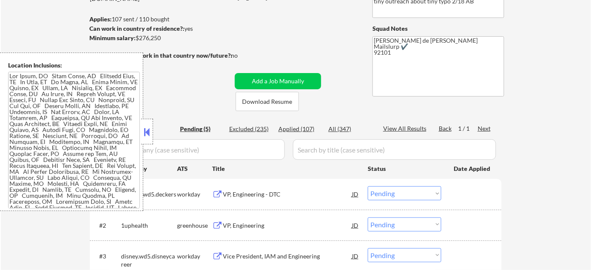
scroll to position [116, 0]
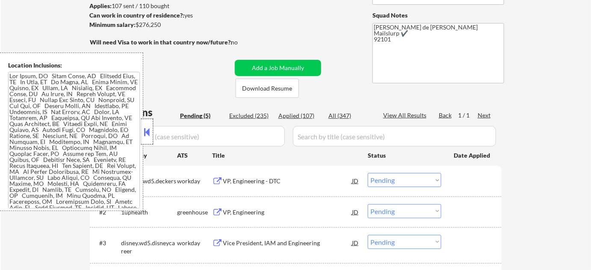
click at [152, 133] on div at bounding box center [147, 132] width 12 height 26
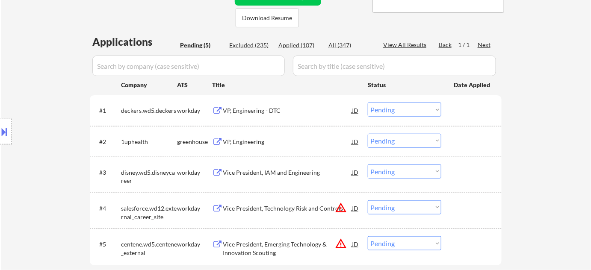
scroll to position [194, 0]
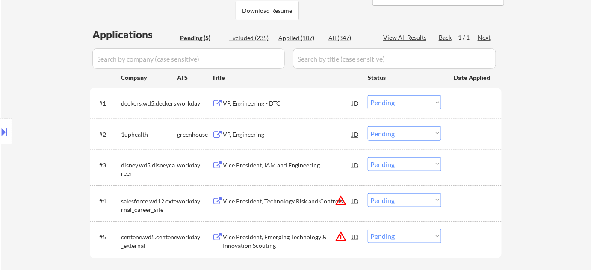
click at [342, 201] on button "warning_amber" at bounding box center [341, 201] width 12 height 12
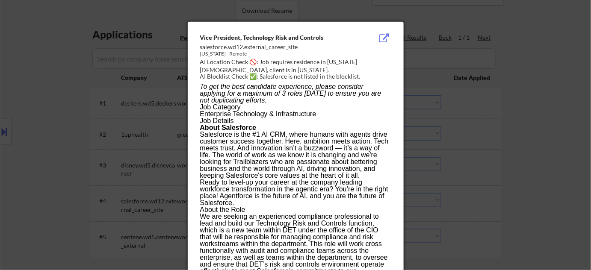
click at [479, 195] on div at bounding box center [295, 135] width 591 height 270
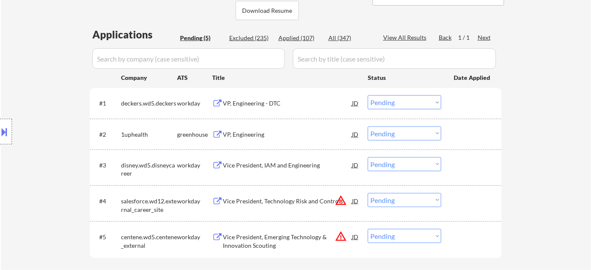
click at [411, 199] on select "Choose an option... Pending Applied Excluded (Questions) Excluded (Expired) Exc…" at bounding box center [405, 200] width 74 height 14
click at [368, 193] on select "Choose an option... Pending Applied Excluded (Questions) Excluded (Expired) Exc…" at bounding box center [405, 200] width 74 height 14
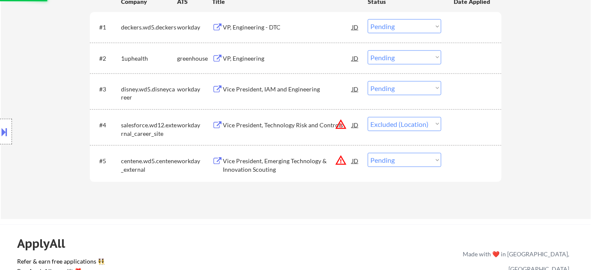
scroll to position [272, 0]
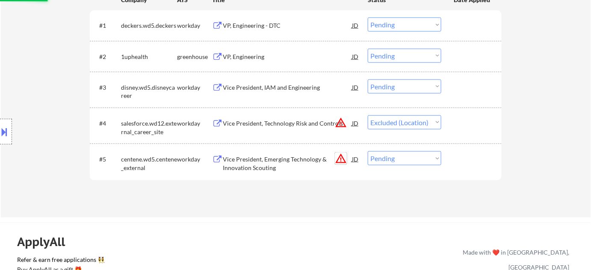
click at [341, 161] on button "warning_amber" at bounding box center [341, 159] width 12 height 12
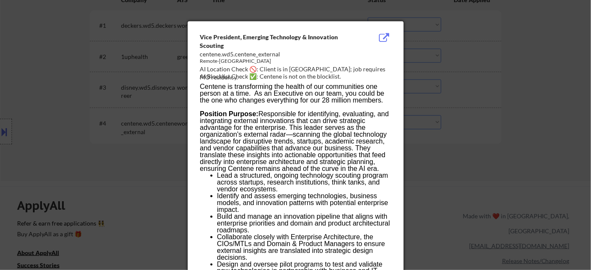
click at [510, 150] on div at bounding box center [295, 135] width 591 height 270
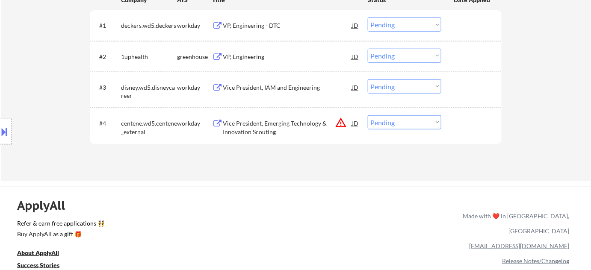
click at [424, 125] on select "Choose an option... Pending Applied Excluded (Questions) Excluded (Expired) Exc…" at bounding box center [405, 122] width 74 height 14
select select ""excluded__location_""
click at [368, 115] on select "Choose an option... Pending Applied Excluded (Questions) Excluded (Expired) Exc…" at bounding box center [405, 122] width 74 height 14
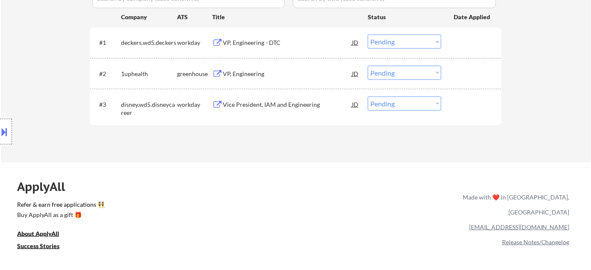
scroll to position [233, 0]
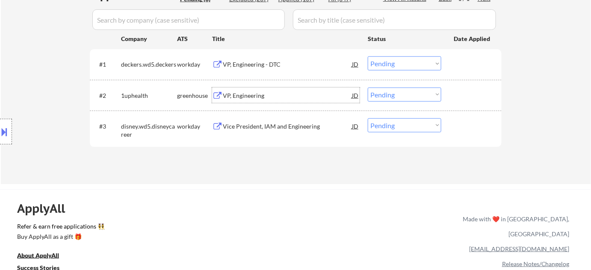
click at [245, 93] on div "VP, Engineering" at bounding box center [287, 96] width 129 height 9
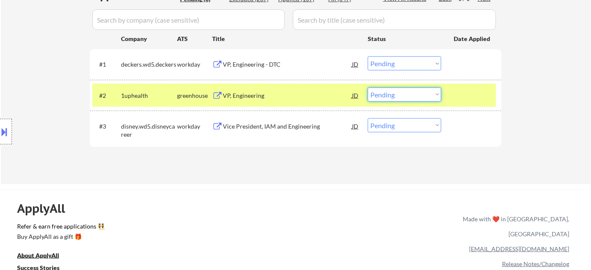
drag, startPoint x: 424, startPoint y: 92, endPoint x: 423, endPoint y: 97, distance: 5.0
click at [424, 92] on select "Choose an option... Pending Applied Excluded (Questions) Excluded (Expired) Exc…" at bounding box center [405, 95] width 74 height 14
click at [368, 88] on select "Choose an option... Pending Applied Excluded (Questions) Excluded (Expired) Exc…" at bounding box center [405, 95] width 74 height 14
click at [263, 66] on div "VP, Engineering - DTC" at bounding box center [287, 64] width 129 height 9
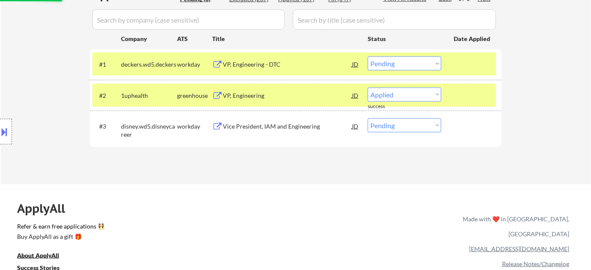
select select ""pending""
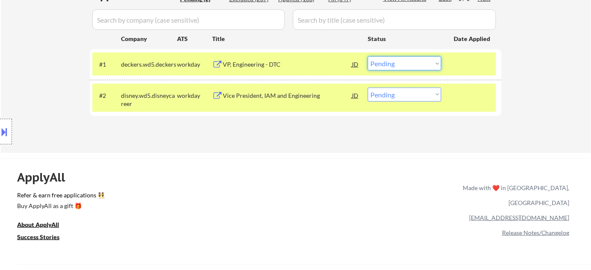
click at [398, 67] on select "Choose an option... Pending Applied Excluded (Questions) Excluded (Expired) Exc…" at bounding box center [405, 63] width 74 height 14
click at [368, 56] on select "Choose an option... Pending Applied Excluded (Questions) Excluded (Expired) Exc…" at bounding box center [405, 63] width 74 height 14
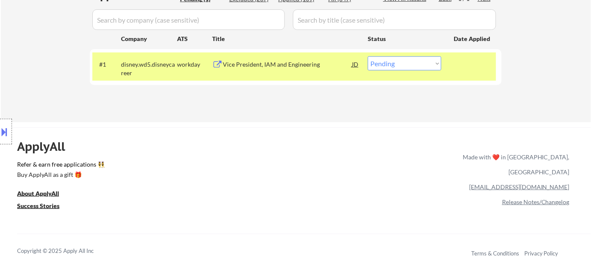
click at [253, 63] on div "Vice President, IAM and Engineering" at bounding box center [287, 64] width 129 height 9
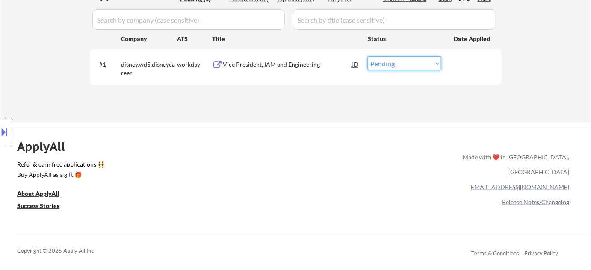
click at [396, 65] on select "Choose an option... Pending Applied Excluded (Questions) Excluded (Expired) Exc…" at bounding box center [405, 63] width 74 height 14
select select ""excluded__bad_match_""
click at [368, 56] on select "Choose an option... Pending Applied Excluded (Questions) Excluded (Expired) Exc…" at bounding box center [405, 63] width 74 height 14
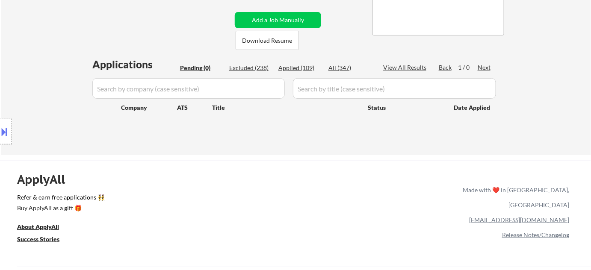
scroll to position [155, 0]
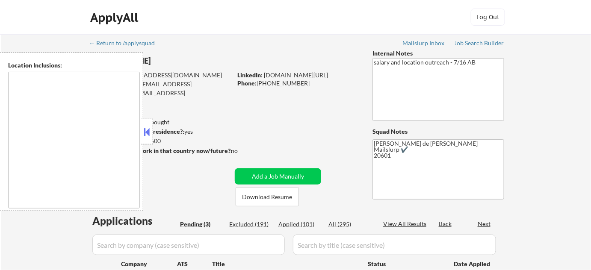
select select ""pending""
type textarea "[GEOGRAPHIC_DATA], [GEOGRAPHIC_DATA] [GEOGRAPHIC_DATA], [GEOGRAPHIC_DATA] [GEOG…"
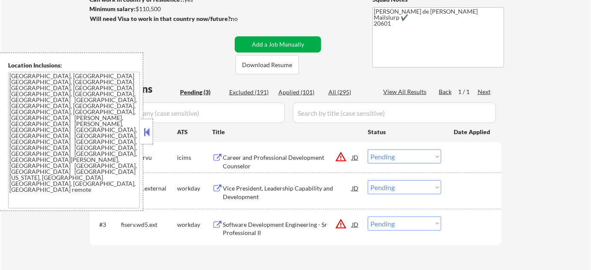
scroll to position [155, 0]
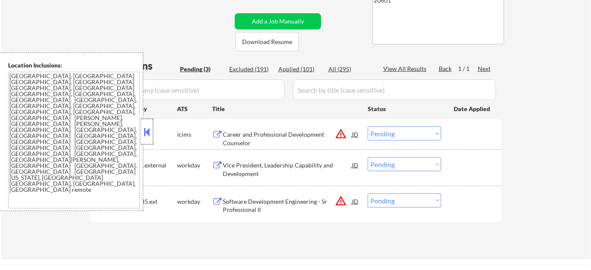
click at [145, 139] on div at bounding box center [147, 132] width 12 height 26
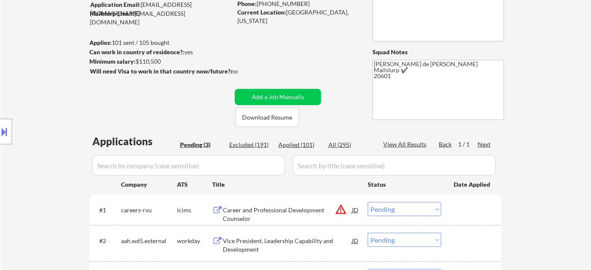
scroll to position [194, 0]
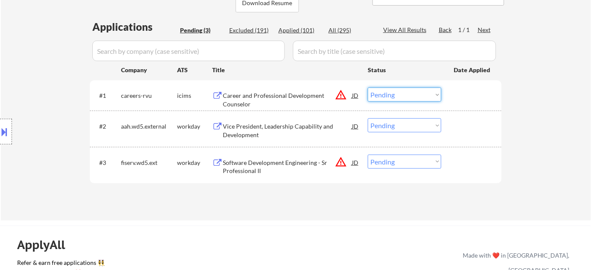
click at [405, 100] on select "Choose an option... Pending Applied Excluded (Questions) Excluded (Expired) Exc…" at bounding box center [405, 95] width 74 height 14
click at [368, 88] on select "Choose an option... Pending Applied Excluded (Questions) Excluded (Expired) Exc…" at bounding box center [405, 95] width 74 height 14
select select ""pending""
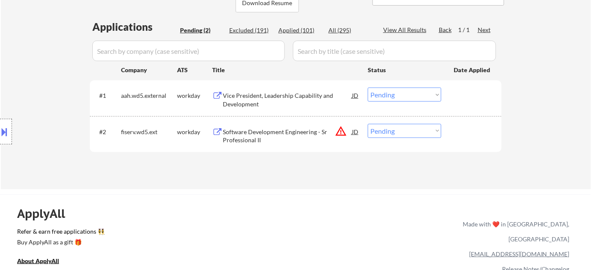
click at [408, 134] on select "Choose an option... Pending Applied Excluded (Questions) Excluded (Expired) Exc…" at bounding box center [405, 131] width 74 height 14
select select ""excluded__location_""
click at [368, 124] on select "Choose an option... Pending Applied Excluded (Questions) Excluded (Expired) Exc…" at bounding box center [405, 131] width 74 height 14
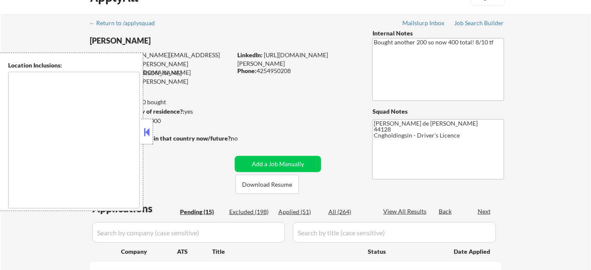
type textarea "[GEOGRAPHIC_DATA], [GEOGRAPHIC_DATA] [GEOGRAPHIC_DATA], [GEOGRAPHIC_DATA] [GEOG…"
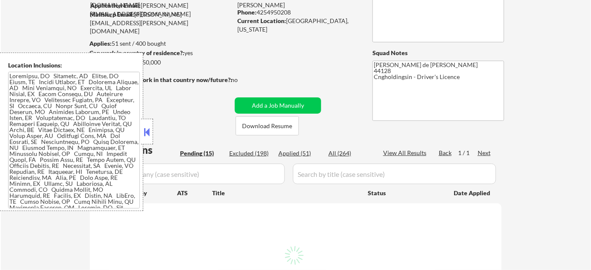
scroll to position [110, 0]
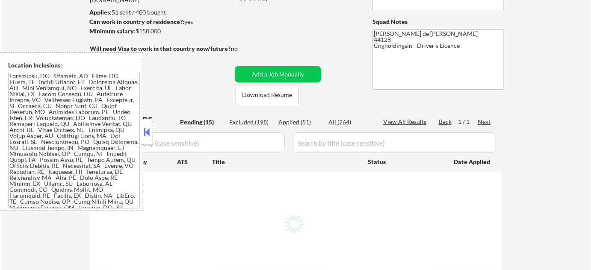
select select ""pending""
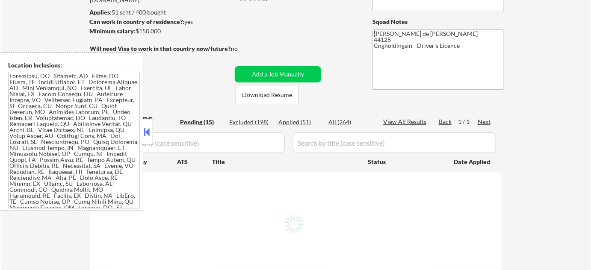
select select ""pending""
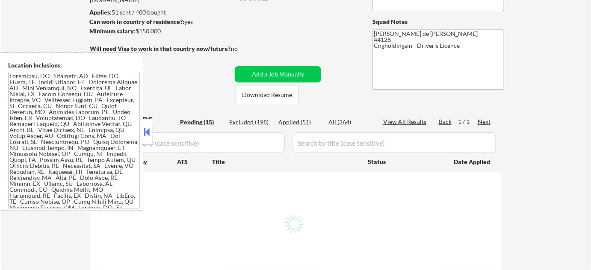
select select ""pending""
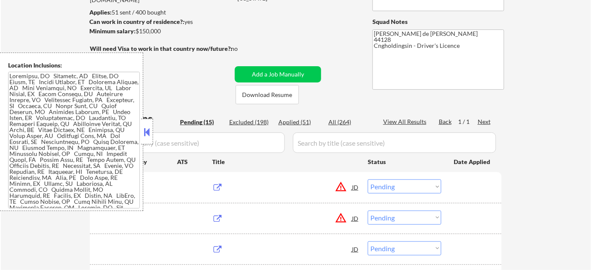
scroll to position [116, 0]
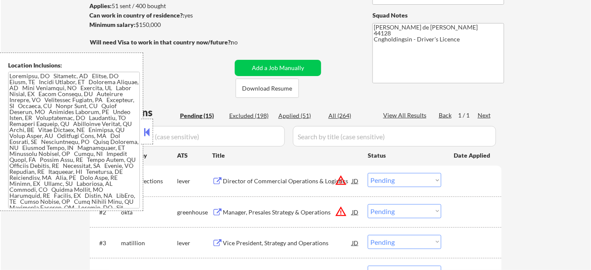
click at [144, 133] on button at bounding box center [146, 132] width 9 height 13
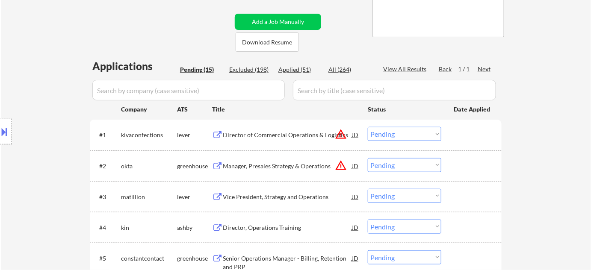
scroll to position [194, 0]
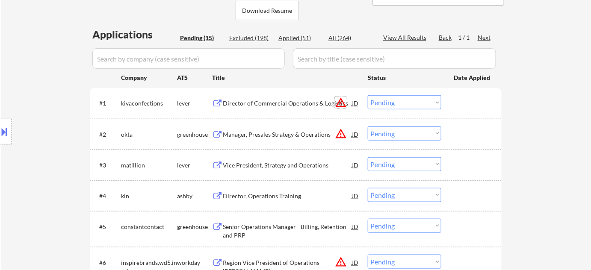
click at [341, 99] on button "warning_amber" at bounding box center [341, 103] width 12 height 12
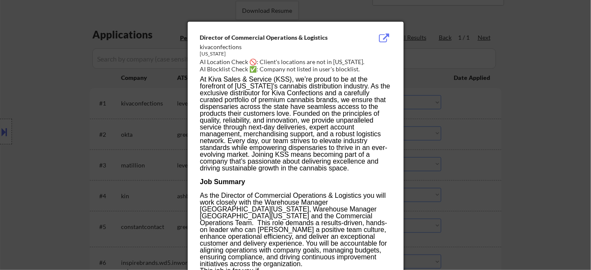
click at [454, 144] on div at bounding box center [295, 135] width 591 height 270
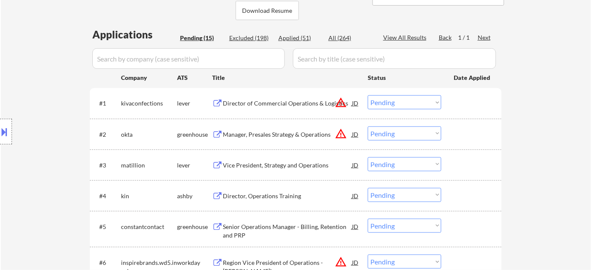
click at [289, 103] on div "Director of Commercial Operations & Logistics" at bounding box center [287, 103] width 129 height 9
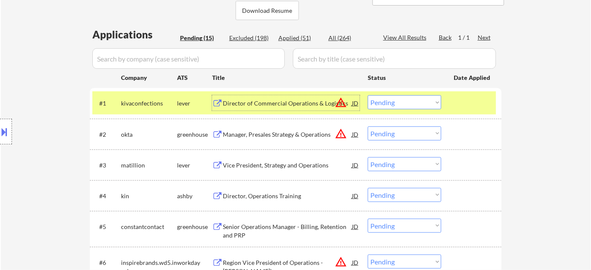
click at [9, 135] on div at bounding box center [6, 132] width 12 height 26
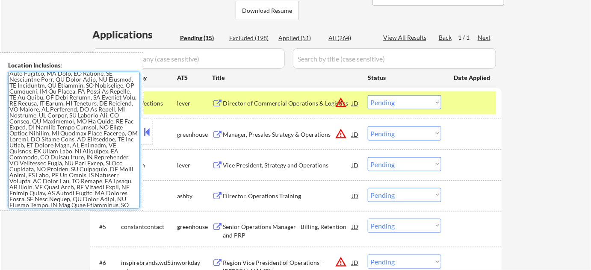
scroll to position [591, 0]
click at [342, 103] on button "warning_amber" at bounding box center [341, 103] width 12 height 12
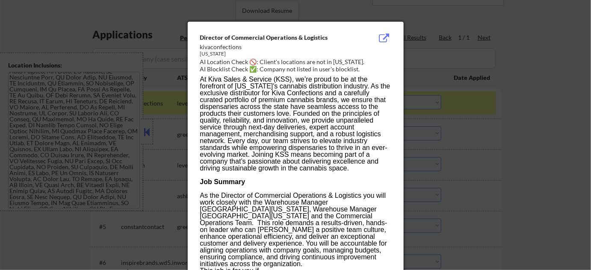
click at [512, 162] on div at bounding box center [295, 135] width 591 height 270
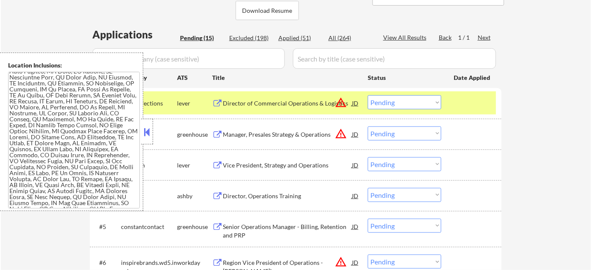
click at [147, 134] on button at bounding box center [146, 132] width 9 height 13
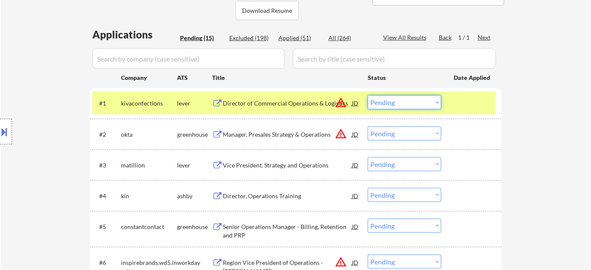
drag, startPoint x: 414, startPoint y: 103, endPoint x: 409, endPoint y: 107, distance: 5.8
click at [414, 104] on select "Choose an option... Pending Applied Excluded (Questions) Excluded (Expired) Exc…" at bounding box center [405, 102] width 74 height 14
click at [368, 95] on select "Choose an option... Pending Applied Excluded (Questions) Excluded (Expired) Exc…" at bounding box center [405, 102] width 74 height 14
click at [284, 163] on div "Vice President, Strategy and Operations" at bounding box center [287, 165] width 129 height 9
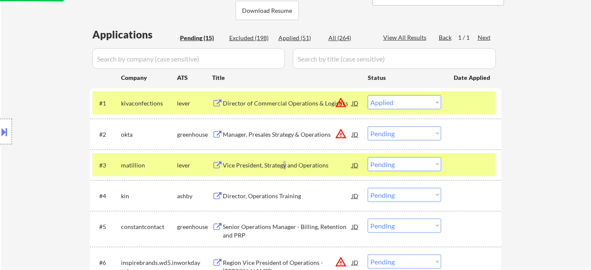
select select ""pending""
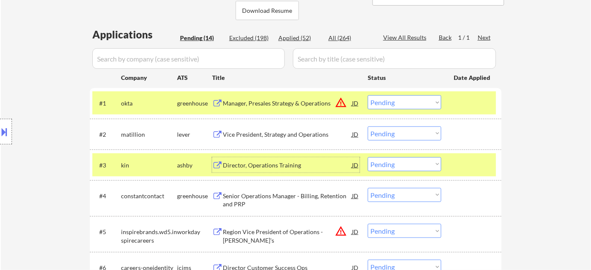
click at [257, 166] on div "Director, Operations Training" at bounding box center [287, 165] width 129 height 9
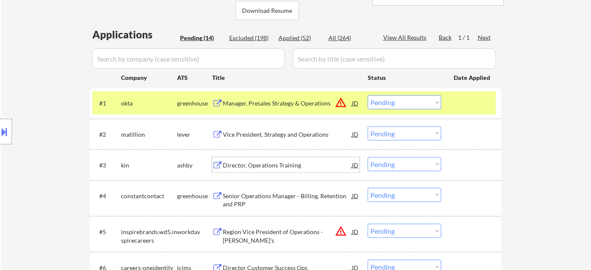
click at [387, 167] on select "Choose an option... Pending Applied Excluded (Questions) Excluded (Expired) Exc…" at bounding box center [405, 164] width 74 height 14
click at [368, 157] on select "Choose an option... Pending Applied Excluded (Questions) Excluded (Expired) Exc…" at bounding box center [405, 164] width 74 height 14
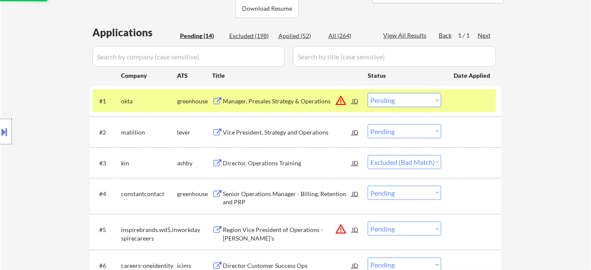
scroll to position [194, 0]
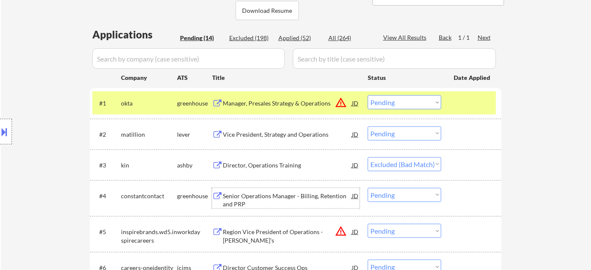
click at [304, 198] on div "Senior Operations Manager - Billing, Retention and PRP" at bounding box center [287, 200] width 129 height 17
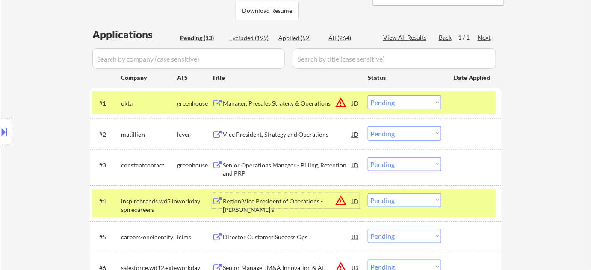
click at [396, 162] on select "Choose an option... Pending Applied Excluded (Questions) Excluded (Expired) Exc…" at bounding box center [405, 164] width 74 height 14
click at [368, 157] on select "Choose an option... Pending Applied Excluded (Questions) Excluded (Expired) Exc…" at bounding box center [405, 164] width 74 height 14
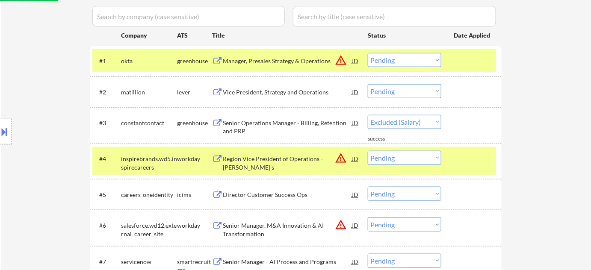
scroll to position [233, 0]
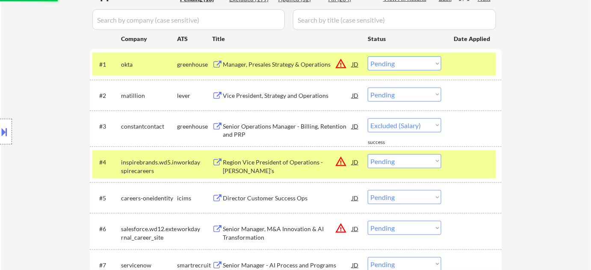
select select ""pending""
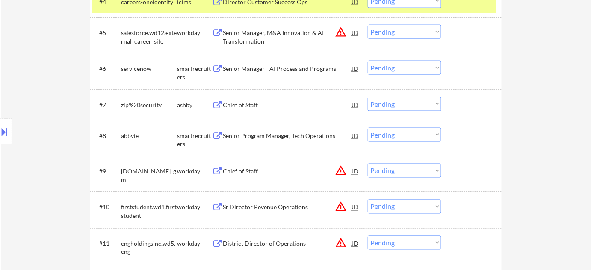
scroll to position [389, 0]
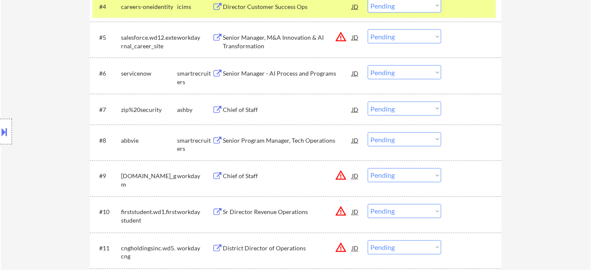
click at [227, 109] on div "Chief of Staff" at bounding box center [287, 110] width 129 height 9
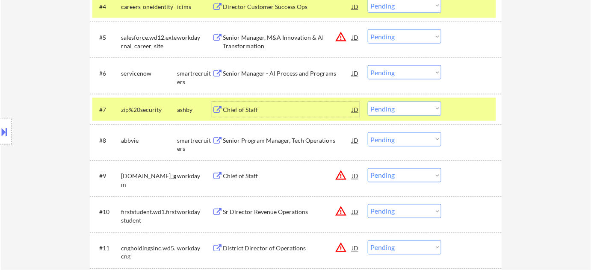
click at [402, 111] on select "Choose an option... Pending Applied Excluded (Questions) Excluded (Expired) Exc…" at bounding box center [405, 109] width 74 height 14
click at [368, 102] on select "Choose an option... Pending Applied Excluded (Questions) Excluded (Expired) Exc…" at bounding box center [405, 109] width 74 height 14
select select ""pending""
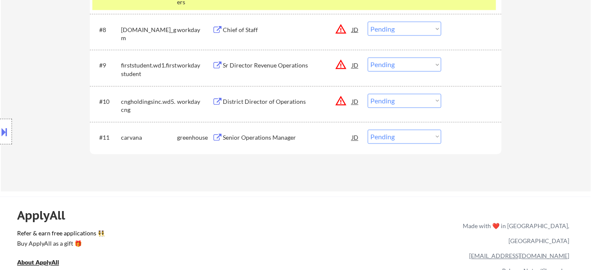
scroll to position [505, 0]
click at [341, 65] on button "warning_amber" at bounding box center [341, 65] width 12 height 12
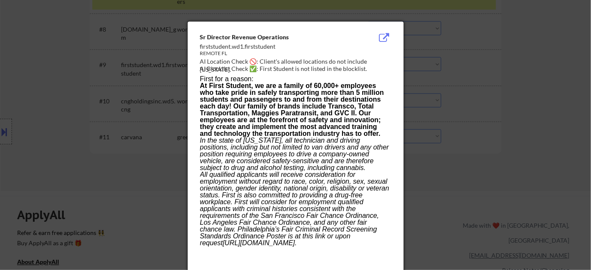
click at [440, 111] on div at bounding box center [295, 135] width 591 height 270
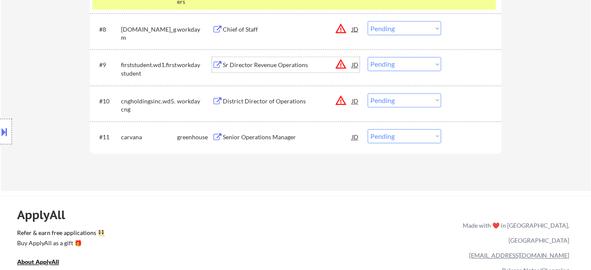
click at [276, 67] on div "Sr Director Revenue Operations" at bounding box center [287, 65] width 129 height 9
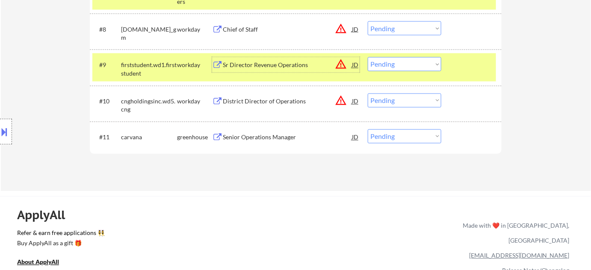
click at [409, 67] on select "Choose an option... Pending Applied Excluded (Questions) Excluded (Expired) Exc…" at bounding box center [405, 64] width 74 height 14
click at [368, 57] on select "Choose an option... Pending Applied Excluded (Questions) Excluded (Expired) Exc…" at bounding box center [405, 64] width 74 height 14
select select ""pending""
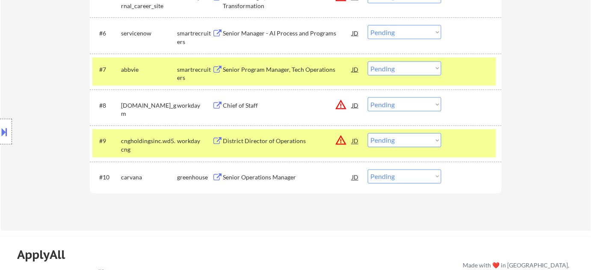
scroll to position [428, 0]
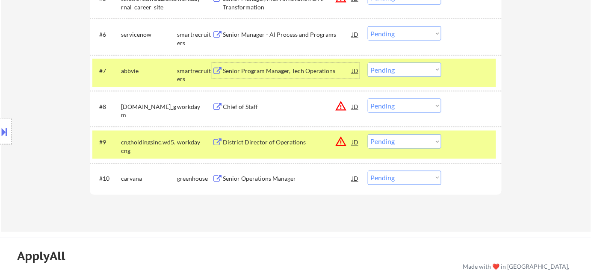
click at [263, 70] on div "Senior Program Manager, Tech Operations" at bounding box center [287, 71] width 129 height 9
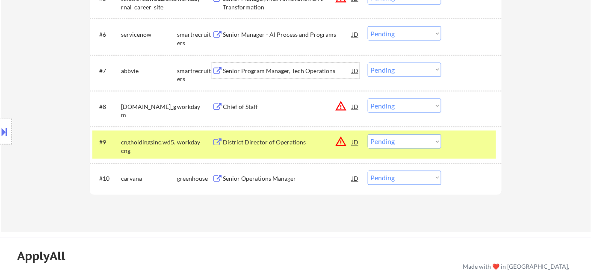
click at [402, 65] on select "Choose an option... Pending Applied Excluded (Questions) Excluded (Expired) Exc…" at bounding box center [405, 70] width 74 height 14
click at [368, 63] on select "Choose an option... Pending Applied Excluded (Questions) Excluded (Expired) Exc…" at bounding box center [405, 70] width 74 height 14
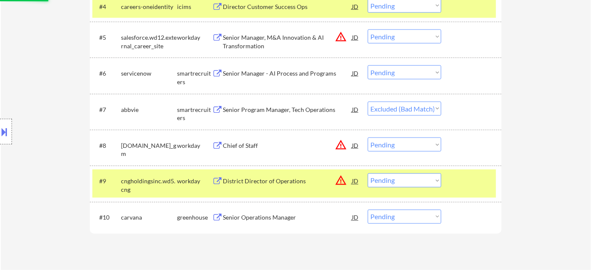
click at [293, 73] on div "Senior Manager - AI Process and Programs" at bounding box center [287, 73] width 129 height 9
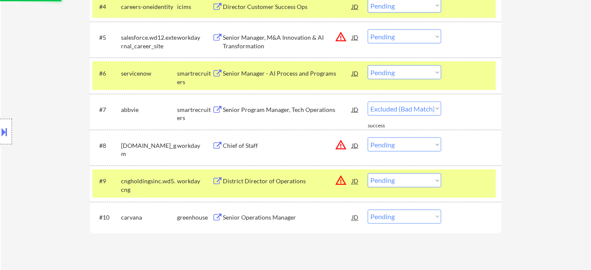
select select ""pending""
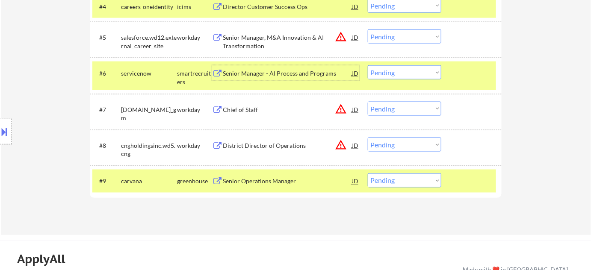
click at [408, 73] on select "Choose an option... Pending Applied Excluded (Questions) Excluded (Expired) Exc…" at bounding box center [405, 72] width 74 height 14
click at [368, 65] on select "Choose an option... Pending Applied Excluded (Questions) Excluded (Expired) Exc…" at bounding box center [405, 72] width 74 height 14
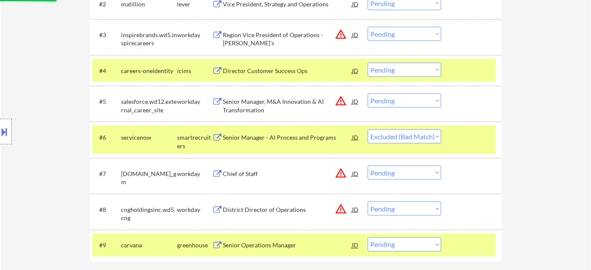
scroll to position [311, 0]
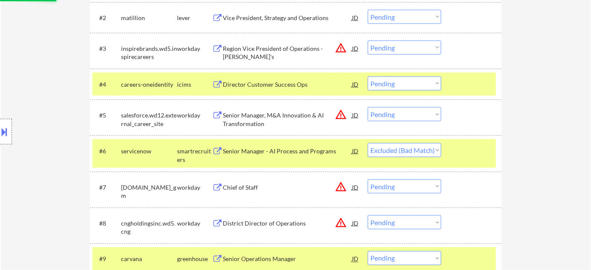
click at [283, 86] on div "Director Customer Success Ops" at bounding box center [287, 84] width 129 height 9
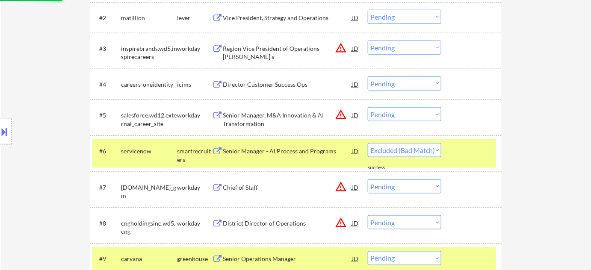
select select ""pending""
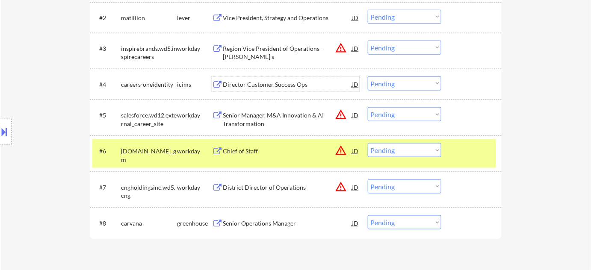
drag, startPoint x: 389, startPoint y: 76, endPoint x: 390, endPoint y: 82, distance: 5.8
click at [389, 77] on select "Choose an option... Pending Applied Excluded (Questions) Excluded (Expired) Exc…" at bounding box center [405, 84] width 74 height 14
click at [368, 77] on select "Choose an option... Pending Applied Excluded (Questions) Excluded (Expired) Exc…" at bounding box center [405, 84] width 74 height 14
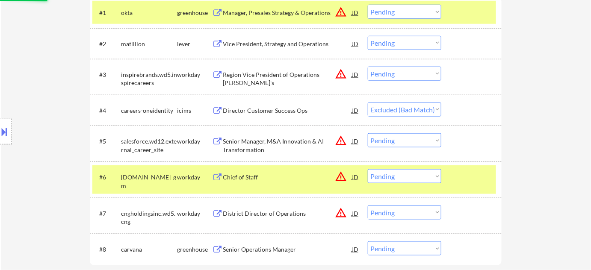
scroll to position [272, 0]
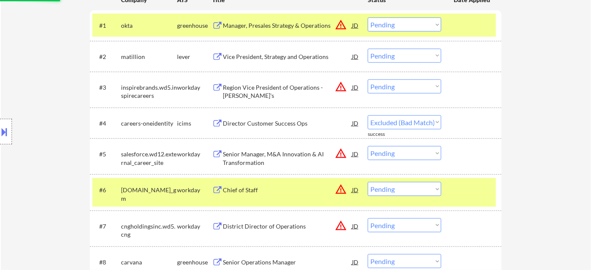
select select ""pending""
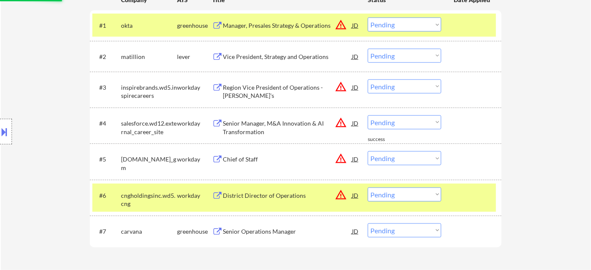
click at [284, 89] on div "Region Vice President of Operations - [PERSON_NAME]'s" at bounding box center [287, 91] width 129 height 17
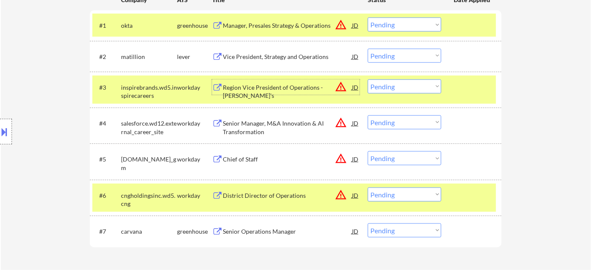
click at [389, 83] on select "Choose an option... Pending Applied Excluded (Questions) Excluded (Expired) Exc…" at bounding box center [405, 87] width 74 height 14
click at [368, 80] on select "Choose an option... Pending Applied Excluded (Questions) Excluded (Expired) Exc…" at bounding box center [405, 87] width 74 height 14
select select ""pending""
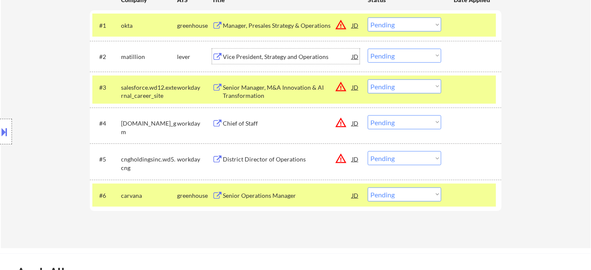
click at [271, 53] on div "Vice President, Strategy and Operations" at bounding box center [287, 57] width 129 height 9
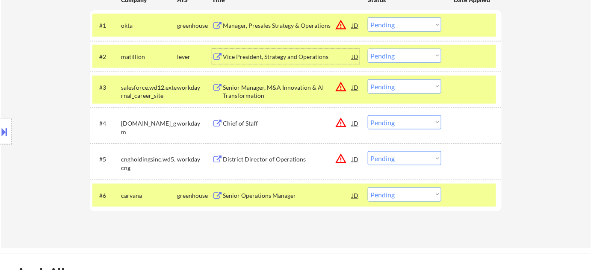
click at [402, 59] on select "Choose an option... Pending Applied Excluded (Questions) Excluded (Expired) Exc…" at bounding box center [405, 56] width 74 height 14
click at [368, 49] on select "Choose an option... Pending Applied Excluded (Questions) Excluded (Expired) Exc…" at bounding box center [405, 56] width 74 height 14
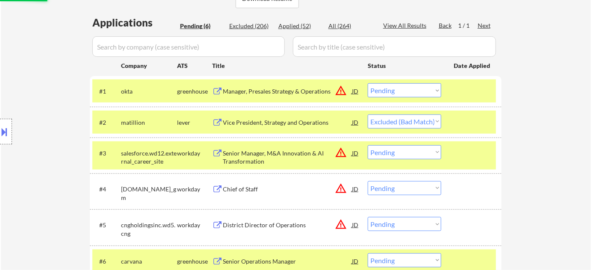
scroll to position [194, 0]
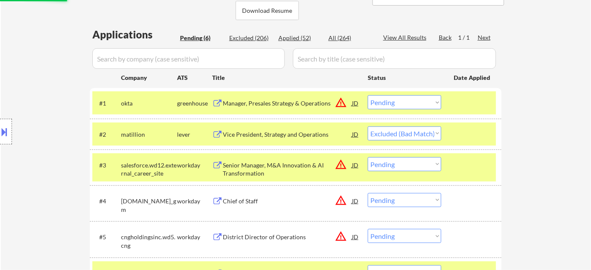
click at [300, 103] on div "Manager, Presales Strategy & Operations" at bounding box center [287, 103] width 129 height 9
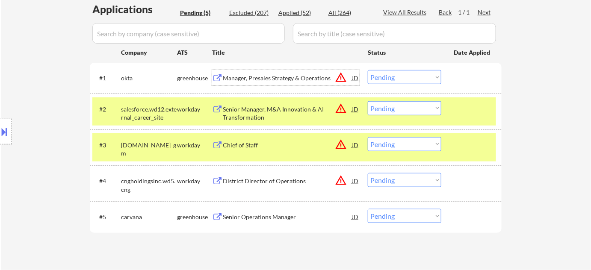
scroll to position [233, 0]
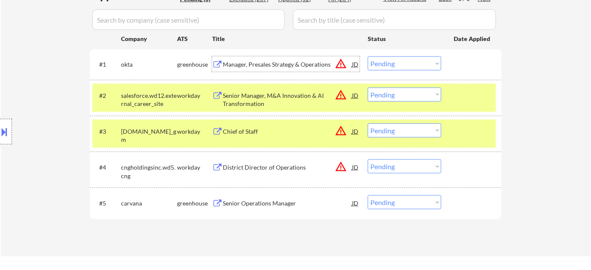
click at [248, 127] on div "Chief of Staff" at bounding box center [287, 131] width 129 height 9
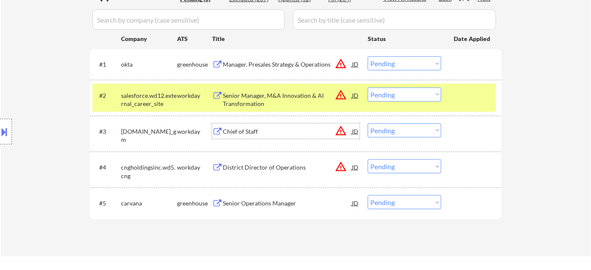
click at [396, 94] on select "Choose an option... Pending Applied Excluded (Questions) Excluded (Expired) Exc…" at bounding box center [405, 95] width 74 height 14
click at [368, 88] on select "Choose an option... Pending Applied Excluded (Questions) Excluded (Expired) Exc…" at bounding box center [405, 95] width 74 height 14
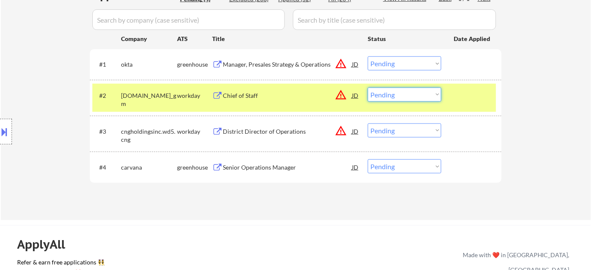
click at [401, 95] on select "Choose an option... Pending Applied Excluded (Questions) Excluded (Expired) Exc…" at bounding box center [405, 95] width 74 height 14
click at [368, 88] on select "Choose an option... Pending Applied Excluded (Questions) Excluded (Expired) Exc…" at bounding box center [405, 95] width 74 height 14
select select ""pending""
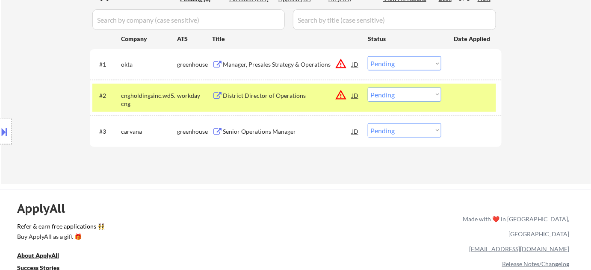
click at [275, 99] on div "District Director of Operations" at bounding box center [287, 95] width 129 height 15
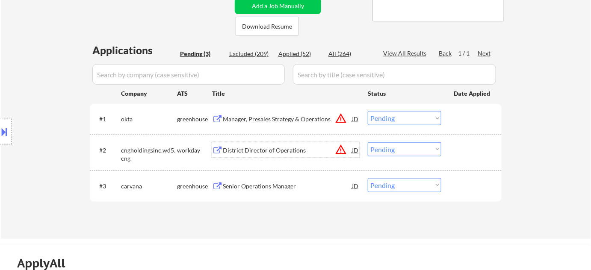
scroll to position [155, 0]
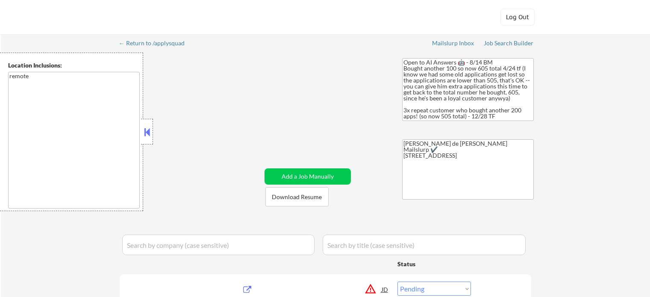
select select ""pending""
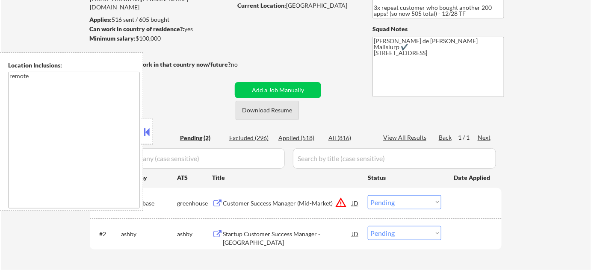
scroll to position [116, 0]
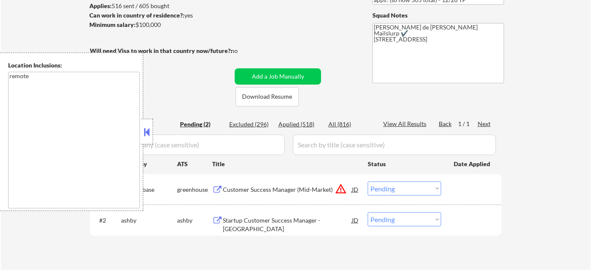
click at [148, 131] on button at bounding box center [146, 132] width 9 height 13
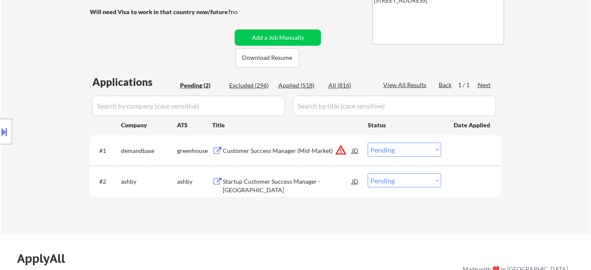
scroll to position [194, 0]
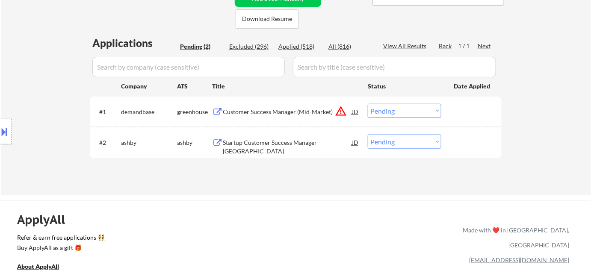
click at [295, 145] on div "Startup Customer Success Manager - Americas" at bounding box center [287, 147] width 129 height 17
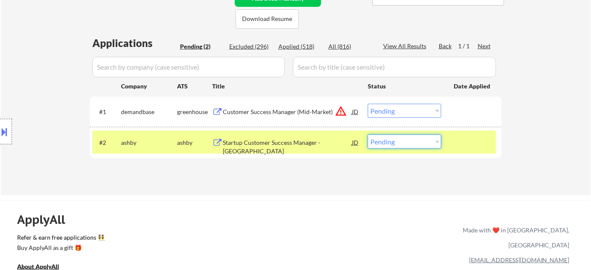
click at [419, 147] on select "Choose an option... Pending Applied Excluded (Questions) Excluded (Expired) Exc…" at bounding box center [405, 142] width 74 height 14
select select ""excluded__expired_""
click at [368, 135] on select "Choose an option... Pending Applied Excluded (Questions) Excluded (Expired) Exc…" at bounding box center [405, 142] width 74 height 14
click at [325, 109] on div "Customer Success Manager (Mid-Market)" at bounding box center [287, 112] width 129 height 9
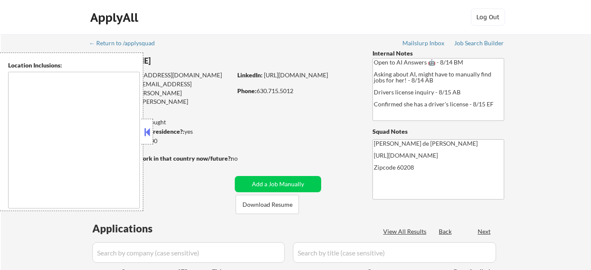
scroll to position [77, 0]
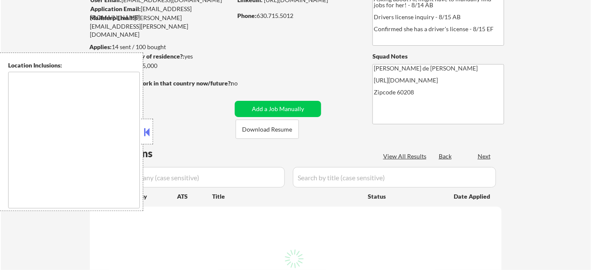
type textarea "[GEOGRAPHIC_DATA], [GEOGRAPHIC_DATA], [GEOGRAPHIC_DATA], [GEOGRAPHIC_DATA] [GEO…"
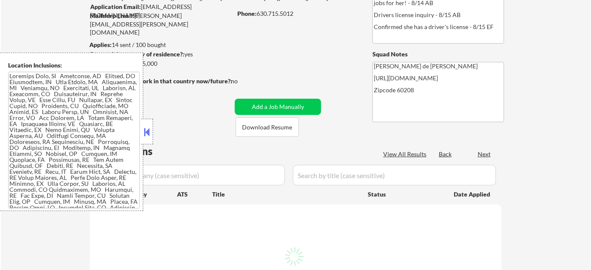
select select ""pending""
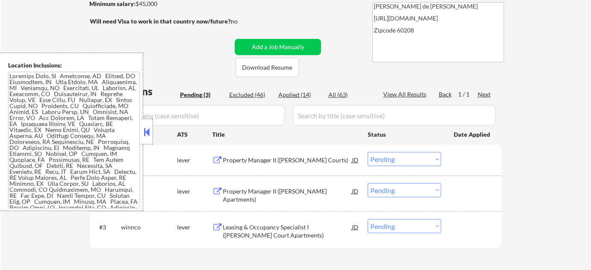
scroll to position [155, 0]
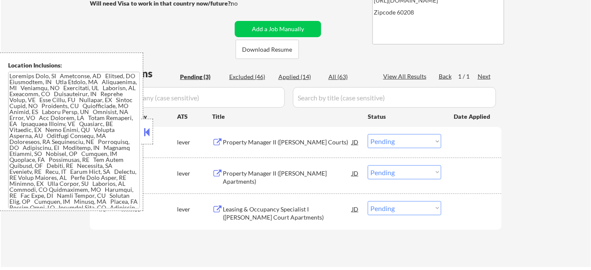
click at [151, 134] on button at bounding box center [146, 132] width 9 height 13
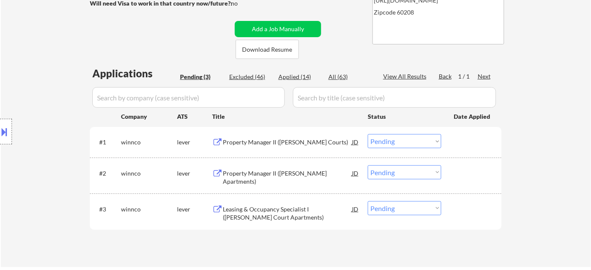
click at [298, 71] on div "Applications Pending (3) Excluded (46) Applied (14) All (63) View All Results B…" at bounding box center [296, 158] width 412 height 185
click at [297, 75] on div "Applied (14)" at bounding box center [299, 77] width 43 height 9
select select ""applied""
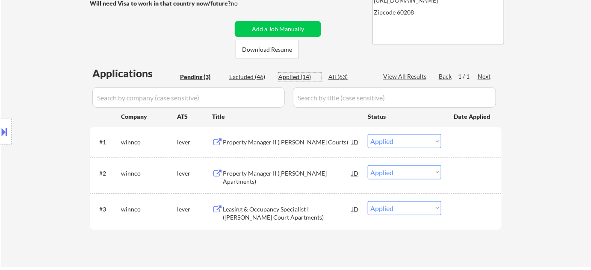
select select ""applied""
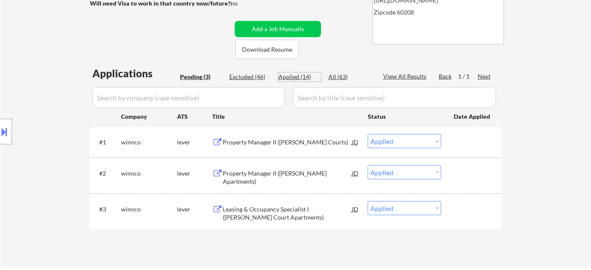
select select ""applied""
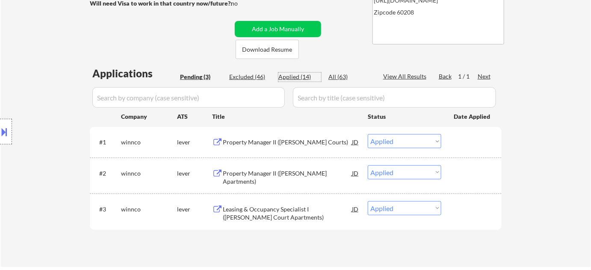
select select ""applied""
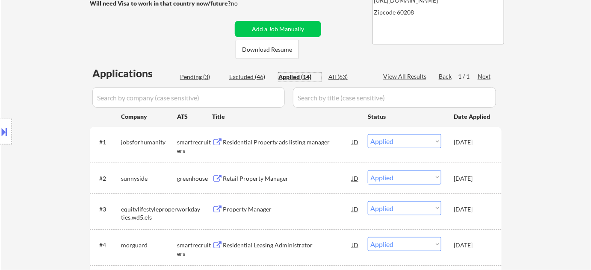
click at [7, 138] on button at bounding box center [4, 132] width 9 height 14
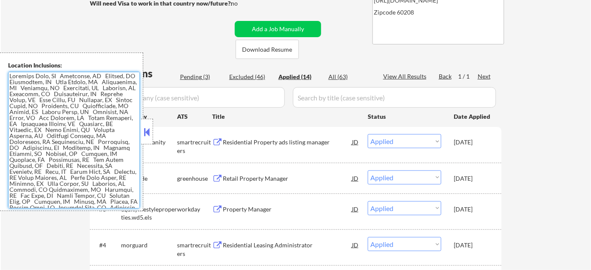
click at [34, 118] on textarea at bounding box center [74, 140] width 132 height 137
click at [147, 131] on button at bounding box center [146, 132] width 9 height 13
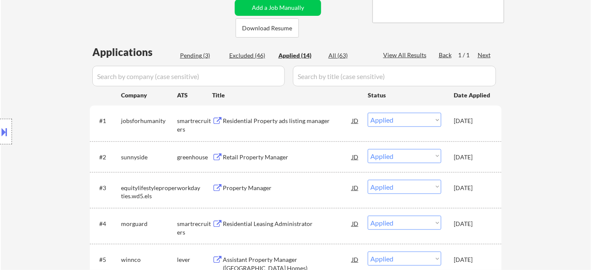
scroll to position [194, 0]
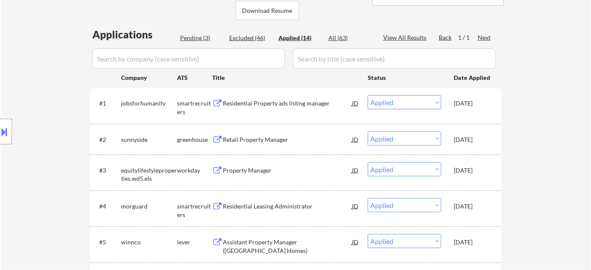
click at [277, 140] on div "Retail Property Manager" at bounding box center [287, 140] width 129 height 9
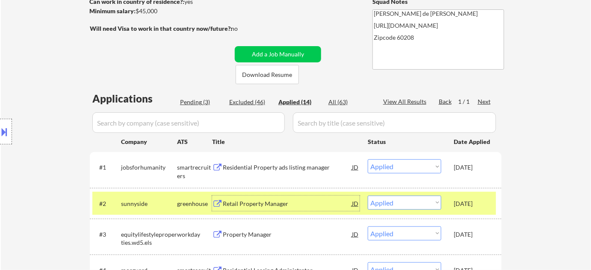
scroll to position [116, 0]
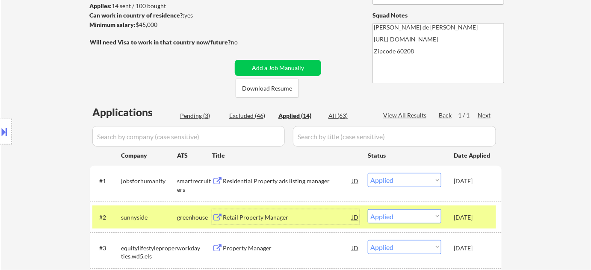
click at [340, 113] on div "All (63)" at bounding box center [349, 116] width 43 height 9
click at [257, 134] on input "input" at bounding box center [188, 136] width 192 height 21
click at [334, 113] on div "All (63)" at bounding box center [349, 116] width 43 height 9
select select ""excluded__bad_match_""
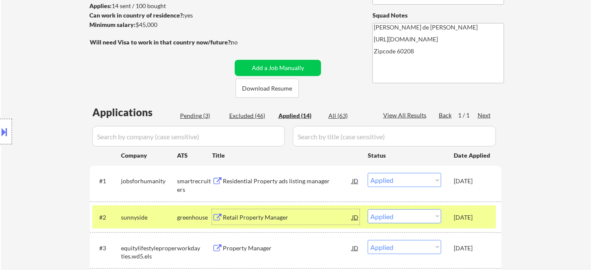
select select ""excluded__bad_match_""
select select ""excluded__location_""
select select ""excluded__bad_match_""
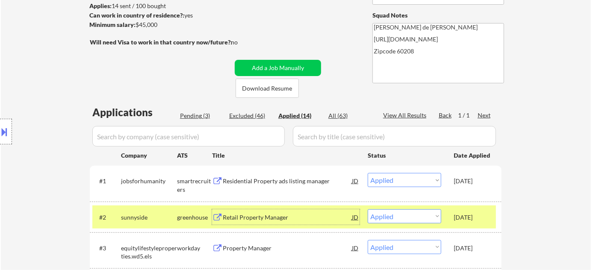
select select ""excluded__bad_match_""
select select ""excluded__expired_""
select select ""excluded__blocklist_""
select select ""excluded__expired_""
select select ""excluded__bad_match_""
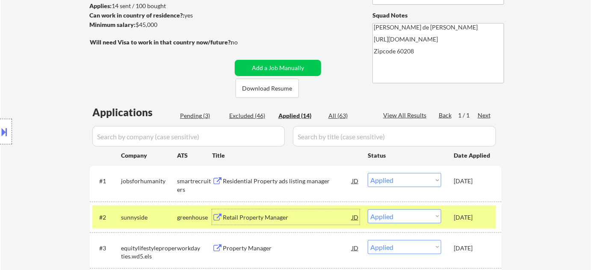
select select ""excluded__expired_""
select select ""excluded__location_""
select select ""excluded__bad_match_""
select select ""excluded__location_""
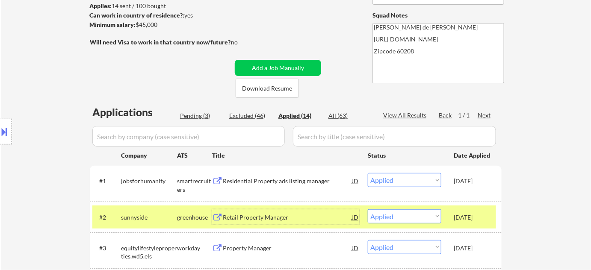
select select ""pending""
select select ""excluded__blocklist_""
select select ""excluded__expired_""
select select ""excluded__location_""
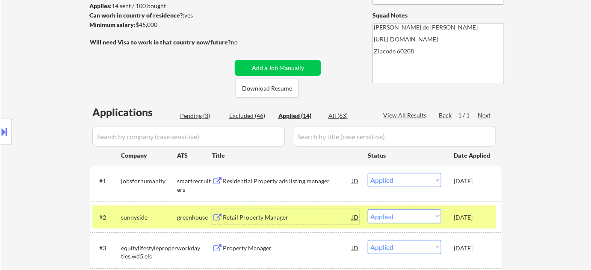
select select ""excluded__location_""
select select ""excluded__bad_match_""
select select ""excluded__expired_""
select select ""excluded__bad_match_""
select select ""excluded__expired_""
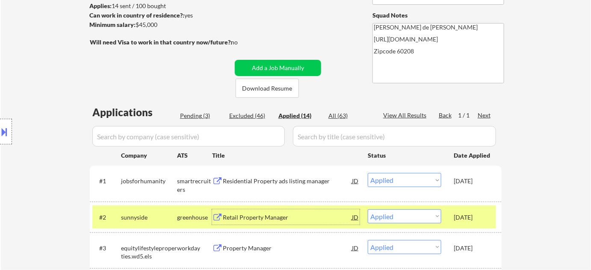
select select ""excluded__location_""
select select ""excluded__expired_""
select select ""excluded__location_""
select select ""excluded__bad_match_""
select select ""excluded__salary_""
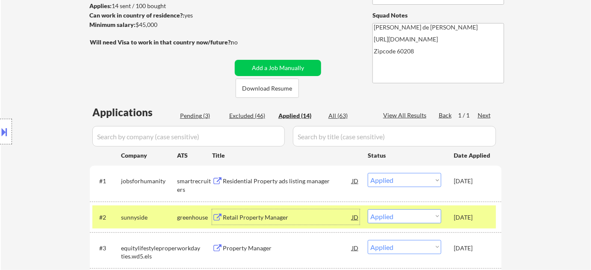
select select ""excluded__expired_""
select select ""excluded__location_""
select select ""excluded__expired_""
select select ""excluded__bad_match_""
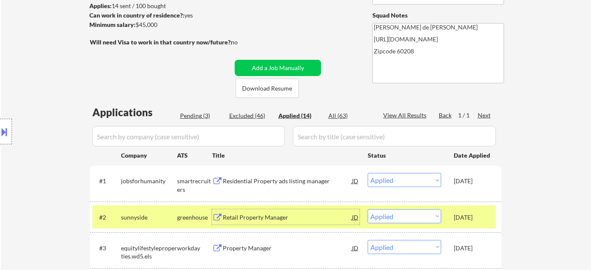
select select ""excluded__bad_match_""
select select ""excluded__blocklist_""
select select ""excluded__bad_match_""
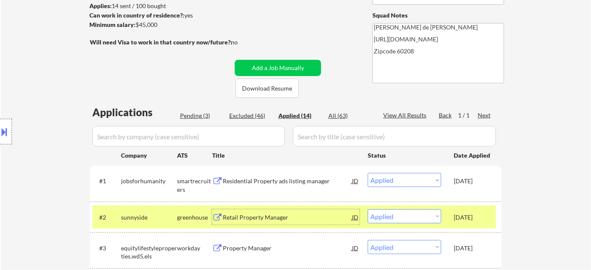
select select ""excluded__blocklist_""
select select ""excluded__bad_match_""
select select ""excluded__location_""
select select ""excluded__bad_match_""
select select ""excluded__location_""
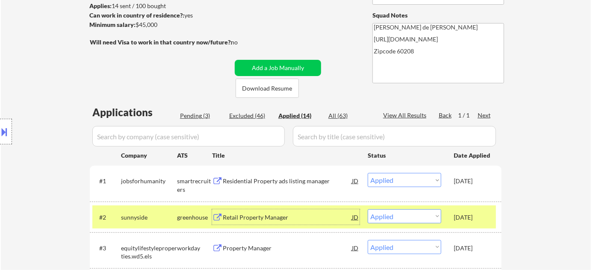
select select ""excluded__location_""
select select ""pending""
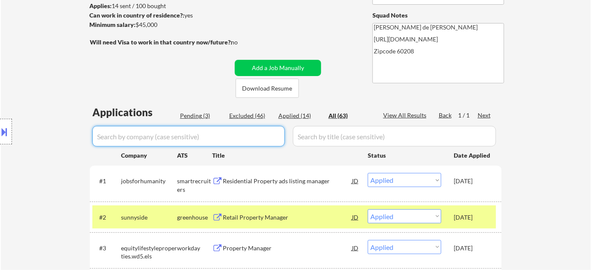
click at [237, 135] on input "input" at bounding box center [188, 136] width 192 height 21
type input "kmg"
select select ""excluded__bad_match_""
select select ""excluded__salary_""
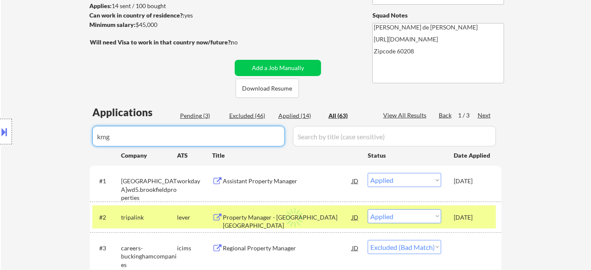
select select ""excluded__bad_match_""
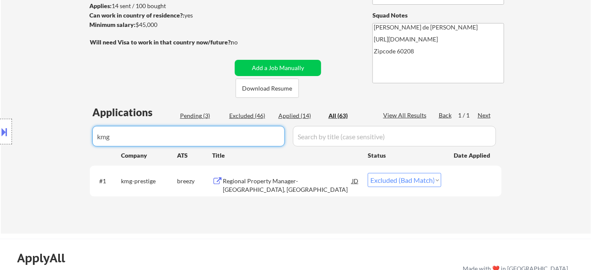
type input "kmg"
drag, startPoint x: 244, startPoint y: 133, endPoint x: 0, endPoint y: 137, distance: 244.2
click at [42, 137] on body "← Return to /applysquad Mailslurp Inbox Job Search Builder Laura Gerdes User Em…" at bounding box center [295, 19] width 591 height 270
select select ""applied""
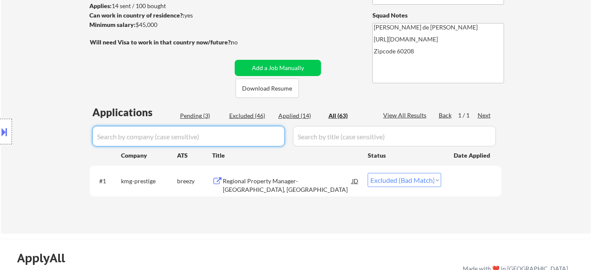
select select ""applied""
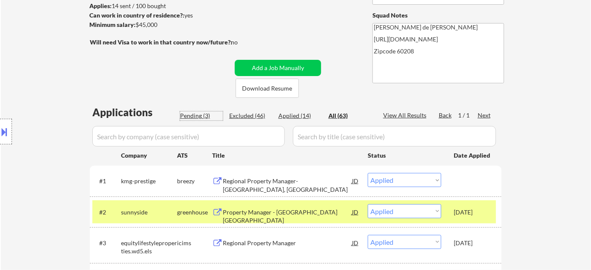
click at [194, 112] on div "Pending (3)" at bounding box center [201, 116] width 43 height 9
select select ""pending""
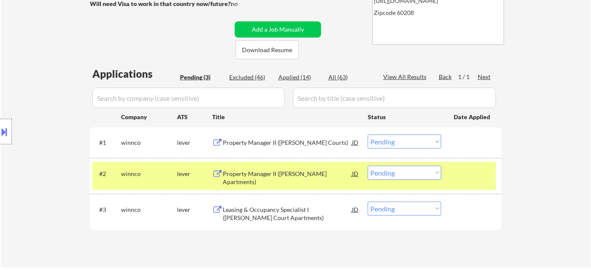
scroll to position [155, 0]
click at [262, 78] on div "Excluded (46)" at bounding box center [250, 77] width 43 height 9
select select ""excluded__bad_match_""
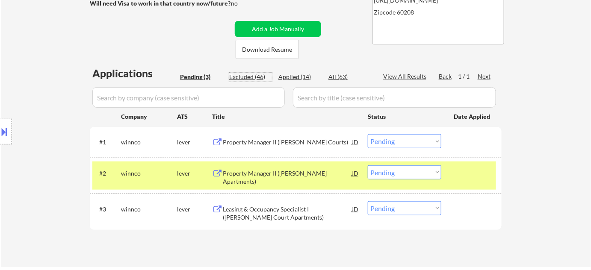
select select ""excluded__bad_match_""
select select ""excluded__location_""
select select ""excluded__bad_match_""
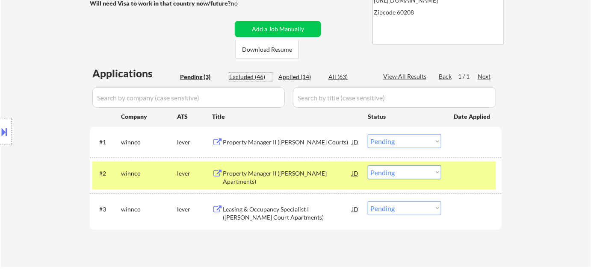
select select ""excluded__expired_""
select select ""excluded__blocklist_""
select select ""excluded__expired_""
select select ""excluded__bad_match_""
select select ""excluded__expired_""
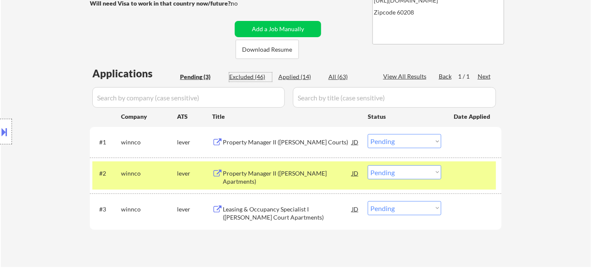
select select ""excluded__location_""
select select ""excluded__blocklist_""
select select ""excluded__expired_""
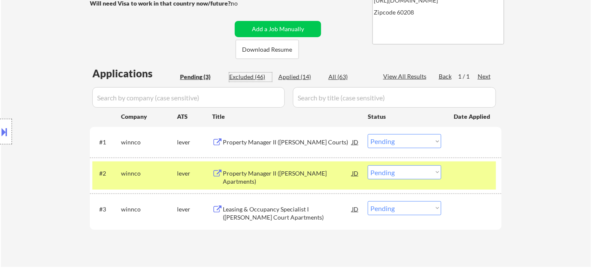
select select ""excluded__location_""
select select ""excluded__bad_match_""
select select ""excluded__location_""
select select ""excluded__bad_match_""
select select ""excluded__salary_""
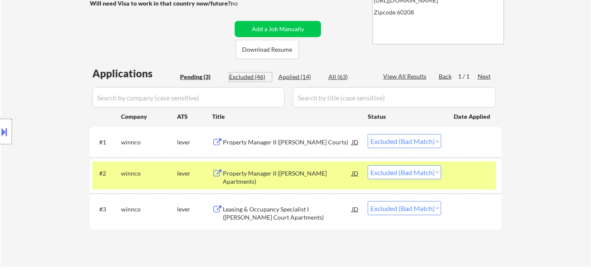
select select ""excluded__expired_""
select select ""excluded__location_""
select select ""excluded__expired_""
select select ""excluded__bad_match_""
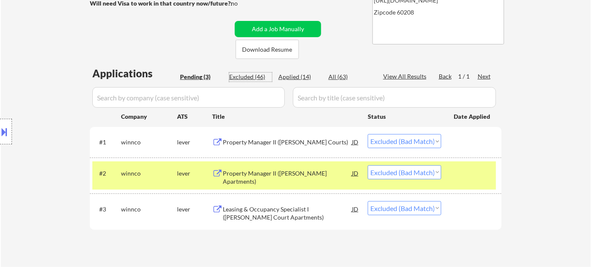
select select ""excluded__bad_match_""
select select ""excluded__blocklist_""
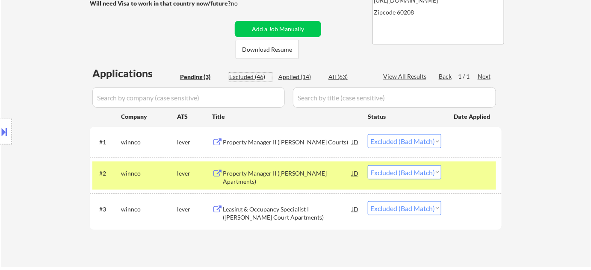
select select ""excluded__bad_match_""
select select ""excluded__location_""
select select ""excluded__bad_match_""
select select ""excluded__location_""
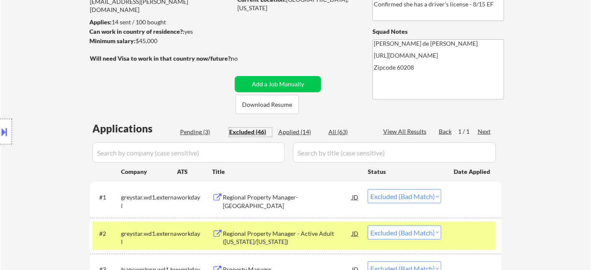
scroll to position [38, 0]
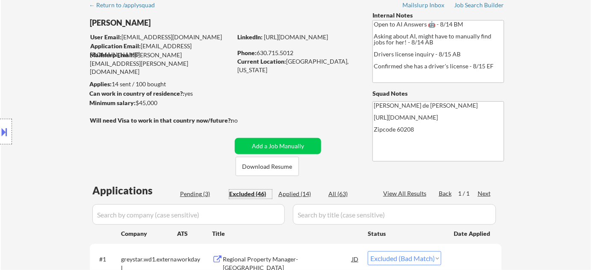
click at [207, 195] on div "Pending (3)" at bounding box center [201, 194] width 43 height 9
select select ""pending""
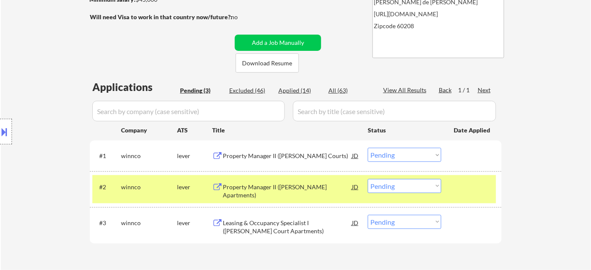
scroll to position [155, 0]
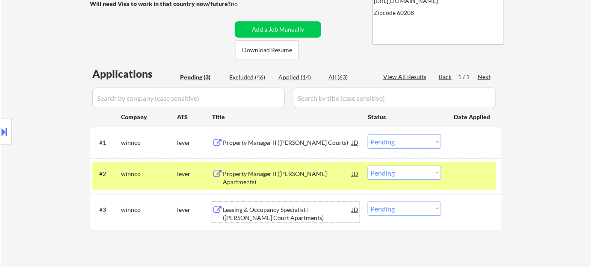
click at [271, 218] on div "Leasing & Occupancy Specialist I ([PERSON_NAME] Court Apartments)" at bounding box center [287, 214] width 129 height 17
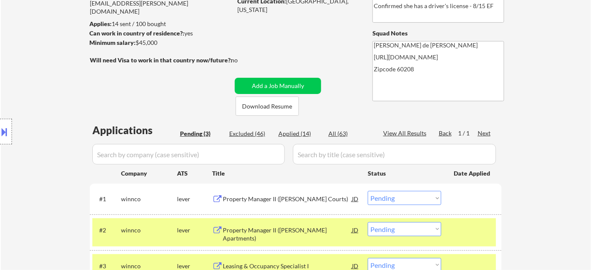
scroll to position [116, 0]
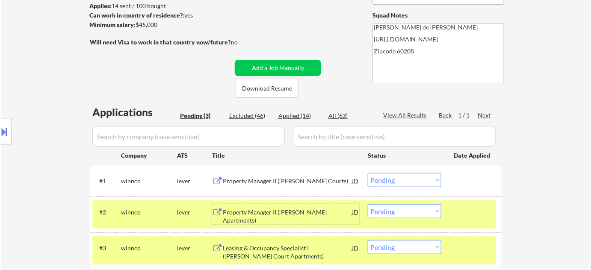
click at [254, 215] on div "Property Manager II ([PERSON_NAME] Apartments)" at bounding box center [287, 216] width 129 height 17
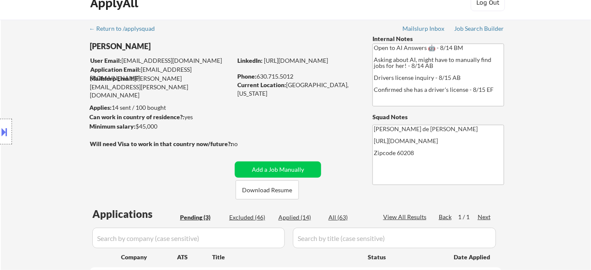
scroll to position [0, 0]
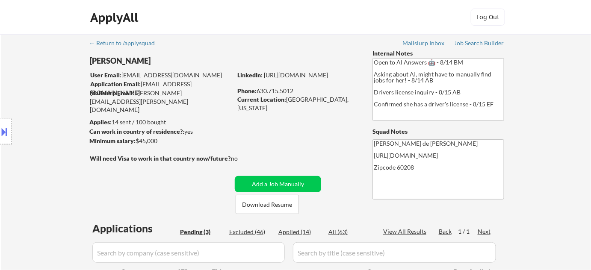
drag, startPoint x: 488, startPoint y: 38, endPoint x: 556, endPoint y: 54, distance: 70.1
click at [560, 54] on div "← Return to /applysquad Mailslurp Inbox Job Search Builder Laura Gerdes User Em…" at bounding box center [296, 228] width 590 height 388
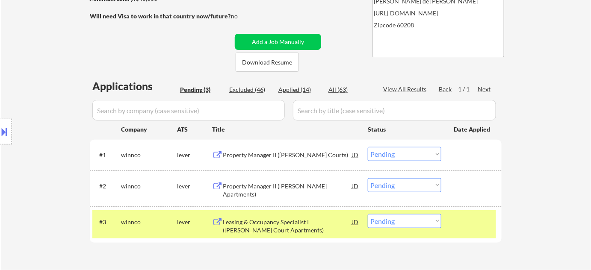
scroll to position [155, 0]
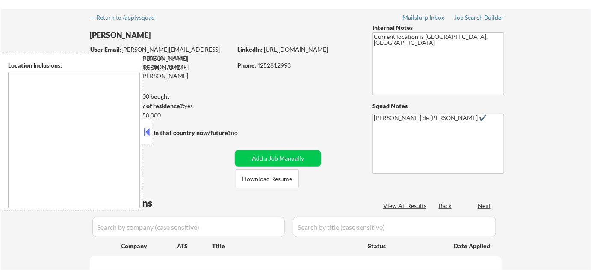
scroll to position [116, 0]
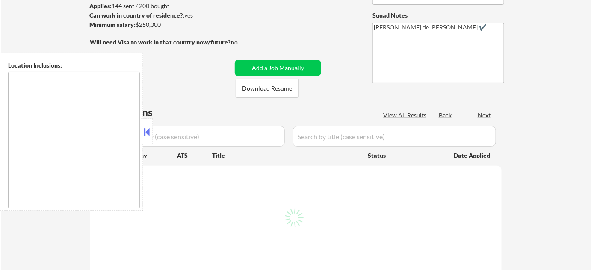
select select ""pending""
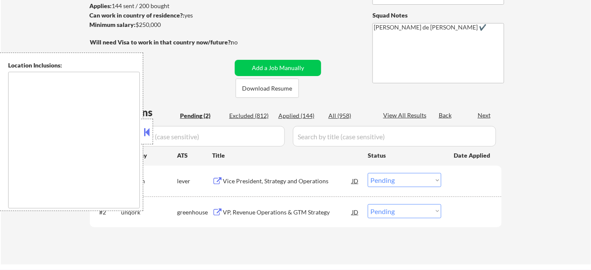
scroll to position [155, 0]
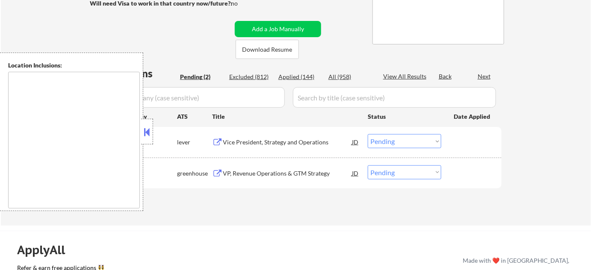
type textarea "Bend, OR [GEOGRAPHIC_DATA], [GEOGRAPHIC_DATA] [GEOGRAPHIC_DATA][PERSON_NAME], […"
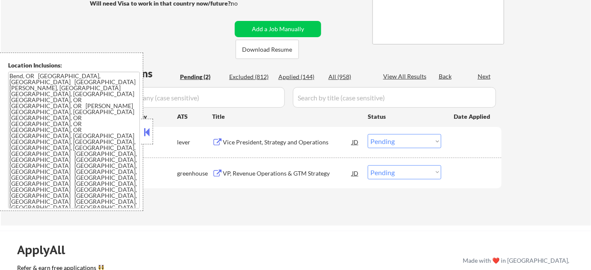
click at [147, 133] on button at bounding box center [146, 132] width 9 height 13
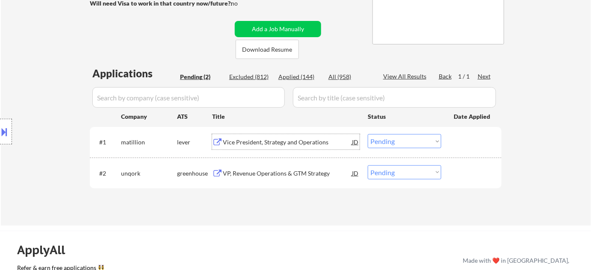
click at [302, 141] on div "Vice President, Strategy and Operations" at bounding box center [287, 142] width 129 height 9
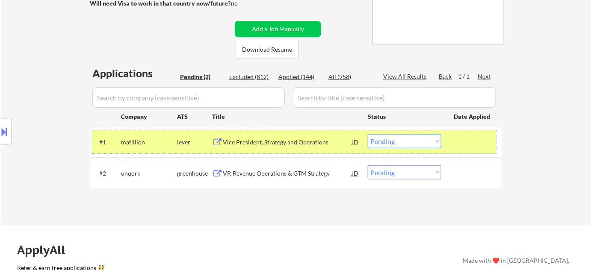
click at [390, 149] on div "#1 matillion lever Vice President, Strategy and Operations JD Choose an option.…" at bounding box center [294, 141] width 404 height 23
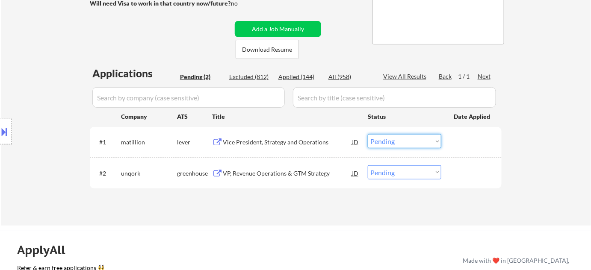
click at [395, 142] on select "Choose an option... Pending Applied Excluded (Questions) Excluded (Expired) Exc…" at bounding box center [405, 141] width 74 height 14
click at [368, 134] on select "Choose an option... Pending Applied Excluded (Questions) Excluded (Expired) Exc…" at bounding box center [405, 141] width 74 height 14
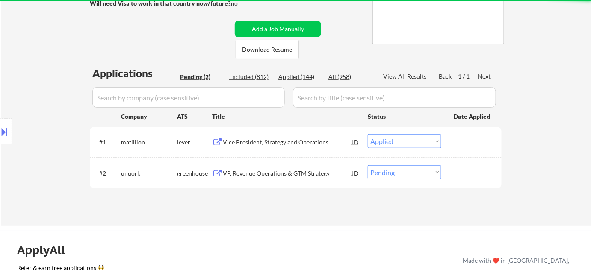
select select ""pending""
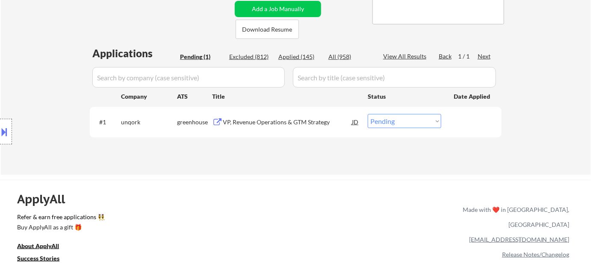
scroll to position [194, 0]
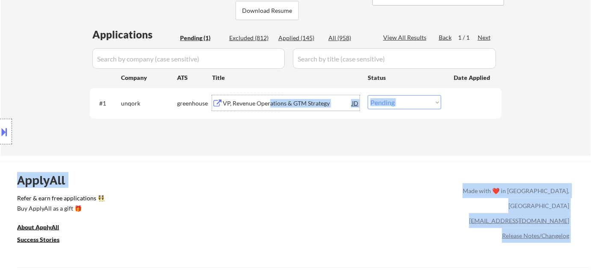
drag, startPoint x: 269, startPoint y: 103, endPoint x: 261, endPoint y: 160, distance: 57.9
click at [267, 159] on div "← Return to /applysquad Mailslurp Inbox Job Search Builder [PERSON_NAME] User E…" at bounding box center [295, 200] width 591 height 789
click at [213, 165] on div "ApplyAll Refer & earn free applications 👯‍♀️ Buy ApplyAll as a gift 🎁 About App…" at bounding box center [295, 227] width 591 height 133
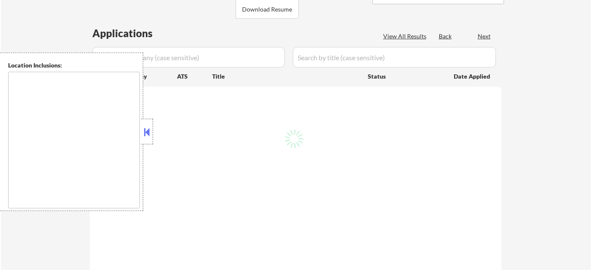
scroll to position [194, 0]
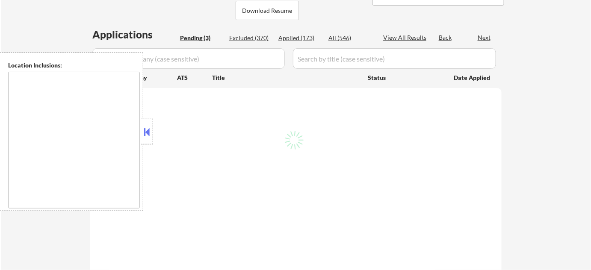
select select ""pending""
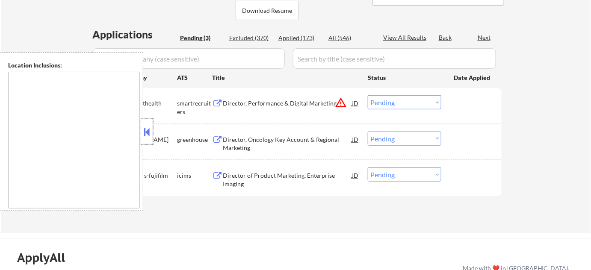
click at [152, 134] on div at bounding box center [147, 132] width 12 height 26
type textarea "[GEOGRAPHIC_DATA], [GEOGRAPHIC_DATA] [GEOGRAPHIC_DATA], [GEOGRAPHIC_DATA] [GEOG…"
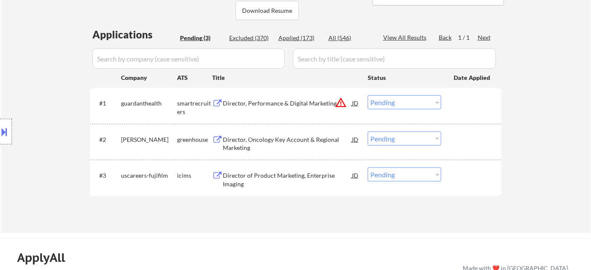
click at [338, 100] on button "warning_amber" at bounding box center [341, 103] width 12 height 12
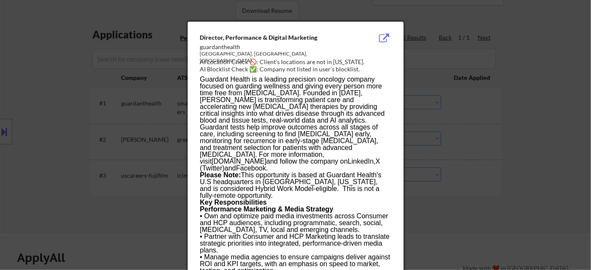
click at [480, 153] on div at bounding box center [295, 135] width 591 height 270
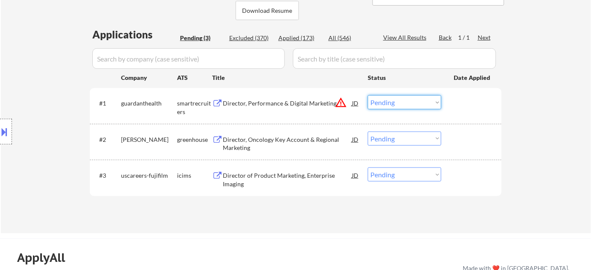
click at [423, 106] on select "Choose an option... Pending Applied Excluded (Questions) Excluded (Expired) Exc…" at bounding box center [405, 102] width 74 height 14
click at [368, 95] on select "Choose an option... Pending Applied Excluded (Questions) Excluded (Expired) Exc…" at bounding box center [405, 102] width 74 height 14
select select ""pending""
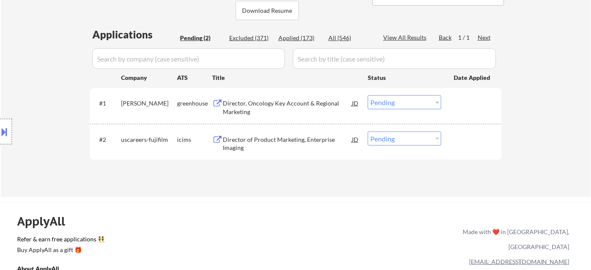
click at [239, 142] on div "Director of Product Marketing, Enterprise Imaging" at bounding box center [287, 144] width 129 height 17
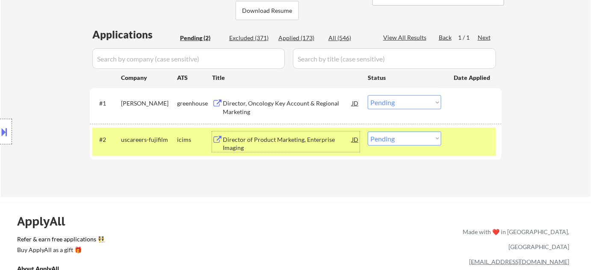
click at [411, 135] on select "Choose an option... Pending Applied Excluded (Questions) Excluded (Expired) Exc…" at bounding box center [405, 139] width 74 height 14
select select ""applied""
click at [368, 132] on select "Choose an option... Pending Applied Excluded (Questions) Excluded (Expired) Exc…" at bounding box center [405, 139] width 74 height 14
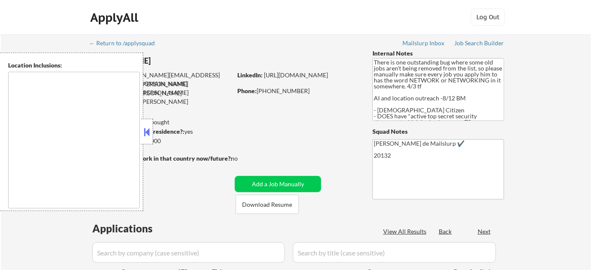
type textarea "[GEOGRAPHIC_DATA], [GEOGRAPHIC_DATA] [GEOGRAPHIC_DATA], [GEOGRAPHIC_DATA] [GEOG…"
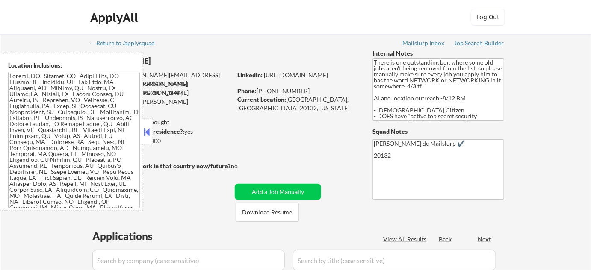
select select ""pending""
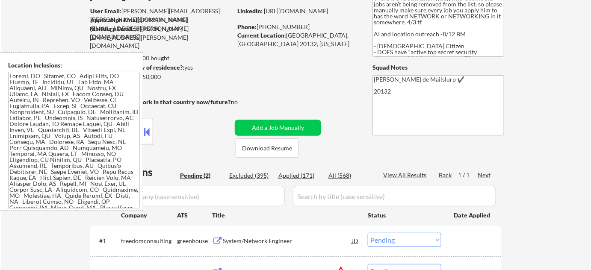
scroll to position [77, 0]
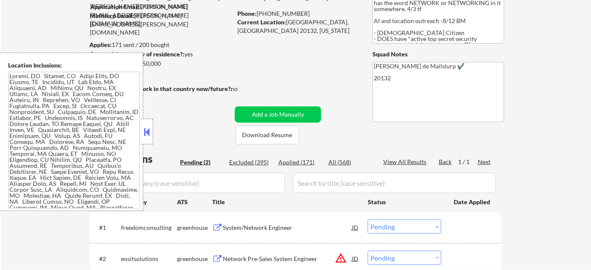
click at [145, 131] on button at bounding box center [146, 132] width 9 height 13
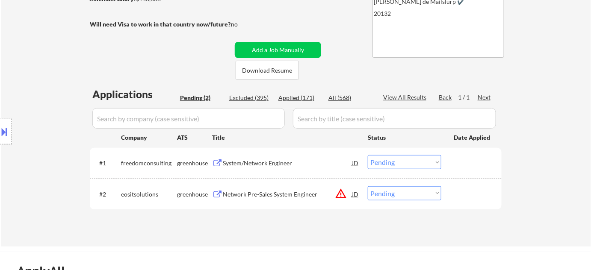
scroll to position [155, 0]
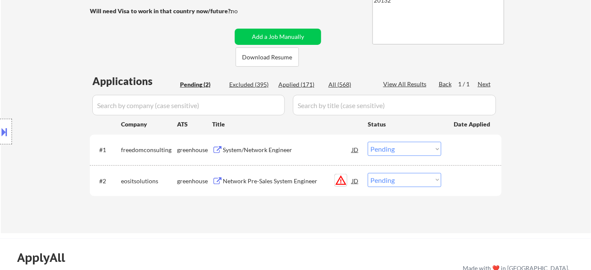
click at [341, 178] on button "warning_amber" at bounding box center [341, 180] width 12 height 12
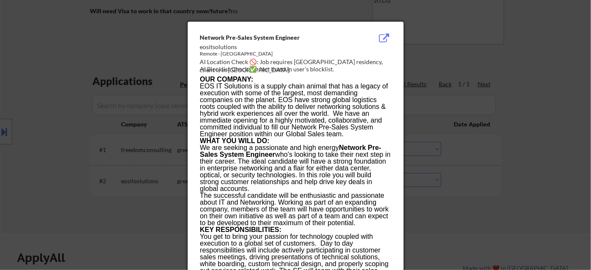
click at [455, 189] on div at bounding box center [295, 135] width 591 height 270
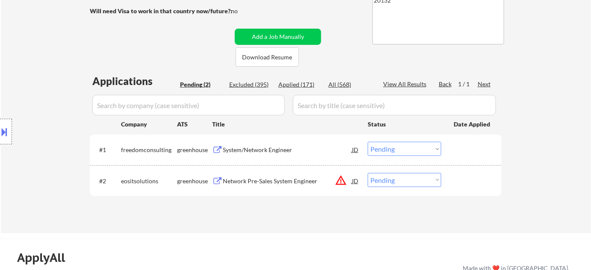
click at [246, 143] on div "System/Network Engineer" at bounding box center [287, 149] width 129 height 15
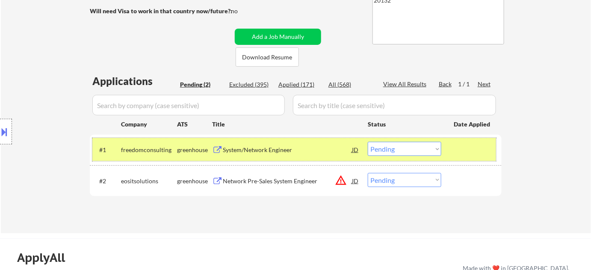
drag, startPoint x: 389, startPoint y: 141, endPoint x: 390, endPoint y: 146, distance: 5.2
click at [389, 145] on div "#1 freedomconsulting greenhouse System/Network Engineer JD Choose an option... …" at bounding box center [294, 149] width 404 height 23
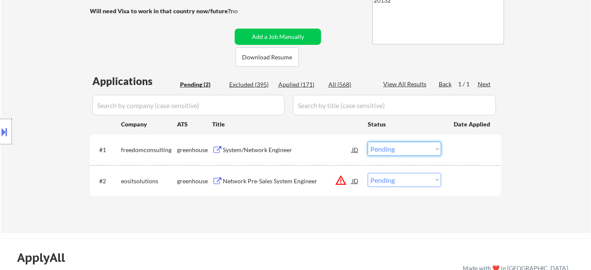
click at [390, 152] on select "Choose an option... Pending Applied Excluded (Questions) Excluded (Expired) Exc…" at bounding box center [405, 149] width 74 height 14
click at [368, 142] on select "Choose an option... Pending Applied Excluded (Questions) Excluded (Expired) Exc…" at bounding box center [405, 149] width 74 height 14
click at [291, 174] on div "Network Pre-Sales System Engineer" at bounding box center [287, 180] width 129 height 15
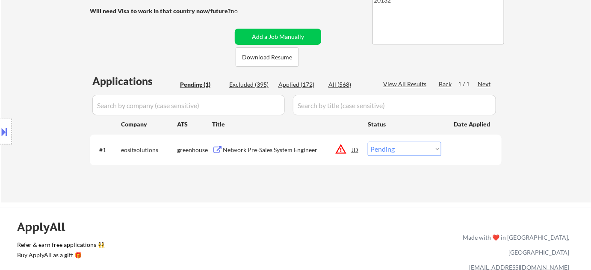
click at [417, 150] on select "Choose an option... Pending Applied Excluded (Questions) Excluded (Expired) Exc…" at bounding box center [405, 149] width 74 height 14
select select ""excluded__location_""
click at [368, 142] on select "Choose an option... Pending Applied Excluded (Questions) Excluded (Expired) Exc…" at bounding box center [405, 149] width 74 height 14
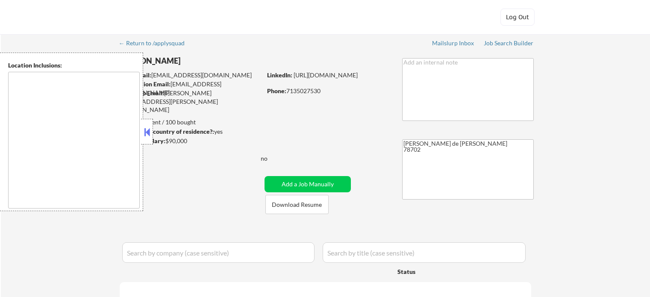
type textarea "[GEOGRAPHIC_DATA], [GEOGRAPHIC_DATA] [GEOGRAPHIC_DATA], [GEOGRAPHIC_DATA] [GEOG…"
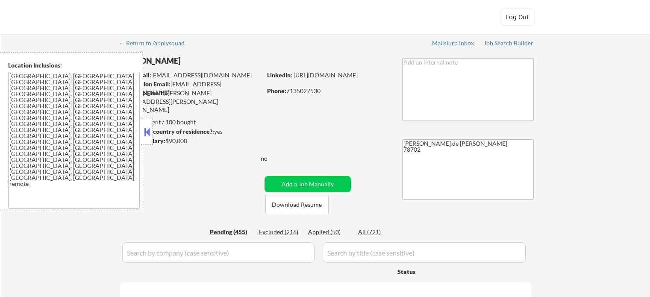
select select ""pending""
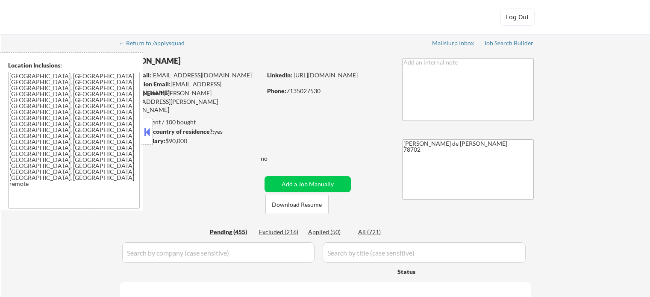
select select ""pending""
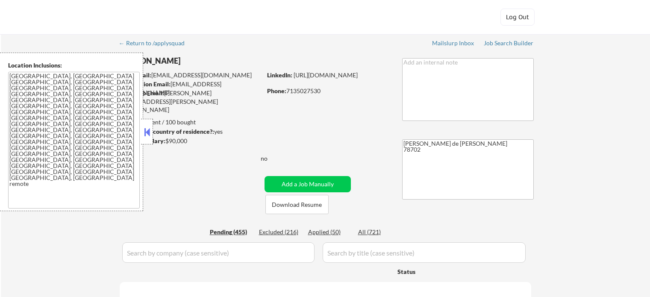
select select ""pending""
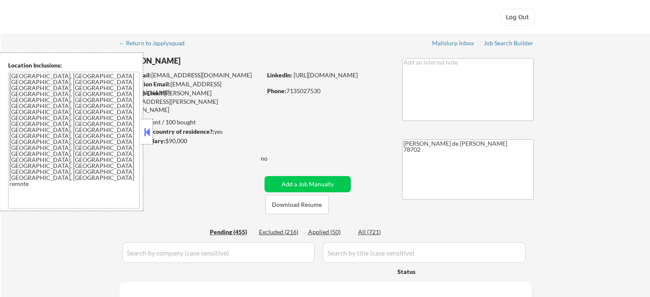
select select ""pending""
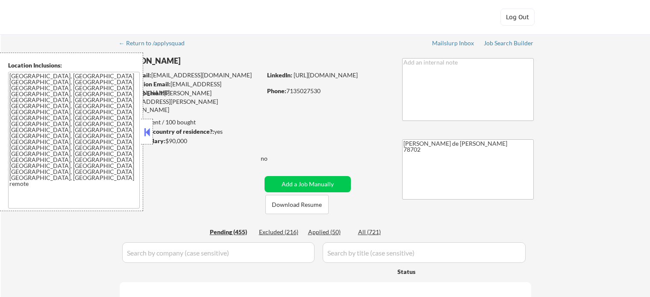
select select ""pending""
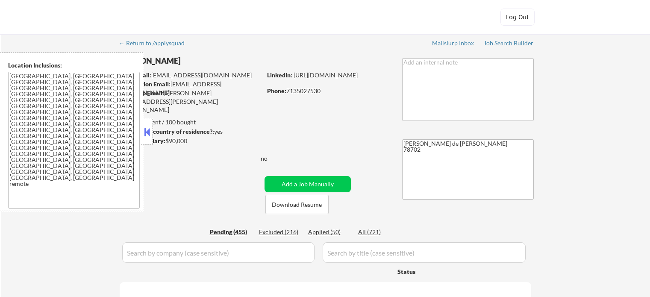
select select ""pending""
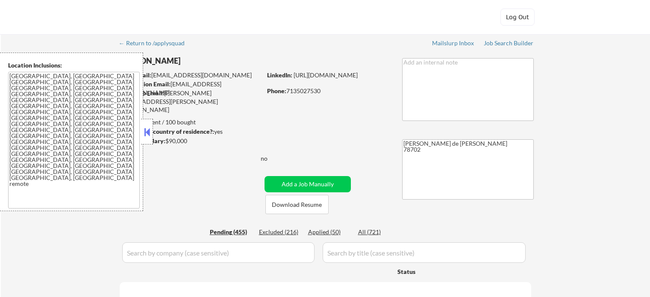
select select ""pending""
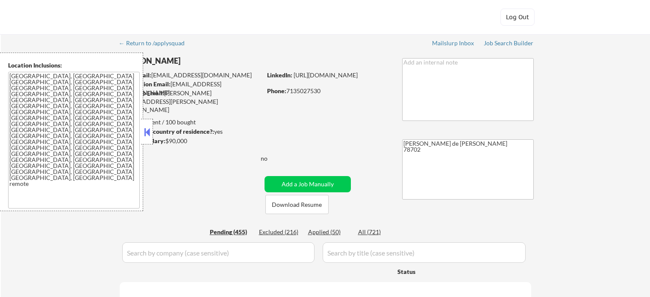
select select ""pending""
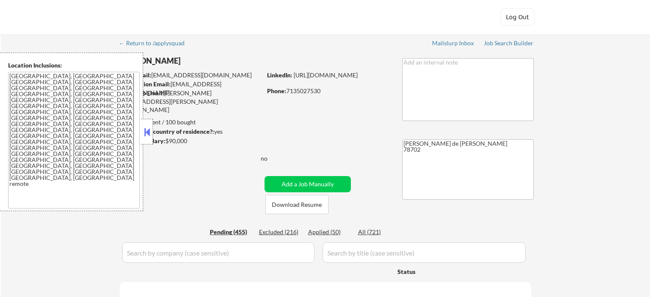
select select ""pending""
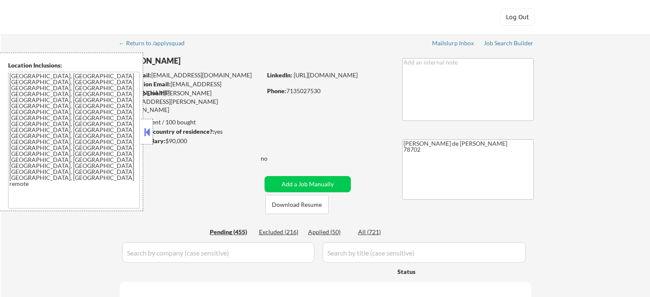
select select ""pending""
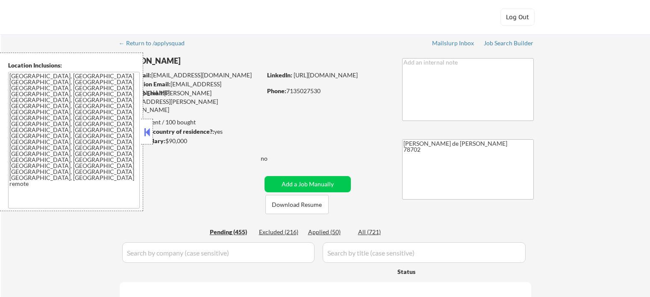
select select ""pending""
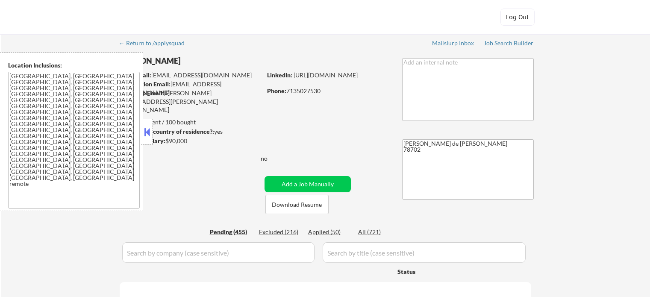
select select ""pending""
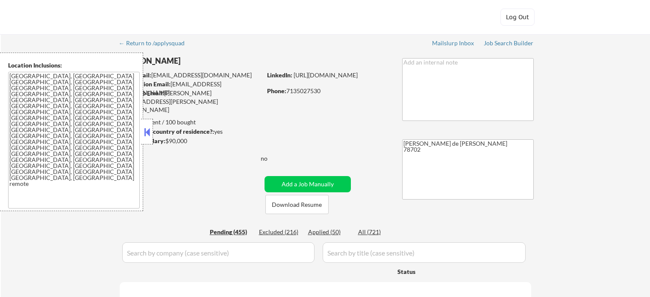
select select ""pending""
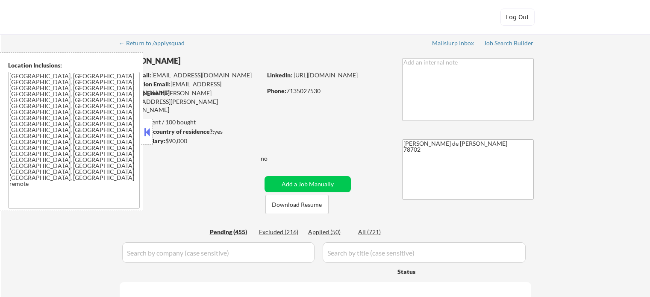
select select ""pending""
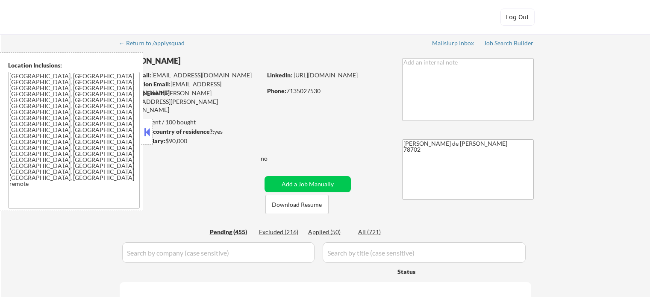
select select ""pending""
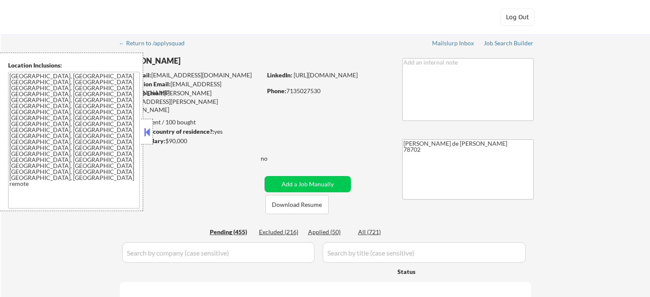
select select ""pending""
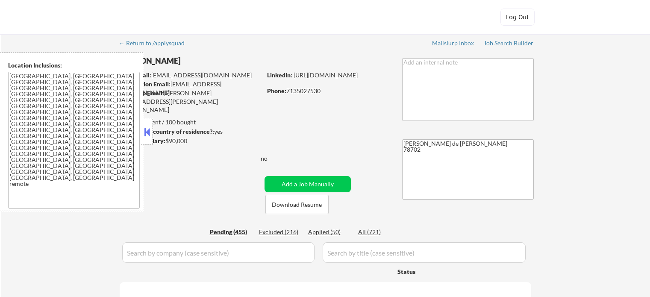
select select ""pending""
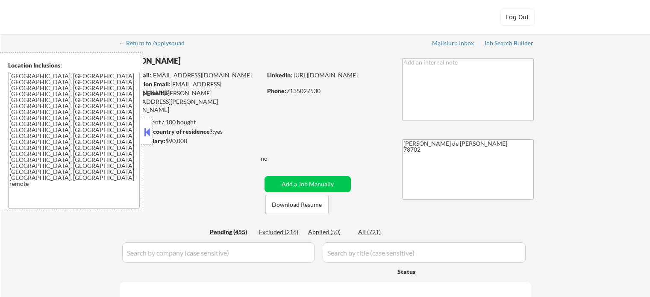
select select ""pending""
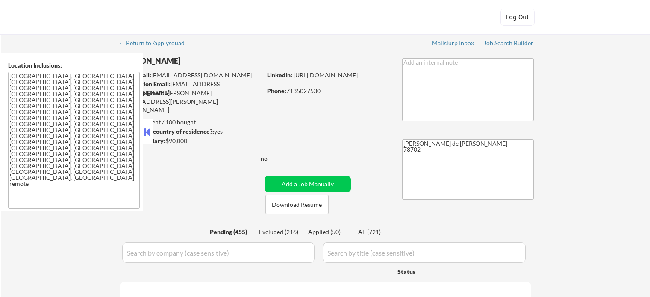
select select ""pending""
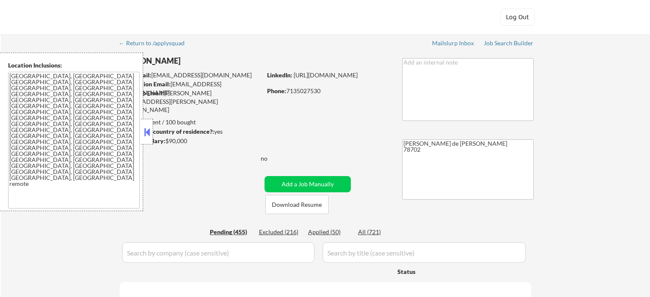
select select ""pending""
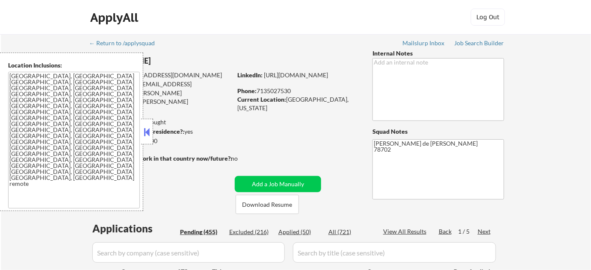
scroll to position [38, 0]
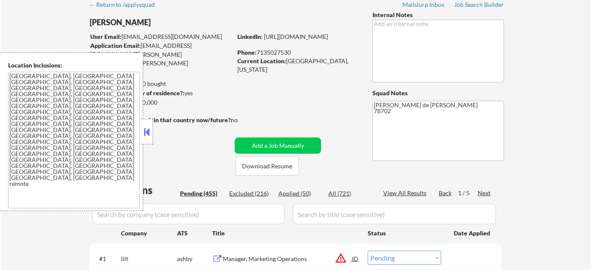
click at [144, 136] on button at bounding box center [146, 132] width 9 height 13
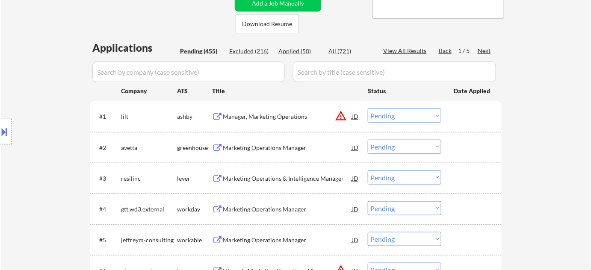
scroll to position [194, 0]
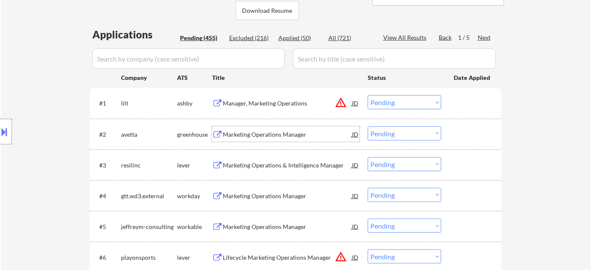
click at [281, 132] on div "Marketing Operations Manager" at bounding box center [287, 134] width 129 height 9
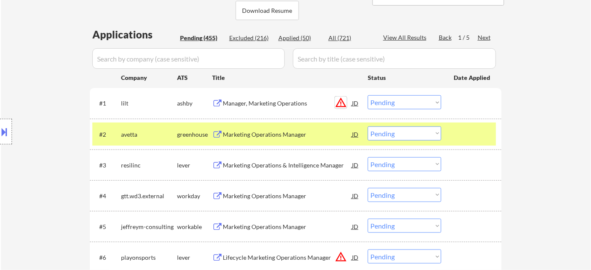
click at [339, 103] on button "warning_amber" at bounding box center [341, 103] width 12 height 12
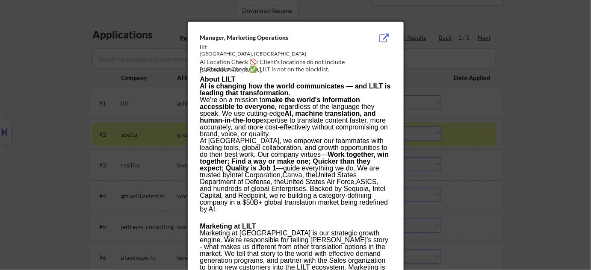
click at [550, 133] on div at bounding box center [295, 135] width 591 height 270
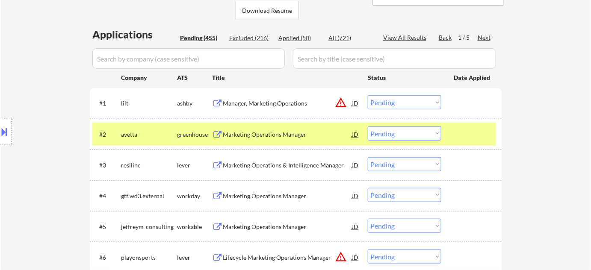
click at [6, 136] on button at bounding box center [4, 132] width 9 height 14
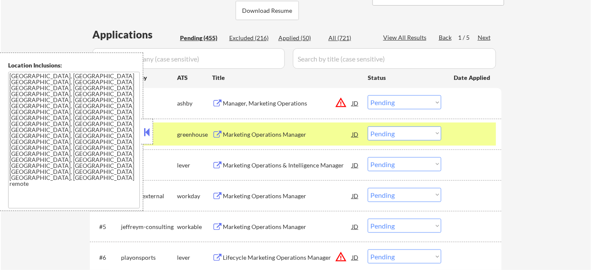
click at [150, 132] on button at bounding box center [146, 132] width 9 height 13
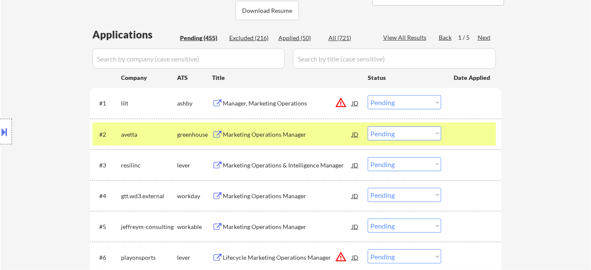
click at [299, 36] on div "Applied (50)" at bounding box center [299, 38] width 43 height 9
select select ""applied""
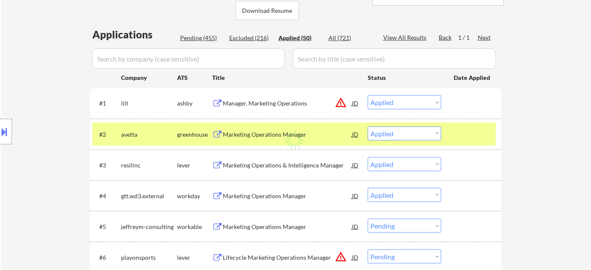
select select ""applied""
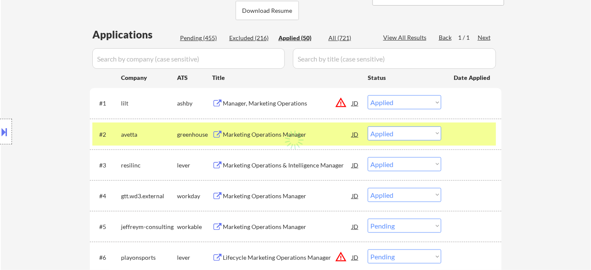
select select ""applied""
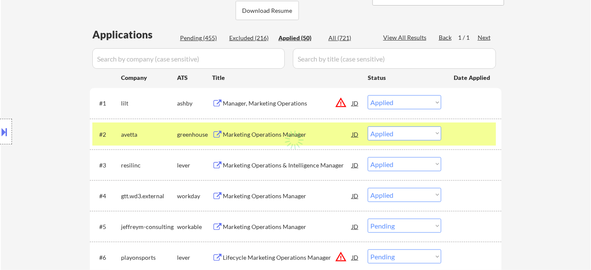
select select ""applied""
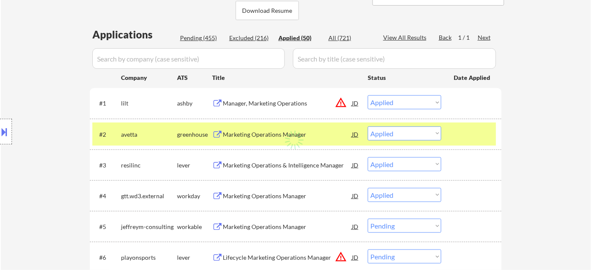
select select ""applied""
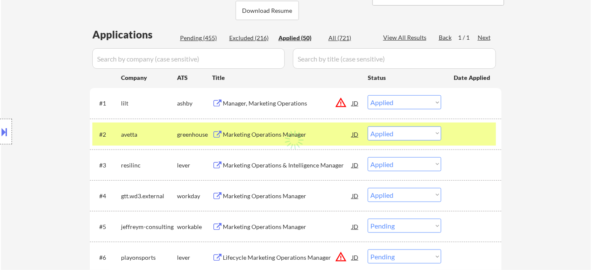
select select ""applied""
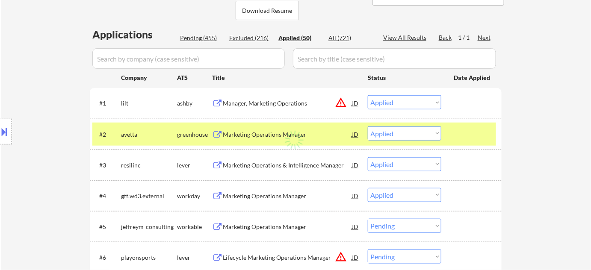
select select ""applied""
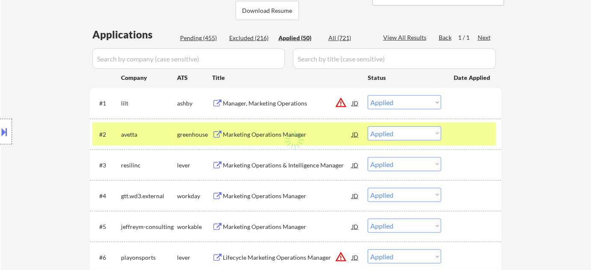
select select ""applied""
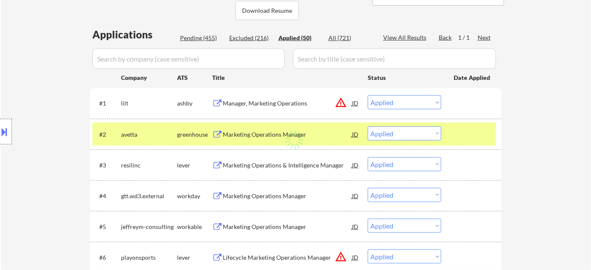
select select ""applied""
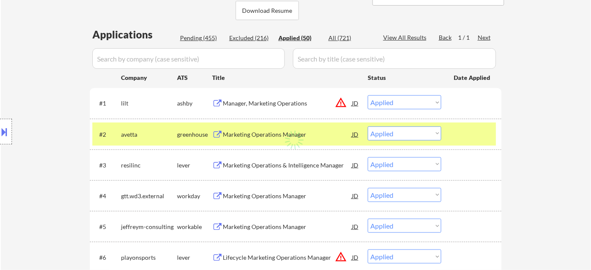
select select ""applied""
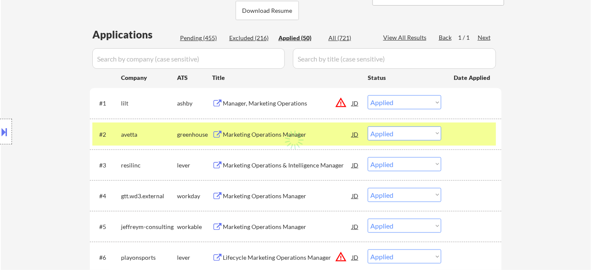
select select ""applied""
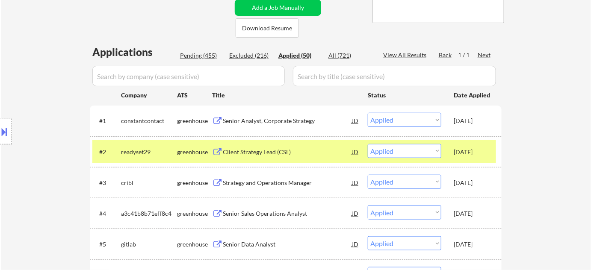
scroll to position [171, 0]
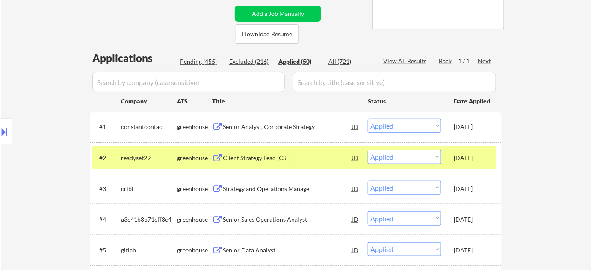
click at [282, 125] on div "Senior Analyst, Corporate Strategy" at bounding box center [287, 127] width 129 height 9
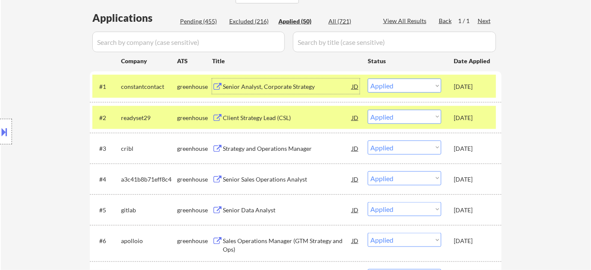
scroll to position [202, 0]
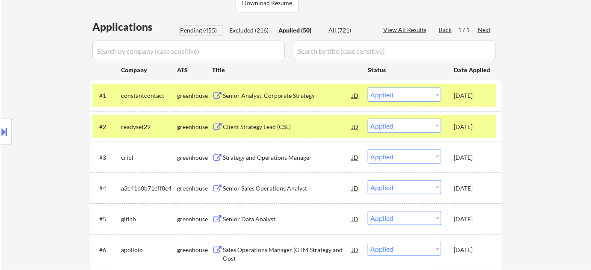
click at [200, 31] on div "Pending (455)" at bounding box center [201, 30] width 43 height 9
select select ""pending""
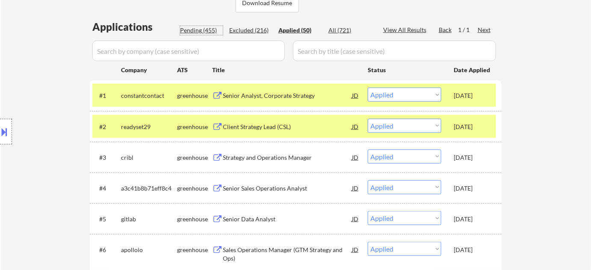
select select ""pending""
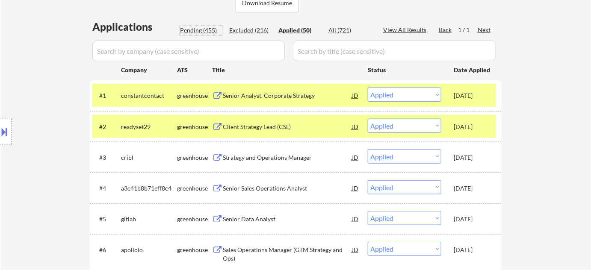
select select ""pending""
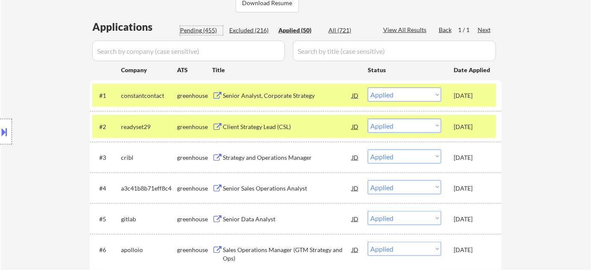
select select ""pending""
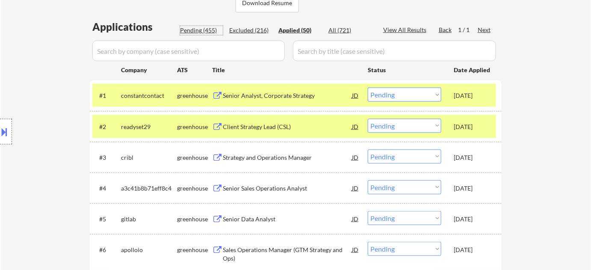
select select ""pending""
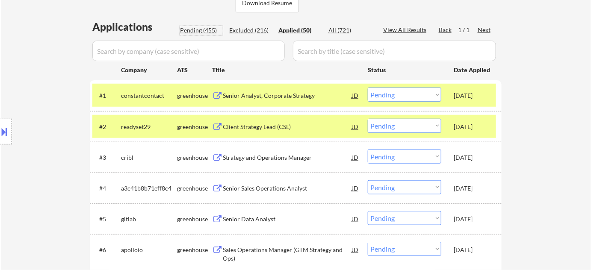
select select ""pending""
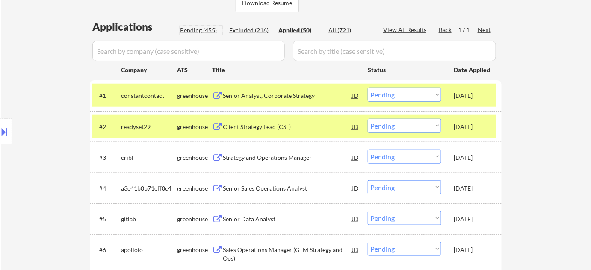
select select ""pending""
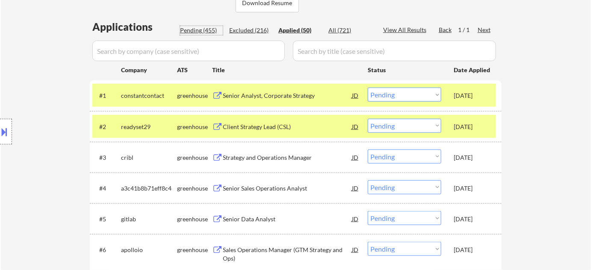
select select ""pending""
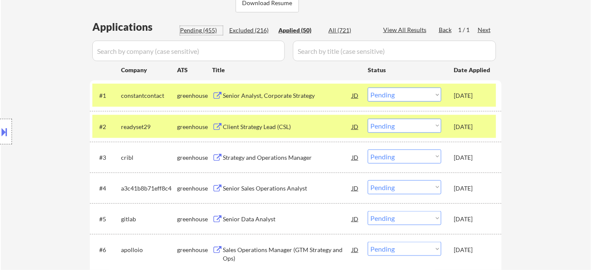
select select ""pending""
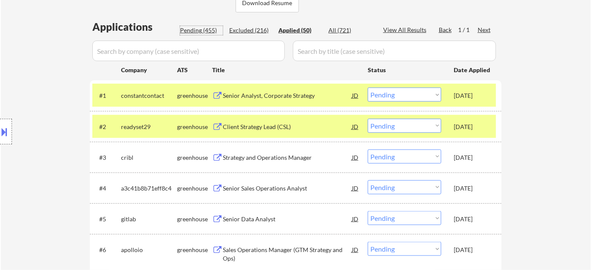
select select ""pending""
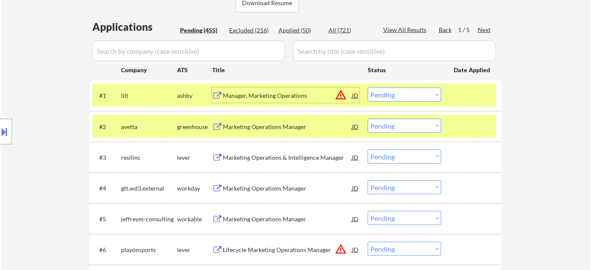
click at [298, 100] on div "Manager, Marketing Operations" at bounding box center [287, 95] width 129 height 15
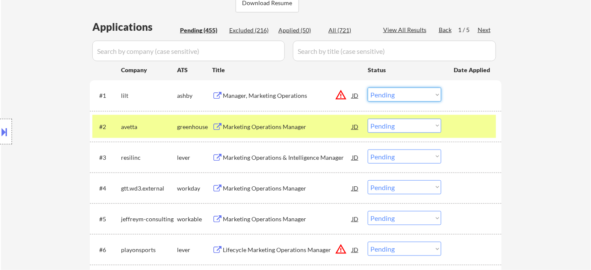
click at [425, 91] on select "Choose an option... Pending Applied Excluded (Questions) Excluded (Expired) Exc…" at bounding box center [405, 95] width 74 height 14
click at [368, 88] on select "Choose an option... Pending Applied Excluded (Questions) Excluded (Expired) Exc…" at bounding box center [405, 95] width 74 height 14
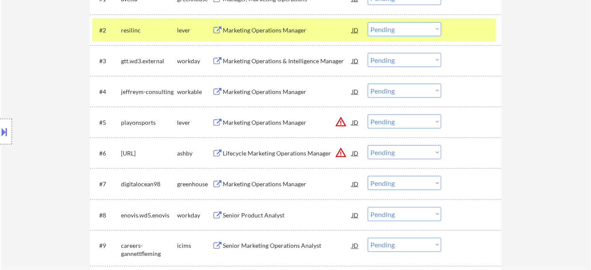
scroll to position [319, 0]
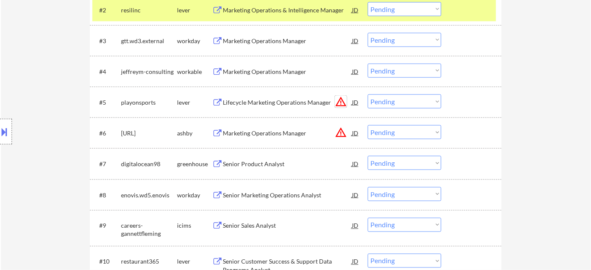
click at [344, 99] on button "warning_amber" at bounding box center [341, 102] width 12 height 12
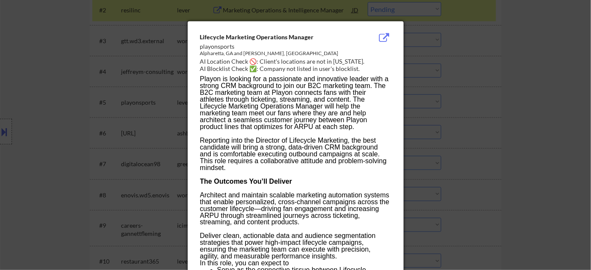
click at [498, 134] on div at bounding box center [295, 135] width 591 height 270
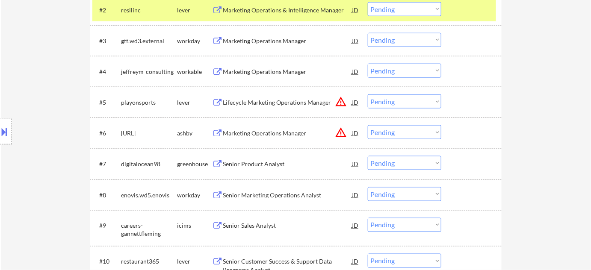
click at [413, 105] on select "Choose an option... Pending Applied Excluded (Questions) Excluded (Expired) Exc…" at bounding box center [405, 102] width 74 height 14
click at [368, 95] on select "Choose an option... Pending Applied Excluded (Questions) Excluded (Expired) Exc…" at bounding box center [405, 102] width 74 height 14
click at [342, 127] on button "warning_amber" at bounding box center [341, 133] width 12 height 12
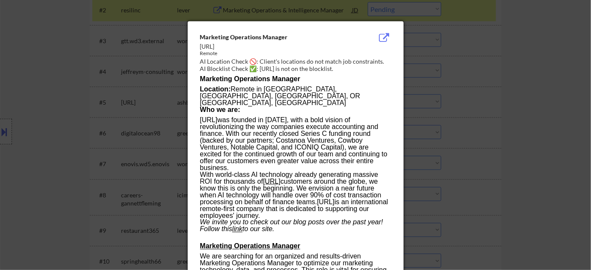
click at [547, 154] on div at bounding box center [295, 135] width 591 height 270
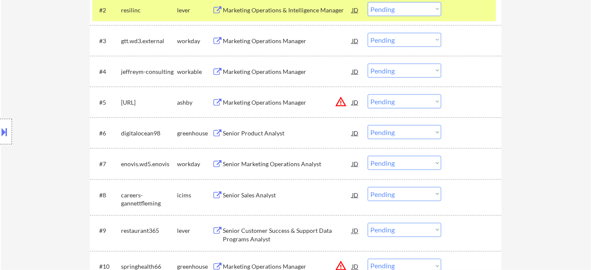
click at [428, 103] on select "Choose an option... Pending Applied Excluded (Questions) Excluded (Expired) Exc…" at bounding box center [405, 102] width 74 height 14
click at [432, 103] on select "Choose an option... Pending Applied Excluded (Questions) Excluded (Expired) Exc…" at bounding box center [405, 102] width 74 height 14
click at [368, 95] on select "Choose an option... Pending Applied Excluded (Questions) Excluded (Expired) Exc…" at bounding box center [405, 102] width 74 height 14
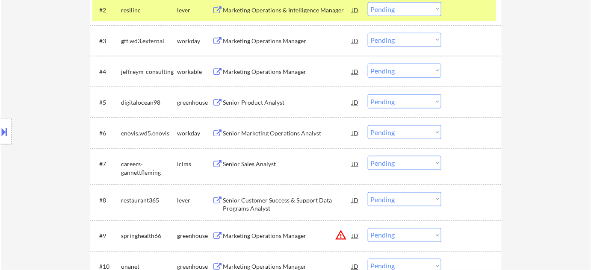
click at [401, 200] on select "Choose an option... Pending Applied Excluded (Questions) Excluded (Expired) Exc…" at bounding box center [405, 199] width 74 height 14
click at [368, 192] on select "Choose an option... Pending Applied Excluded (Questions) Excluded (Expired) Exc…" at bounding box center [405, 199] width 74 height 14
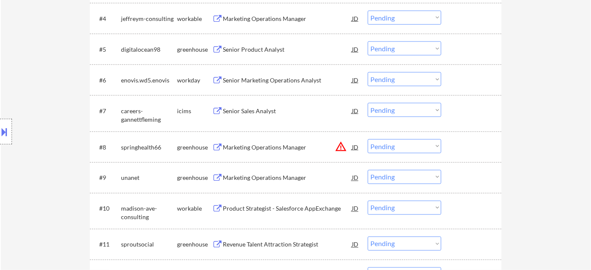
scroll to position [396, 0]
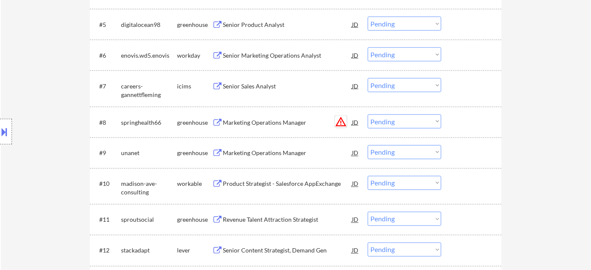
click at [342, 118] on button "warning_amber" at bounding box center [341, 122] width 12 height 12
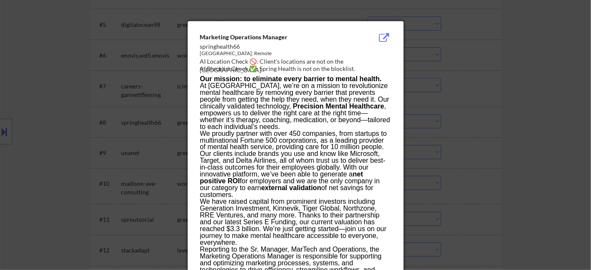
click at [547, 124] on div at bounding box center [295, 135] width 591 height 270
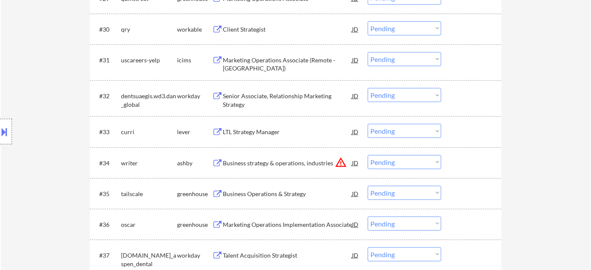
scroll to position [1213, 0]
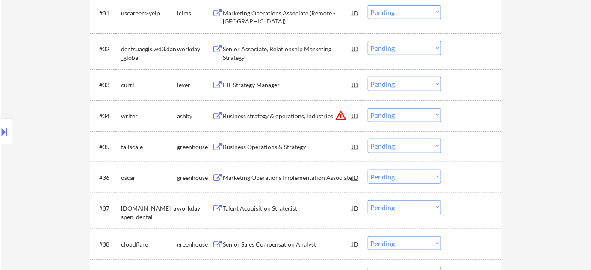
click at [343, 111] on button "warning_amber" at bounding box center [341, 115] width 12 height 12
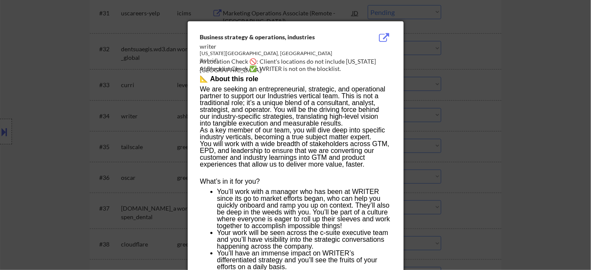
click at [498, 111] on div at bounding box center [295, 135] width 591 height 270
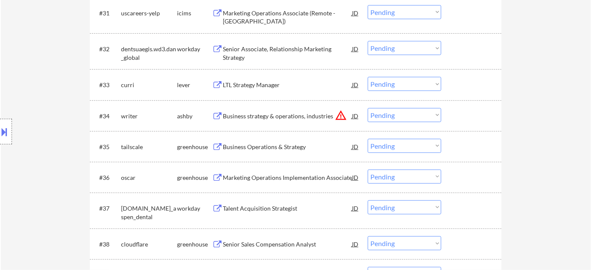
click at [395, 115] on select "Choose an option... Pending Applied Excluded (Questions) Excluded (Expired) Exc…" at bounding box center [405, 115] width 74 height 14
click at [368, 108] on select "Choose an option... Pending Applied Excluded (Questions) Excluded (Expired) Exc…" at bounding box center [405, 115] width 74 height 14
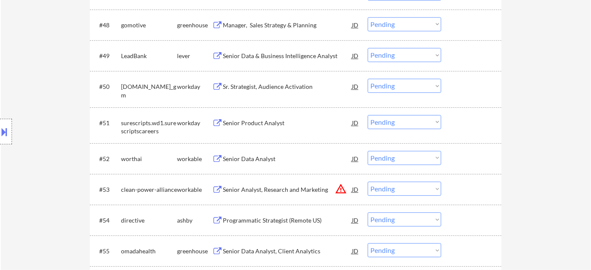
scroll to position [1796, 0]
click at [340, 187] on button "warning_amber" at bounding box center [341, 188] width 12 height 12
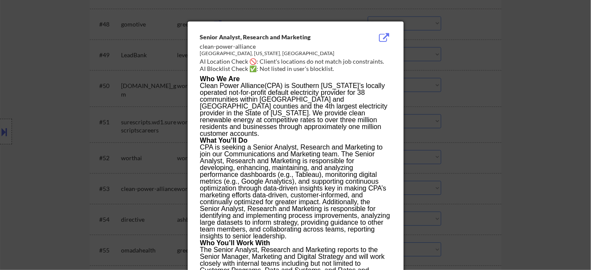
click at [521, 149] on div at bounding box center [295, 135] width 591 height 270
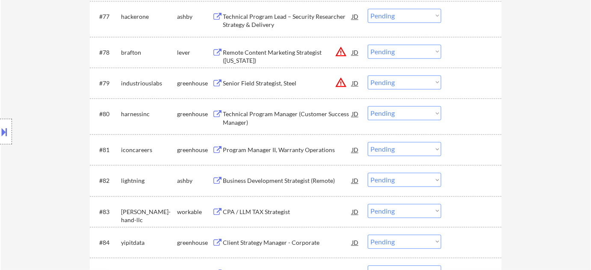
scroll to position [2768, 0]
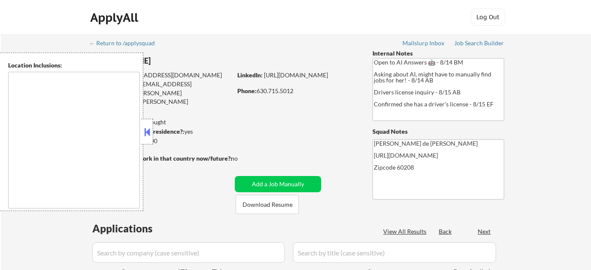
scroll to position [155, 0]
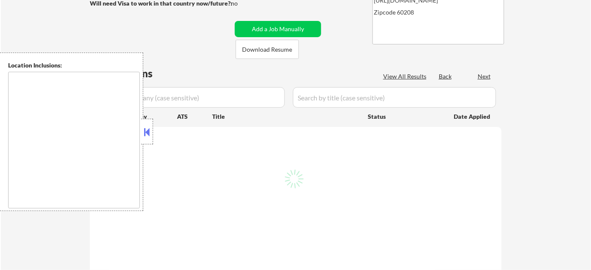
type textarea "[GEOGRAPHIC_DATA], [GEOGRAPHIC_DATA], [GEOGRAPHIC_DATA], [GEOGRAPHIC_DATA] [GEO…"
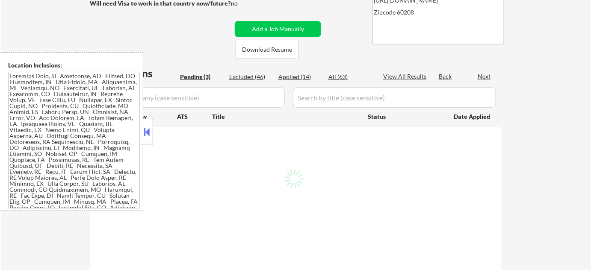
click at [149, 131] on button at bounding box center [146, 132] width 9 height 13
select select ""pending""
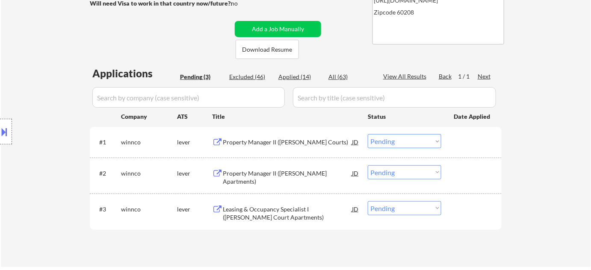
click at [345, 75] on div "All (63)" at bounding box center [349, 77] width 43 height 9
click at [194, 100] on input "input" at bounding box center [188, 97] width 192 height 21
click at [222, 98] on input "input" at bounding box center [188, 97] width 192 height 21
select select ""applied""
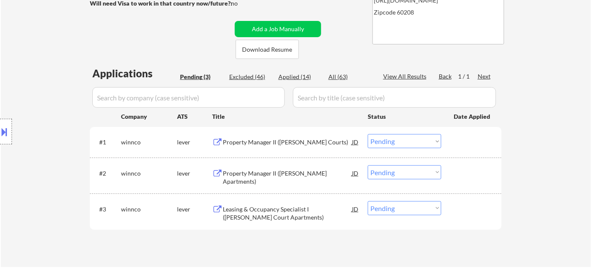
select select ""applied""
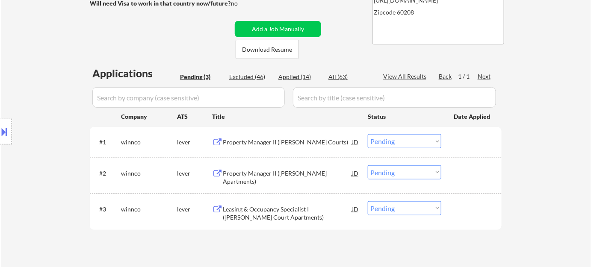
select select ""applied""
select select ""excluded__bad_match_""
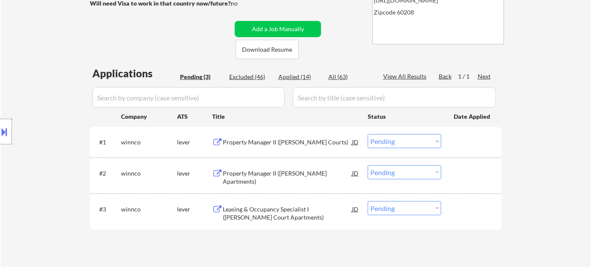
select select ""excluded__bad_match_""
select select ""excluded__location_""
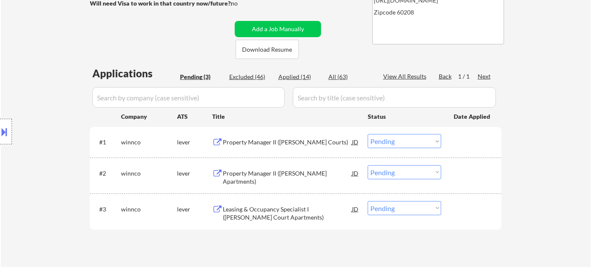
select select ""excluded__bad_match_""
select select ""excluded__expired_""
select select ""excluded__blocklist_""
select select ""excluded__expired_""
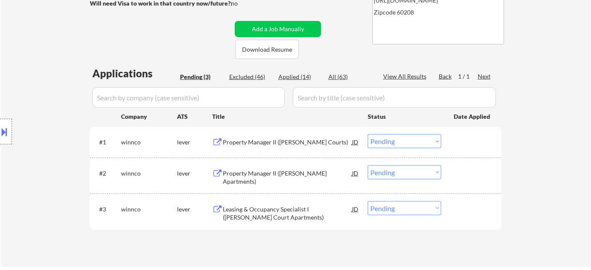
select select ""excluded__bad_match_""
select select ""excluded__expired_""
select select ""excluded__location_""
select select ""excluded__bad_match_""
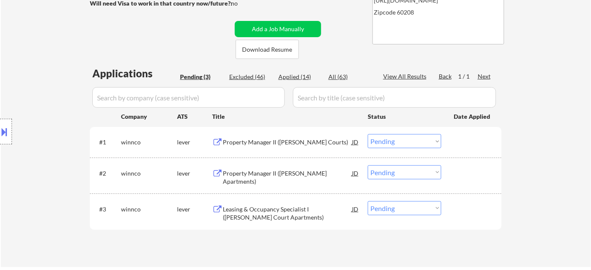
select select ""excluded__location_""
select select ""pending""
select select ""excluded__blocklist_""
select select ""excluded__expired_""
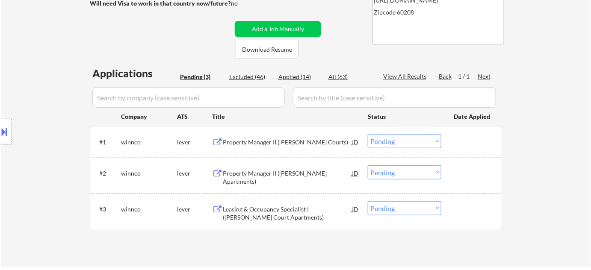
select select ""excluded__location_""
select select ""excluded__bad_match_""
select select ""excluded__expired_""
select select ""excluded__bad_match_""
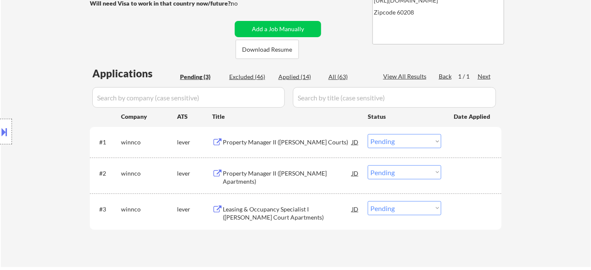
select select ""excluded__expired_""
select select ""excluded__location_""
select select ""excluded__expired_""
select select ""excluded__location_""
select select ""excluded__bad_match_""
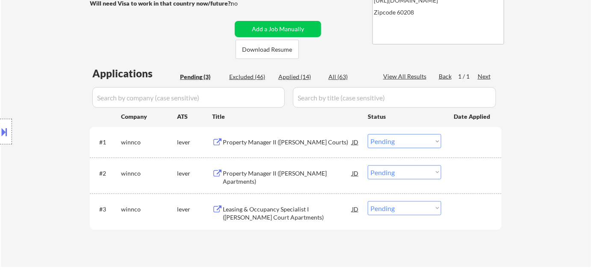
select select ""excluded__salary_""
select select ""excluded__expired_""
select select ""excluded__location_""
select select ""excluded__expired_""
select select ""excluded__bad_match_""
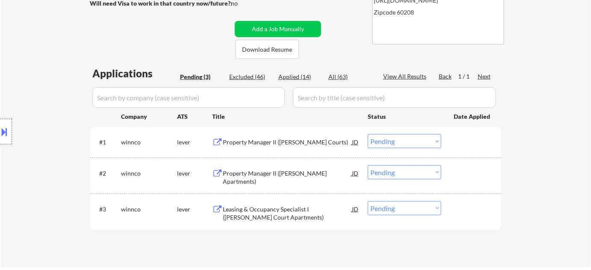
select select ""excluded__bad_match_""
select select ""excluded__blocklist_""
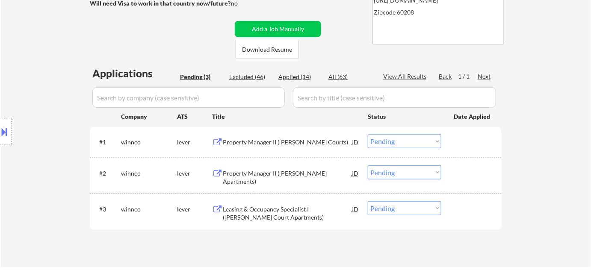
select select ""excluded__bad_match_""
select select ""excluded__blocklist_""
select select ""excluded__bad_match_""
select select ""excluded__location_""
select select ""excluded__bad_match_""
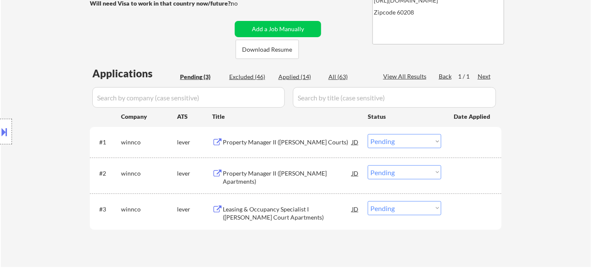
select select ""excluded__location_""
select select ""pending""
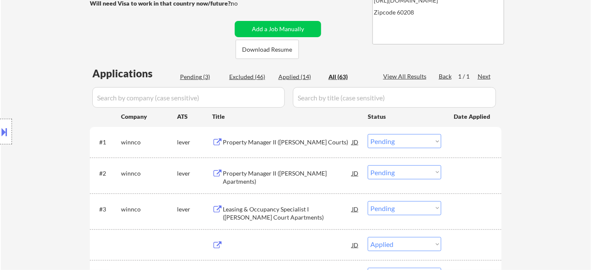
select select ""applied""
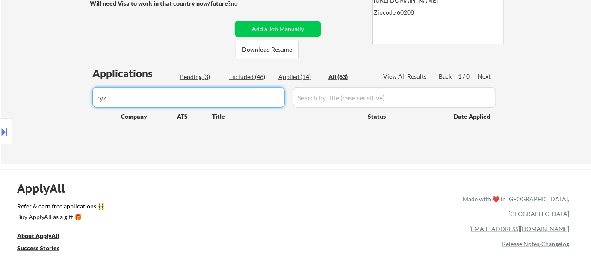
type input "ryz"
drag, startPoint x: 204, startPoint y: 95, endPoint x: 0, endPoint y: 95, distance: 204.4
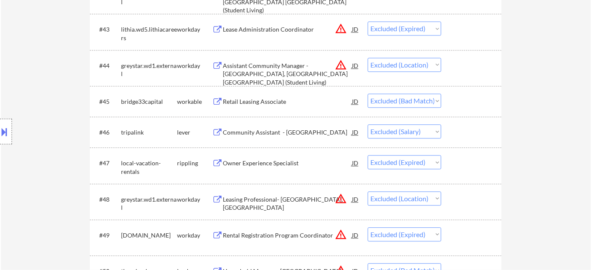
scroll to position [1709, 0]
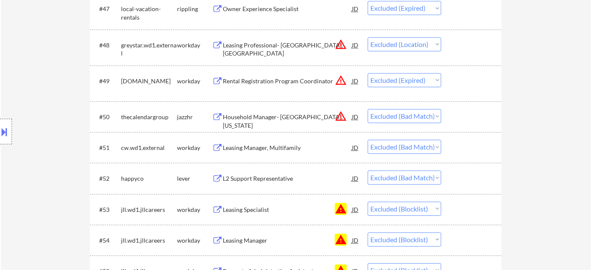
scroll to position [1865, 0]
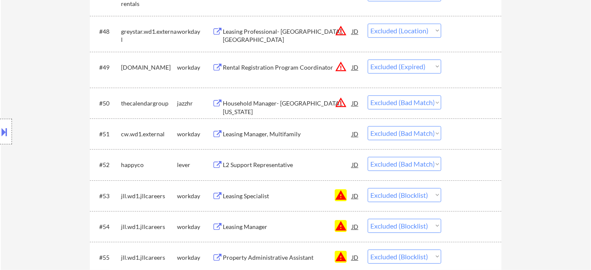
click at [339, 102] on button "warning_amber" at bounding box center [341, 103] width 12 height 12
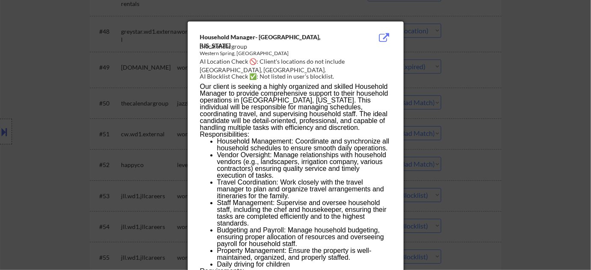
click at [479, 110] on div at bounding box center [295, 135] width 591 height 270
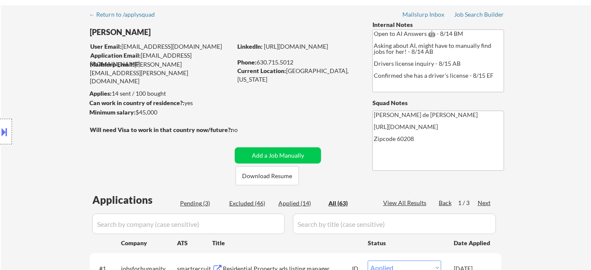
scroll to position [0, 0]
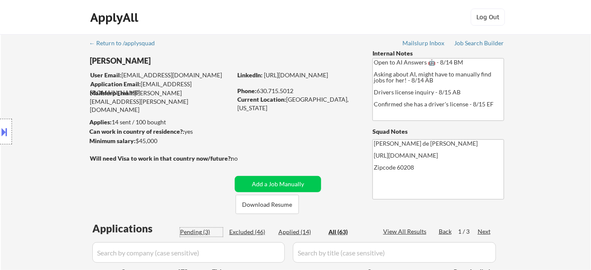
click at [207, 231] on div "Pending (3)" at bounding box center [201, 232] width 43 height 9
select select ""pending""
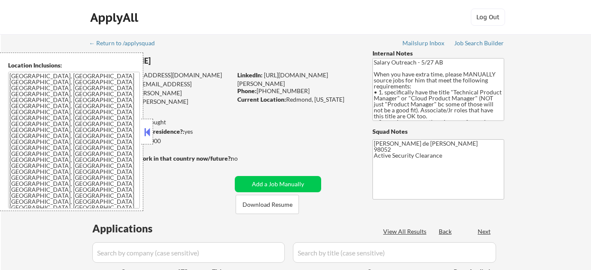
select select ""pending""
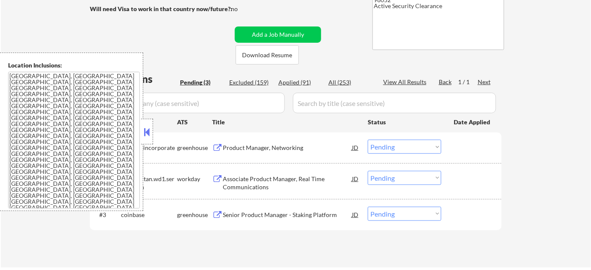
scroll to position [155, 0]
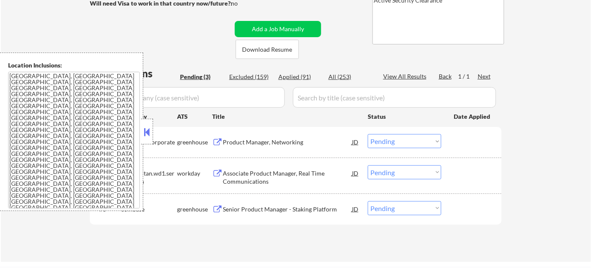
click at [148, 134] on button at bounding box center [146, 132] width 9 height 13
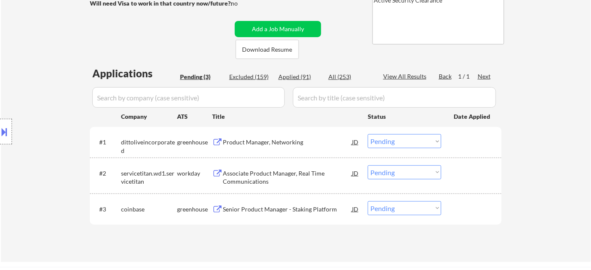
click at [241, 144] on div "Product Manager, Networking" at bounding box center [287, 142] width 129 height 9
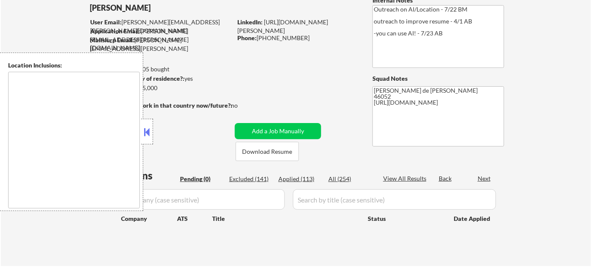
type textarea "[GEOGRAPHIC_DATA], IN [GEOGRAPHIC_DATA], IN [GEOGRAPHIC_DATA], IN [GEOGRAPHIC_D…"
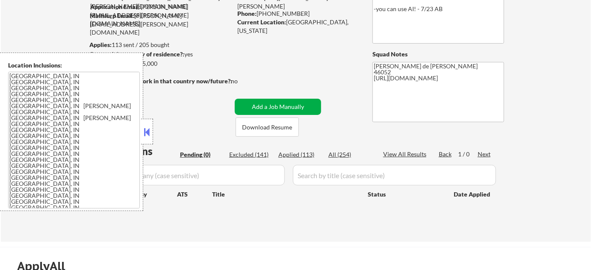
scroll to position [77, 0]
click at [255, 153] on div "Excluded (141)" at bounding box center [250, 155] width 43 height 9
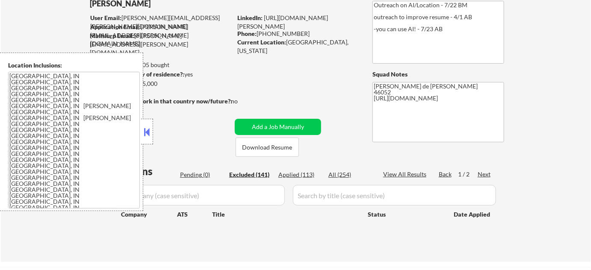
scroll to position [38, 0]
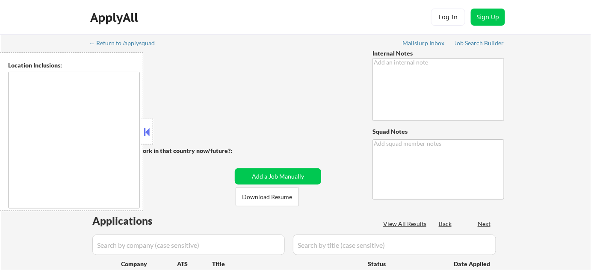
type textarea "Now has 2 resume versions 6/19 tf: - 1. Instruction Design/L&D - 2. Content Man…"
type textarea "[PERSON_NAME] de [PERSON_NAME] 11201 Portfolio: [URL][DOMAIN_NAME]"
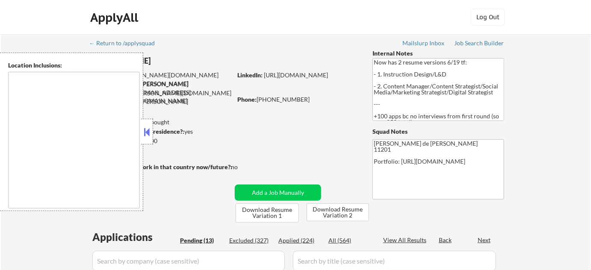
type textarea "[GEOGRAPHIC_DATA], [GEOGRAPHIC_DATA] [GEOGRAPHIC_DATA], [GEOGRAPHIC_DATA] [GEOG…"
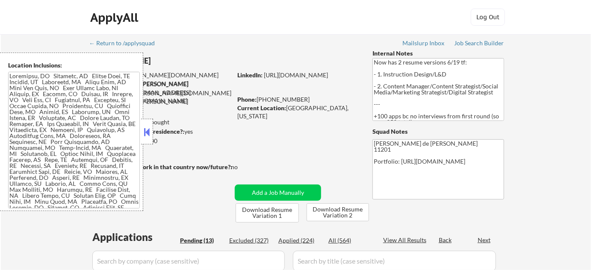
select select ""pending""
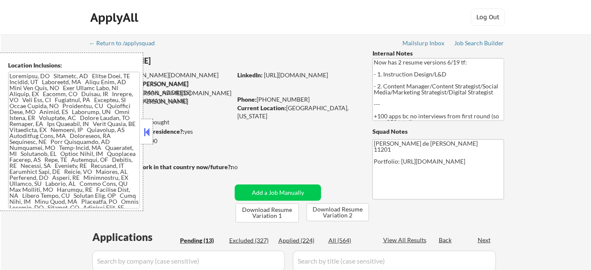
select select ""pending""
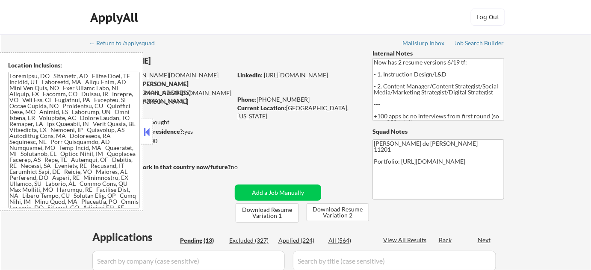
select select ""pending""
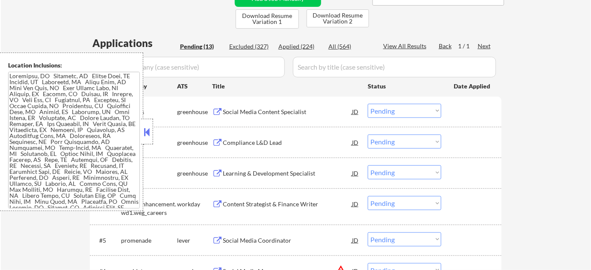
click at [148, 139] on div at bounding box center [147, 132] width 12 height 26
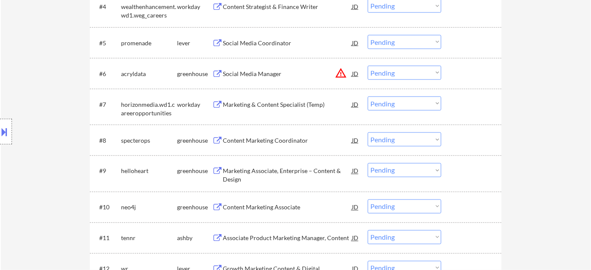
scroll to position [350, 0]
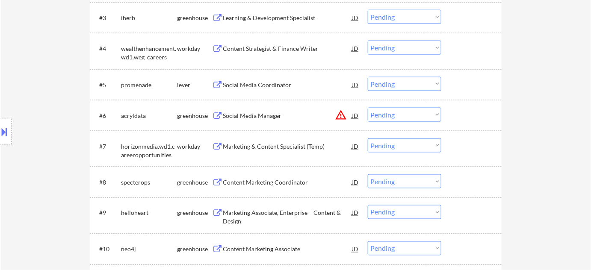
click at [340, 118] on button "warning_amber" at bounding box center [341, 115] width 12 height 12
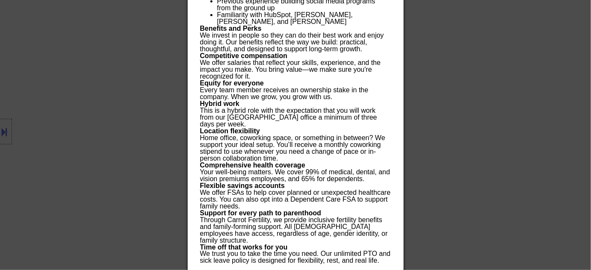
scroll to position [1336, 0]
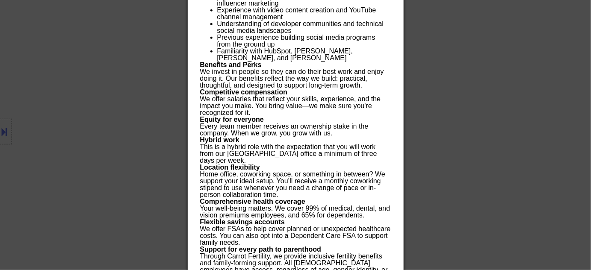
click at [514, 135] on div at bounding box center [295, 135] width 591 height 270
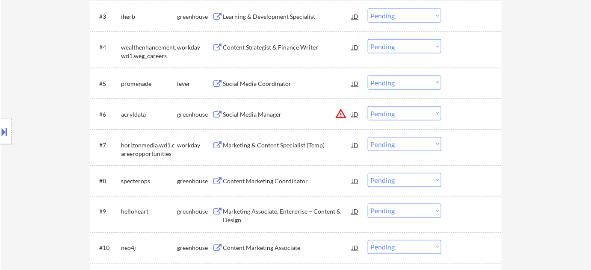
scroll to position [351, 0]
click at [248, 112] on div "Social Media Manager" at bounding box center [287, 115] width 129 height 9
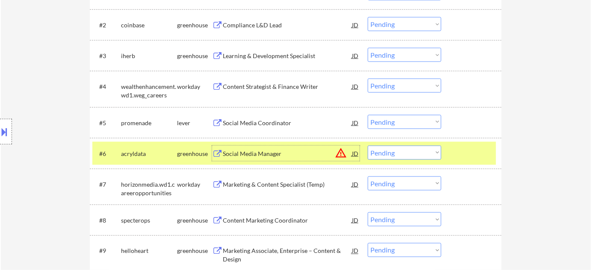
scroll to position [273, 0]
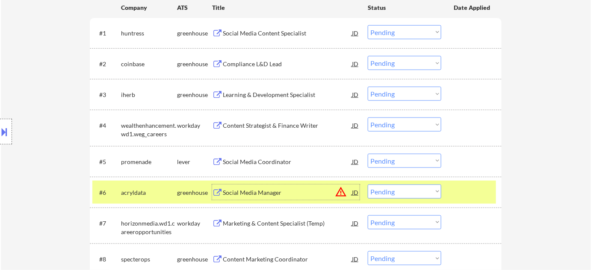
click at [294, 96] on div "Learning & Development Specialist" at bounding box center [287, 95] width 129 height 9
